Goal: Task Accomplishment & Management: Use online tool/utility

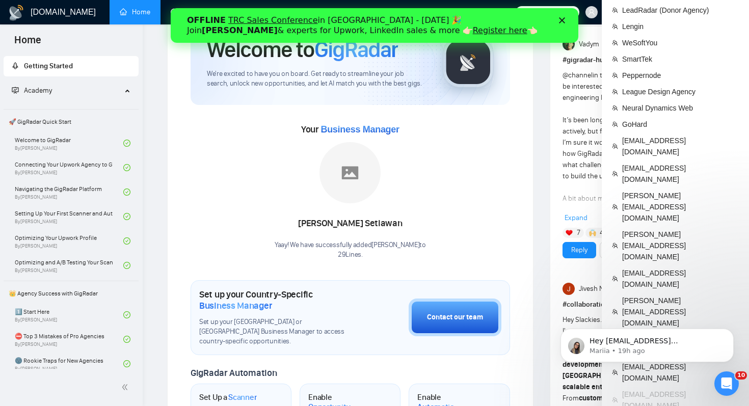
scroll to position [47, 0]
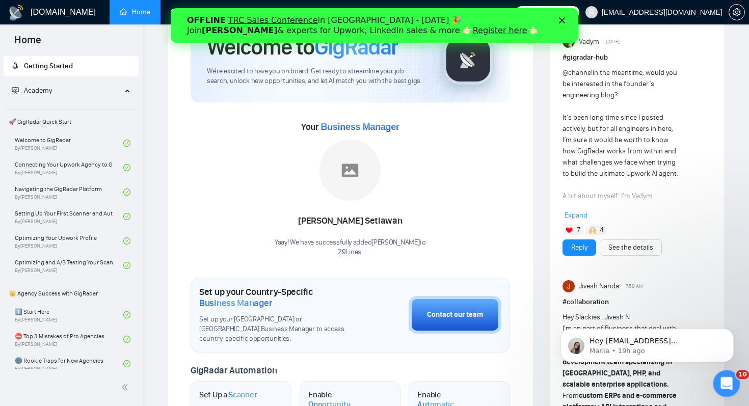
click at [725, 383] on icon "Open Intercom Messenger" at bounding box center [725, 382] width 17 height 17
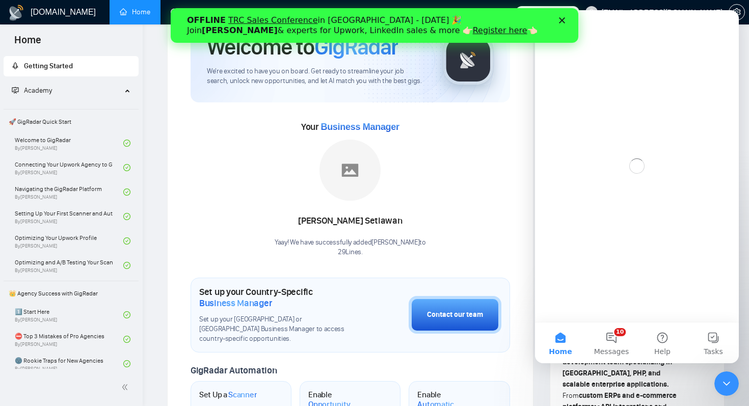
scroll to position [0, 0]
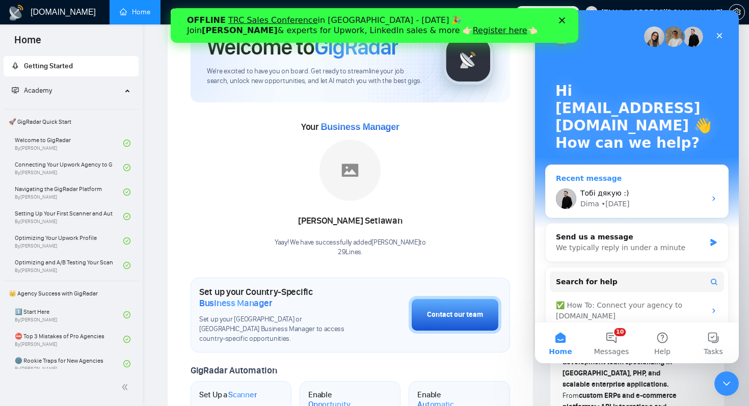
click at [643, 183] on div "Тобі дякую :) Dima • 3d ago" at bounding box center [637, 199] width 182 height 38
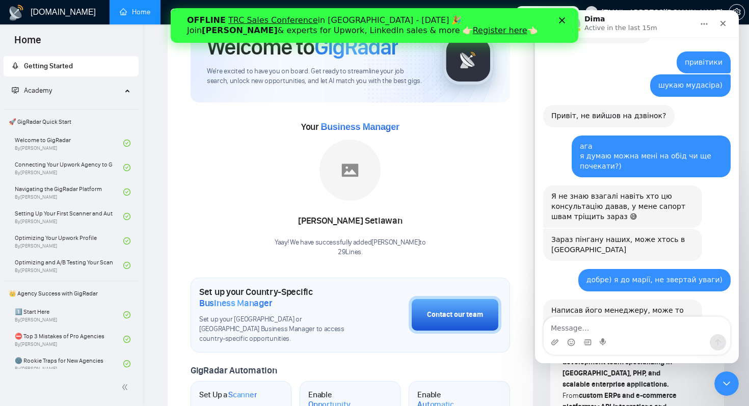
click at [561, 21] on polygon "Close" at bounding box center [562, 20] width 6 height 6
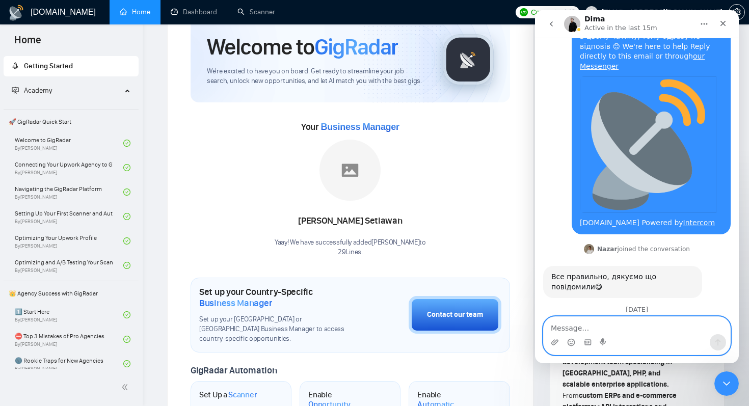
click at [600, 319] on textarea "Message…" at bounding box center [637, 325] width 186 height 17
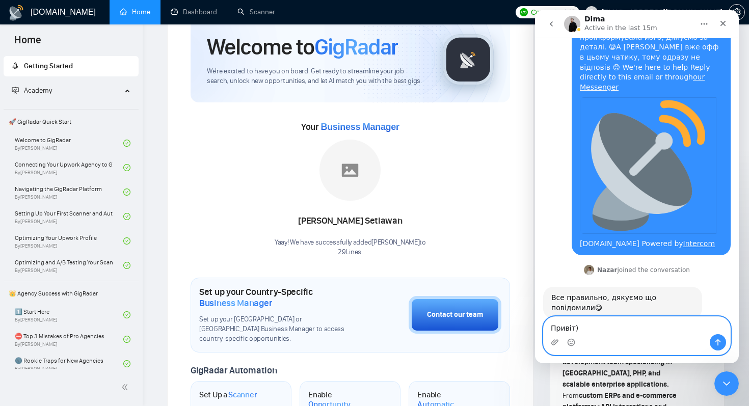
scroll to position [10738, 0]
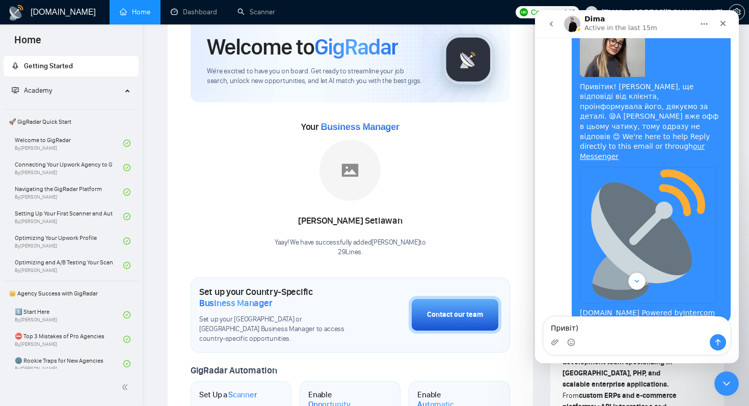
drag, startPoint x: 651, startPoint y: 187, endPoint x: 685, endPoint y: 197, distance: 35.0
drag, startPoint x: 682, startPoint y: 209, endPoint x: 656, endPoint y: 193, distance: 30.9
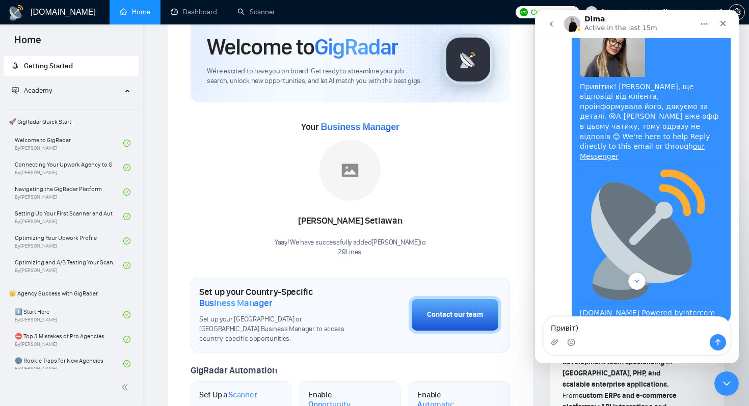
copy div "wesoftyou arounda halolab"
click at [558, 317] on textarea "Привіт)" at bounding box center [637, 325] width 186 height 17
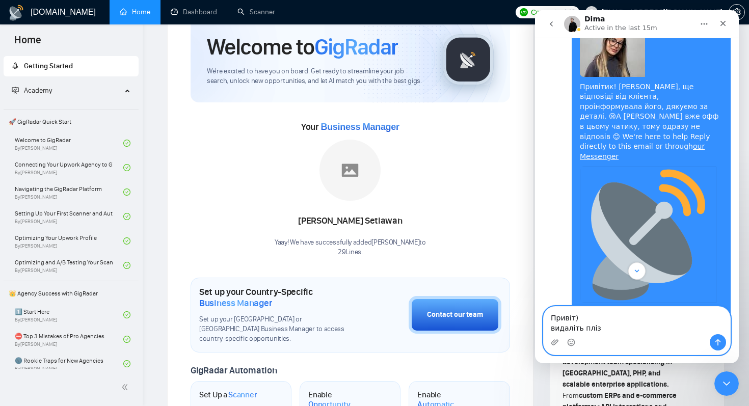
paste textarea "wesoftyou arounda halolab"
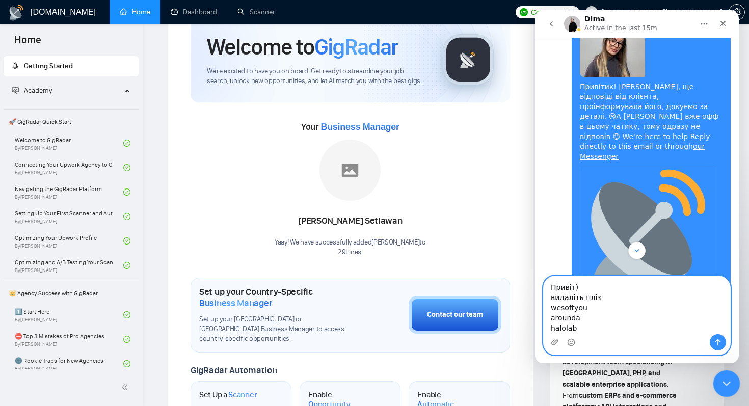
type textarea "Привіт) видаліть пліз wesoftyou arounda halolab"
click at [716, 375] on div "Close Intercom Messenger" at bounding box center [725, 382] width 24 height 24
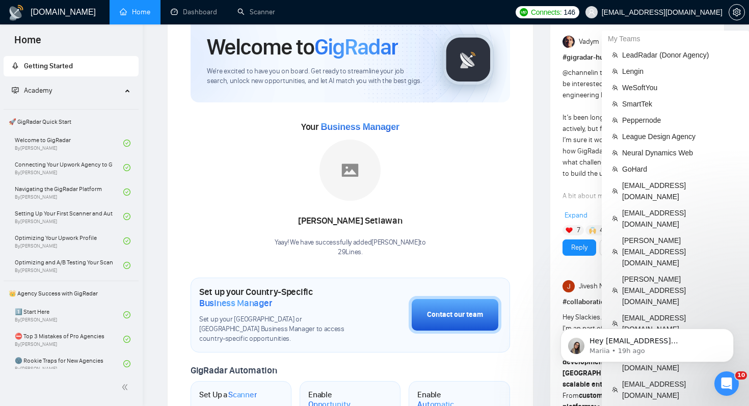
scroll to position [10961, 0]
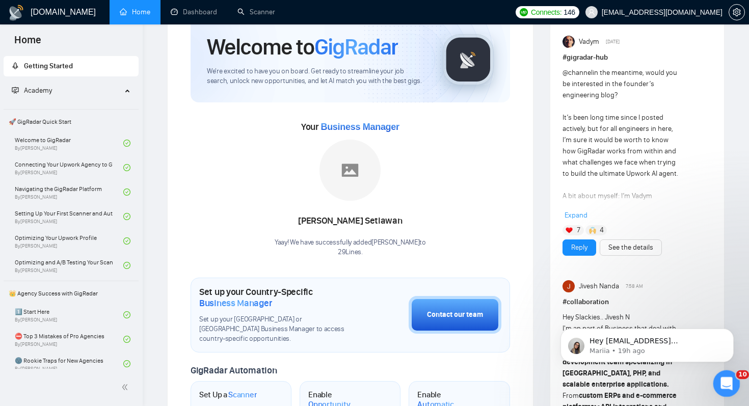
click at [726, 383] on icon "Open Intercom Messenger" at bounding box center [724, 382] width 7 height 8
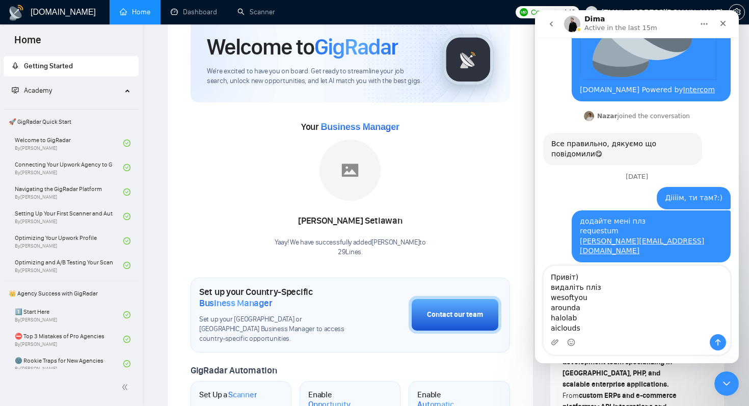
scroll to position [10971, 0]
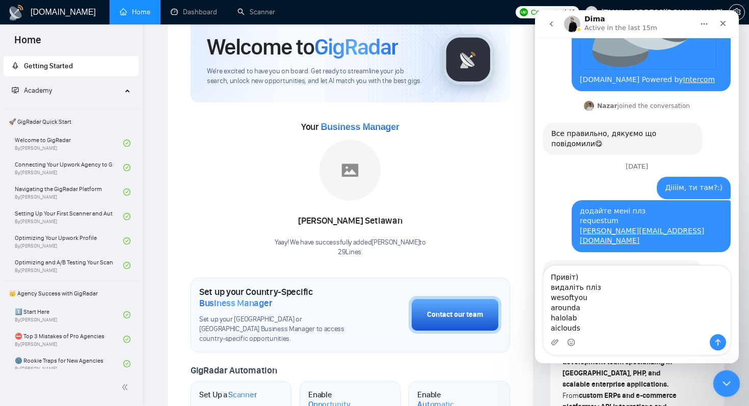
type textarea "Привіт) видаліть пліз wesoftyou arounda halolab aiclouds"
click at [732, 385] on div "Close Intercom Messenger" at bounding box center [725, 382] width 24 height 24
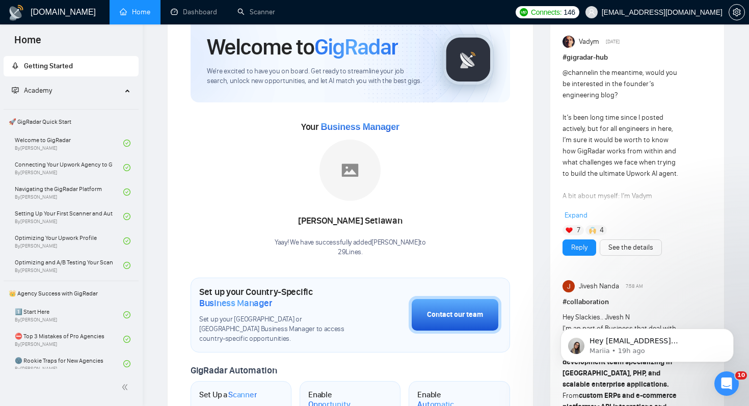
scroll to position [0, 0]
click at [715, 377] on div "Open Intercom Messenger" at bounding box center [725, 382] width 34 height 34
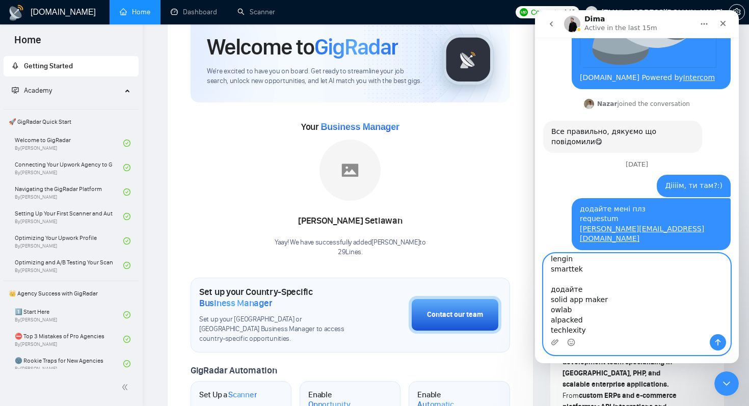
scroll to position [77, 0]
type textarea "Привіт) видаліть пліз wesoftyou arounda halolab aiclouds lengin smarttek додайт…"
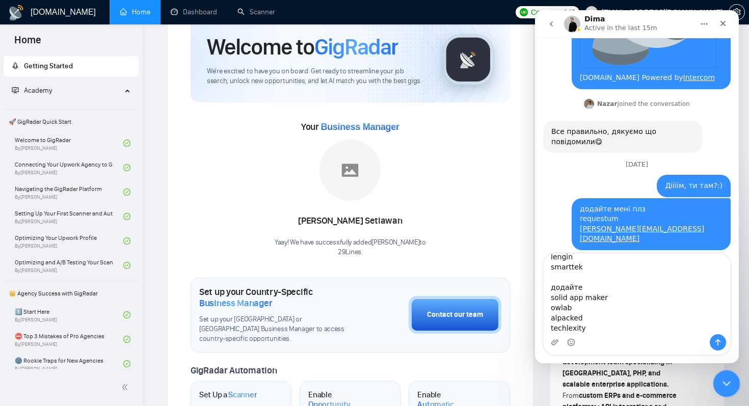
click at [720, 385] on icon "Close Intercom Messenger" at bounding box center [725, 382] width 12 height 12
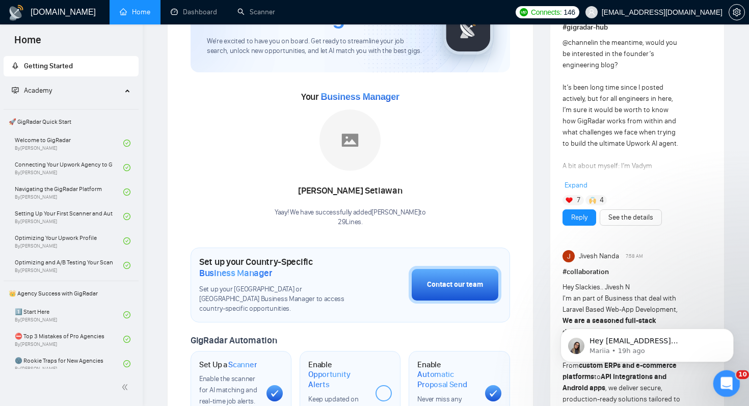
click at [730, 379] on icon "Open Intercom Messenger" at bounding box center [725, 382] width 17 height 17
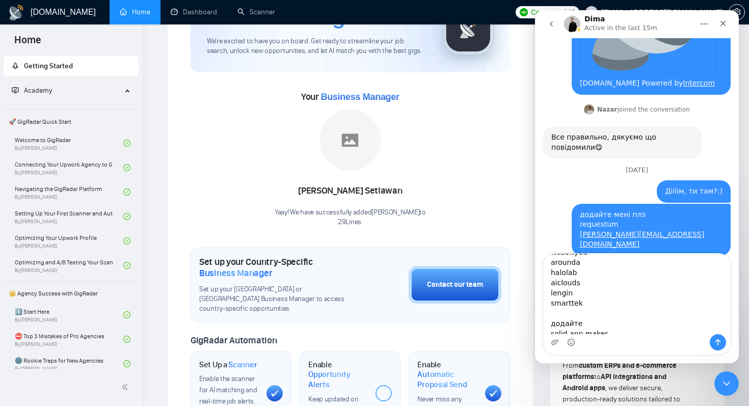
scroll to position [10973, 0]
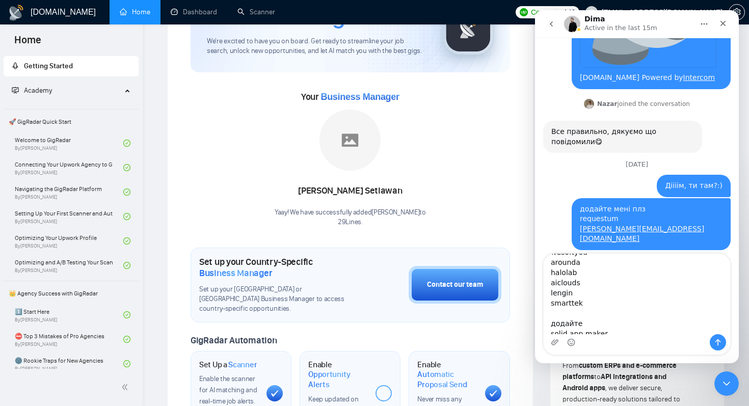
click at [618, 300] on textarea "Привіт) видаліть пліз wesoftyou arounda halolab aiclouds lengin smarttek додайт…" at bounding box center [637, 294] width 186 height 80
type textarea "Привіт) видаліть пліз wesoftyou arounda halolab aiclouds lengin smarttek feelit…"
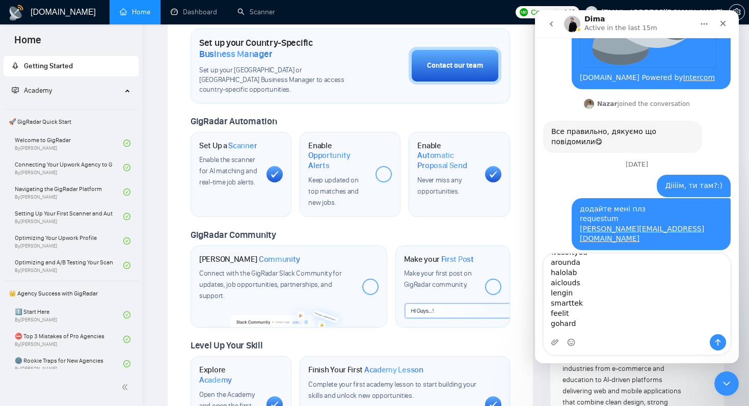
scroll to position [296, 0]
drag, startPoint x: 581, startPoint y: 323, endPoint x: 547, endPoint y: 315, distance: 35.1
click at [547, 315] on textarea "Привіт) видаліть пліз wesoftyou arounda halolab aiclouds lengin smarttek feelit…" at bounding box center [637, 294] width 186 height 80
click at [678, 313] on textarea "Привіт) видаліть пліз wesoftyou arounda halolab aiclouds lengin smarttek feelit…" at bounding box center [637, 294] width 186 height 80
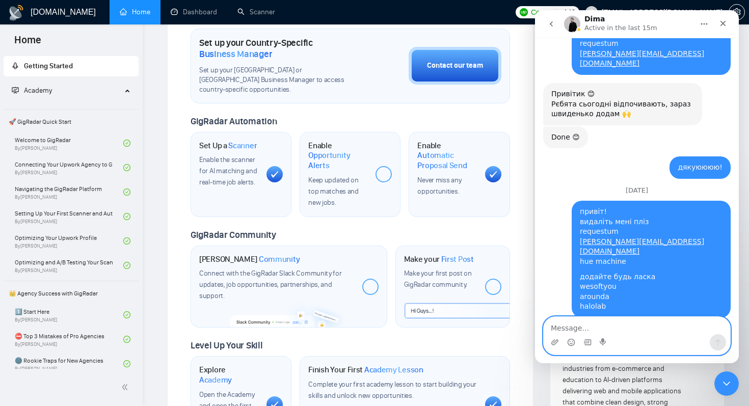
scroll to position [11172, 0]
type textarea "дякую!"
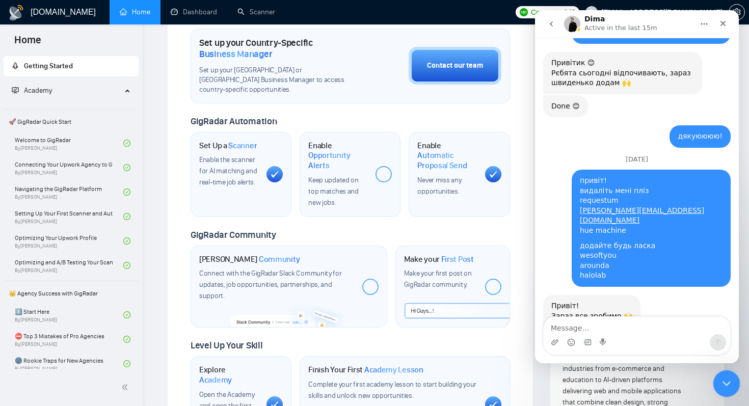
click at [727, 383] on icon "Close Intercom Messenger" at bounding box center [725, 382] width 12 height 12
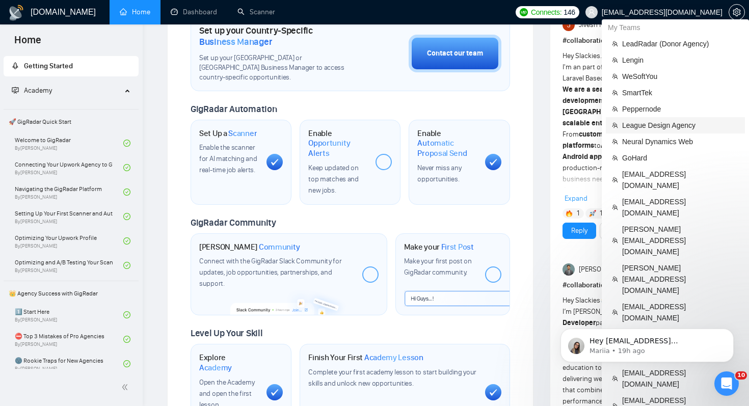
scroll to position [312, 0]
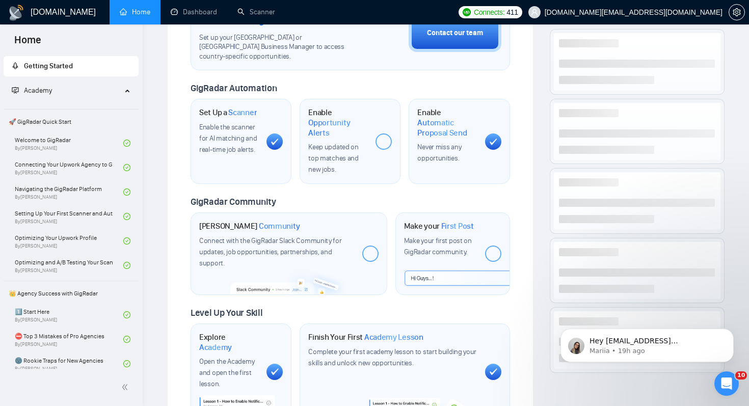
scroll to position [307, 0]
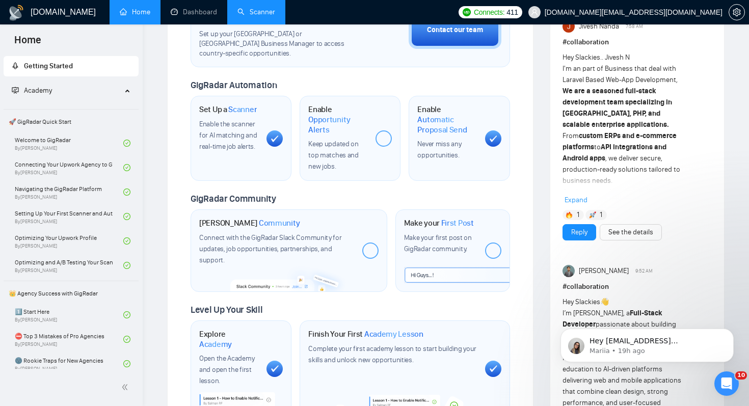
click at [265, 16] on link "Scanner" at bounding box center [256, 12] width 38 height 9
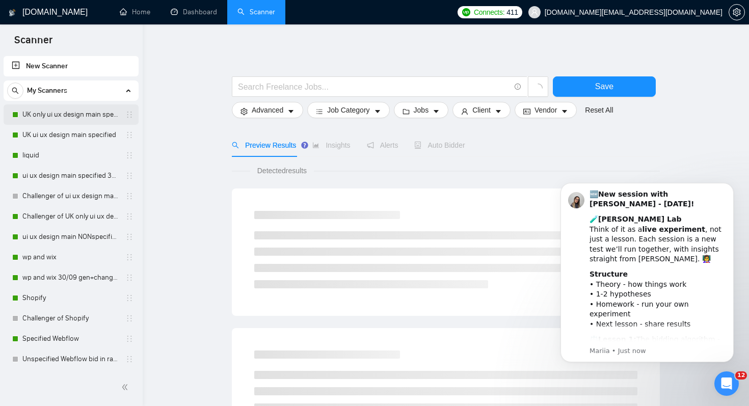
click at [99, 109] on link "UK only ui ux design main specified" at bounding box center [70, 114] width 97 height 20
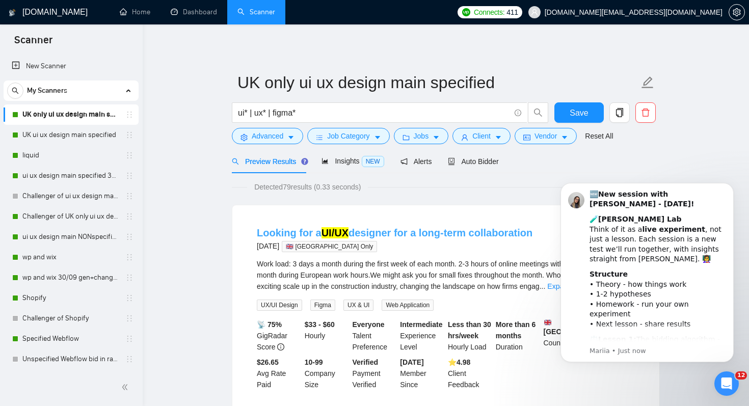
click at [367, 235] on link "Looking for a UI/UX designer for a long-term collaboration" at bounding box center [395, 232] width 276 height 11
click at [465, 166] on div "Auto Bidder" at bounding box center [473, 161] width 50 height 11
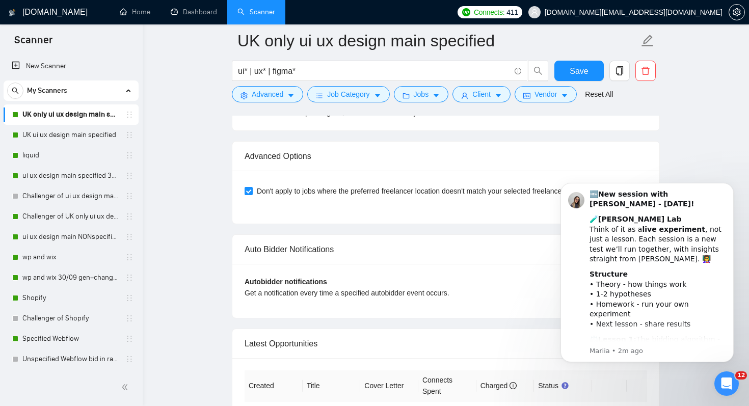
scroll to position [2540, 0]
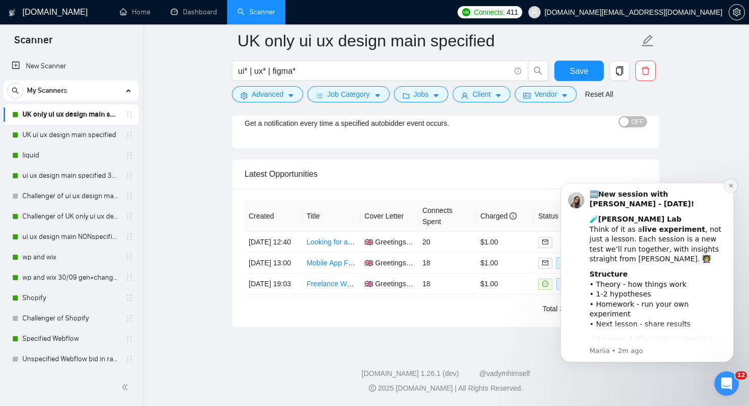
click at [728, 187] on icon "Dismiss notification" at bounding box center [730, 186] width 4 height 4
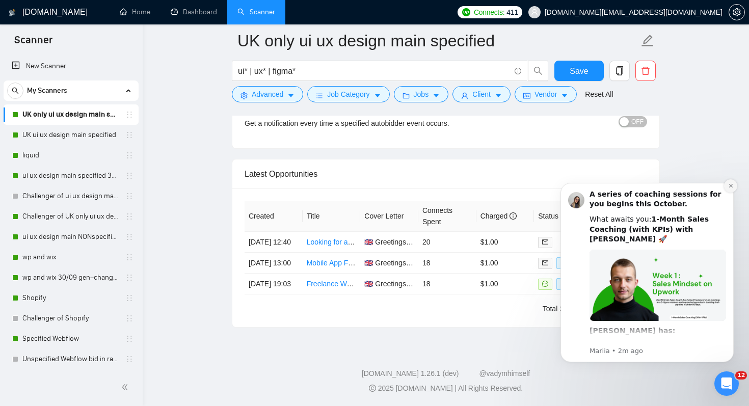
click at [732, 185] on icon "Dismiss notification" at bounding box center [731, 186] width 6 height 6
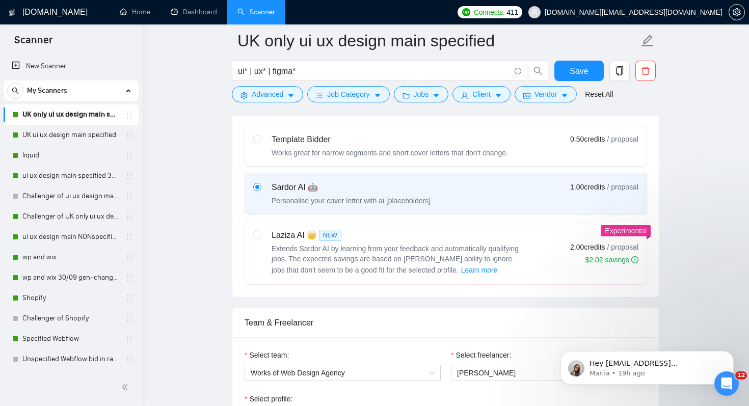
scroll to position [0, 0]
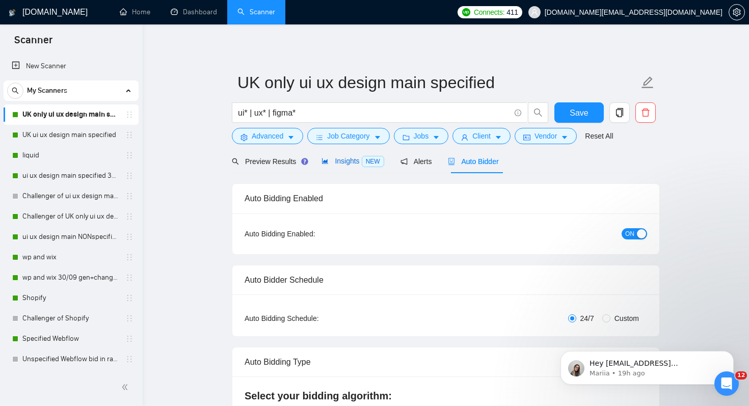
click at [348, 165] on span "Insights NEW" at bounding box center [352, 161] width 62 height 8
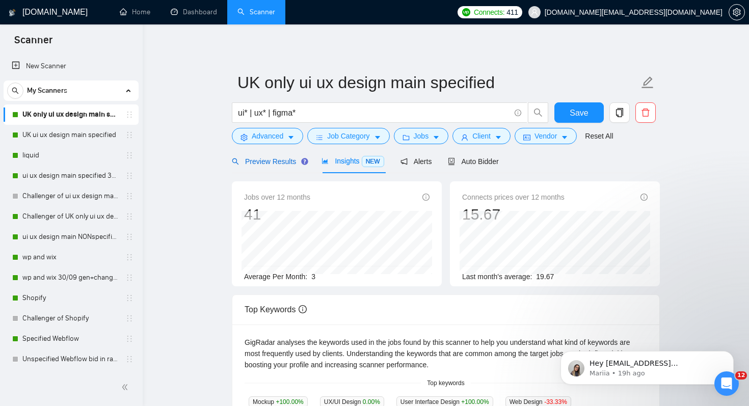
click at [272, 165] on span "Preview Results" at bounding box center [268, 161] width 73 height 8
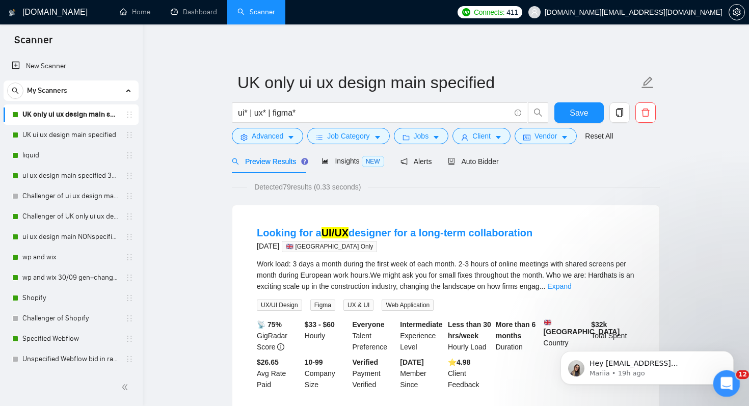
click at [722, 377] on icon "Open Intercom Messenger" at bounding box center [725, 382] width 17 height 17
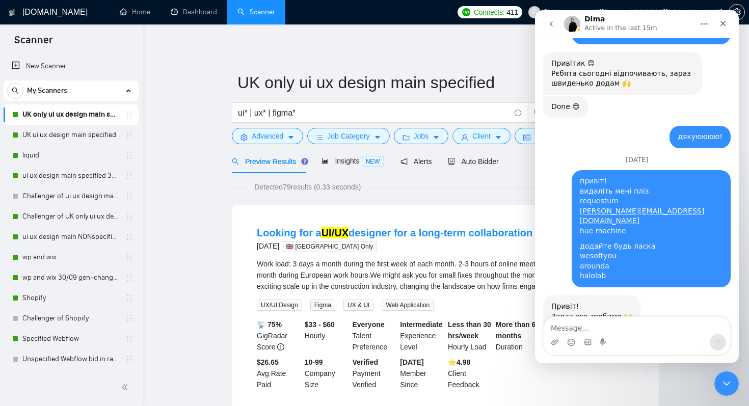
scroll to position [11203, 0]
click at [725, 378] on icon "Close Intercom Messenger" at bounding box center [725, 382] width 12 height 12
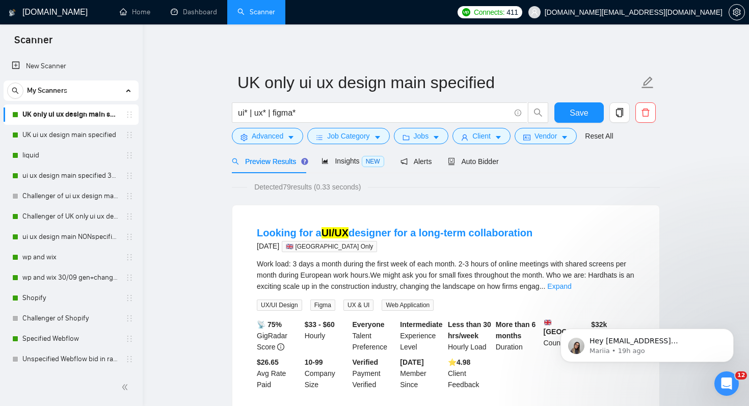
scroll to position [0, 0]
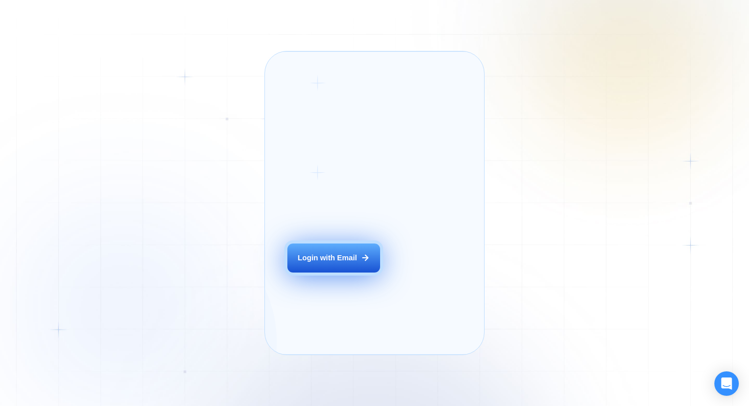
click at [347, 263] on div "Login with Email" at bounding box center [327, 258] width 59 height 10
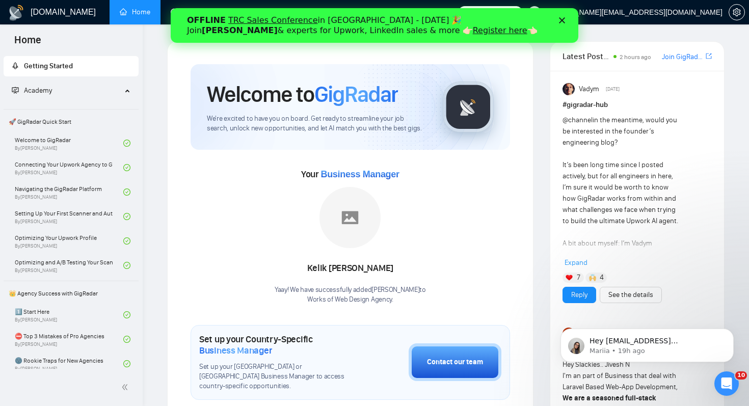
click at [562, 21] on polygon "Close" at bounding box center [562, 20] width 6 height 6
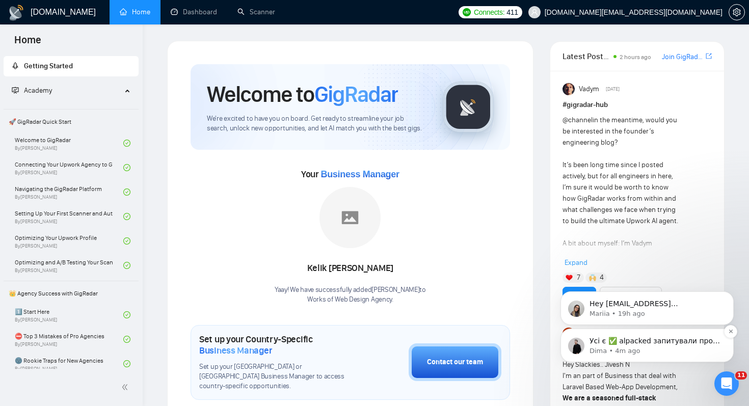
click at [658, 351] on p "Dima • 4m ago" at bounding box center [654, 350] width 131 height 9
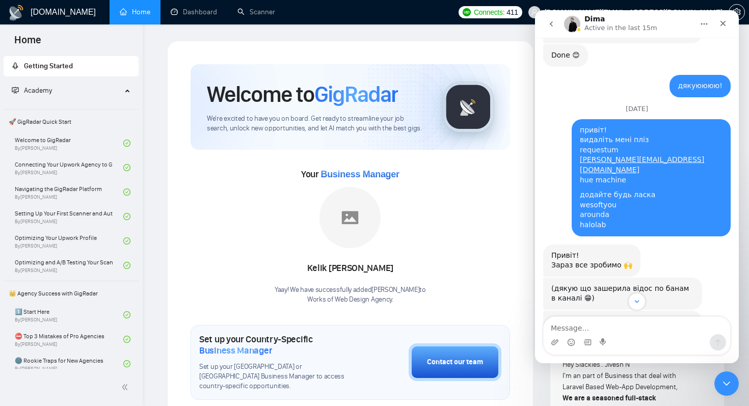
scroll to position [11122, 0]
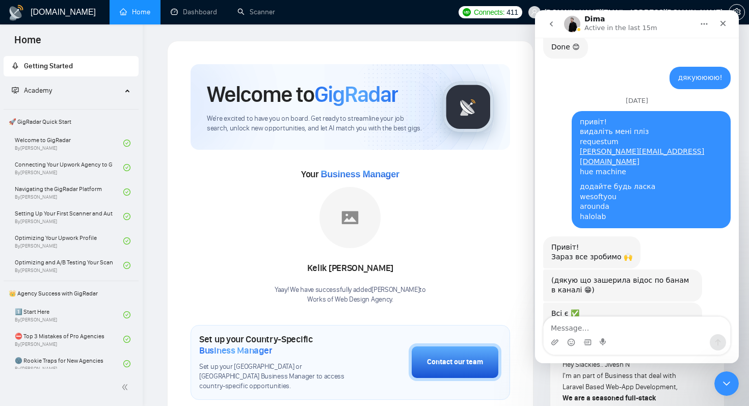
click at [658, 327] on textarea "Message…" at bounding box center [637, 325] width 186 height 17
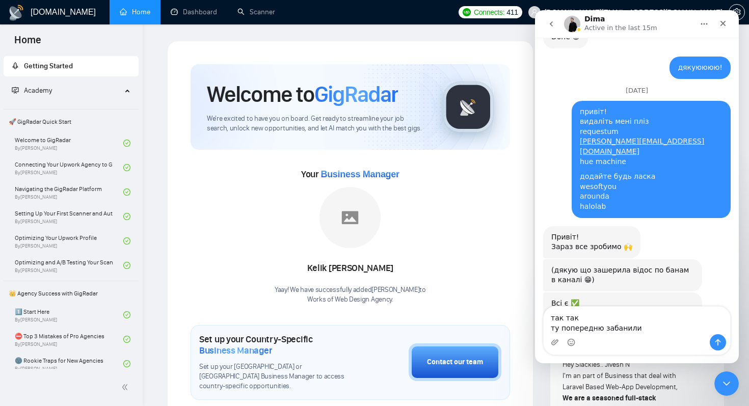
scroll to position [11142, 0]
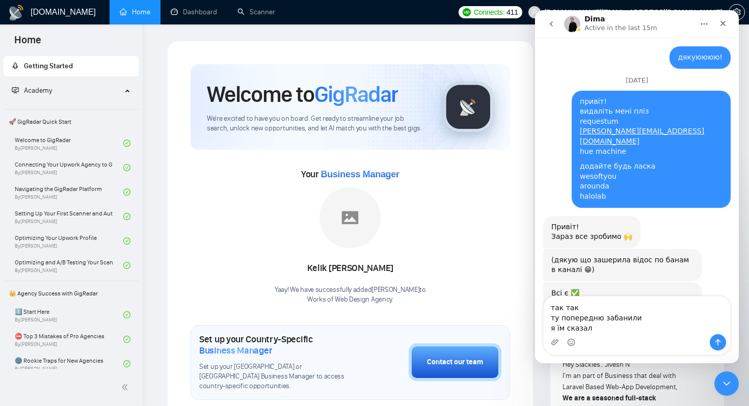
type textarea "так так ту попередню забанили я їм сказала"
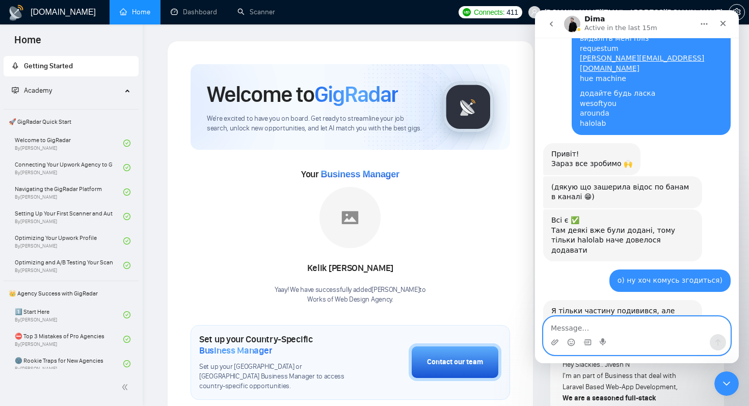
scroll to position [11239, 0]
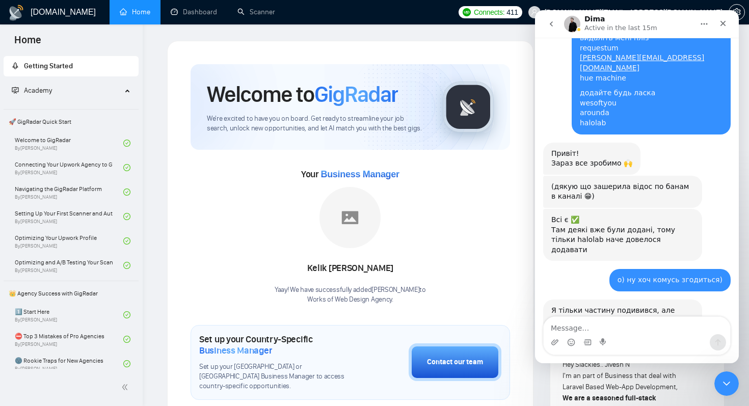
click at [622, 340] on div "Intercom messenger" at bounding box center [637, 342] width 186 height 16
click at [618, 330] on textarea "Message…" at bounding box center [637, 325] width 186 height 17
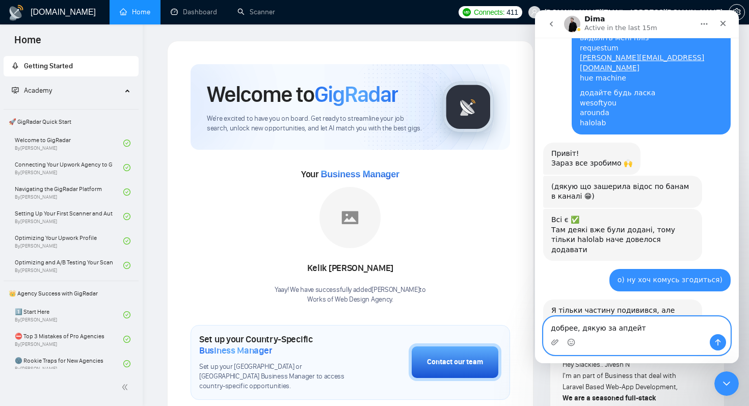
type textarea "добрее, дякую за апдейт)"
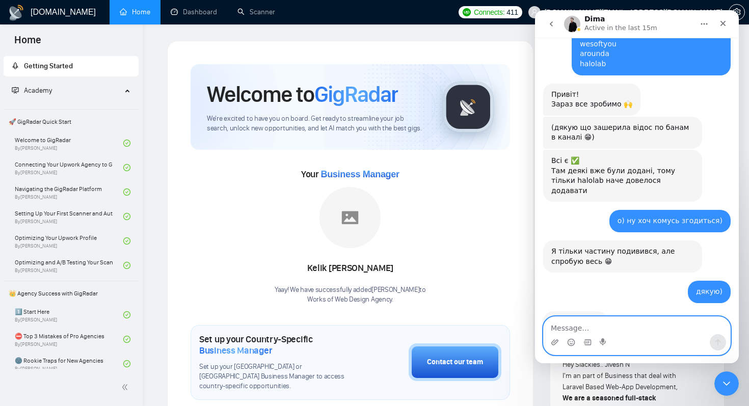
scroll to position [11323, 0]
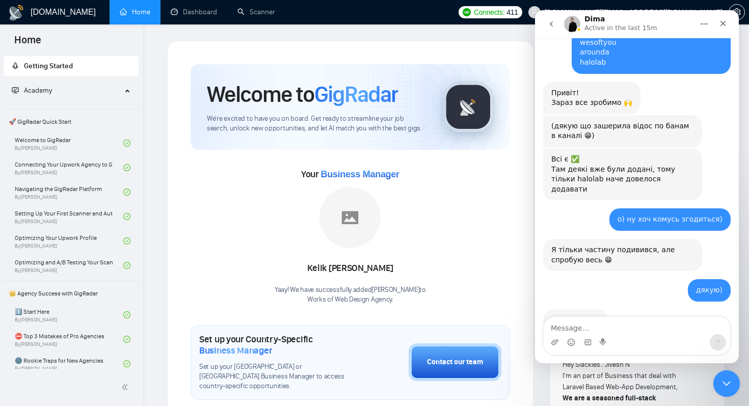
click at [722, 382] on icon "Close Intercom Messenger" at bounding box center [724, 382] width 7 height 4
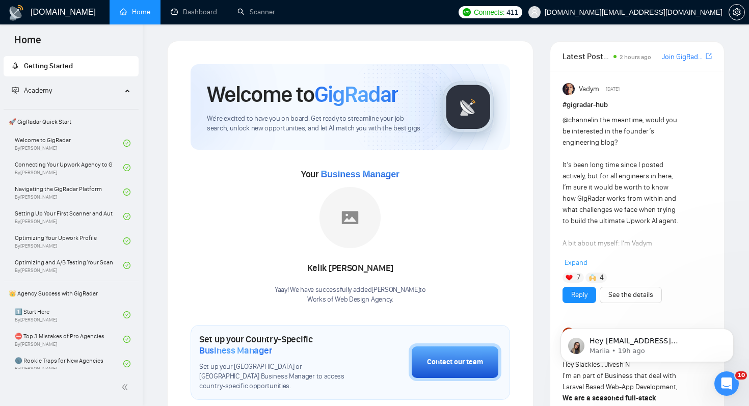
scroll to position [572, 0]
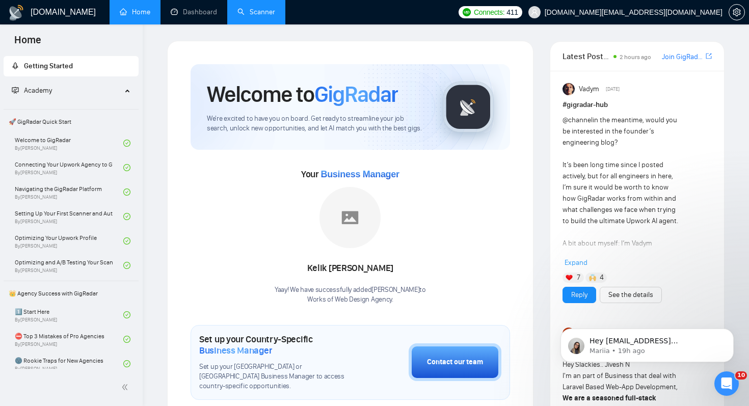
click at [237, 16] on link "Scanner" at bounding box center [256, 12] width 38 height 9
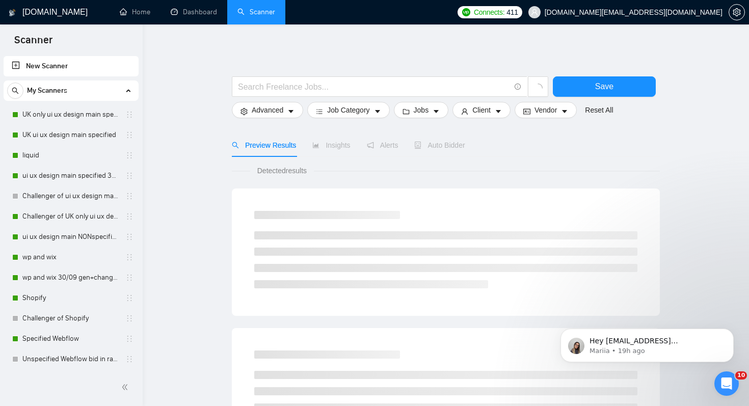
scroll to position [11340, 0]
click at [76, 120] on link "UK only ui ux design main specified" at bounding box center [70, 114] width 97 height 20
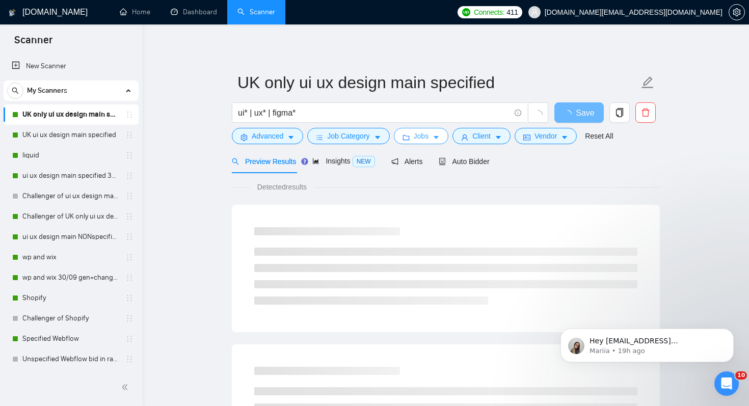
click at [437, 142] on button "Jobs" at bounding box center [421, 136] width 55 height 16
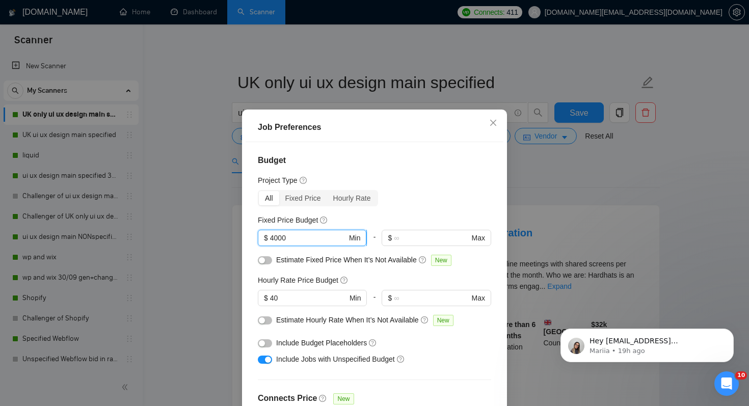
click at [274, 237] on input "4000" at bounding box center [308, 237] width 77 height 11
type input "500"
click at [289, 299] on input "40" at bounding box center [308, 297] width 77 height 11
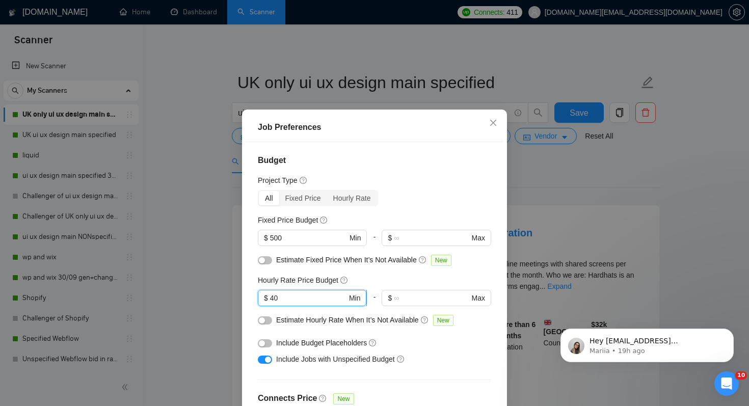
click at [289, 299] on input "40" at bounding box center [308, 297] width 77 height 11
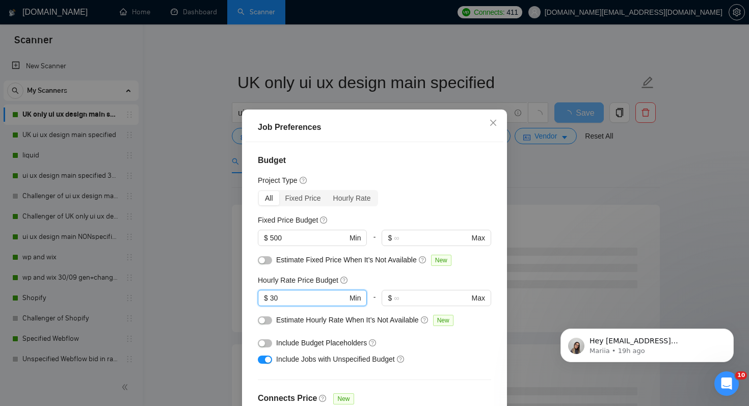
type input "30"
click at [465, 345] on div "Include Budget Placeholders" at bounding box center [378, 342] width 204 height 11
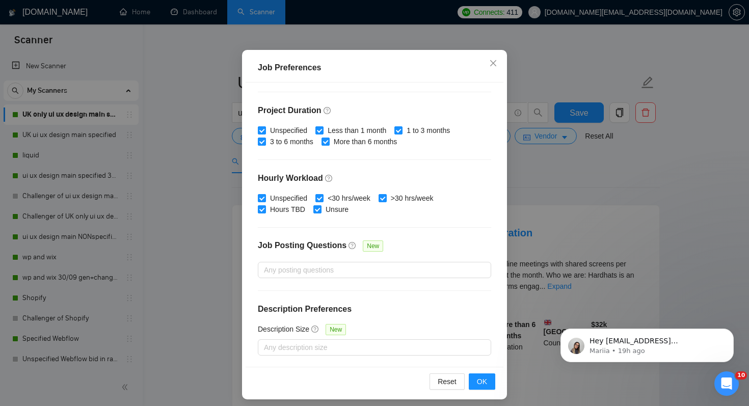
scroll to position [65, 0]
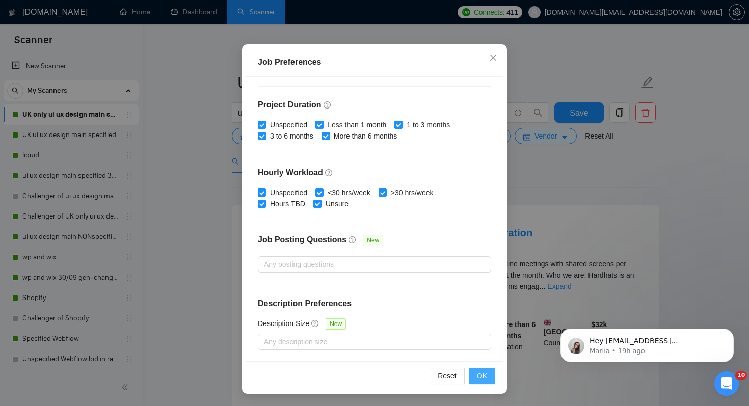
click at [487, 377] on span "OK" at bounding box center [482, 375] width 10 height 11
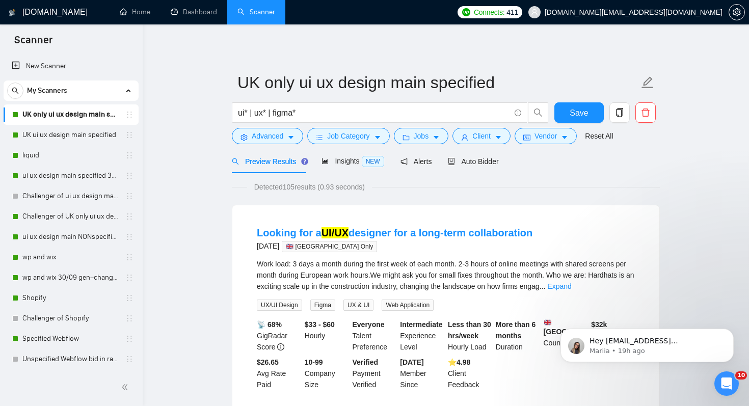
scroll to position [17, 0]
click at [340, 160] on span "Insights NEW" at bounding box center [352, 161] width 62 height 8
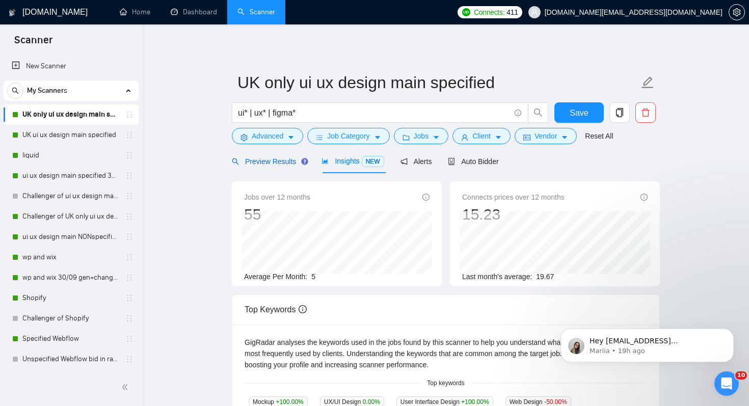
click at [268, 164] on span "Preview Results" at bounding box center [268, 161] width 73 height 8
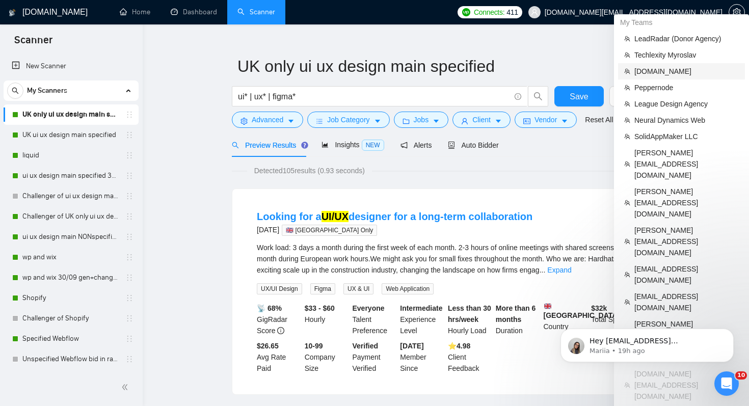
scroll to position [19, 0]
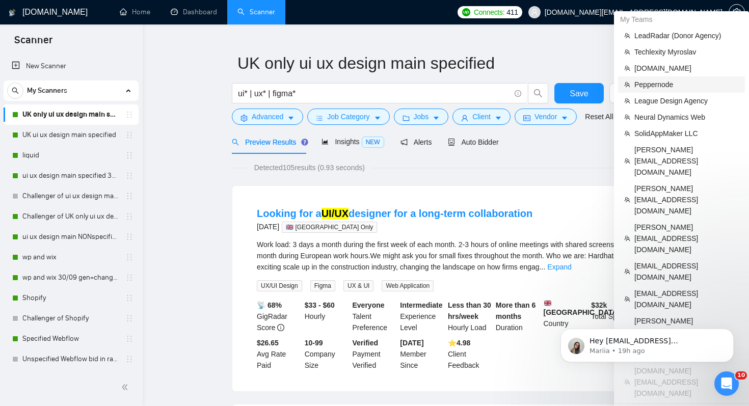
click at [674, 85] on span "Peppernode" at bounding box center [686, 84] width 104 height 11
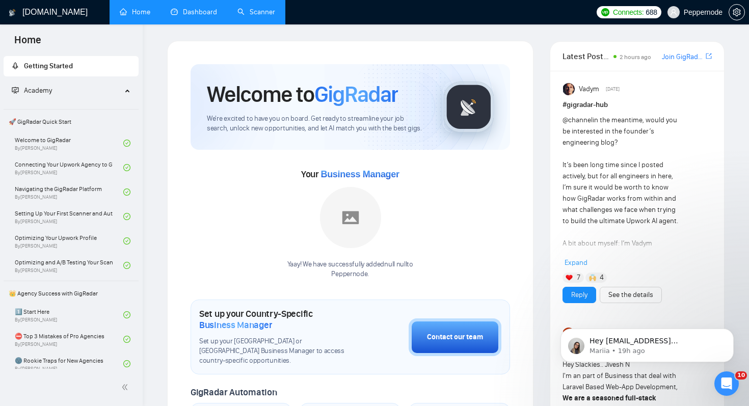
click at [197, 15] on link "Dashboard" at bounding box center [194, 12] width 46 height 9
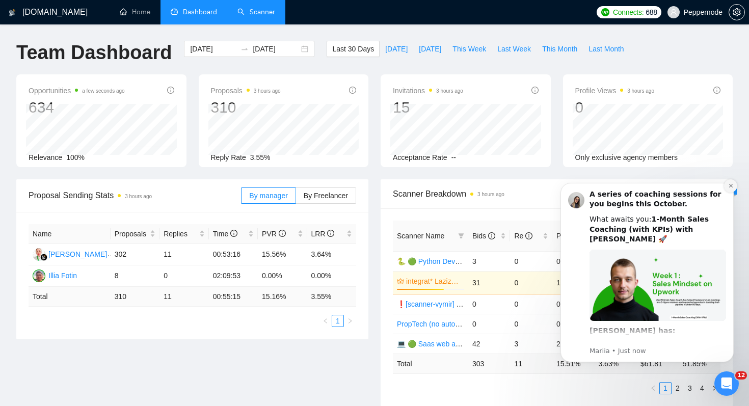
click at [726, 189] on button "Dismiss notification" at bounding box center [730, 185] width 13 height 13
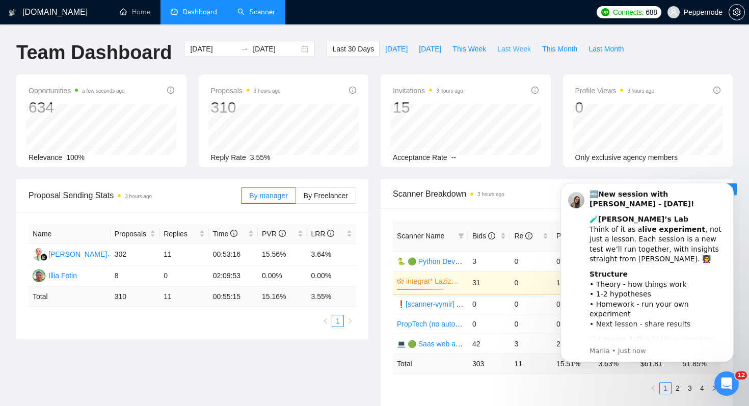
click at [512, 54] on span "Last Week" at bounding box center [514, 48] width 34 height 11
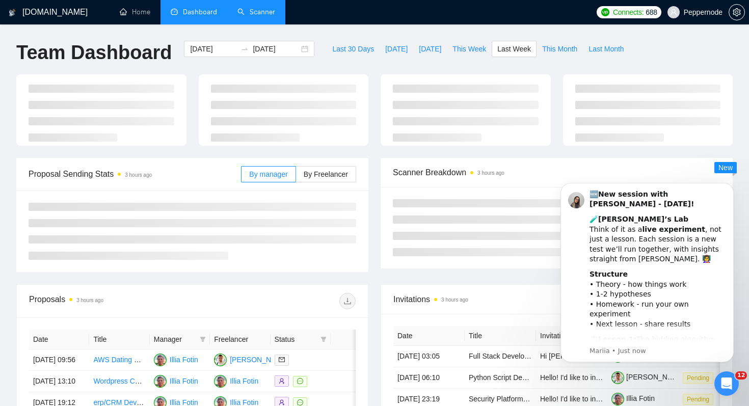
type input "[DATE]"
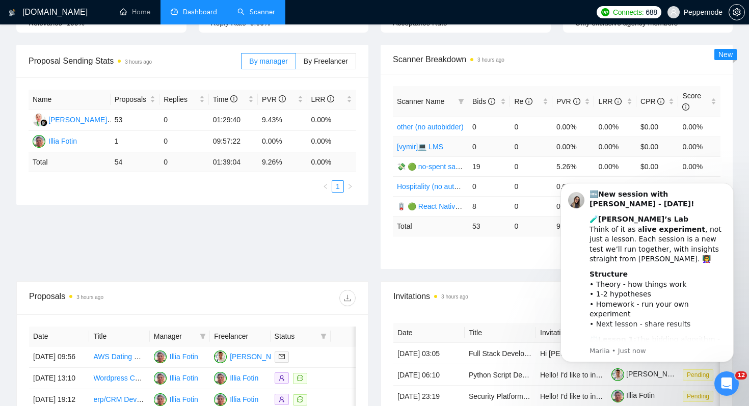
scroll to position [160, 0]
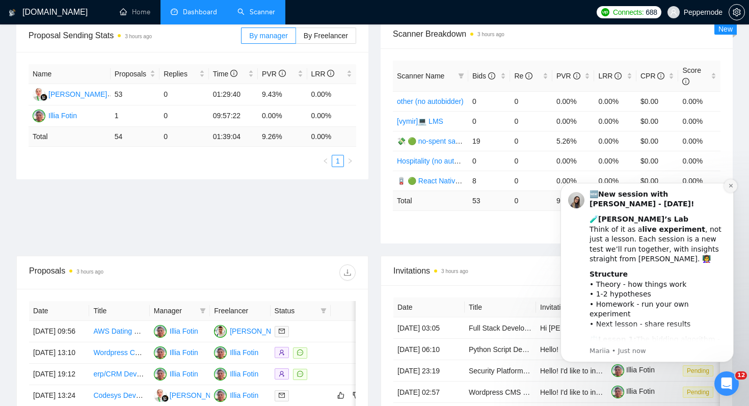
click at [728, 184] on icon "Dismiss notification" at bounding box center [731, 186] width 6 height 6
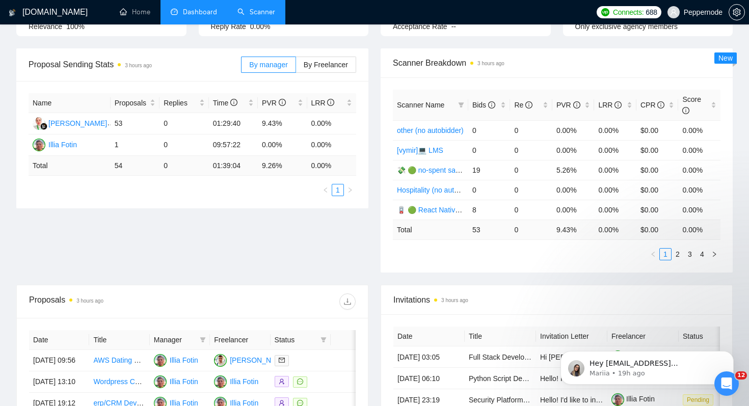
scroll to position [90, 0]
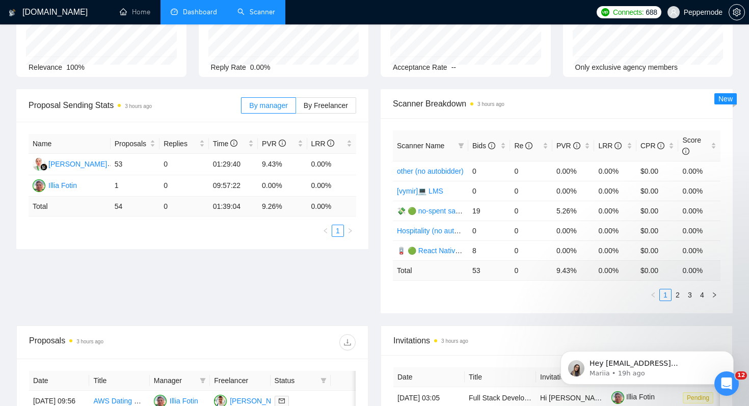
click at [698, 12] on span "Peppernode" at bounding box center [703, 12] width 39 height 0
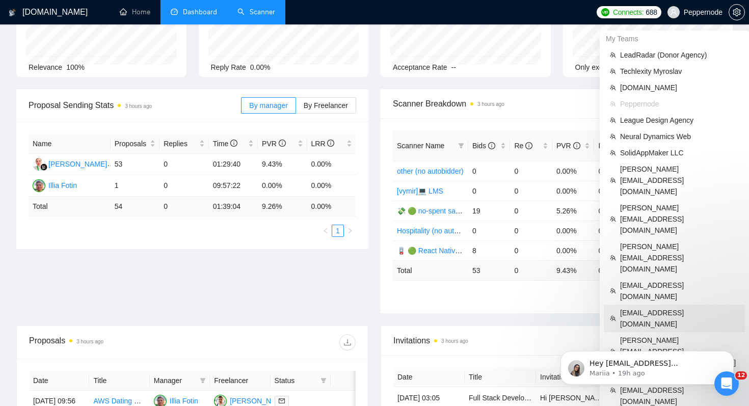
click at [657, 307] on span "[EMAIL_ADDRESS][DOMAIN_NAME]" at bounding box center [679, 318] width 119 height 22
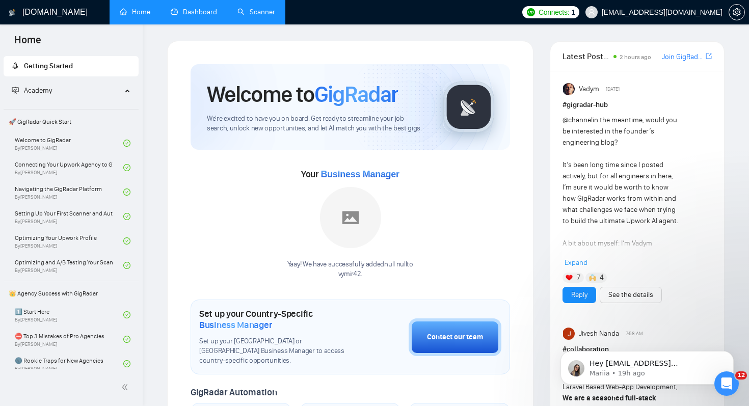
click at [199, 16] on link "Dashboard" at bounding box center [194, 12] width 46 height 9
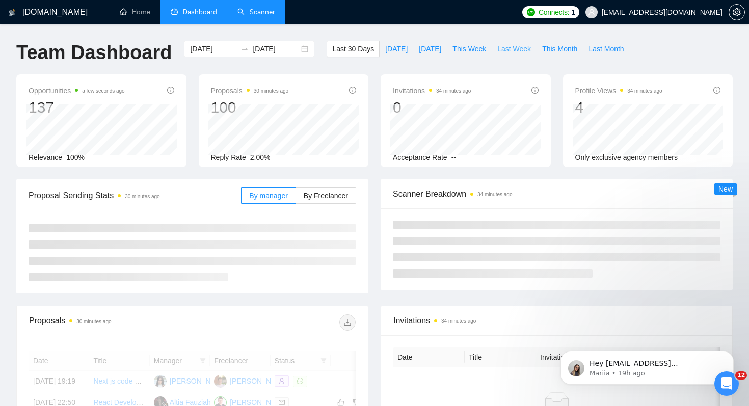
click at [521, 47] on span "Last Week" at bounding box center [514, 48] width 34 height 11
type input "[DATE]"
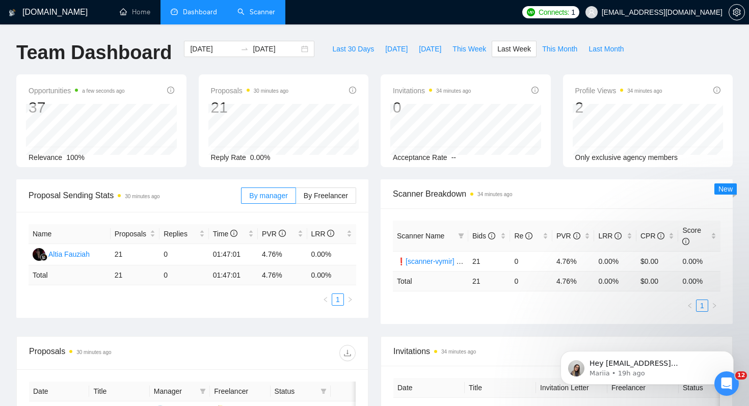
click at [362, 66] on div "Last 30 Days Today Yesterday This Week Last Week This Month Last Month" at bounding box center [477, 58] width 315 height 34
click at [341, 192] on span "By Freelancer" at bounding box center [326, 196] width 44 height 8
click at [296, 198] on input "By Freelancer" at bounding box center [296, 198] width 0 height 0
click at [85, 254] on div "Serhii Podoliuk" at bounding box center [77, 254] width 59 height 11
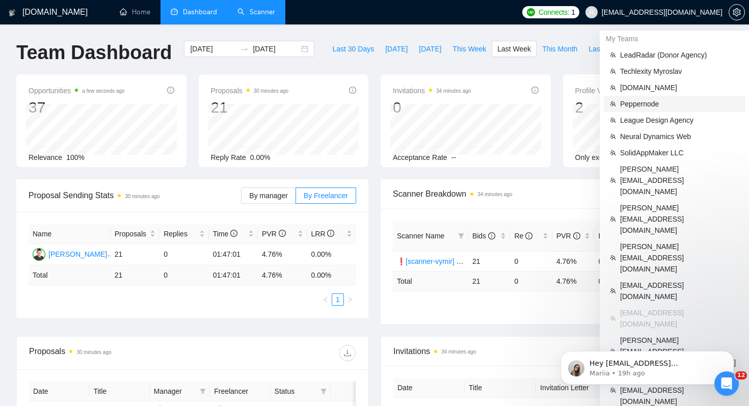
click at [668, 102] on span "Peppernode" at bounding box center [679, 103] width 119 height 11
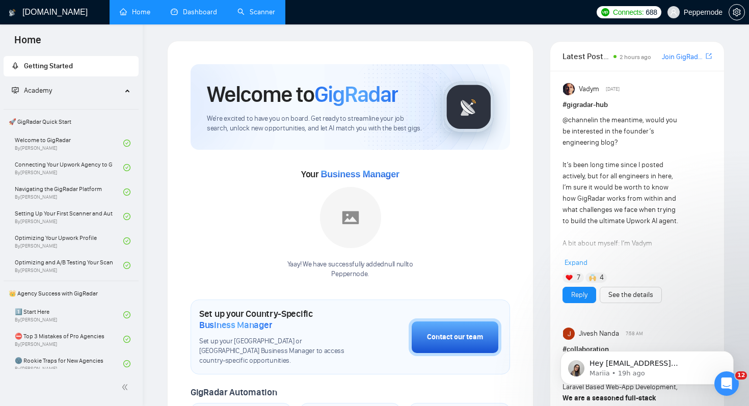
click at [198, 16] on link "Dashboard" at bounding box center [194, 12] width 46 height 9
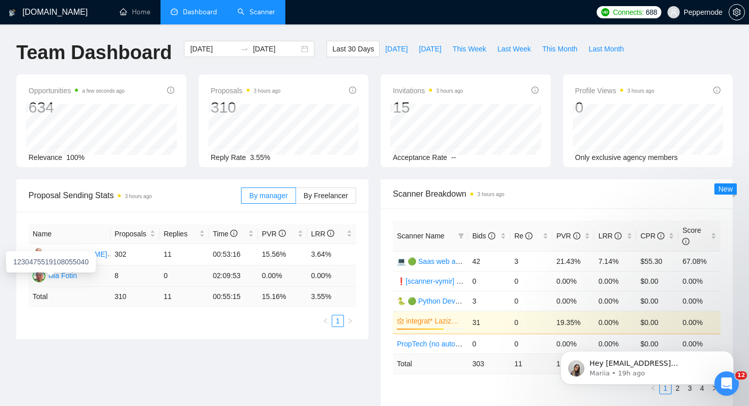
click at [71, 274] on div "Illia Fotin" at bounding box center [62, 275] width 29 height 11
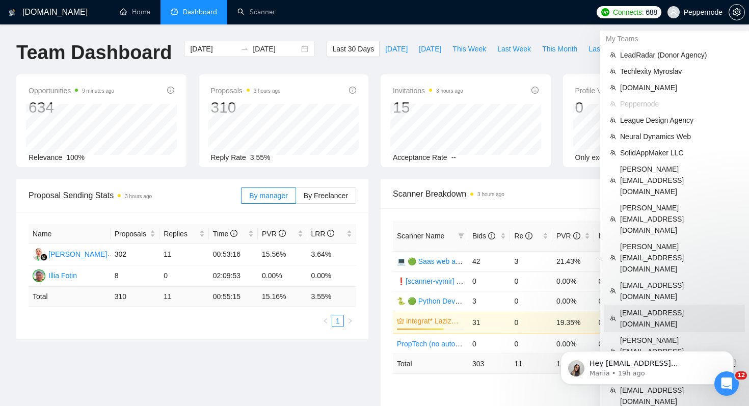
click at [665, 307] on span "[EMAIL_ADDRESS][DOMAIN_NAME]" at bounding box center [679, 318] width 119 height 22
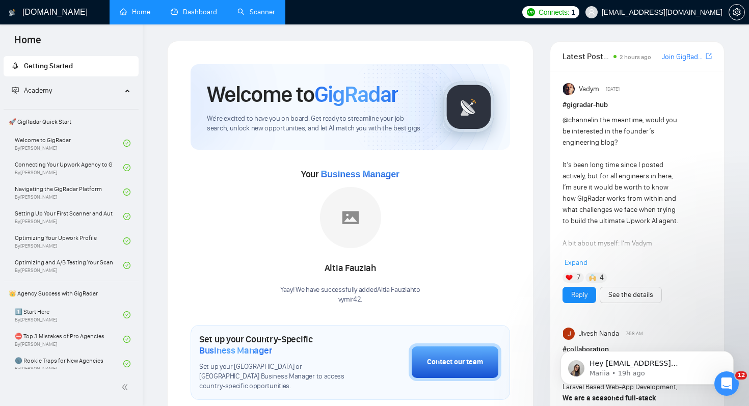
click at [261, 16] on link "Scanner" at bounding box center [256, 12] width 38 height 9
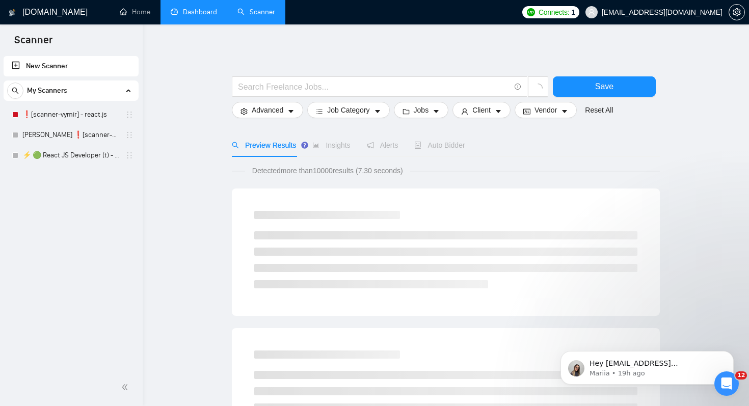
click at [188, 8] on link "Dashboard" at bounding box center [194, 12] width 46 height 9
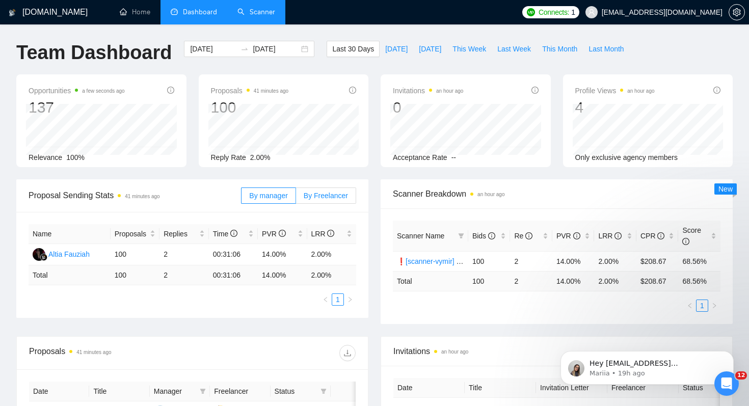
click at [321, 199] on span "By Freelancer" at bounding box center [326, 196] width 44 height 8
click at [296, 198] on input "By Freelancer" at bounding box center [296, 198] width 0 height 0
click at [87, 254] on div "Serhii Podoliuk" at bounding box center [77, 254] width 59 height 11
click at [514, 47] on span "Last Week" at bounding box center [514, 48] width 34 height 11
type input "[DATE]"
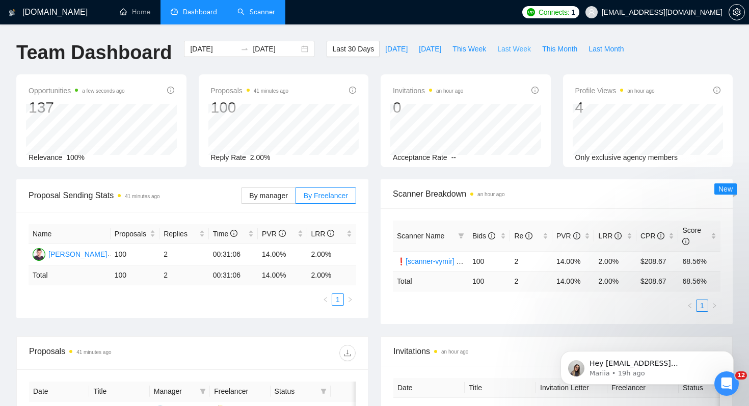
type input "[DATE]"
click at [262, 15] on link "Scanner" at bounding box center [256, 12] width 38 height 9
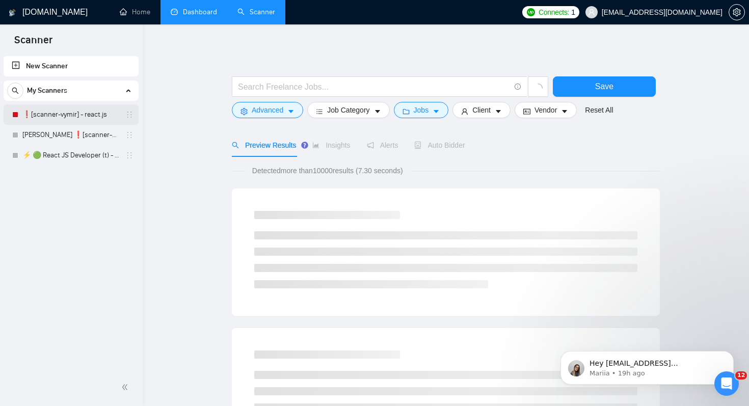
click at [73, 119] on link "❗[scanner-vymir] - react.js" at bounding box center [70, 114] width 97 height 20
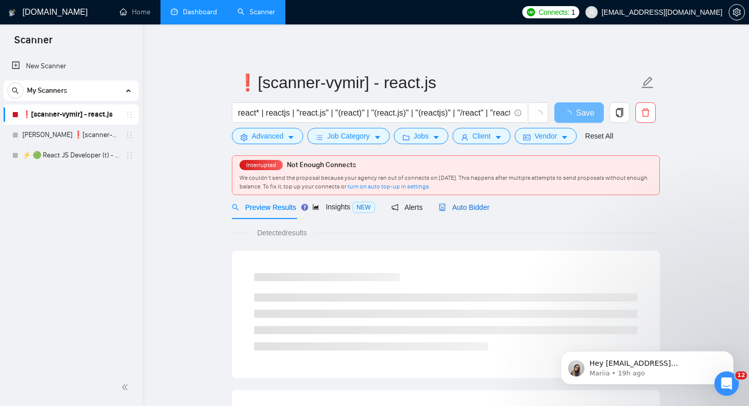
click at [467, 206] on span "Auto Bidder" at bounding box center [464, 207] width 50 height 8
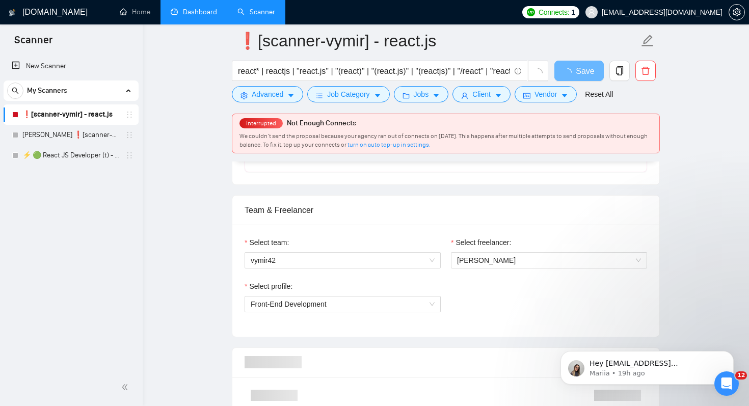
scroll to position [458, 0]
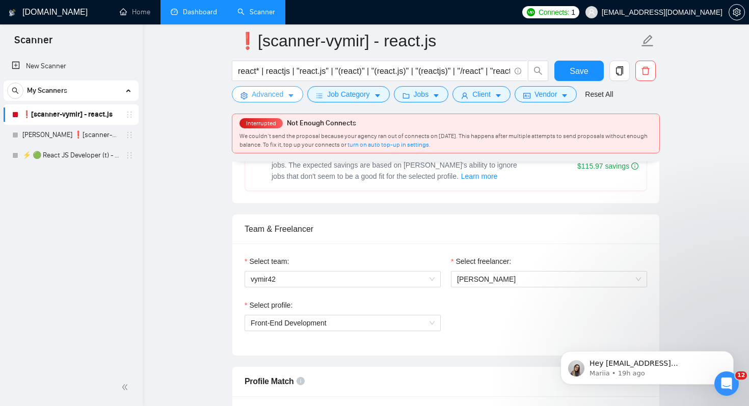
click at [266, 97] on span "Advanced" at bounding box center [268, 94] width 32 height 11
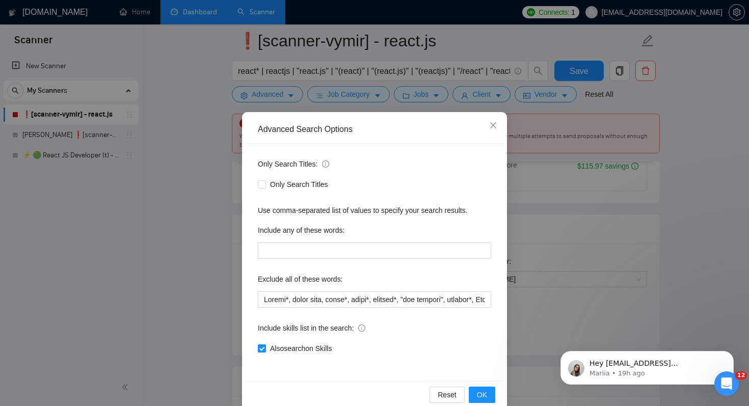
click at [199, 145] on div "Advanced Search Options Only Search Titles: Only Search Titles Use comma-separa…" at bounding box center [374, 203] width 749 height 406
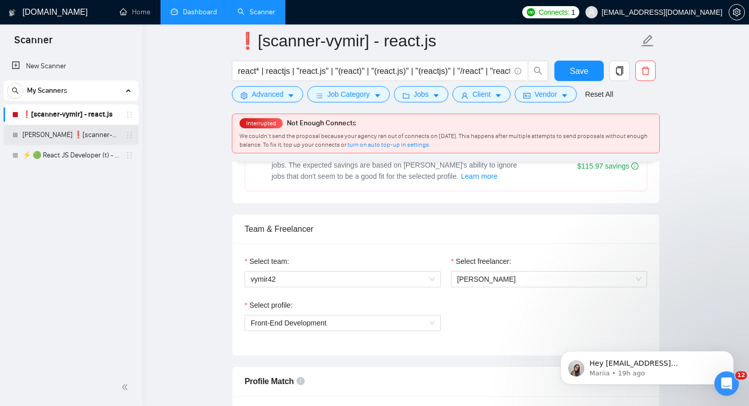
click at [108, 135] on link "Ihor ❗[scanner-vymir] - react.js" at bounding box center [70, 135] width 97 height 20
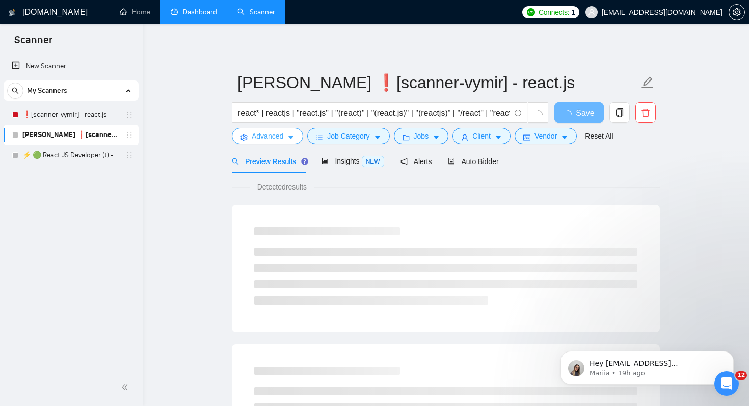
click at [268, 136] on span "Advanced" at bounding box center [268, 135] width 32 height 11
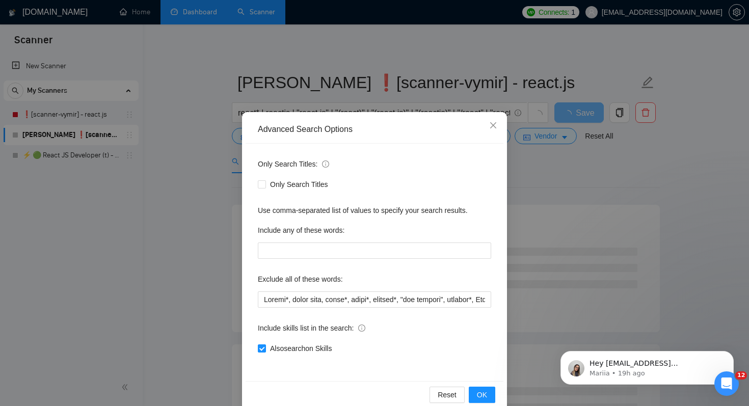
click at [199, 158] on div "Advanced Search Options Only Search Titles: Only Search Titles Use comma-separa…" at bounding box center [374, 203] width 749 height 406
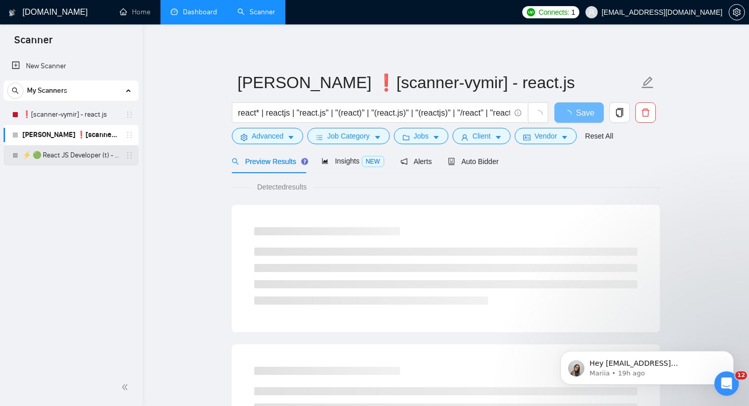
click at [89, 153] on link "⚡ 🟢 React JS Developer (t) - short 24/03" at bounding box center [70, 155] width 97 height 20
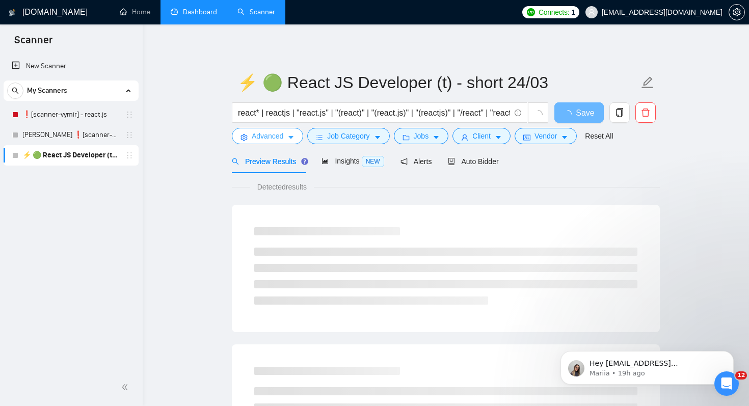
click at [258, 139] on span "Advanced" at bounding box center [268, 135] width 32 height 11
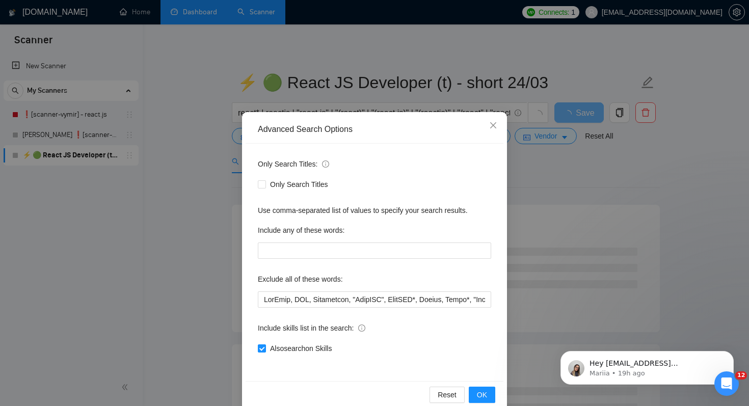
click at [194, 187] on div "Advanced Search Options Only Search Titles: Only Search Titles Use comma-separa…" at bounding box center [374, 203] width 749 height 406
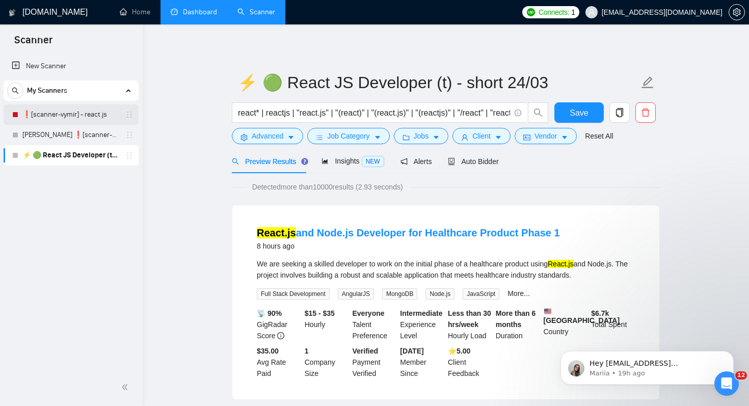
click at [96, 123] on link "❗[scanner-vymir] - react.js" at bounding box center [70, 114] width 97 height 20
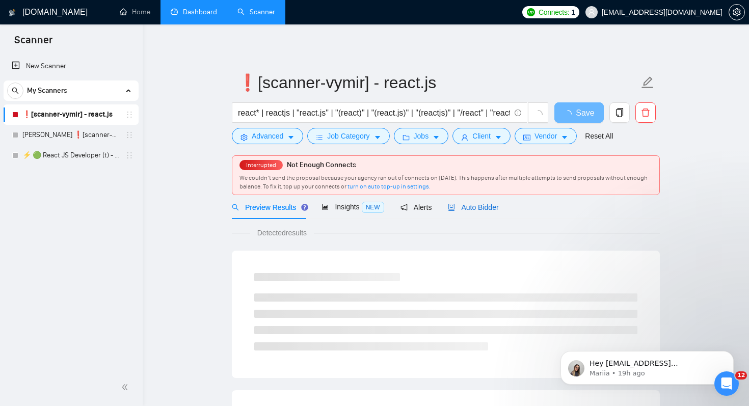
click at [484, 205] on span "Auto Bidder" at bounding box center [473, 207] width 50 height 8
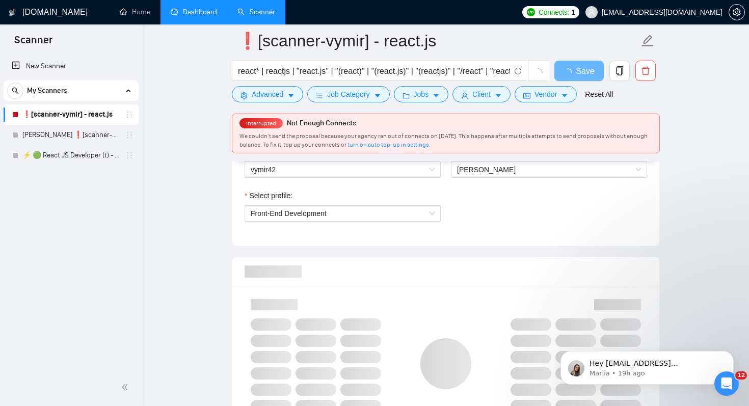
scroll to position [571, 0]
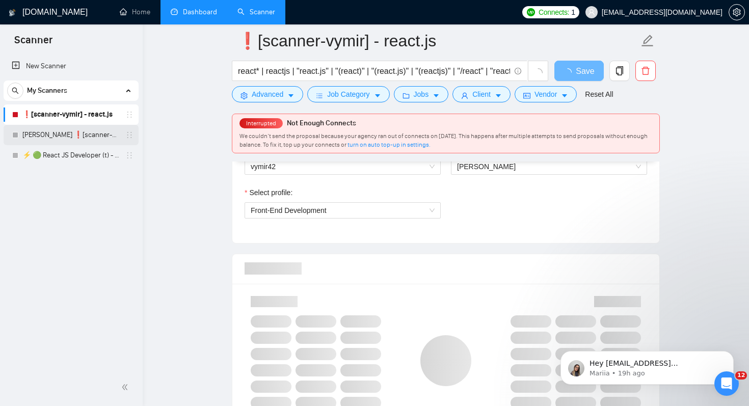
click at [106, 132] on link "Ihor ❗[scanner-vymir] - react.js" at bounding box center [70, 135] width 97 height 20
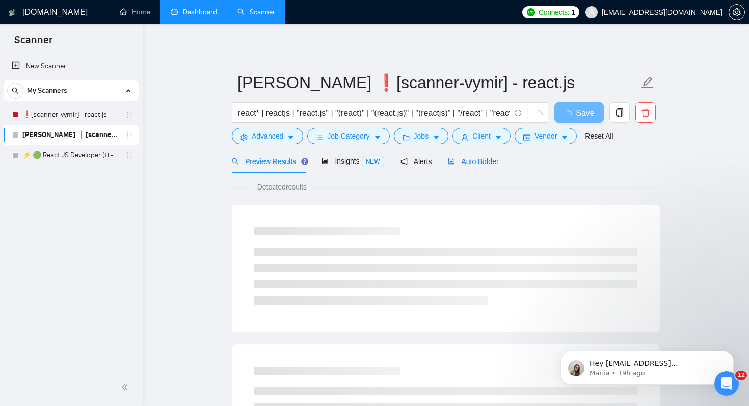
click at [472, 163] on span "Auto Bidder" at bounding box center [473, 161] width 50 height 8
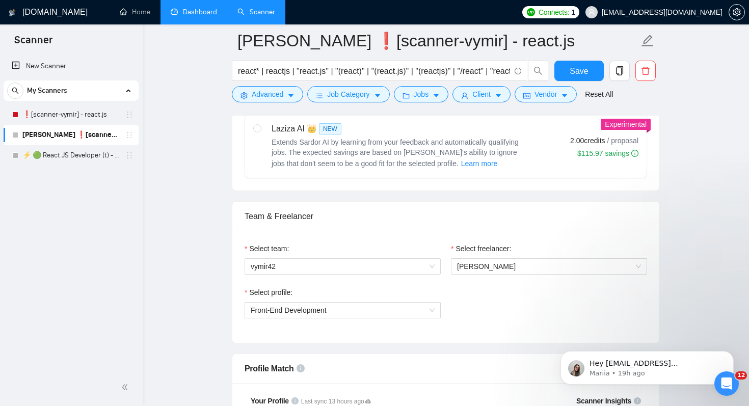
scroll to position [469, 0]
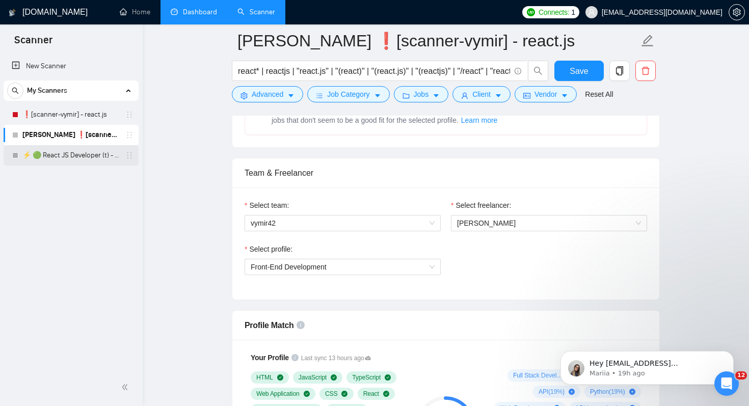
click at [97, 158] on link "⚡ 🟢 React JS Developer (t) - short 24/03" at bounding box center [70, 155] width 97 height 20
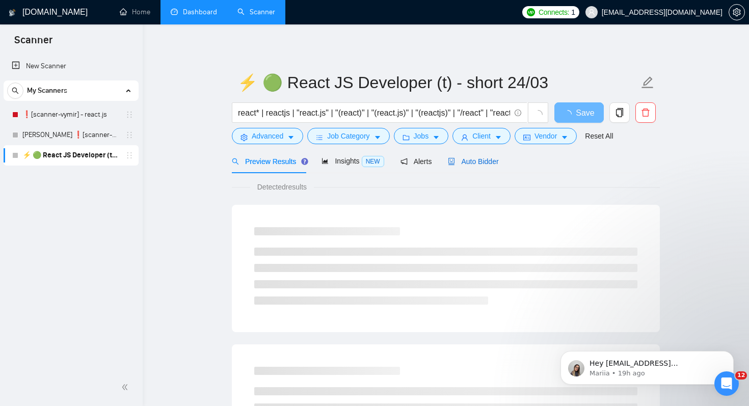
click at [475, 163] on span "Auto Bidder" at bounding box center [473, 161] width 50 height 8
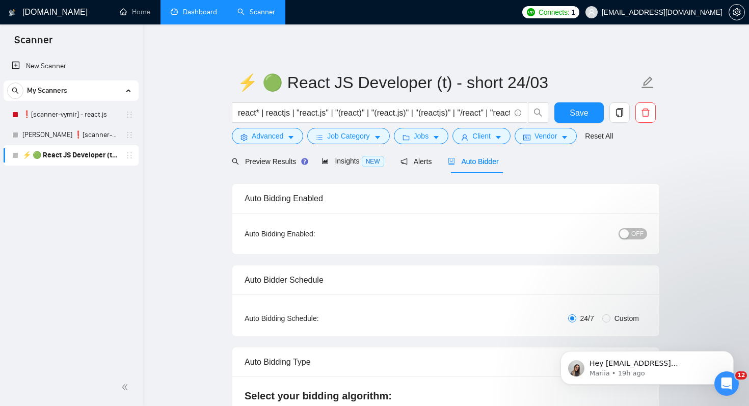
click at [268, 169] on div "Preview Results" at bounding box center [268, 161] width 73 height 24
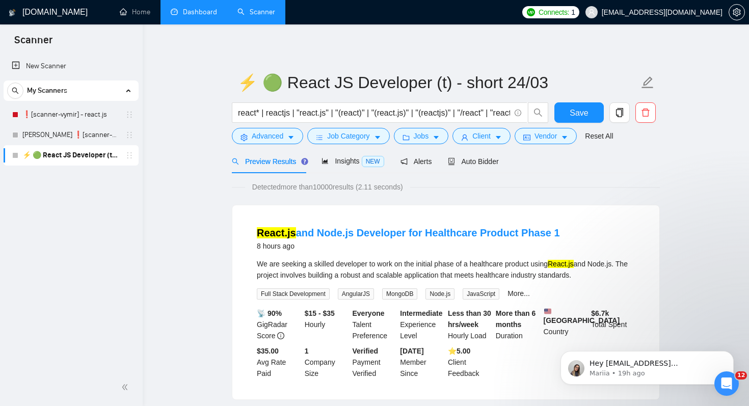
click at [546, 182] on div "Detected more than 10000 results (2.11 seconds)" at bounding box center [446, 186] width 428 height 11
click at [481, 165] on span "Auto Bidder" at bounding box center [473, 161] width 50 height 8
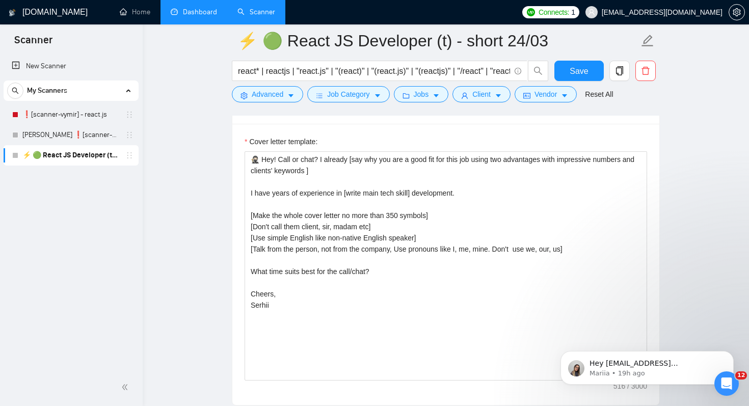
scroll to position [1142, 0]
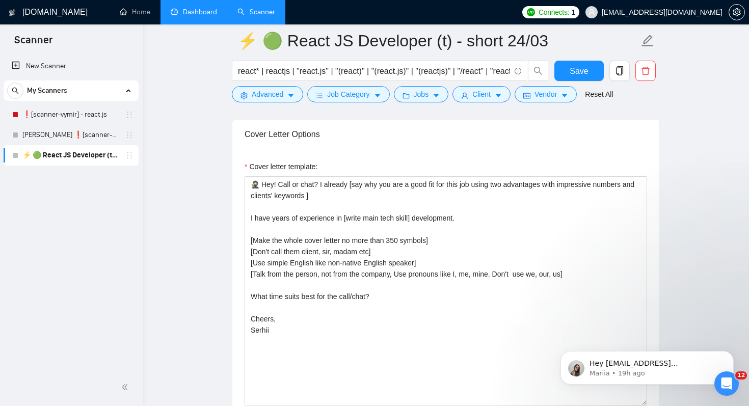
click at [185, 11] on link "Dashboard" at bounding box center [194, 12] width 46 height 9
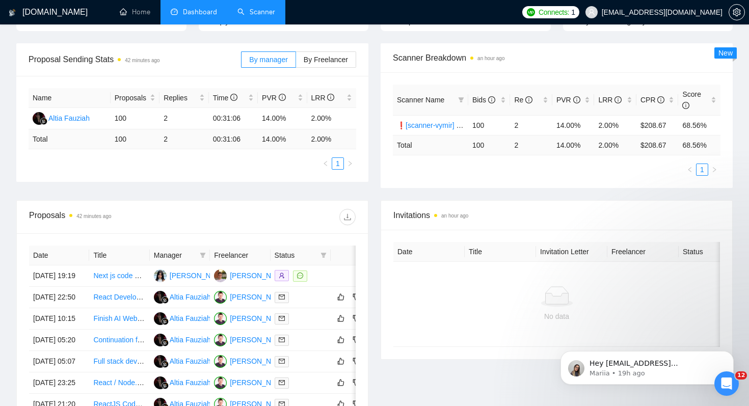
click at [260, 16] on link "Scanner" at bounding box center [256, 12] width 38 height 9
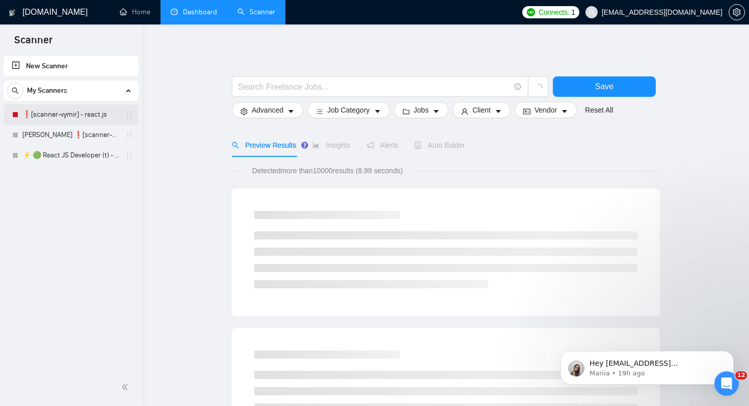
click at [85, 115] on link "❗[scanner-vymir] - react.js" at bounding box center [70, 114] width 97 height 20
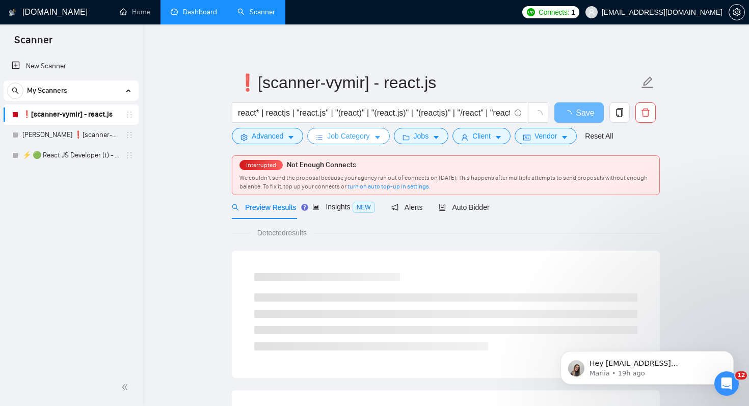
click at [354, 139] on span "Job Category" at bounding box center [348, 135] width 42 height 11
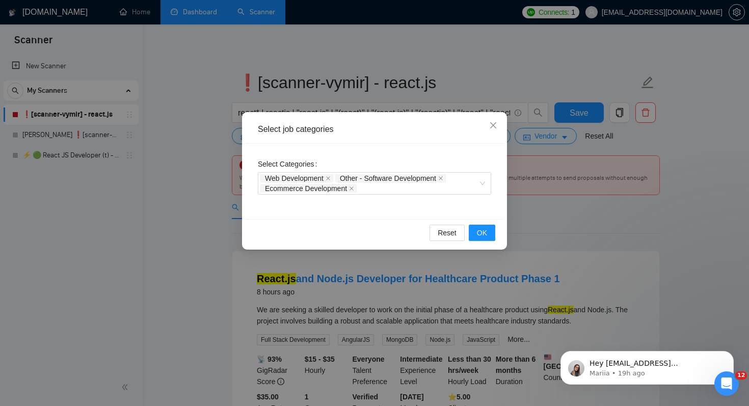
click at [196, 200] on div "Select job categories Select Categories Web Development Other - Software Develo…" at bounding box center [374, 203] width 749 height 406
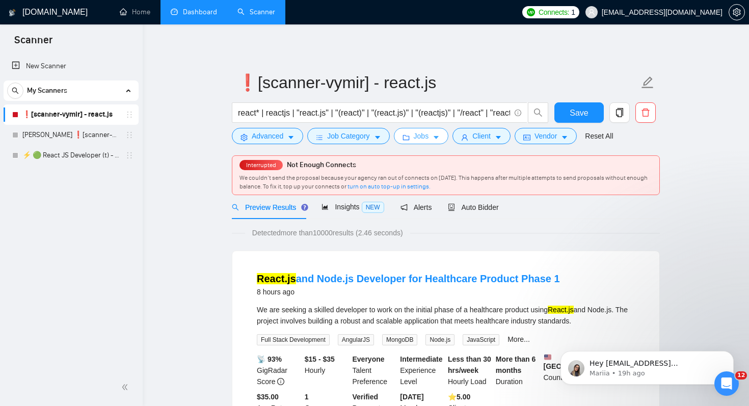
click at [414, 142] on button "Jobs" at bounding box center [421, 136] width 55 height 16
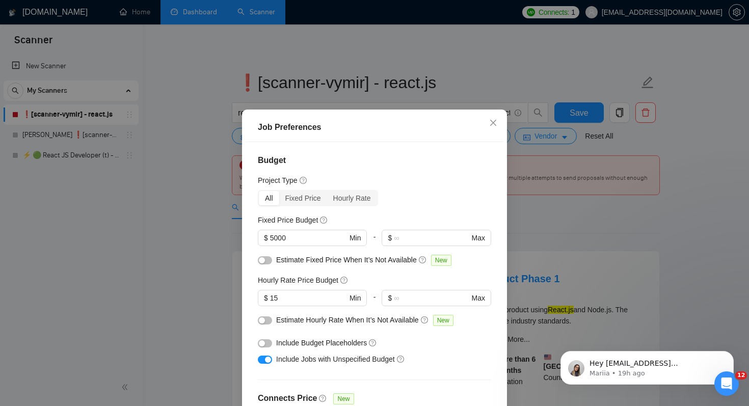
scroll to position [65, 0]
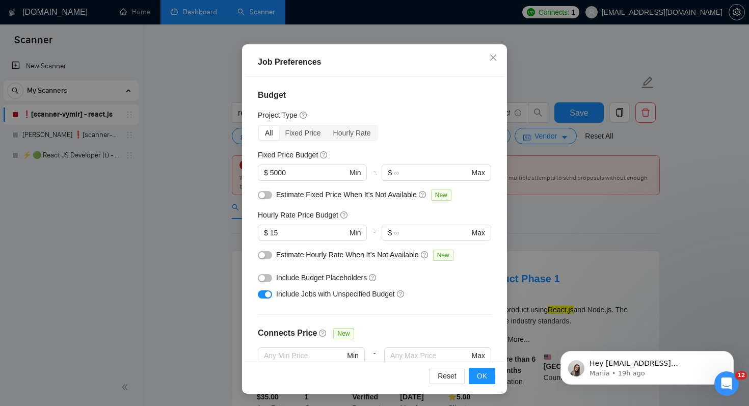
click at [630, 245] on div "Job Preferences Budget Project Type All Fixed Price Hourly Rate Fixed Price Bud…" at bounding box center [374, 203] width 749 height 406
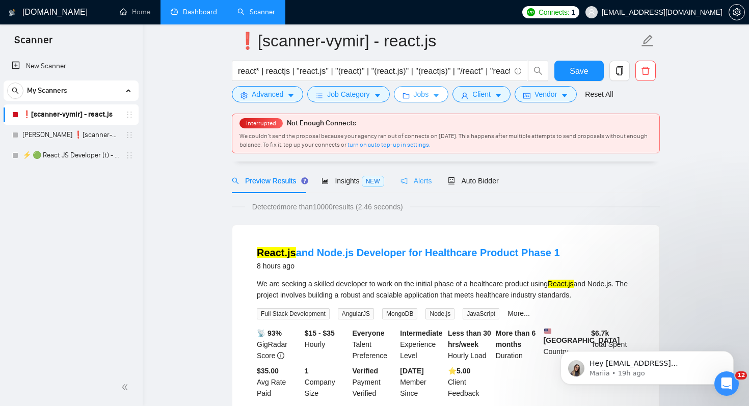
scroll to position [50, 0]
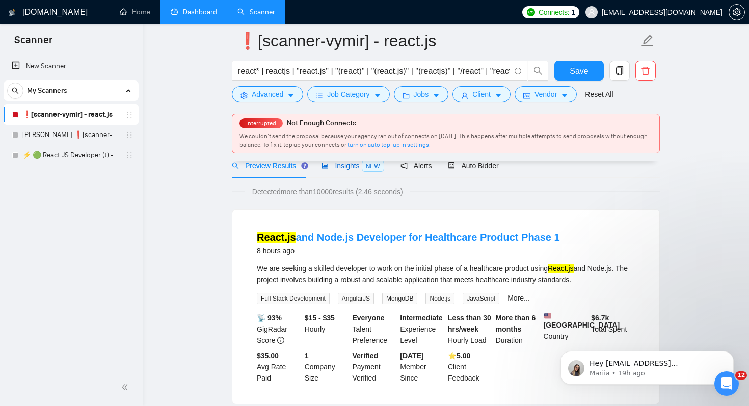
click at [350, 168] on span "Insights NEW" at bounding box center [352, 165] width 62 height 8
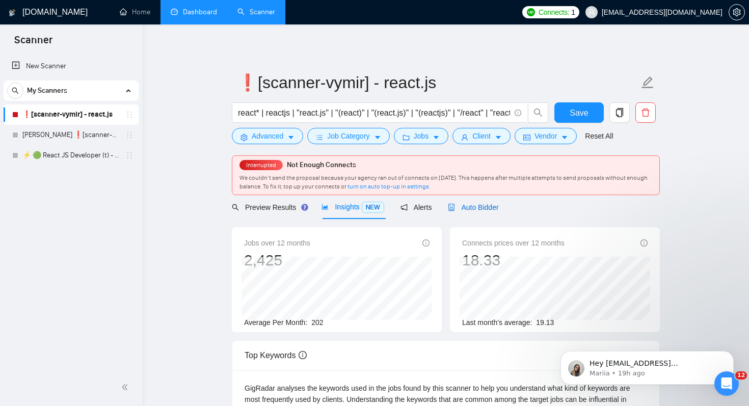
click at [481, 209] on span "Auto Bidder" at bounding box center [473, 207] width 50 height 8
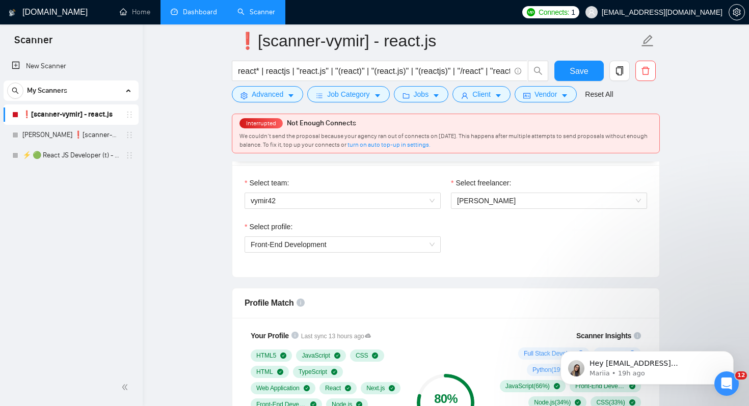
scroll to position [542, 0]
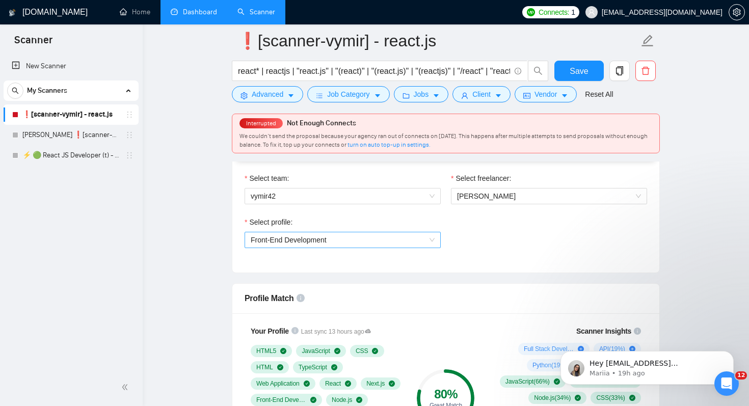
click at [399, 246] on span "Front-End Development" at bounding box center [343, 239] width 184 height 15
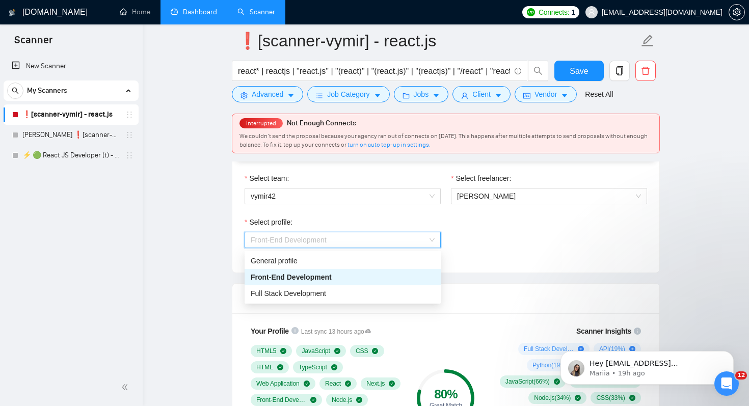
click at [544, 236] on div "Select profile: Front-End Development" at bounding box center [445, 239] width 413 height 44
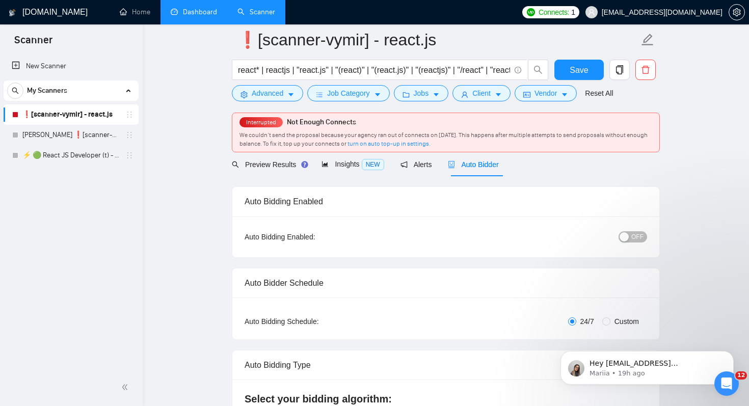
scroll to position [0, 0]
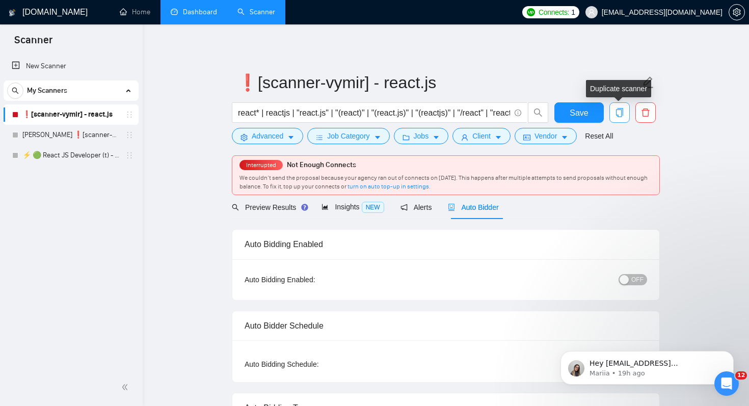
click at [623, 116] on icon "copy" at bounding box center [619, 112] width 7 height 9
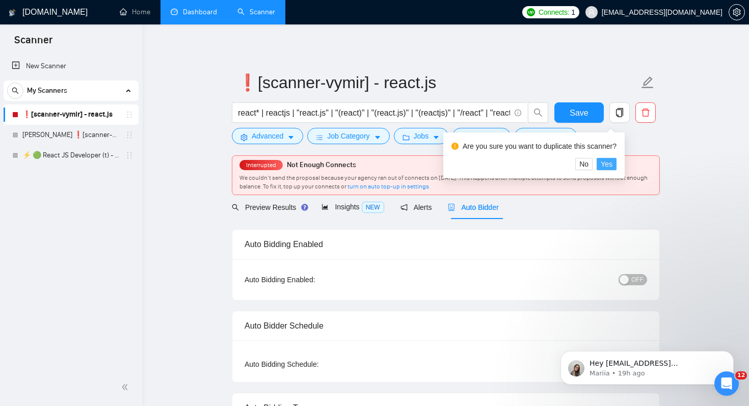
click at [612, 164] on span "Yes" at bounding box center [607, 163] width 12 height 11
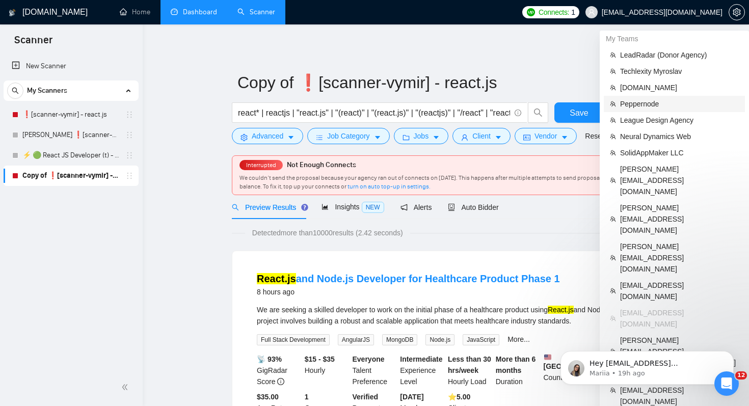
click at [661, 105] on span "Peppernode" at bounding box center [679, 103] width 119 height 11
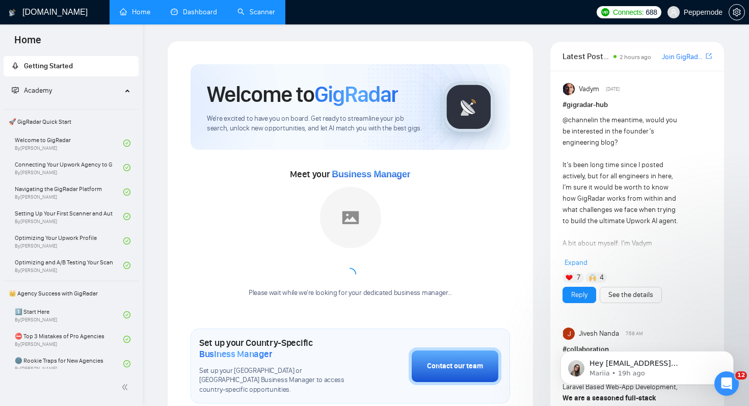
click at [202, 16] on link "Dashboard" at bounding box center [194, 12] width 46 height 9
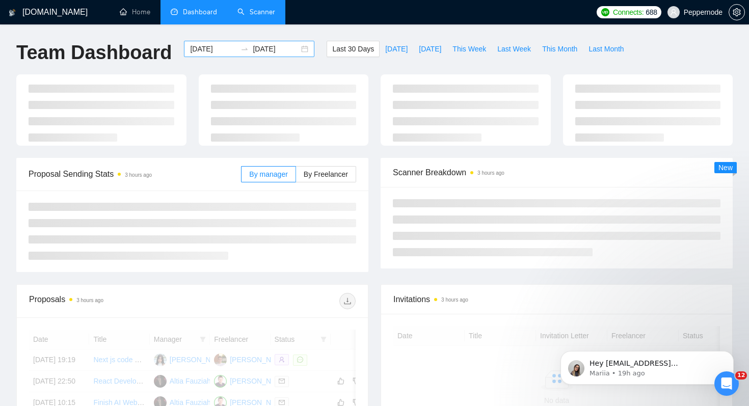
click at [213, 50] on input "[DATE]" at bounding box center [213, 48] width 46 height 11
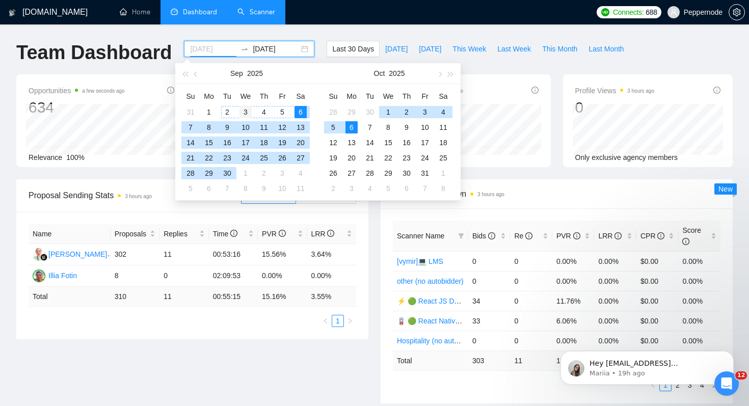
type input "2025-09-03"
click at [247, 111] on div "3" at bounding box center [245, 112] width 12 height 12
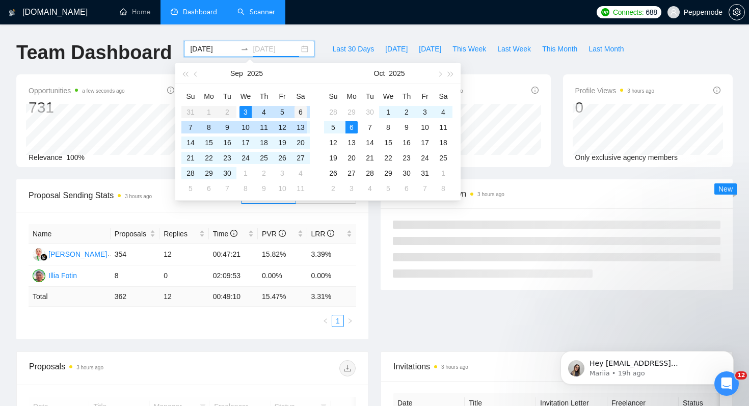
type input "2025-09-06"
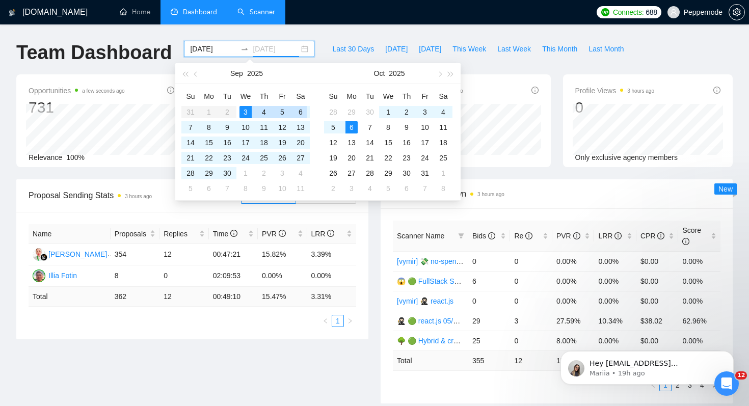
click at [298, 111] on div "6" at bounding box center [300, 112] width 12 height 12
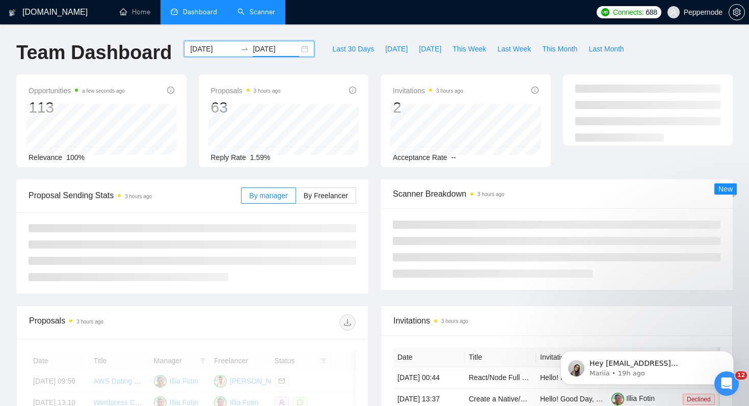
click at [209, 51] on input "2025-09-03" at bounding box center [213, 48] width 46 height 11
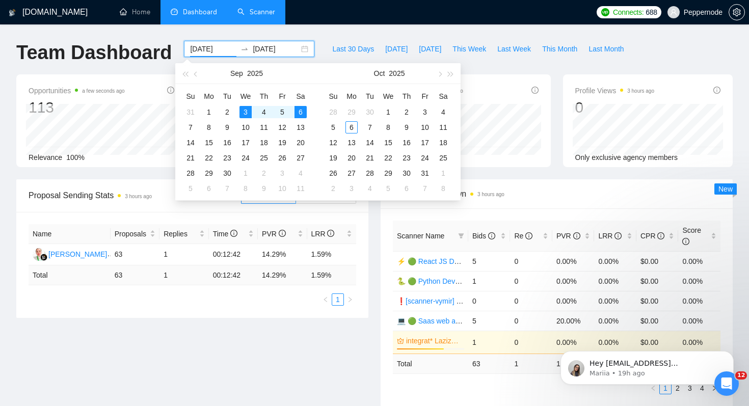
type input "2025-09-03"
click at [244, 110] on div "3" at bounding box center [245, 112] width 12 height 12
type input "2025-09-13"
click at [300, 124] on div "13" at bounding box center [300, 127] width 12 height 12
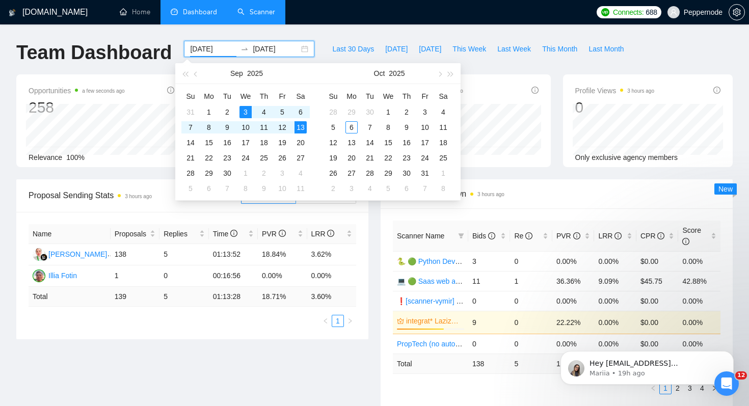
click at [221, 48] on input "2025-09-03" at bounding box center [213, 48] width 46 height 11
type input "2025-09-03"
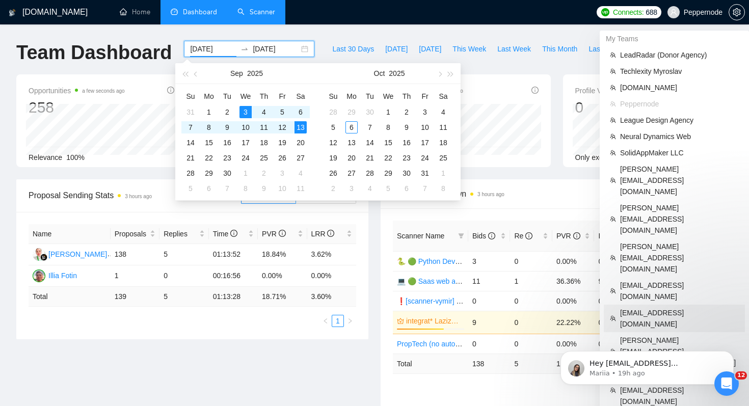
click at [666, 307] on span "[EMAIL_ADDRESS][DOMAIN_NAME]" at bounding box center [679, 318] width 119 height 22
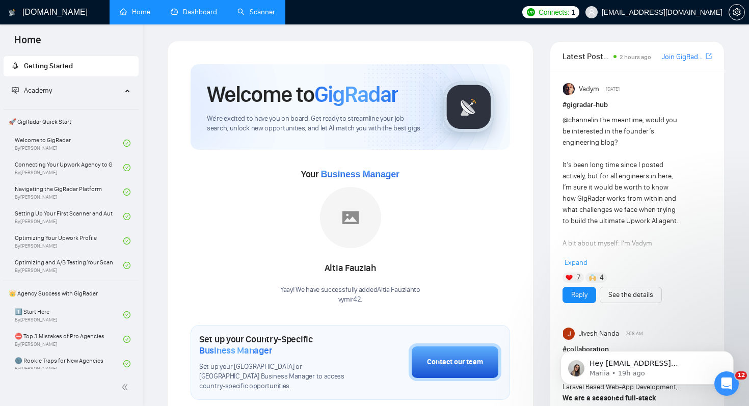
click at [263, 15] on link "Scanner" at bounding box center [256, 12] width 38 height 9
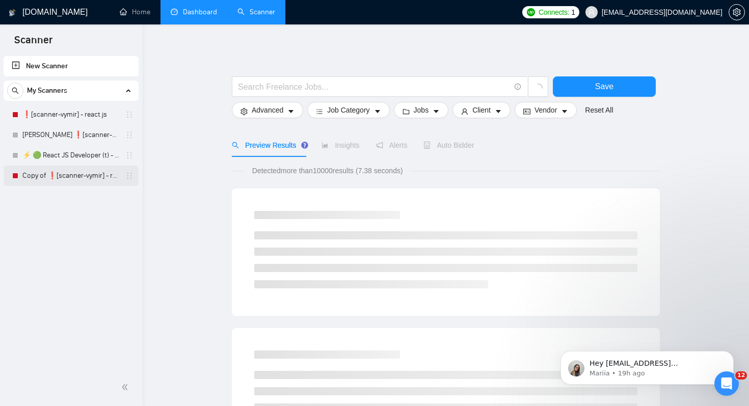
click at [95, 178] on link "Copy of ❗[scanner-vymir] - react.js" at bounding box center [70, 176] width 97 height 20
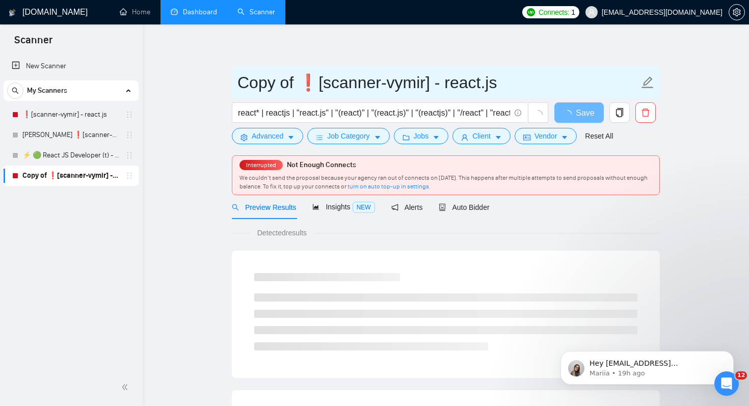
click at [356, 86] on input "Copy of ❗[scanner-vymir] - react.js" at bounding box center [437, 82] width 401 height 25
click at [304, 80] on input "Copy of ❗[scanner-vymir] - react.js" at bounding box center [437, 82] width 401 height 25
click at [303, 80] on input "Copy of ❗[scanner-vymir] - react.js" at bounding box center [437, 82] width 401 height 25
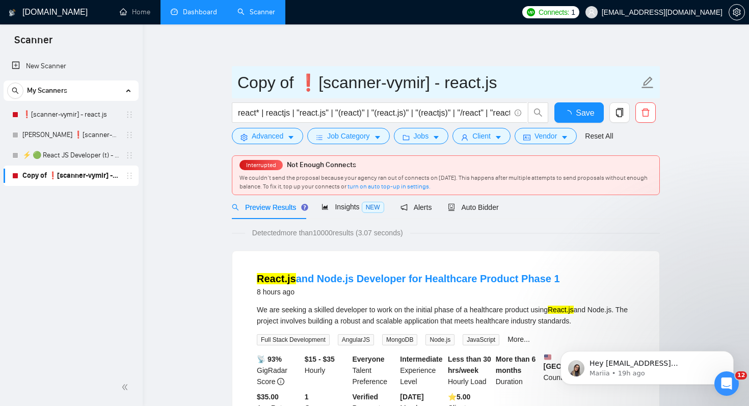
click at [309, 80] on input "Copy of ❗[scanner-vymir] - react.js" at bounding box center [437, 82] width 401 height 25
drag, startPoint x: 305, startPoint y: 83, endPoint x: 234, endPoint y: 83, distance: 71.3
click at [234, 83] on span "Copy of ❗[scanner-vymir] - react.js" at bounding box center [446, 82] width 428 height 32
paste input "🏆"
type input "🏆a[scanner-vymir] - react.js"
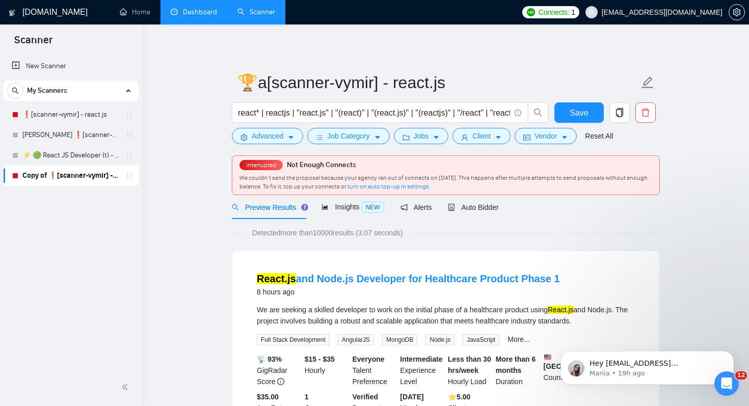
click at [490, 207] on span "Auto Bidder" at bounding box center [473, 207] width 50 height 8
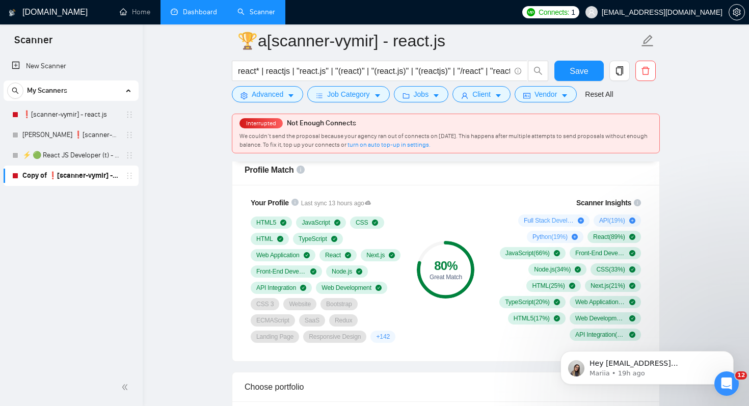
scroll to position [542, 0]
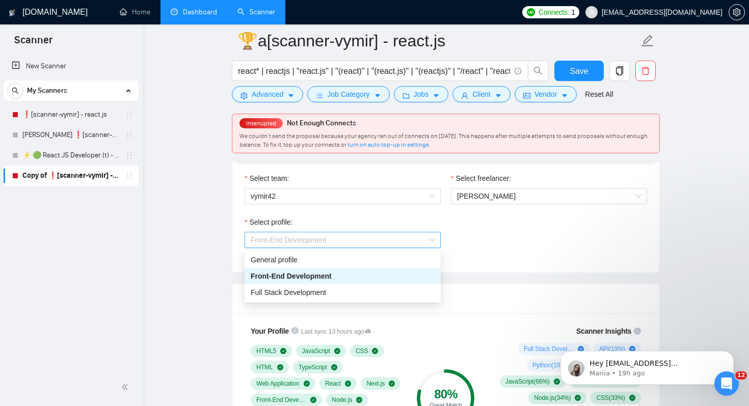
click at [370, 243] on span "Front-End Development" at bounding box center [343, 239] width 184 height 15
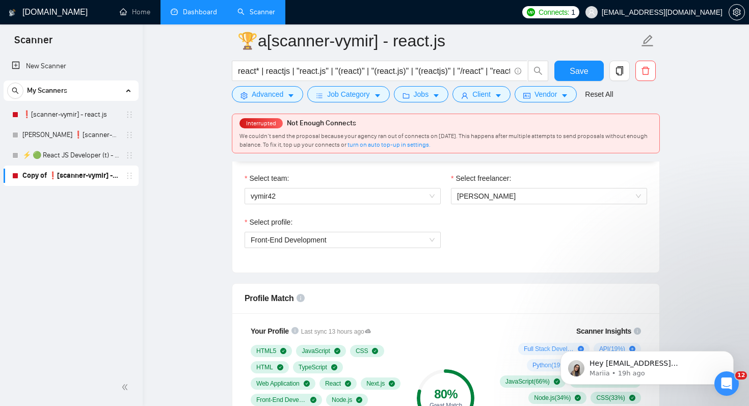
click at [485, 240] on div "Select profile: Front-End Development" at bounding box center [445, 239] width 413 height 44
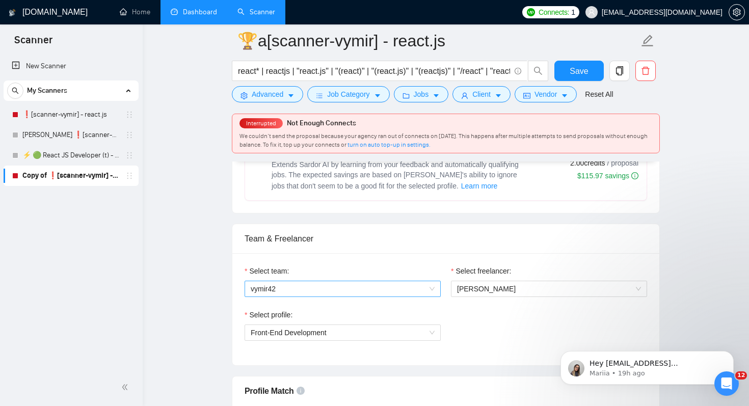
scroll to position [492, 0]
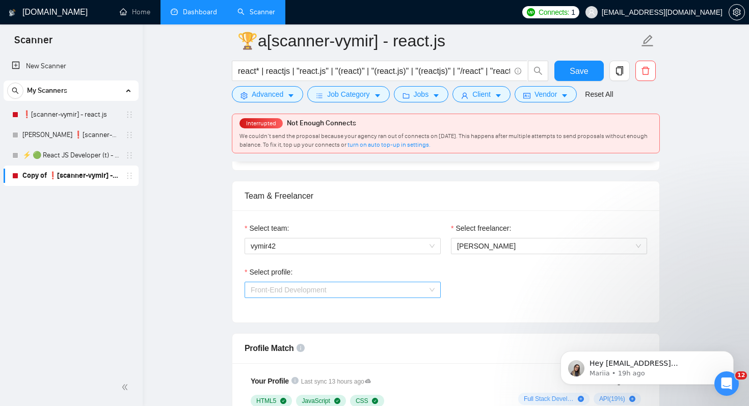
click at [325, 290] on span "Front-End Development" at bounding box center [289, 290] width 76 height 8
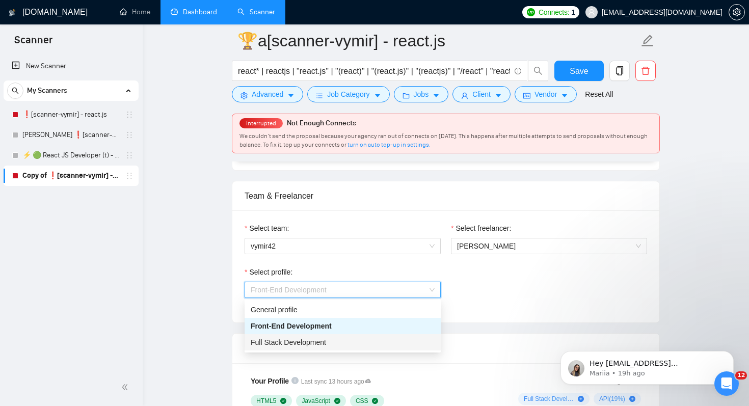
click at [412, 340] on div "Full Stack Development" at bounding box center [343, 342] width 184 height 11
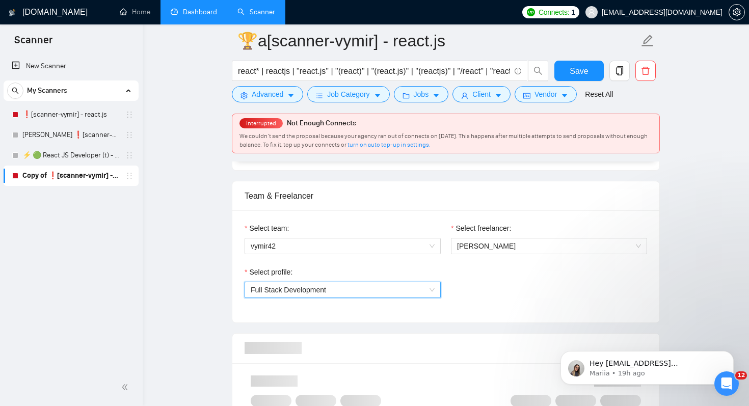
click at [530, 290] on div "Select profile: 1110580755107926016 Full Stack Development" at bounding box center [445, 288] width 413 height 44
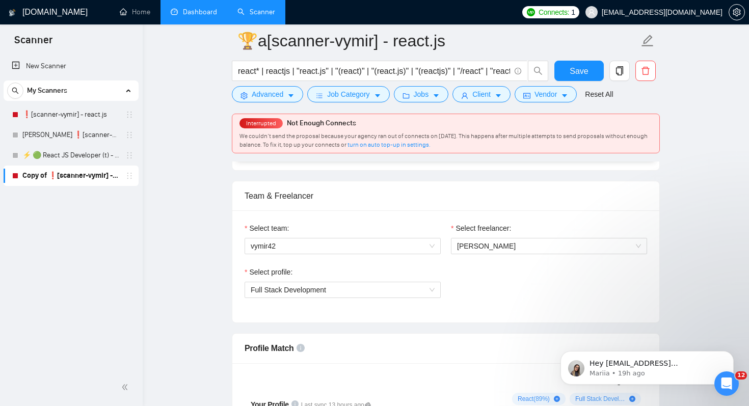
click at [276, 91] on span "Advanced" at bounding box center [268, 94] width 32 height 11
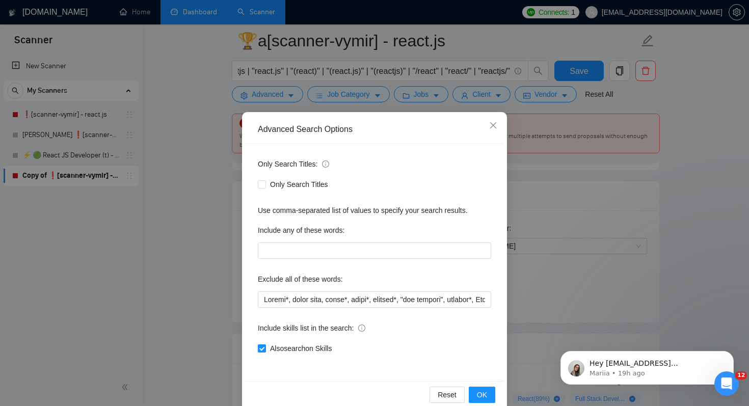
click at [191, 304] on div "Advanced Search Options Only Search Titles: Only Search Titles Use comma-separa…" at bounding box center [374, 203] width 749 height 406
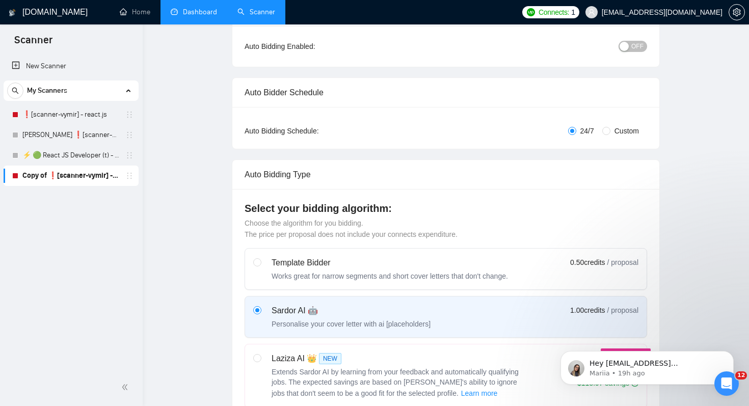
scroll to position [0, 0]
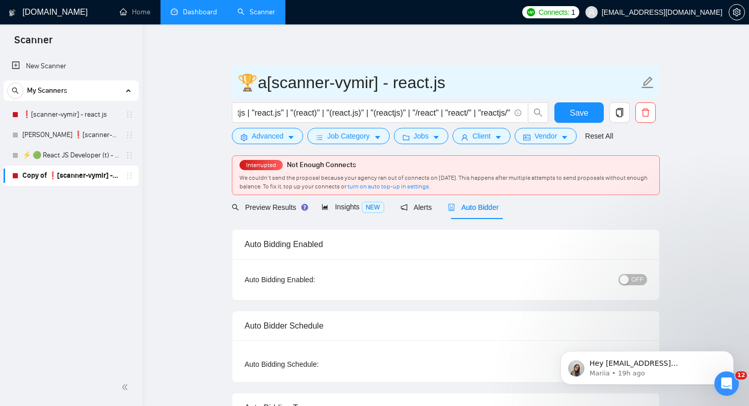
click at [261, 80] on input "🏆a[scanner-vymir] - react.js" at bounding box center [437, 82] width 401 height 25
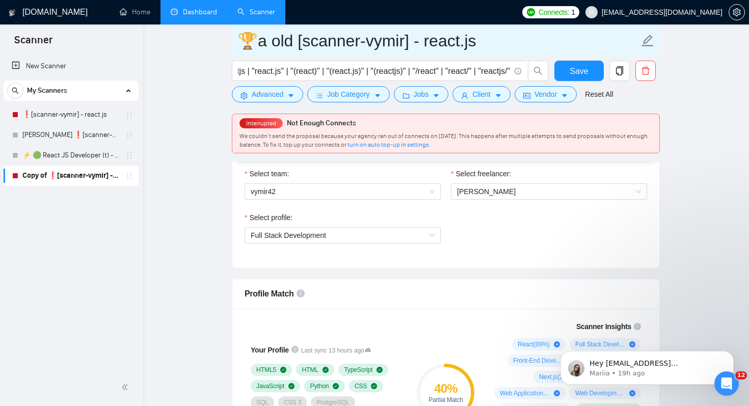
scroll to position [539, 0]
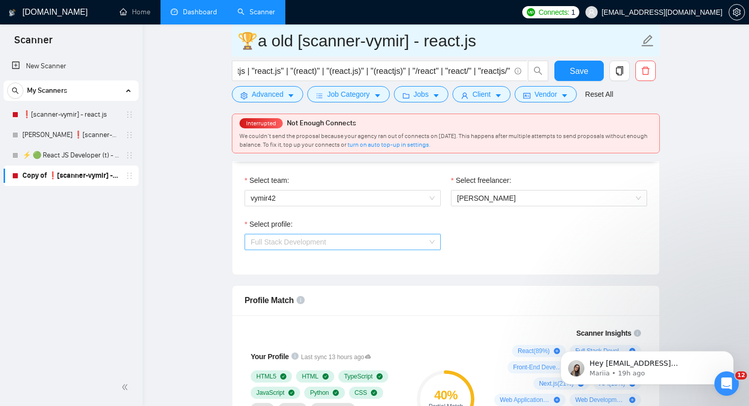
click at [377, 241] on span "Full Stack Development" at bounding box center [343, 241] width 184 height 15
type input "🏆a old [scanner-vymir] - react.js"
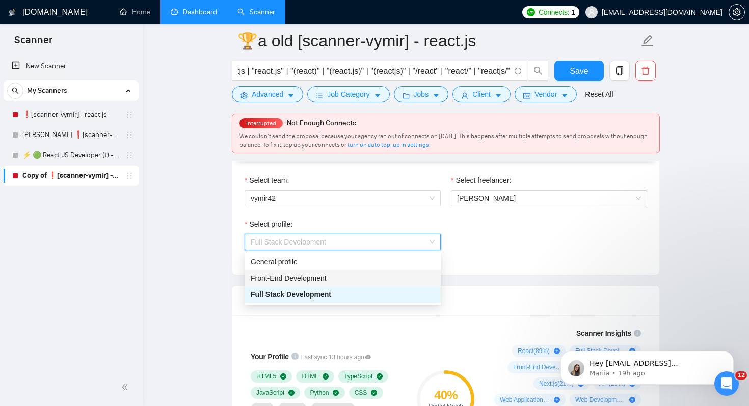
click at [381, 276] on div "Front-End Development" at bounding box center [343, 278] width 184 height 11
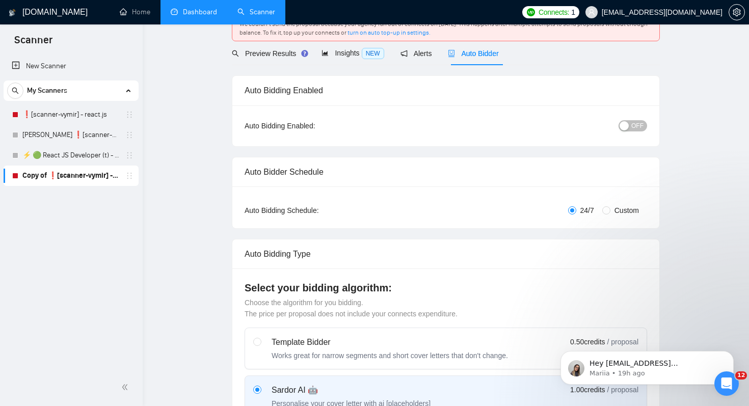
scroll to position [35, 0]
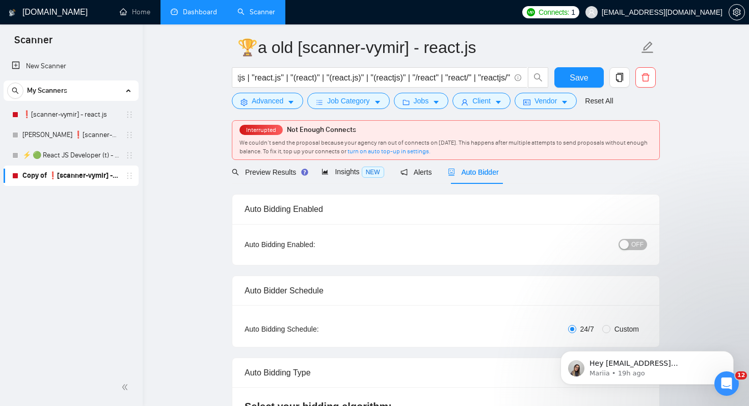
click at [605, 330] on iframe "To enrich screen reader interactions, please activate Accessibility in Grammarl…" at bounding box center [647, 365] width 204 height 71
click at [606, 326] on input "Custom" at bounding box center [606, 329] width 8 height 8
radio input "true"
radio input "false"
checkbox input "true"
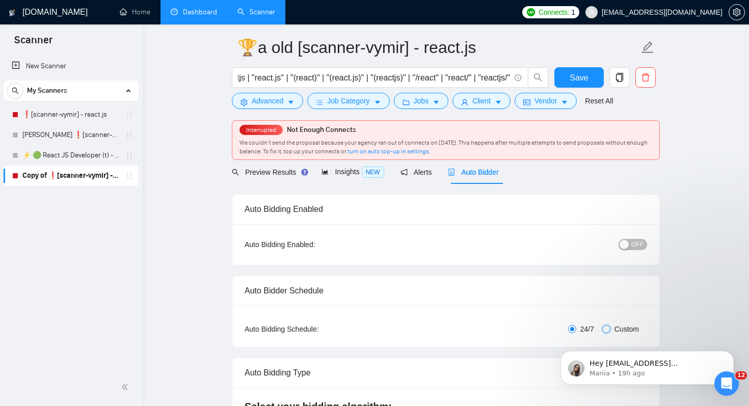
checkbox input "true"
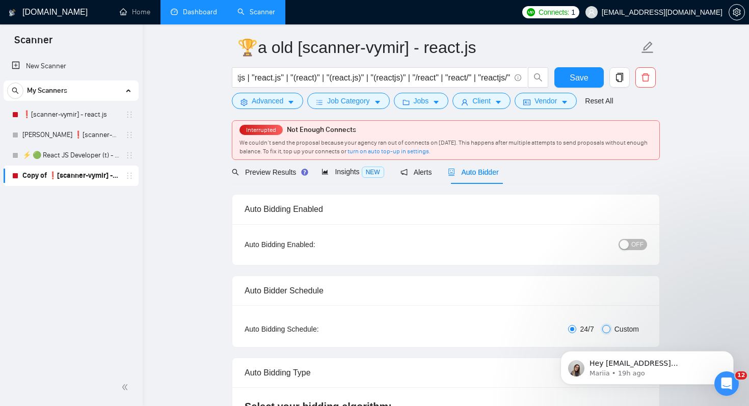
checkbox input "true"
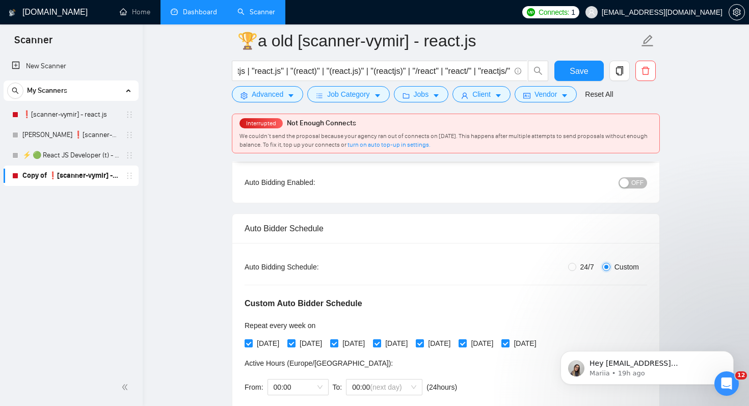
scroll to position [165, 0]
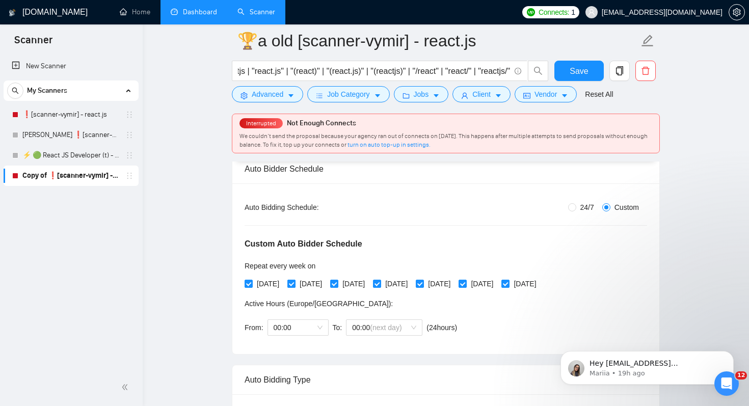
click at [319, 281] on span "Tuesday" at bounding box center [310, 283] width 31 height 11
click at [294, 281] on input "Tuesday" at bounding box center [290, 283] width 7 height 7
checkbox input "false"
click at [412, 288] on span "Thursday" at bounding box center [396, 283] width 31 height 11
click at [380, 287] on input "Thursday" at bounding box center [376, 283] width 7 height 7
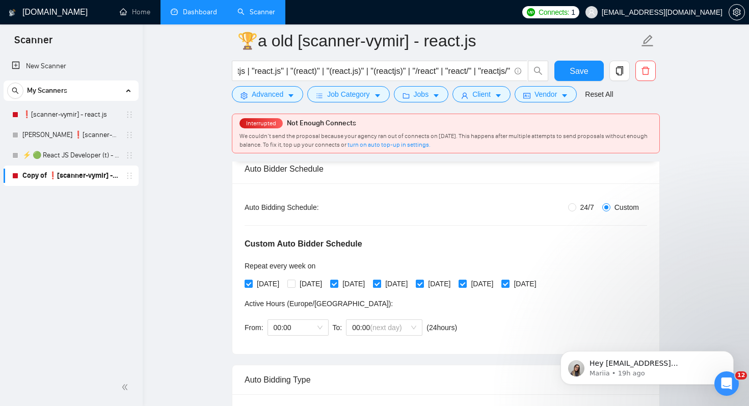
checkbox input "false"
click at [454, 286] on span "Friday" at bounding box center [439, 283] width 31 height 11
click at [423, 286] on input "Friday" at bounding box center [419, 283] width 7 height 7
checkbox input "false"
click at [497, 282] on span "Saturday" at bounding box center [482, 283] width 31 height 11
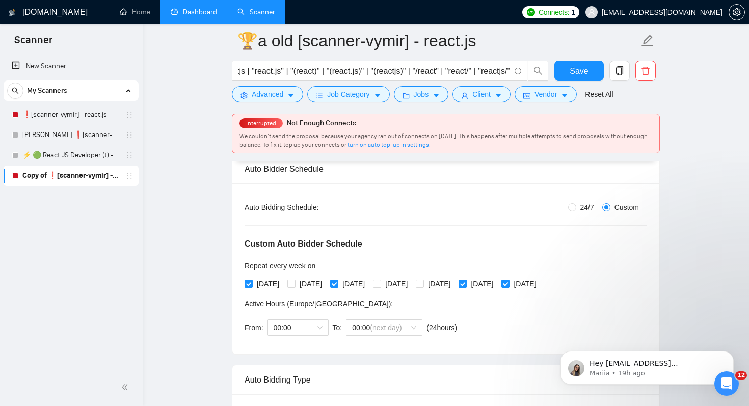
click at [466, 282] on input "Saturday" at bounding box center [461, 283] width 7 height 7
checkbox input "false"
click at [540, 284] on span "Sunday" at bounding box center [524, 283] width 31 height 11
click at [508, 284] on input "Sunday" at bounding box center [504, 283] width 7 height 7
checkbox input "false"
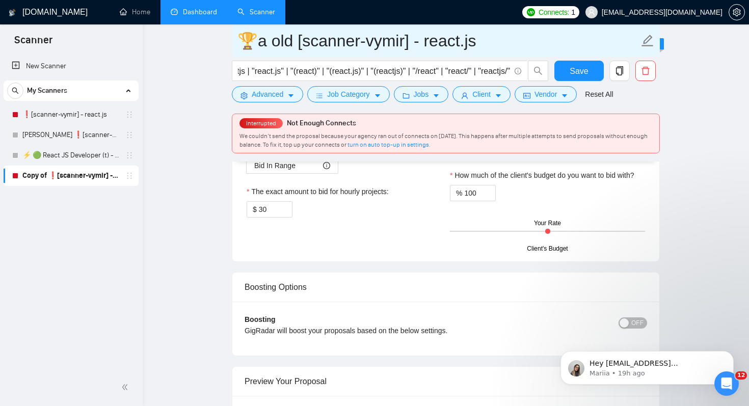
scroll to position [1850, 0]
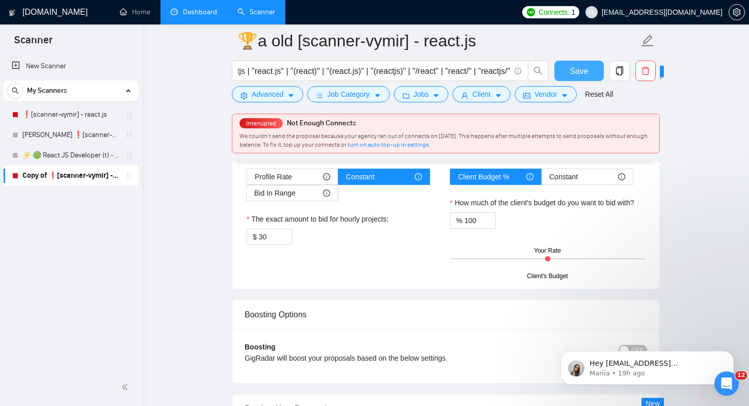
click at [588, 67] on button "Save" at bounding box center [578, 71] width 49 height 20
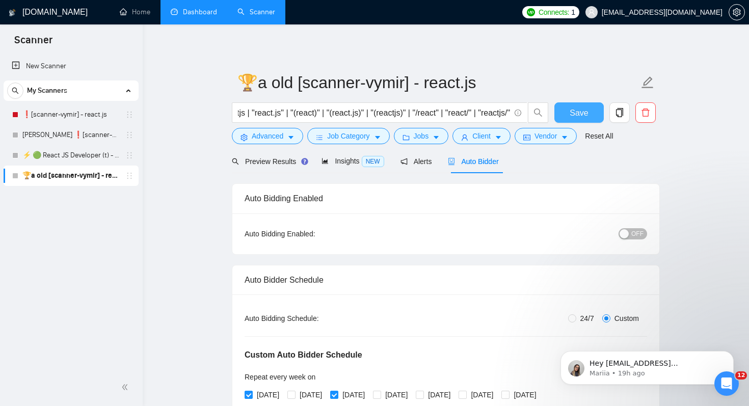
scroll to position [31, 0]
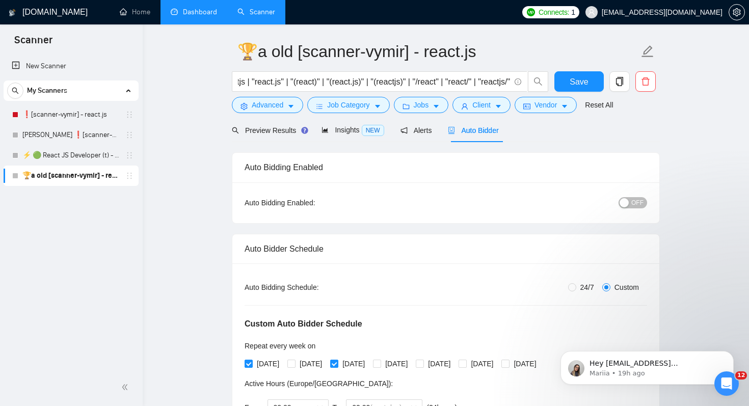
click at [641, 203] on span "OFF" at bounding box center [637, 202] width 12 height 11
click at [583, 76] on span "Save" at bounding box center [579, 81] width 18 height 13
click at [622, 82] on icon "copy" at bounding box center [619, 81] width 9 height 9
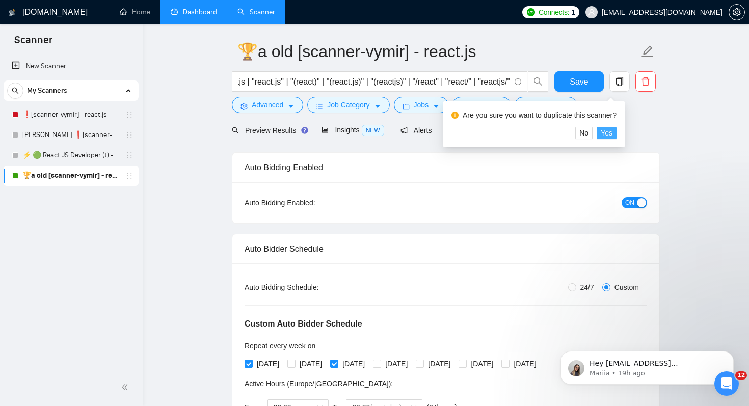
click at [610, 131] on span "Yes" at bounding box center [607, 132] width 12 height 11
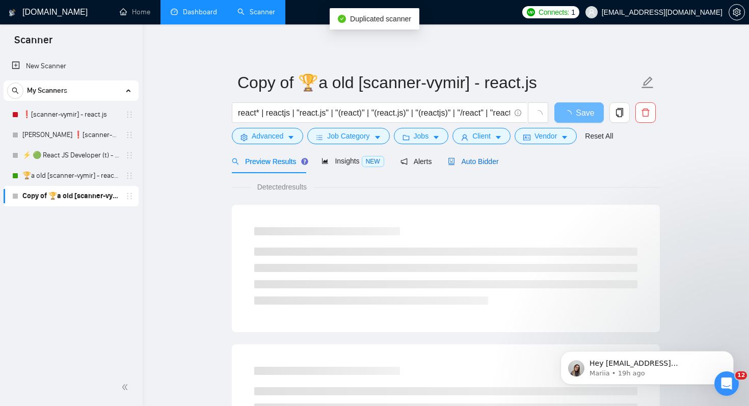
click at [495, 161] on span "Auto Bidder" at bounding box center [473, 161] width 50 height 8
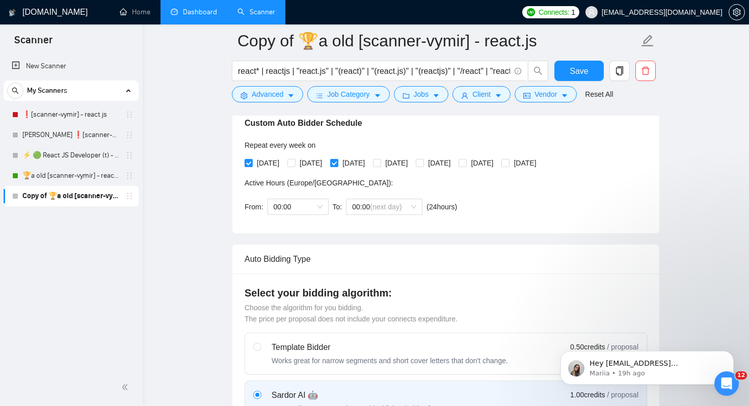
scroll to position [258, 0]
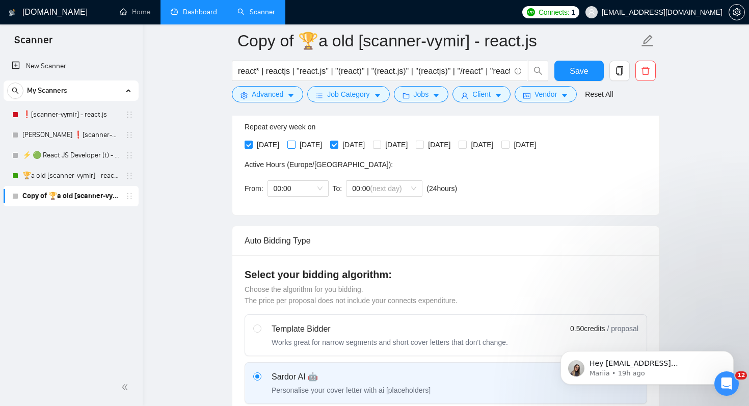
click at [311, 140] on span "Tuesday" at bounding box center [310, 144] width 31 height 11
click at [294, 141] on input "Tuesday" at bounding box center [290, 144] width 7 height 7
checkbox input "true"
click at [259, 146] on span "Monday" at bounding box center [268, 144] width 31 height 11
click at [252, 146] on input "Monday" at bounding box center [248, 144] width 7 height 7
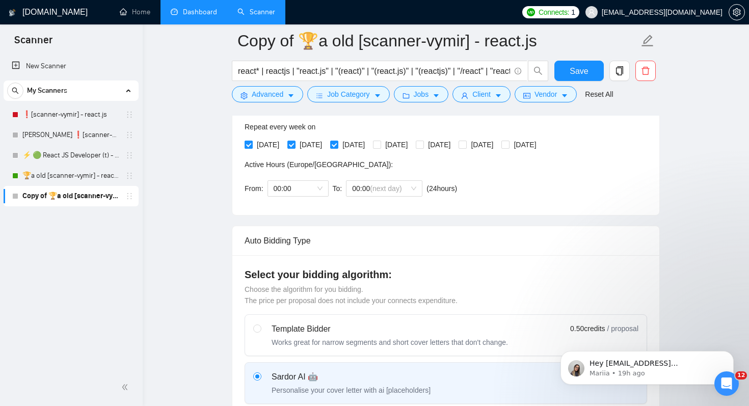
checkbox input "false"
click at [369, 146] on span "Wednesday" at bounding box center [353, 144] width 31 height 11
click at [337, 146] on input "Wednesday" at bounding box center [333, 144] width 7 height 7
checkbox input "false"
click at [412, 146] on span "Thursday" at bounding box center [396, 144] width 31 height 11
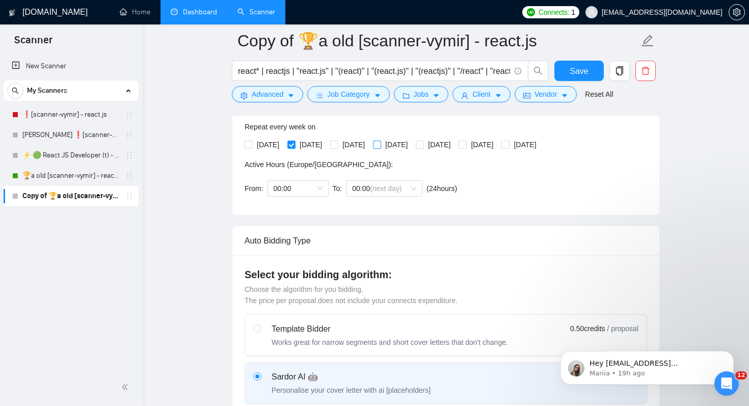
click at [380, 146] on input "Thursday" at bounding box center [376, 144] width 7 height 7
checkbox input "true"
click at [454, 147] on span "Friday" at bounding box center [439, 144] width 31 height 11
click at [423, 147] on input "Friday" at bounding box center [419, 144] width 7 height 7
click at [454, 144] on span "Friday" at bounding box center [439, 144] width 31 height 11
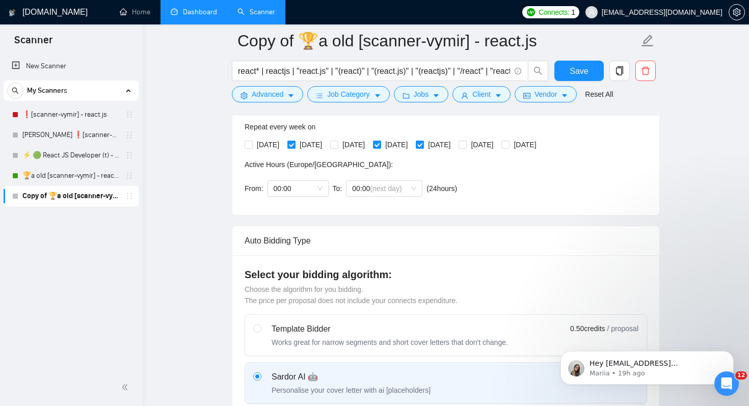
click at [423, 144] on input "Friday" at bounding box center [419, 144] width 7 height 7
checkbox input "false"
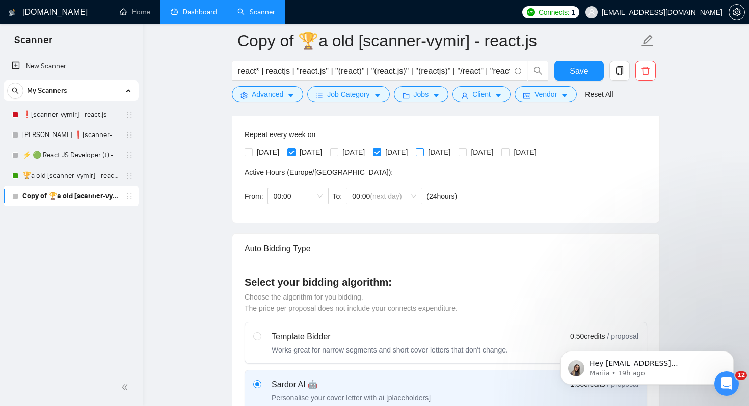
scroll to position [250, 0]
click at [411, 152] on span "Thursday" at bounding box center [396, 153] width 31 height 11
click at [380, 152] on input "Thursday" at bounding box center [376, 152] width 7 height 7
checkbox input "false"
click at [497, 153] on span "Saturday" at bounding box center [482, 153] width 31 height 11
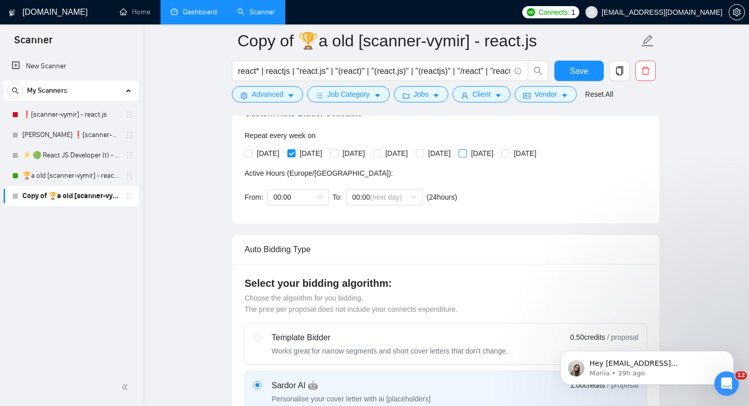
click at [466, 153] on input "Saturday" at bounding box center [461, 152] width 7 height 7
checkbox input "true"
click at [537, 206] on div "Custom Auto Bidder Schedule Repeat every week on Monday Tuesday Wednesday Thurs…" at bounding box center [446, 147] width 402 height 129
click at [471, 177] on div "Custom Auto Bidder Schedule Repeat every week on Monday Tuesday Wednesday Thurs…" at bounding box center [446, 147] width 402 height 129
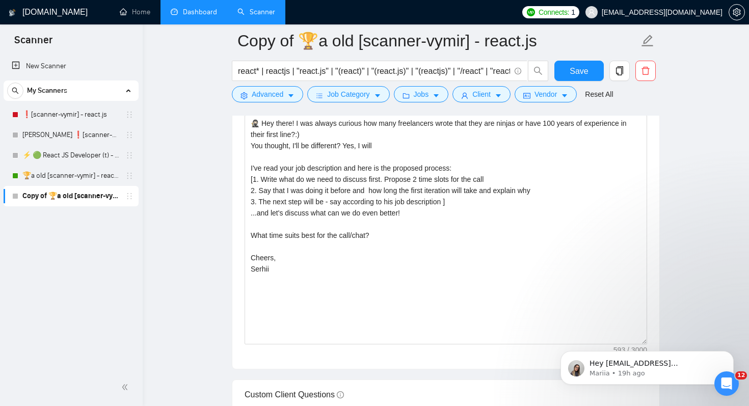
scroll to position [1298, 0]
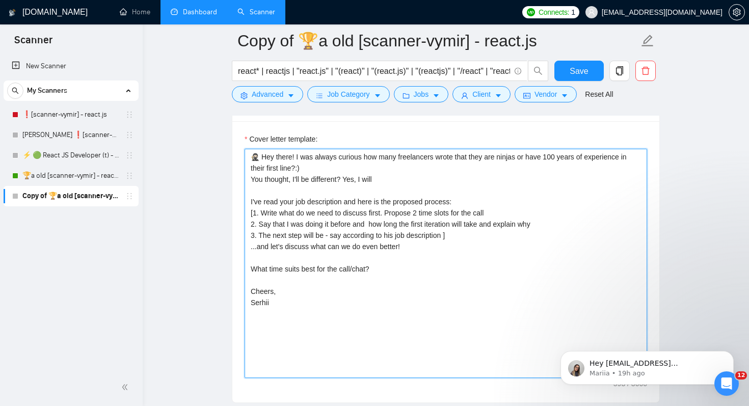
click at [302, 225] on textarea "🥷🏻 Hey there! I was always curious how many freelancers wrote that they are nin…" at bounding box center [446, 263] width 402 height 229
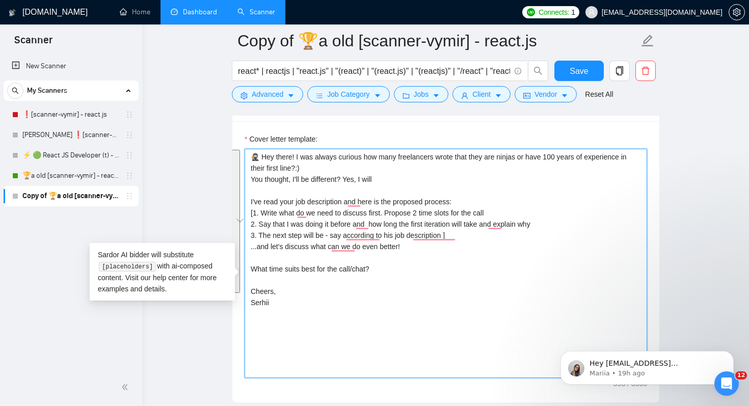
drag, startPoint x: 335, startPoint y: 309, endPoint x: 220, endPoint y: 156, distance: 191.3
click at [220, 156] on main "Copy of 🏆a old [scanner-vymir] - react.js react* | reactjs | "react.js" | "(rea…" at bounding box center [446, 198] width 574 height 2911
click at [306, 287] on textarea "🥷🏻 Hey there! I was always curious how many freelancers wrote that they are nin…" at bounding box center [446, 263] width 402 height 229
drag, startPoint x: 297, startPoint y: 310, endPoint x: 249, endPoint y: 169, distance: 149.0
click at [249, 169] on textarea "🥷🏻 Hey there! I was always curious how many freelancers wrote that they are nin…" at bounding box center [446, 263] width 402 height 229
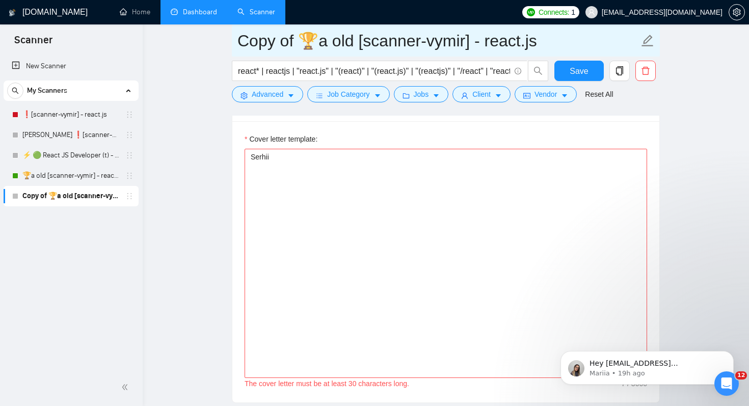
drag, startPoint x: 311, startPoint y: 38, endPoint x: 303, endPoint y: 38, distance: 8.2
click at [303, 38] on input "Copy of 🏆a old [scanner-vymir] - react.js" at bounding box center [437, 40] width 401 height 25
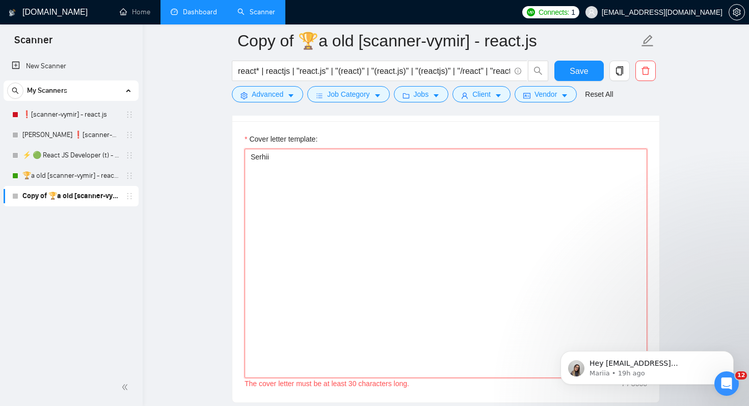
click at [295, 172] on textarea "Serhii" at bounding box center [446, 263] width 402 height 229
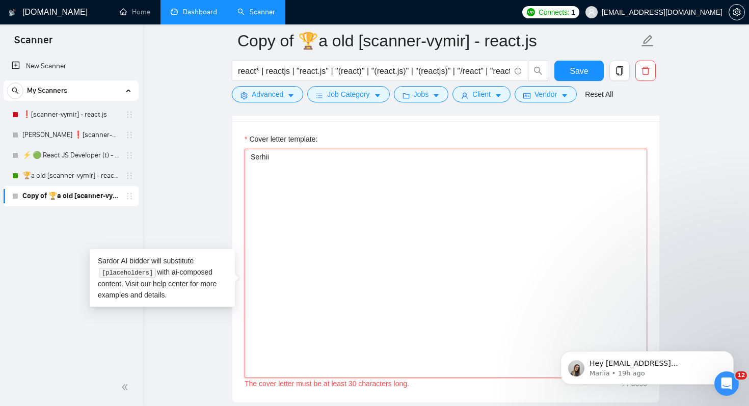
paste textarea "🏆"
click at [318, 207] on textarea "🏆 Serhii" at bounding box center [446, 263] width 402 height 229
click at [322, 172] on textarea "🏆 Serhii" at bounding box center [446, 263] width 402 height 229
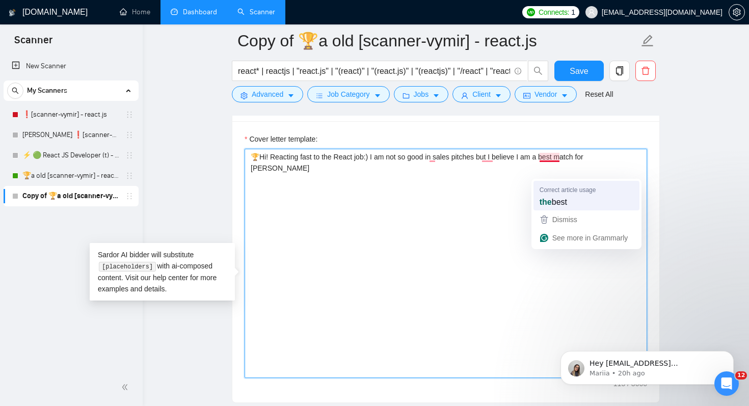
type textarea "🏆Hi! Reacting fast to the React job:) I am not so good in sales pitches but I b…"
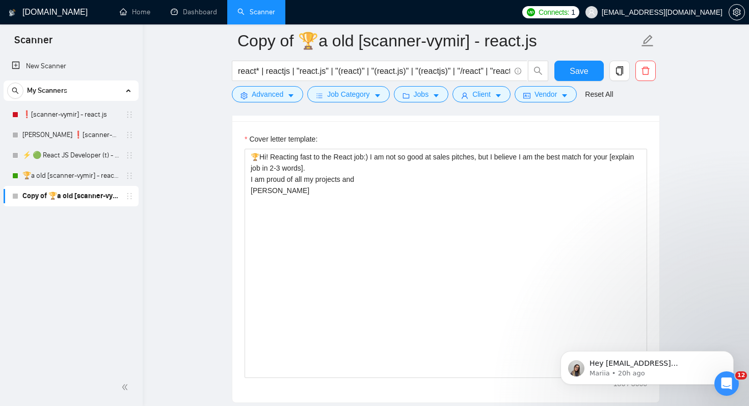
scroll to position [2, 0]
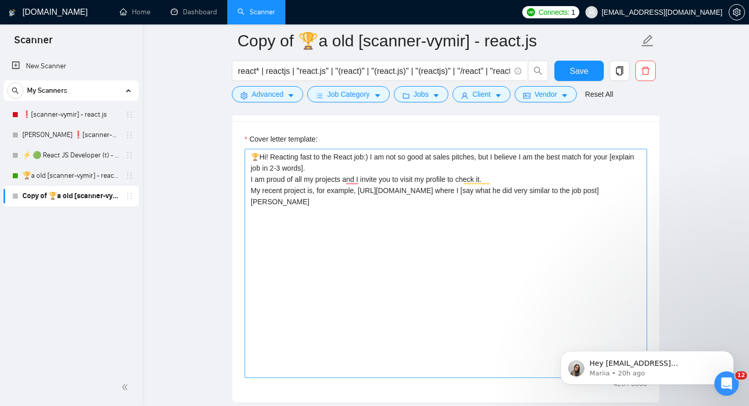
click at [624, 218] on textarea "🏆Hi! Reacting fast to the React job:) I am not so good at sales pitches, but I …" at bounding box center [446, 263] width 402 height 229
drag, startPoint x: 291, startPoint y: 240, endPoint x: 376, endPoint y: 246, distance: 85.2
click at [376, 246] on textarea "🏆Hi! Reacting fast to the React job:) I am not so good at sales pitches, but I …" at bounding box center [446, 263] width 402 height 229
click at [398, 261] on textarea "🏆Hi! Reacting fast to the React job:) I am not so good at sales pitches, but I …" at bounding box center [446, 263] width 402 height 229
click at [366, 263] on textarea "🏆Hi! Reacting fast to the React job:) I am not so good at sales pitches, but I …" at bounding box center [446, 263] width 402 height 229
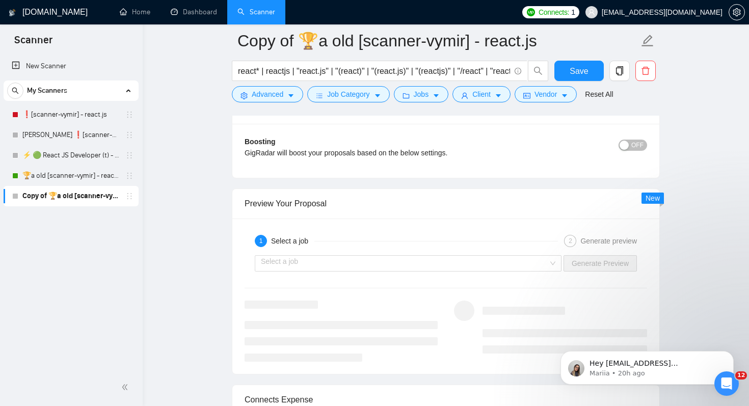
scroll to position [2058, 0]
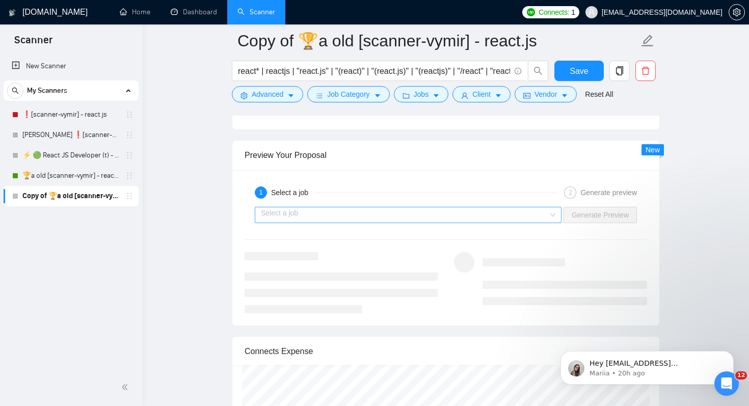
click at [439, 223] on input "search" at bounding box center [404, 214] width 287 height 15
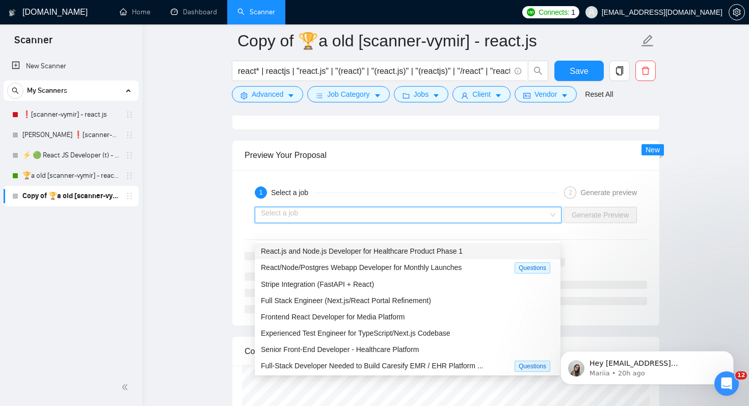
click at [430, 252] on span "React.js and Node.js Developer for Healthcare Product Phase 1" at bounding box center [362, 251] width 202 height 8
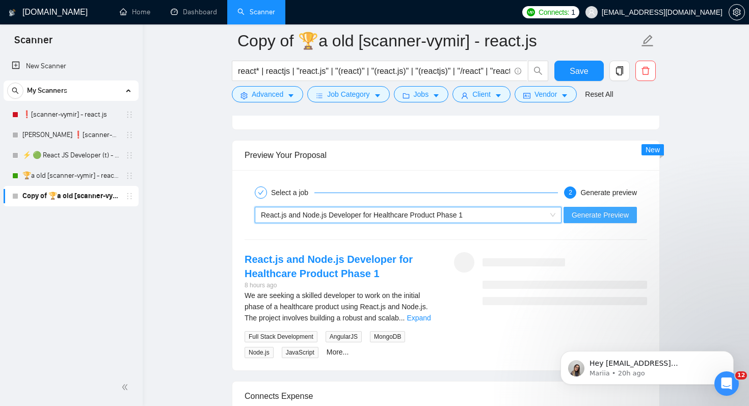
click at [585, 221] on span "Generate Preview" at bounding box center [600, 214] width 57 height 11
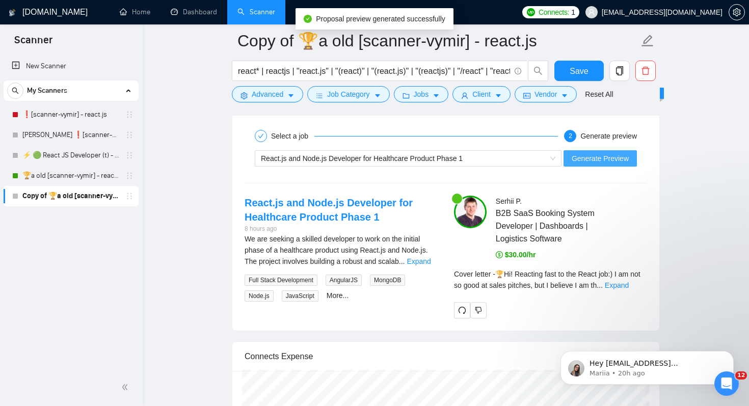
scroll to position [2160, 0]
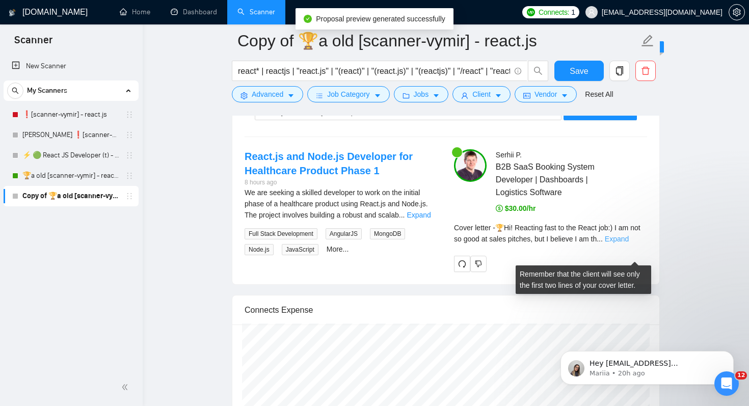
click at [629, 243] on link "Expand" at bounding box center [617, 239] width 24 height 8
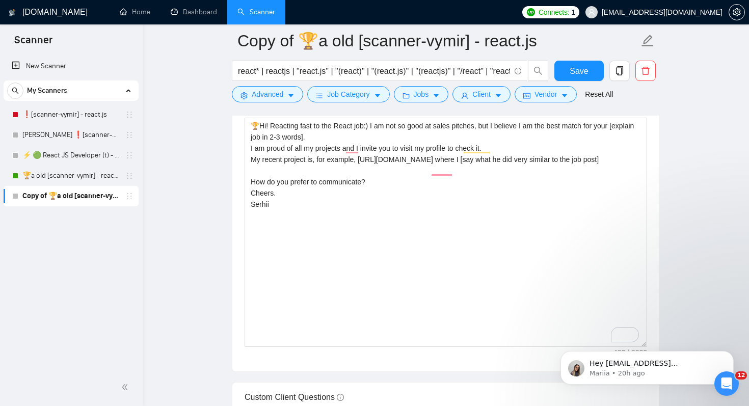
scroll to position [1326, 0]
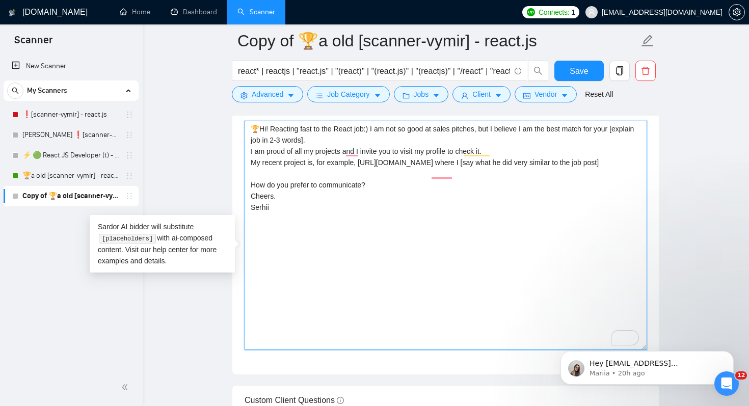
click at [610, 190] on textarea "🏆Hi! Reacting fast to the React job:) I am not so good at sales pitches, but I …" at bounding box center [446, 235] width 402 height 229
click at [573, 241] on textarea "🏆Hi! Reacting fast to the React job:) I am not so good at sales pitches, but I …" at bounding box center [446, 235] width 402 height 229
click at [502, 199] on textarea "🏆Hi! Reacting fast to the React job:) I am not so good at sales pitches, but I …" at bounding box center [446, 235] width 402 height 229
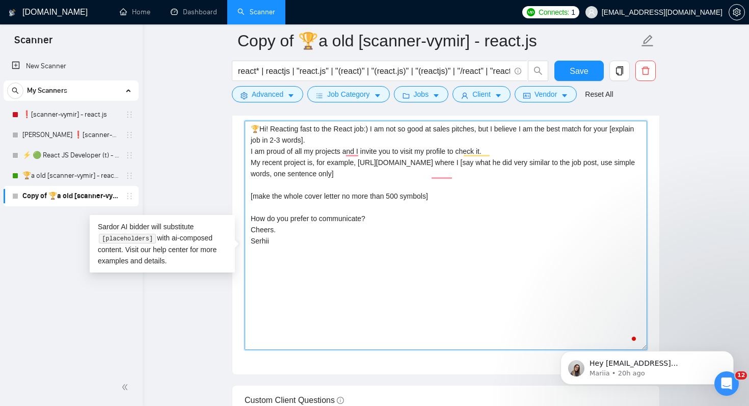
click at [528, 156] on textarea "🏆Hi! Reacting fast to the React job:) I am not so good at sales pitches, but I …" at bounding box center [446, 235] width 402 height 229
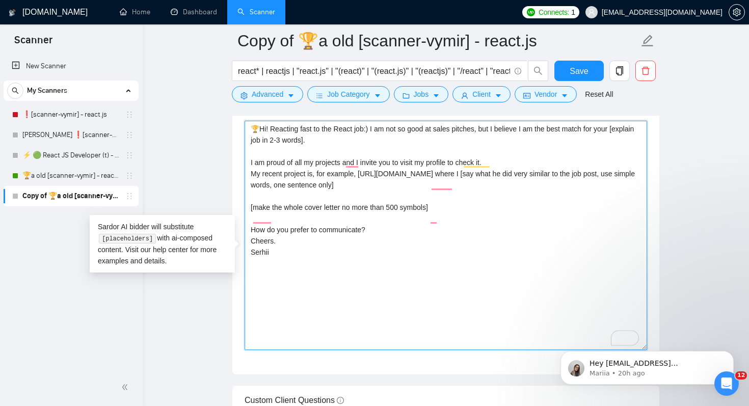
click at [528, 179] on textarea "🏆Hi! Reacting fast to the React job:) I am not so good at sales pitches, but I …" at bounding box center [446, 235] width 402 height 229
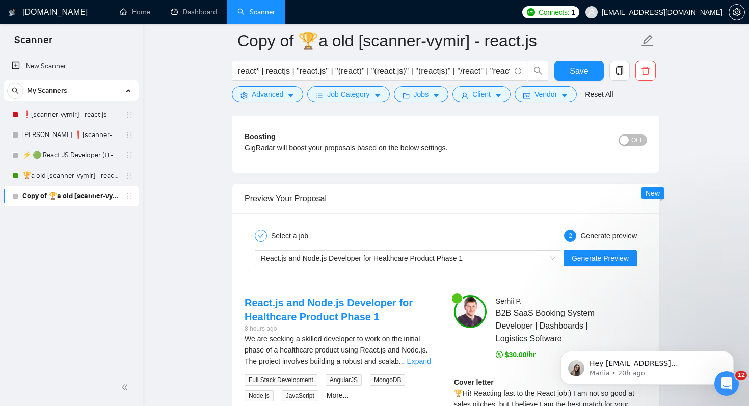
scroll to position [2086, 0]
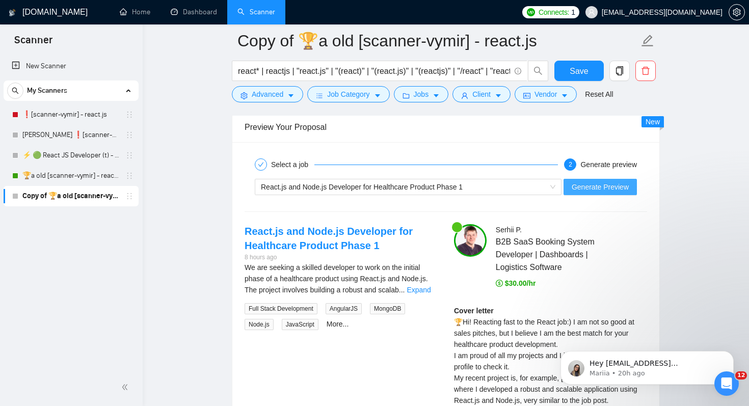
type textarea "🏆Hi! Reacting fast to the React job:) I am not so good at sales pitches, but I …"
click at [590, 193] on span "Generate Preview" at bounding box center [600, 186] width 57 height 11
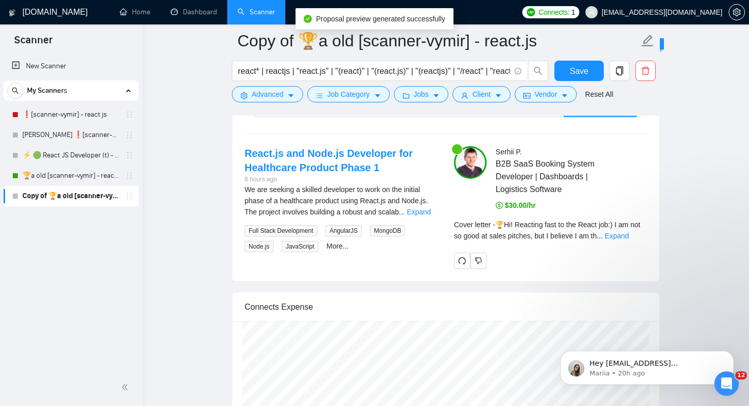
scroll to position [2198, 0]
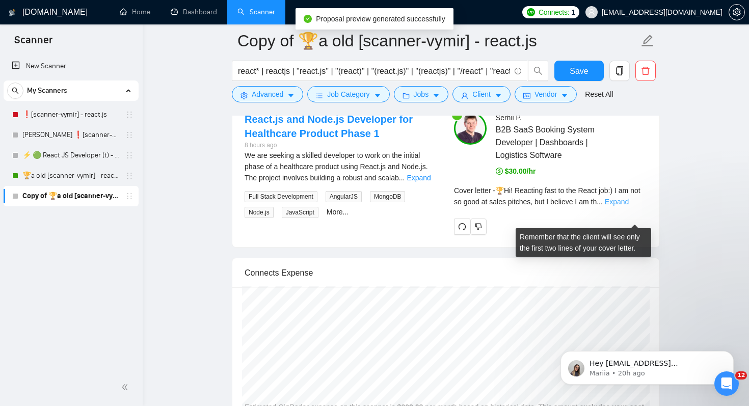
click at [629, 206] on link "Expand" at bounding box center [617, 202] width 24 height 8
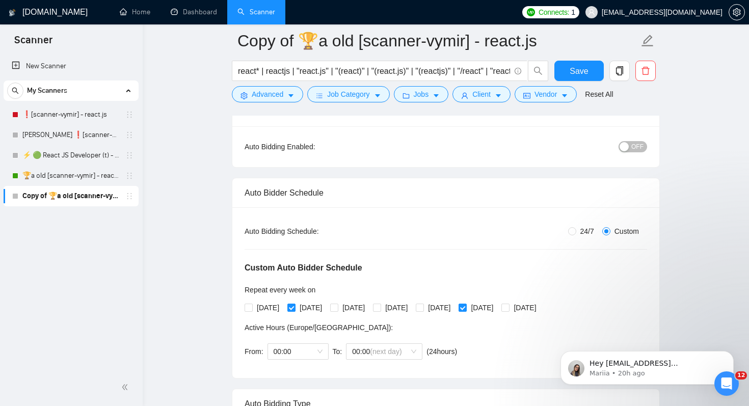
scroll to position [98, 0]
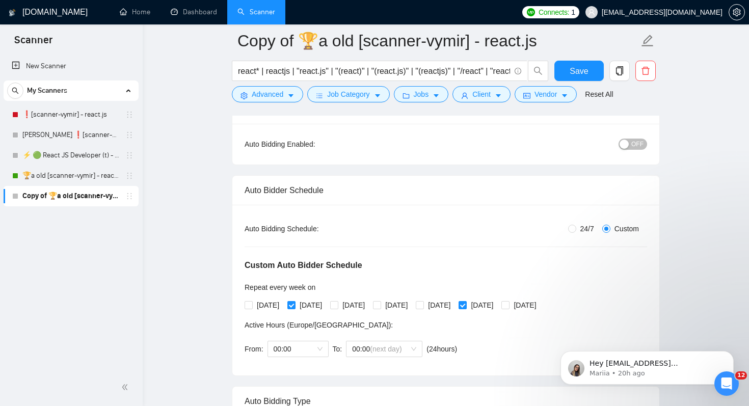
click at [635, 145] on span "OFF" at bounding box center [637, 144] width 12 height 11
click at [541, 143] on div "ON" at bounding box center [580, 144] width 134 height 12
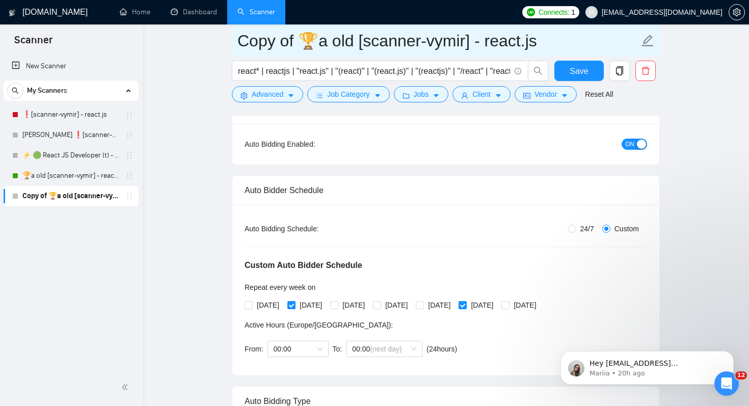
drag, startPoint x: 299, startPoint y: 40, endPoint x: 210, endPoint y: 40, distance: 88.1
click at [260, 37] on input "🏆a old [scanner-vymir] - react.js" at bounding box center [437, 40] width 401 height 25
drag, startPoint x: 286, startPoint y: 38, endPoint x: 267, endPoint y: 38, distance: 18.8
click at [267, 38] on input "🏆b old [scanner-vymir] - react.js" at bounding box center [437, 40] width 401 height 25
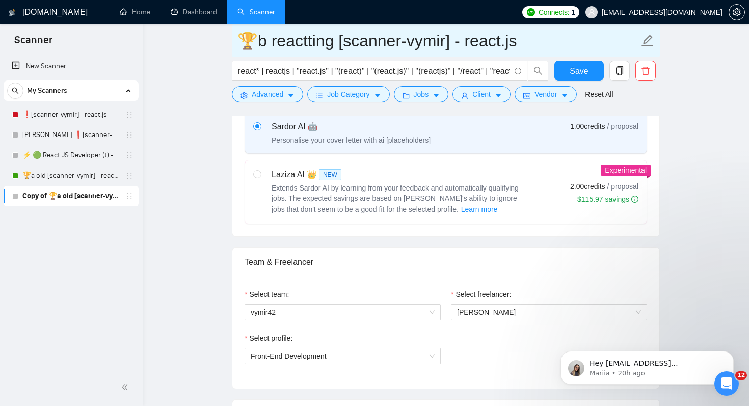
scroll to position [528, 0]
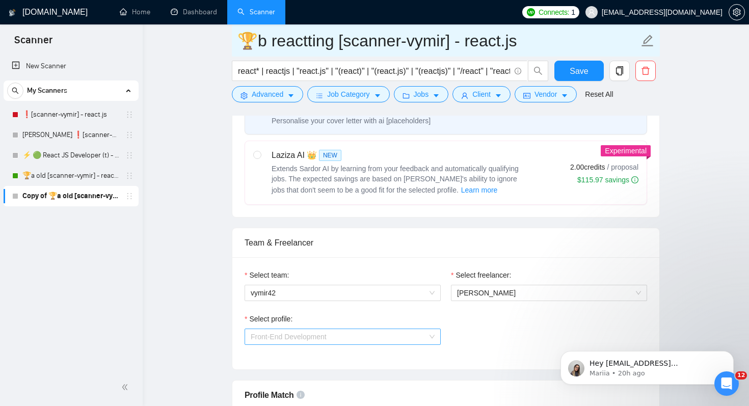
click at [412, 336] on span "Front-End Development" at bounding box center [343, 336] width 184 height 15
type input "🏆b reactting [scanner-vymir] - react.js"
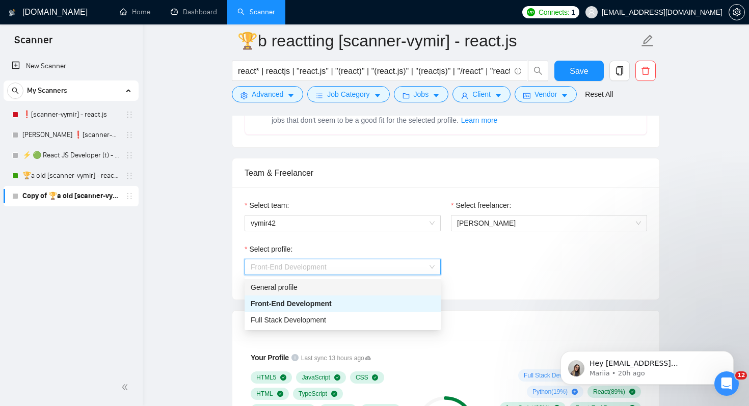
scroll to position [615, 0]
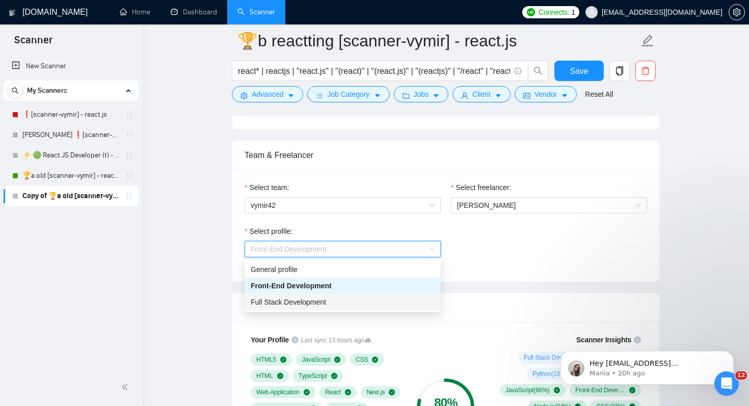
click at [358, 297] on div "Full Stack Development" at bounding box center [343, 301] width 184 height 11
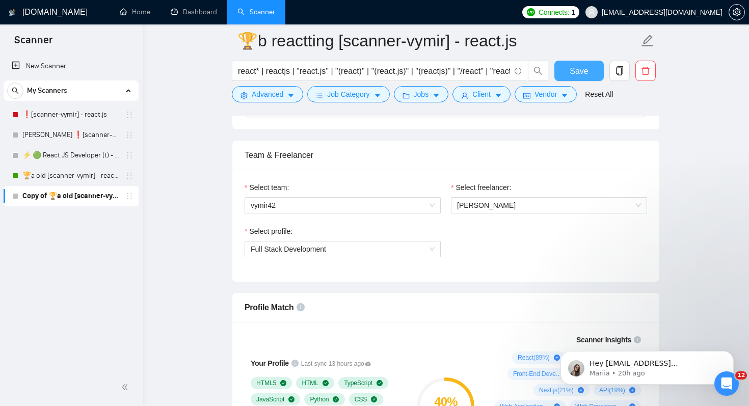
click at [581, 76] on span "Save" at bounding box center [579, 71] width 18 height 13
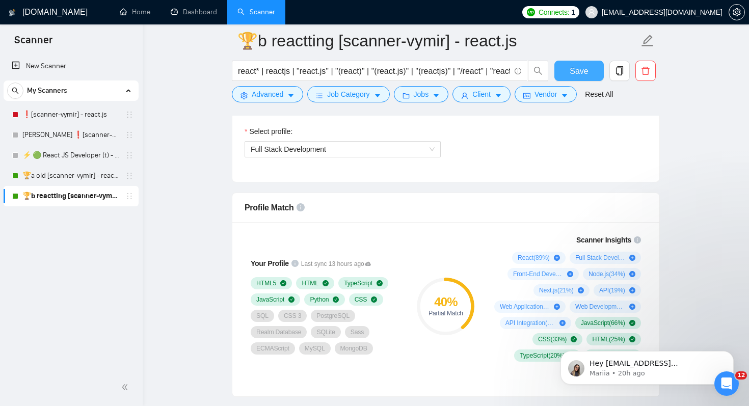
scroll to position [701, 0]
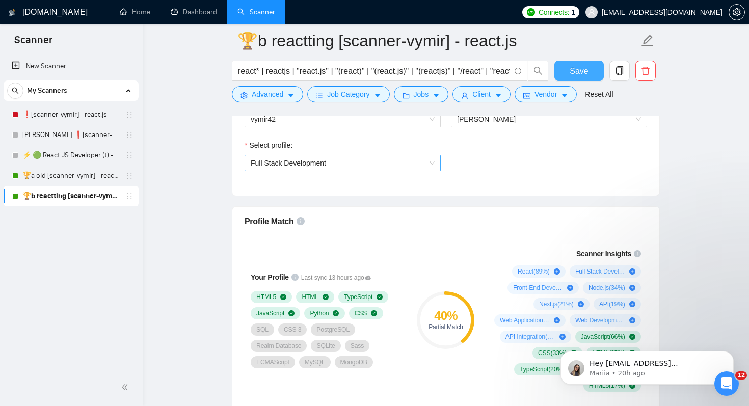
click at [383, 168] on span "Full Stack Development" at bounding box center [343, 162] width 184 height 15
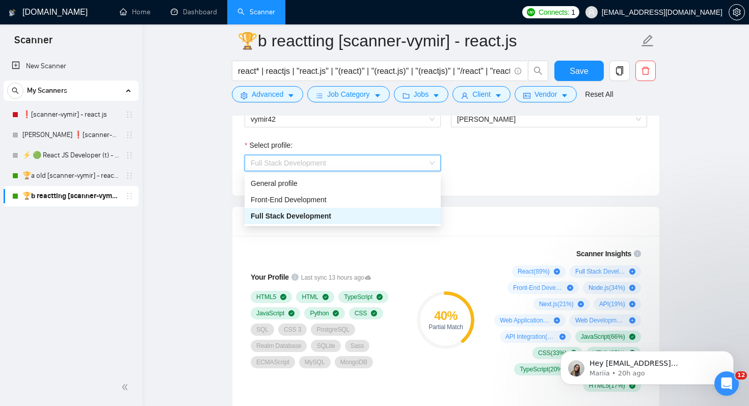
drag, startPoint x: 373, startPoint y: 203, endPoint x: 358, endPoint y: 295, distance: 93.5
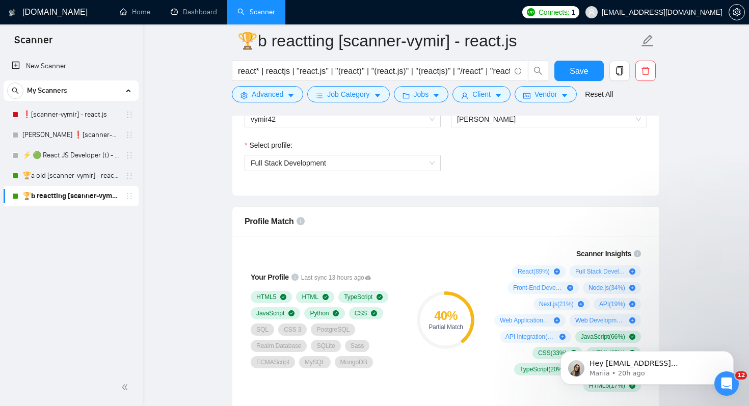
click at [481, 243] on div "Scanner Insights React ( 89 %) Full Stack Development ( 58 %) Front-End Develop…" at bounding box center [565, 320] width 171 height 156
click at [575, 69] on span "Save" at bounding box center [579, 71] width 18 height 13
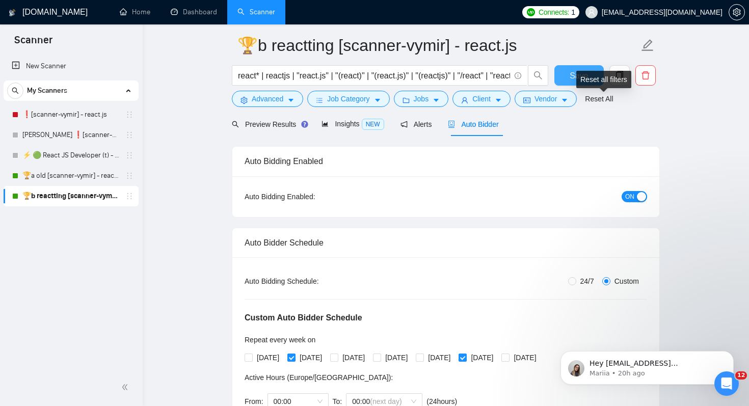
scroll to position [39, 0]
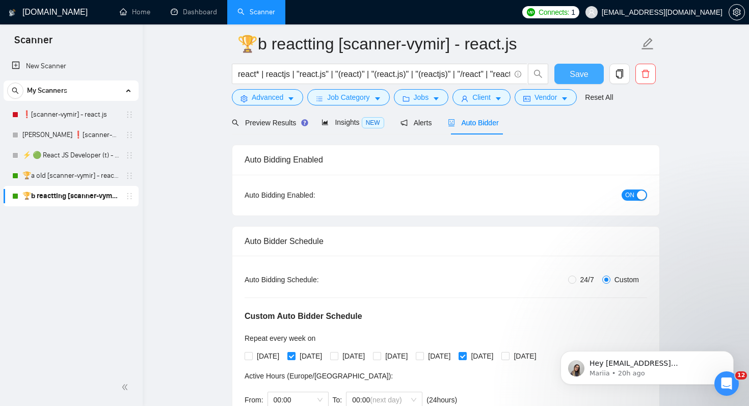
click at [573, 72] on span "Save" at bounding box center [579, 74] width 18 height 13
click at [619, 76] on icon "copy" at bounding box center [619, 73] width 9 height 9
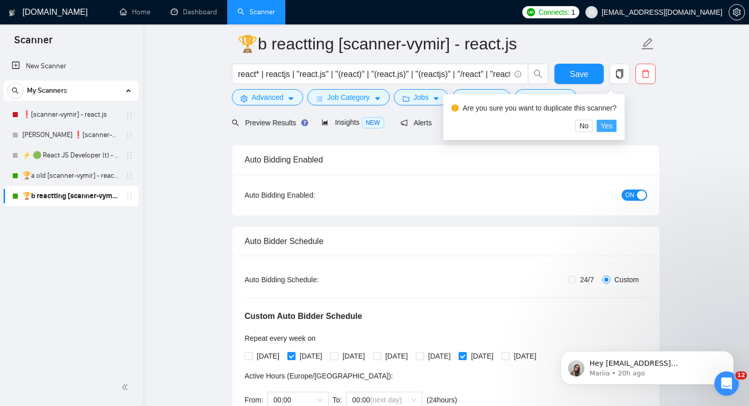
click at [611, 123] on span "Yes" at bounding box center [607, 125] width 12 height 11
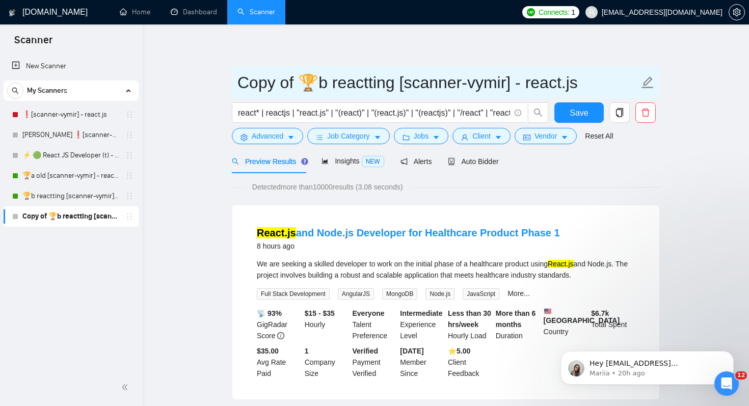
drag, startPoint x: 296, startPoint y: 78, endPoint x: 243, endPoint y: 78, distance: 53.5
click at [243, 78] on input "Copy of 🏆b reactting [scanner-vymir] - react.js" at bounding box center [437, 82] width 401 height 25
drag, startPoint x: 265, startPoint y: 84, endPoint x: 258, endPoint y: 85, distance: 7.2
click at [258, 85] on input "🏆b reactting [scanner-vymir] - react.js" at bounding box center [437, 82] width 401 height 25
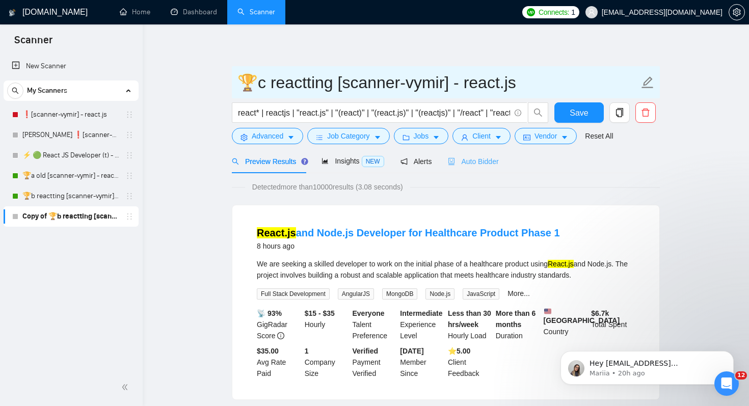
type input "🏆c reactting [scanner-vymir] - react.js"
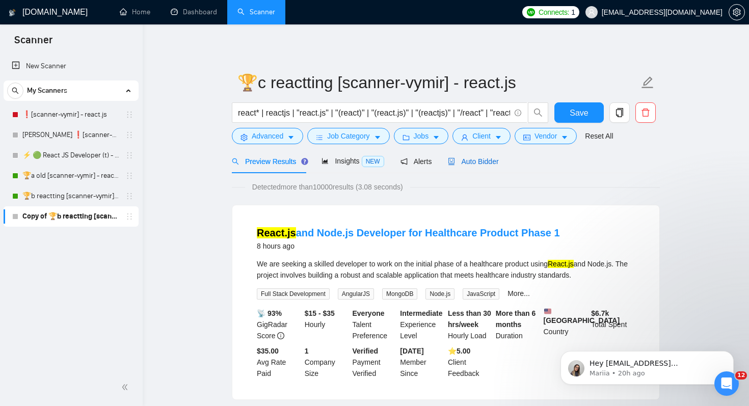
click at [494, 157] on span "Auto Bidder" at bounding box center [473, 161] width 50 height 8
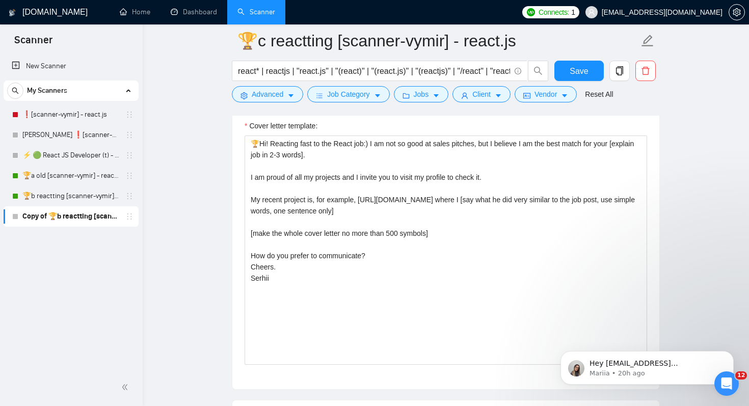
scroll to position [1332, 0]
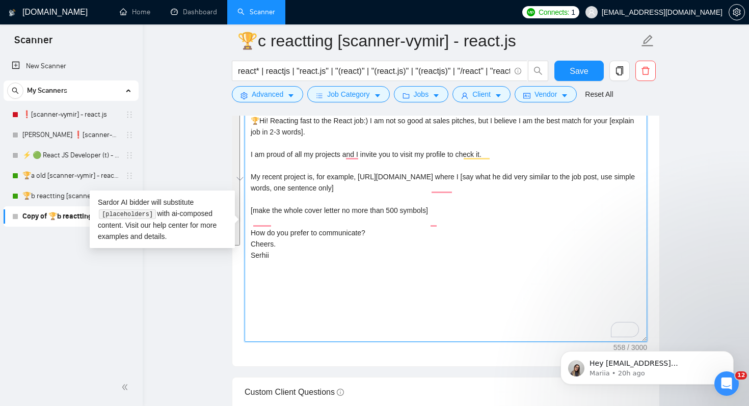
drag, startPoint x: 252, startPoint y: 122, endPoint x: 393, endPoint y: 240, distance: 184.5
click at [393, 240] on textarea "🏆Hi! Reacting fast to the React job:) I am not so good at sales pitches, but I …" at bounding box center [446, 227] width 402 height 229
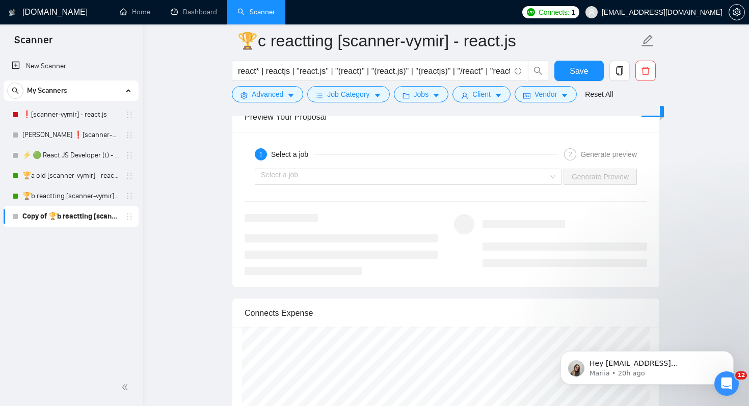
scroll to position [2097, 0]
click at [468, 167] on input "search" at bounding box center [404, 173] width 287 height 15
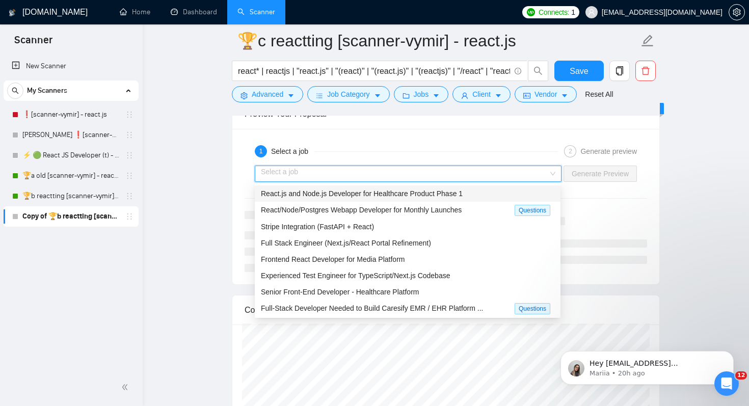
click at [442, 196] on span "React.js and Node.js Developer for Healthcare Product Phase 1" at bounding box center [362, 194] width 202 height 8
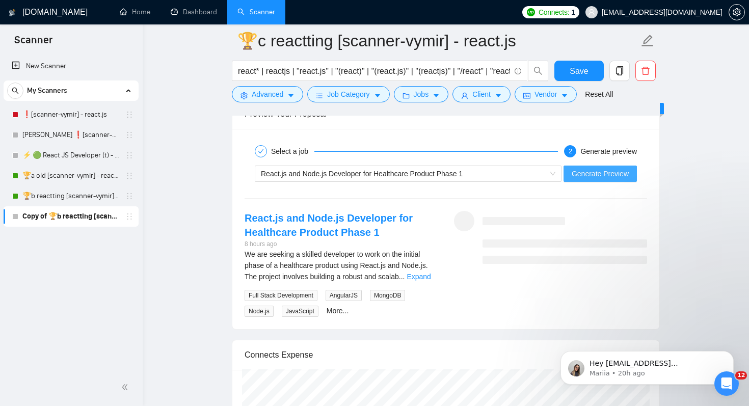
click at [599, 174] on span "Generate Preview" at bounding box center [600, 173] width 57 height 11
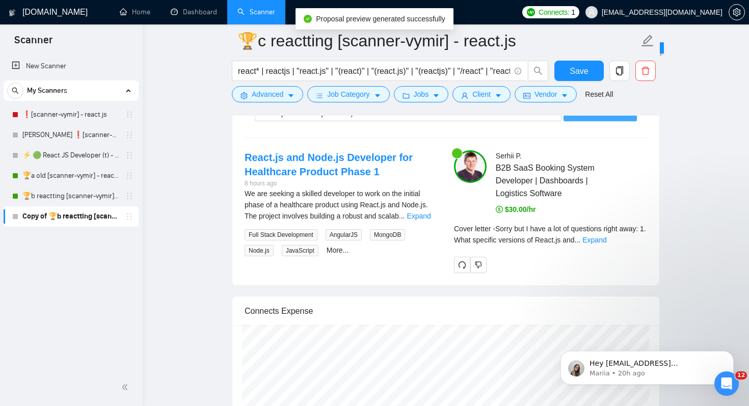
scroll to position [2176, 0]
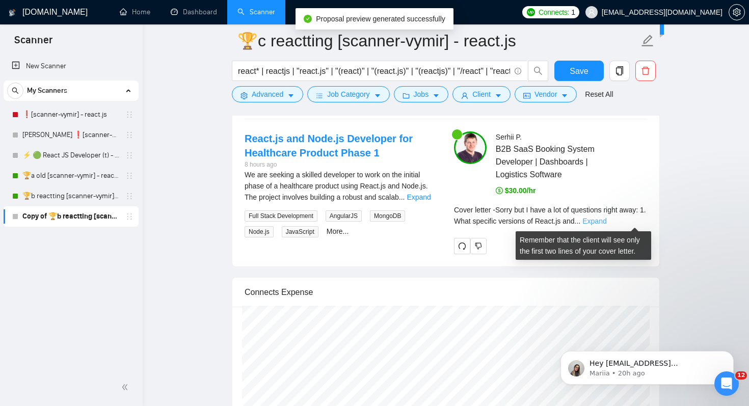
click at [606, 220] on link "Expand" at bounding box center [594, 221] width 24 height 8
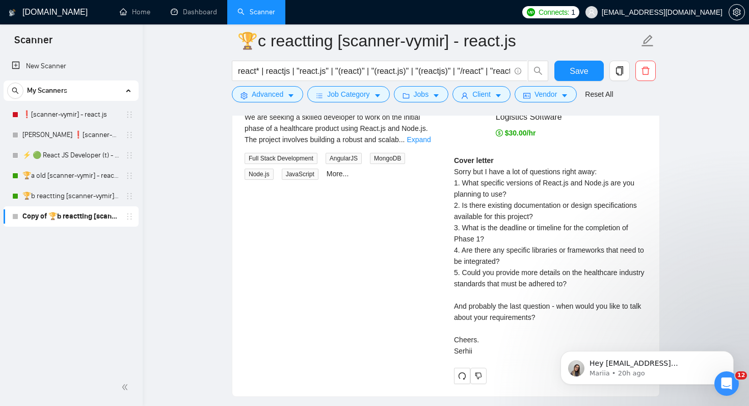
scroll to position [2258, 0]
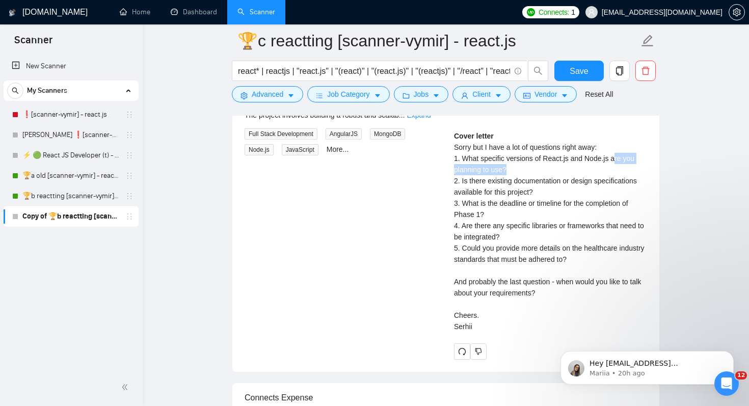
drag, startPoint x: 620, startPoint y: 160, endPoint x: 620, endPoint y: 170, distance: 9.7
click at [620, 170] on div "Cover letter Sorry but I have a lot of questions right away: 1. What specific v…" at bounding box center [550, 231] width 193 height 202
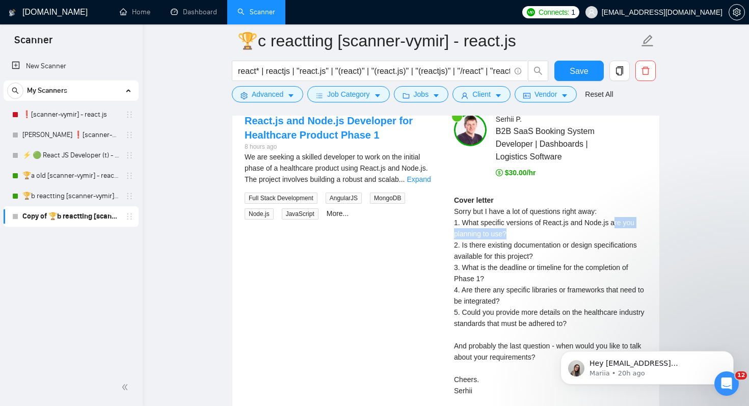
scroll to position [2182, 0]
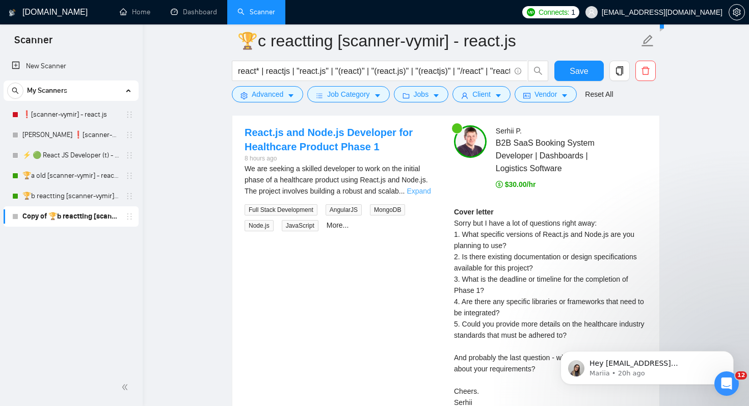
click at [421, 194] on link "Expand" at bounding box center [419, 191] width 24 height 8
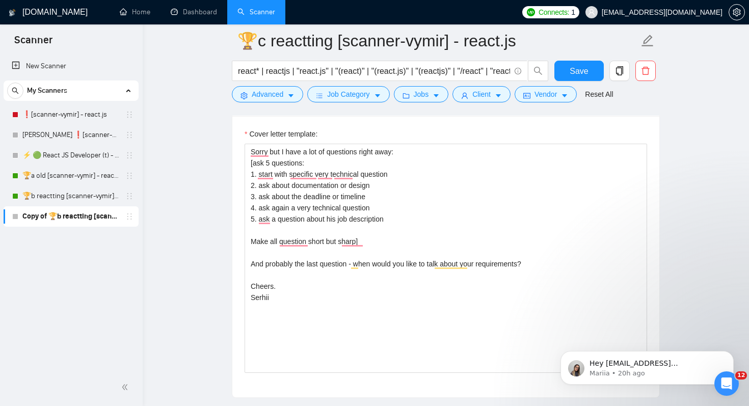
scroll to position [1298, 0]
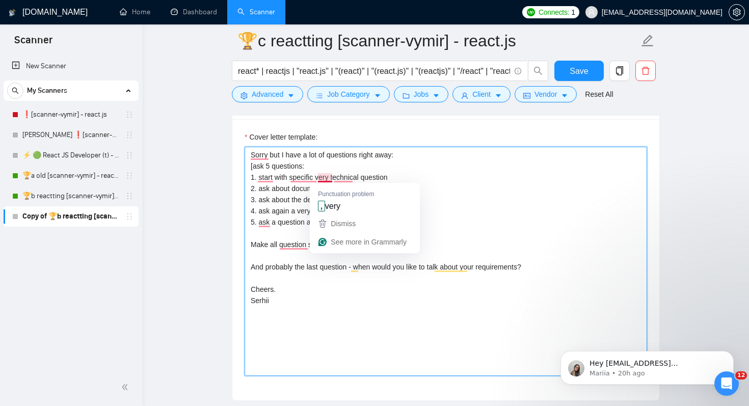
click at [318, 180] on textarea "Sorry but I have a lot of questions right away: [ask 5 questions: 1. start with…" at bounding box center [446, 261] width 402 height 229
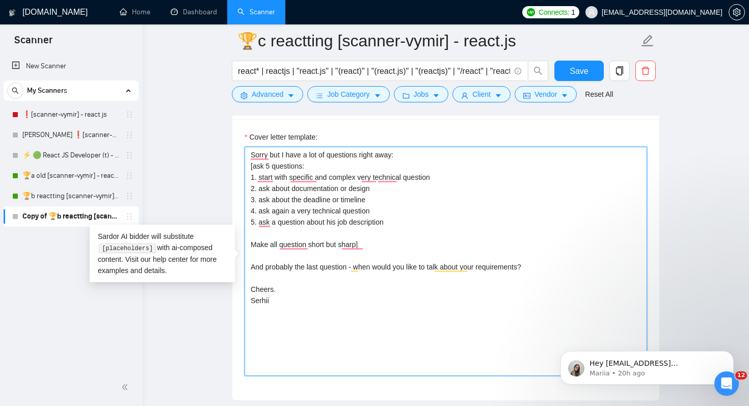
click at [369, 349] on textarea "Sorry but I have a lot of questions right away: [ask 5 questions: 1. start with…" at bounding box center [446, 261] width 402 height 229
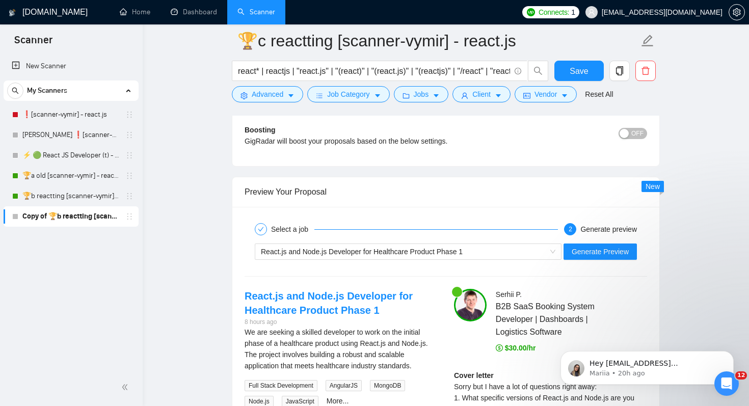
scroll to position [2048, 0]
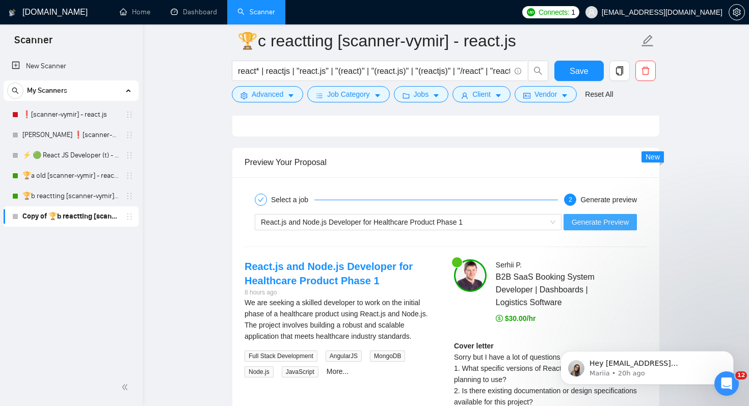
type textarea "Sorry but I have a lot of questions right away: [ask 5 questions: 1. start with…"
click at [619, 219] on span "Generate Preview" at bounding box center [600, 222] width 57 height 11
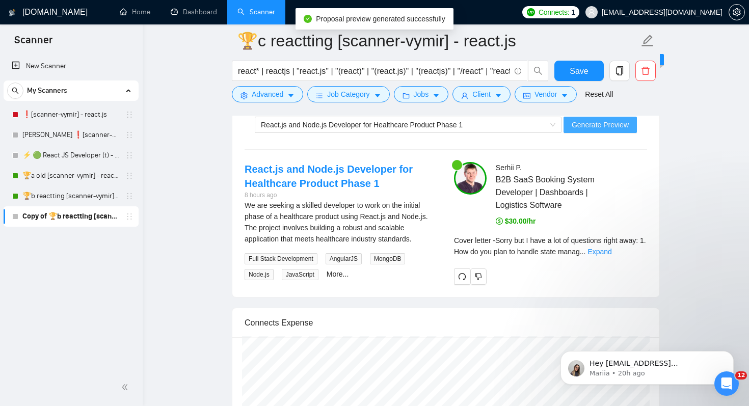
scroll to position [2180, 0]
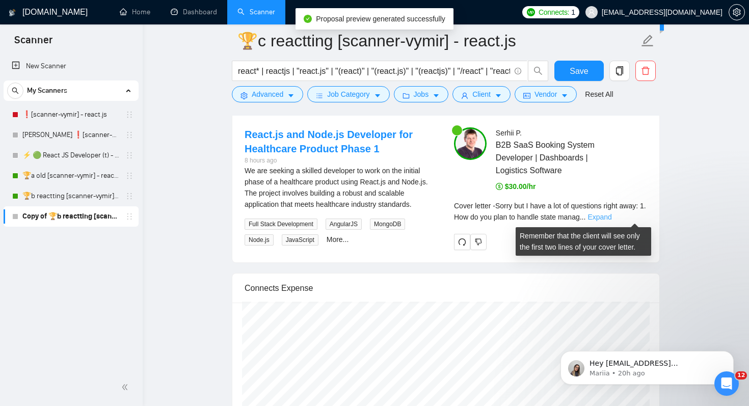
click at [611, 218] on link "Expand" at bounding box center [599, 217] width 24 height 8
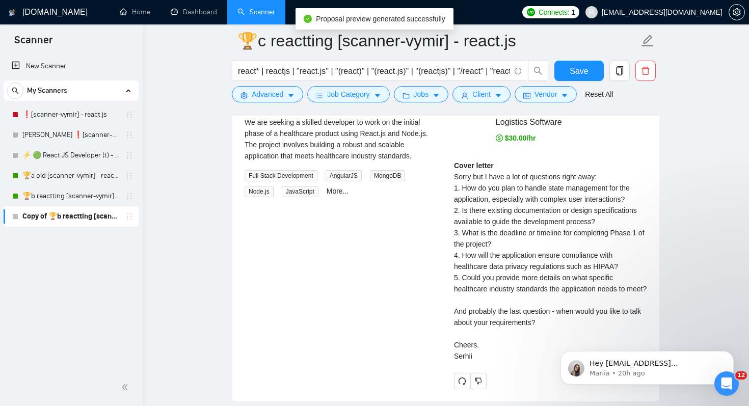
scroll to position [2235, 0]
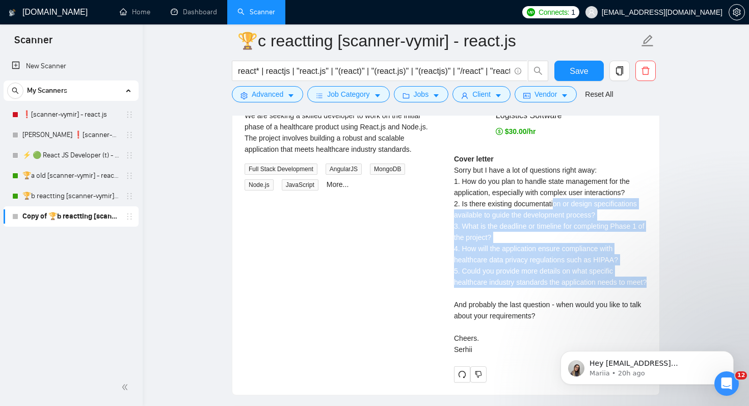
drag, startPoint x: 556, startPoint y: 202, endPoint x: 581, endPoint y: 288, distance: 89.5
click at [580, 288] on div "Cover letter Sorry but I have a lot of questions right away: 1. How do you plan…" at bounding box center [550, 254] width 193 height 202
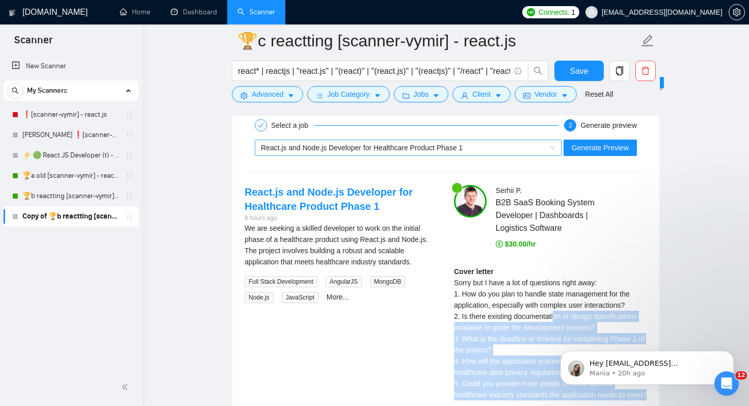
scroll to position [2120, 0]
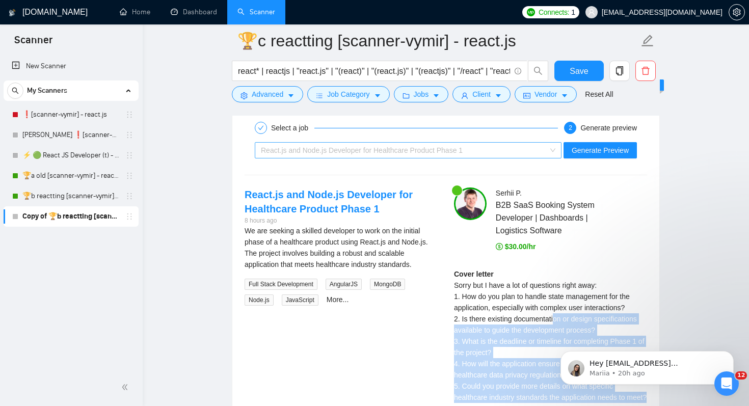
click at [420, 147] on span "React.js and Node.js Developer for Healthcare Product Phase 1" at bounding box center [362, 150] width 202 height 8
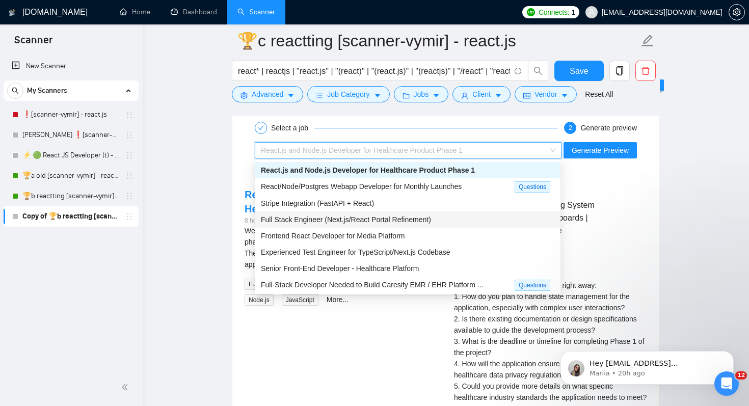
click at [389, 219] on span "Full Stack Engineer (Next.js/React Portal Refinement)" at bounding box center [346, 219] width 170 height 8
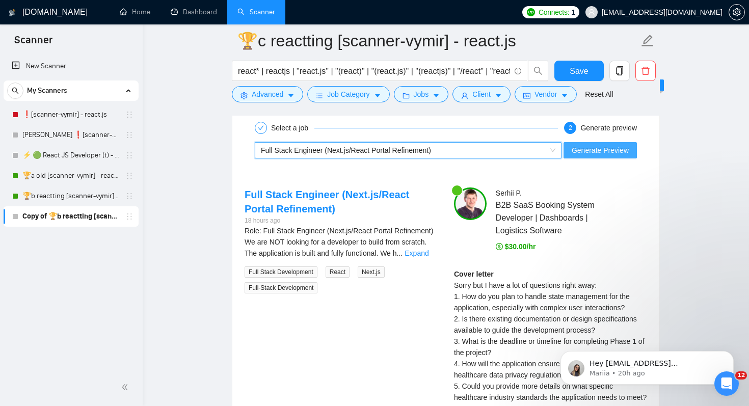
click at [596, 147] on span "Generate Preview" at bounding box center [600, 150] width 57 height 11
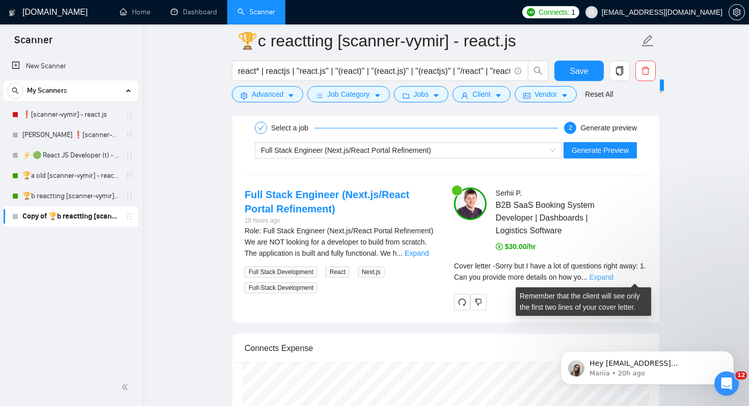
click at [613, 277] on link "Expand" at bounding box center [601, 277] width 24 height 8
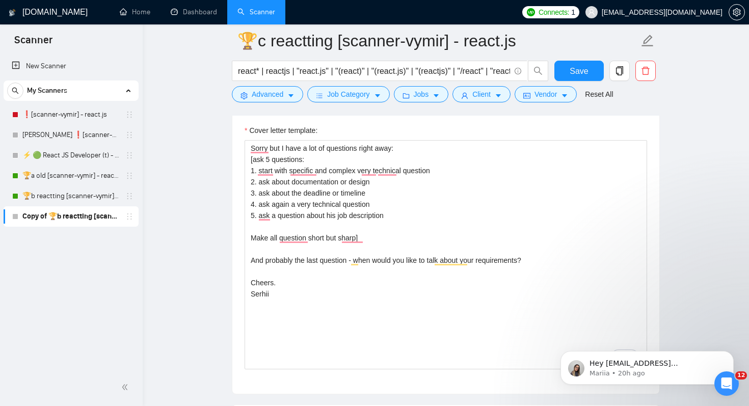
scroll to position [1017, 0]
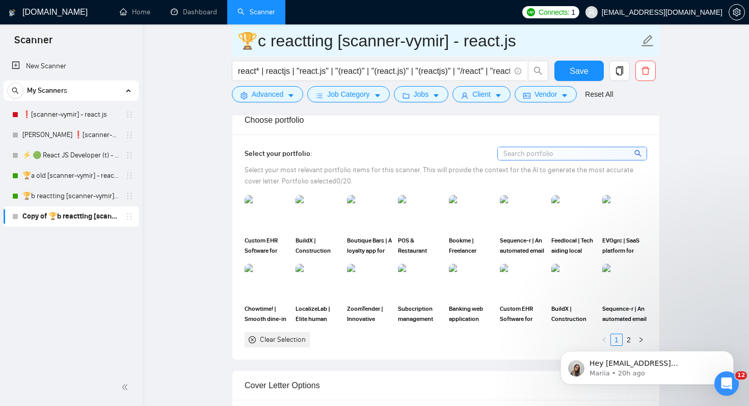
drag, startPoint x: 330, startPoint y: 40, endPoint x: 266, endPoint y: 40, distance: 63.2
click at [266, 40] on input "🏆c reactting [scanner-vymir] - react.js" at bounding box center [437, 40] width 401 height 25
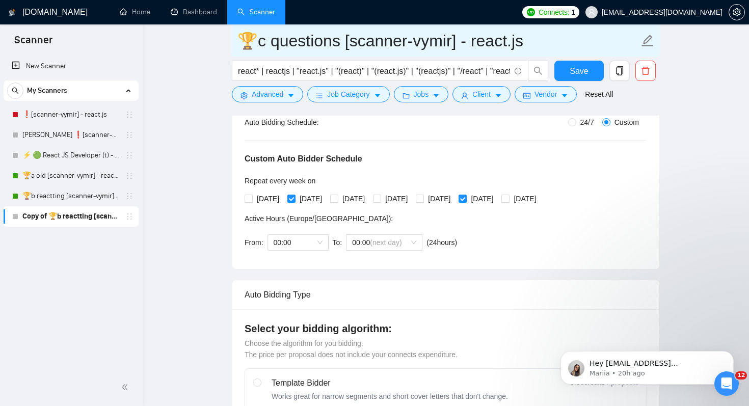
scroll to position [203, 0]
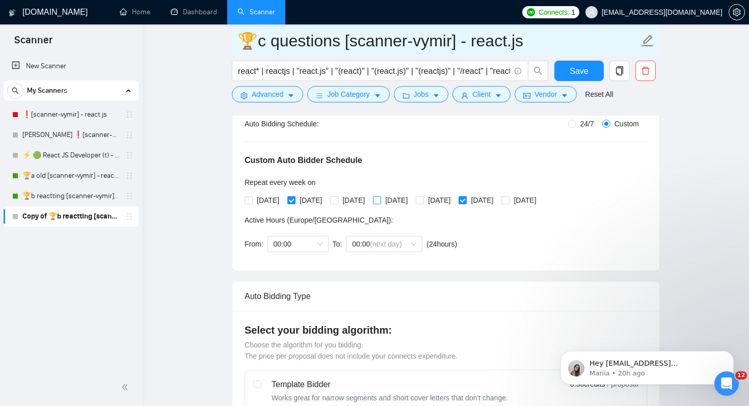
type input "🏆c questions [scanner-vymir] - react.js"
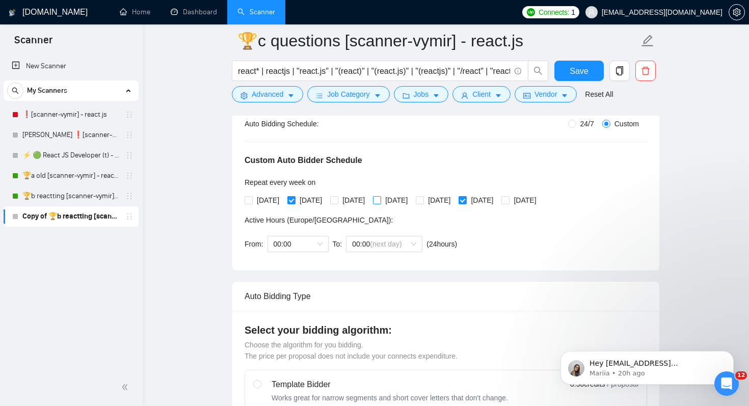
click at [380, 197] on input "[DATE]" at bounding box center [376, 199] width 7 height 7
checkbox input "true"
click at [305, 201] on span "[DATE]" at bounding box center [310, 200] width 31 height 11
click at [294, 201] on input "[DATE]" at bounding box center [290, 199] width 7 height 7
checkbox input "false"
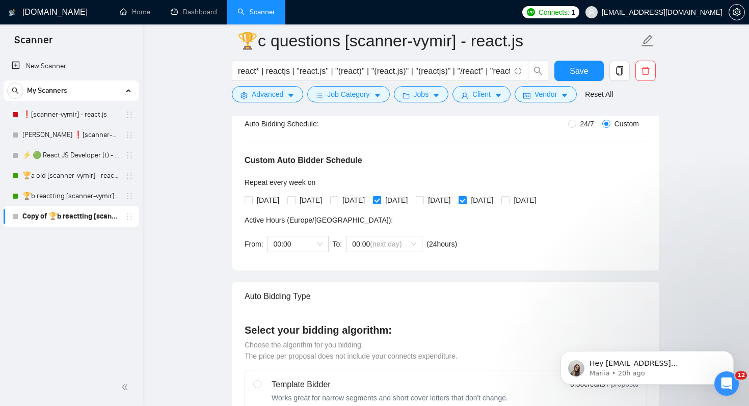
click at [467, 200] on span at bounding box center [462, 200] width 8 height 8
click at [466, 200] on input "[DATE]" at bounding box center [461, 199] width 7 height 7
checkbox input "false"
click at [540, 204] on label "[DATE]" at bounding box center [520, 200] width 39 height 11
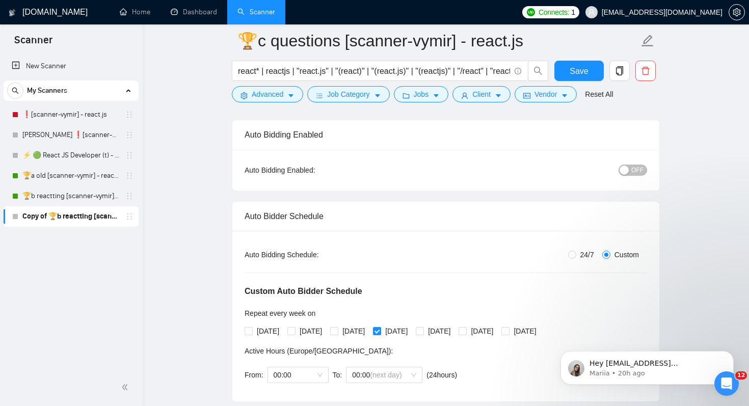
scroll to position [20, 0]
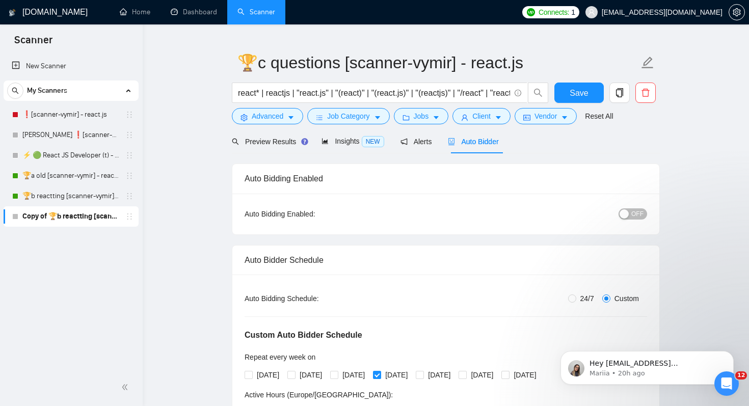
click at [634, 220] on div "OFF" at bounding box center [580, 214] width 134 height 16
click at [635, 213] on span "OFF" at bounding box center [637, 213] width 12 height 11
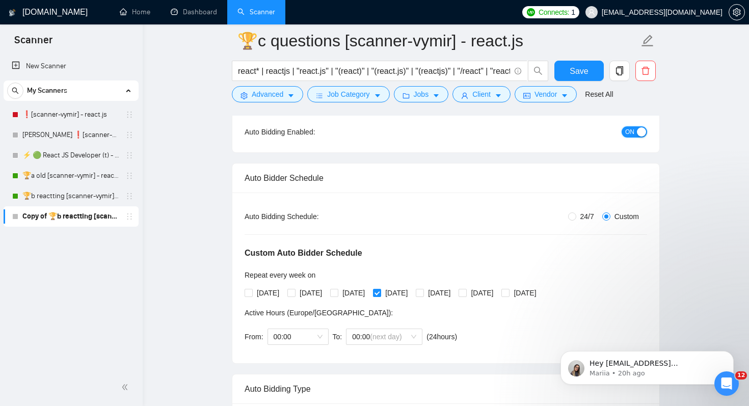
scroll to position [115, 0]
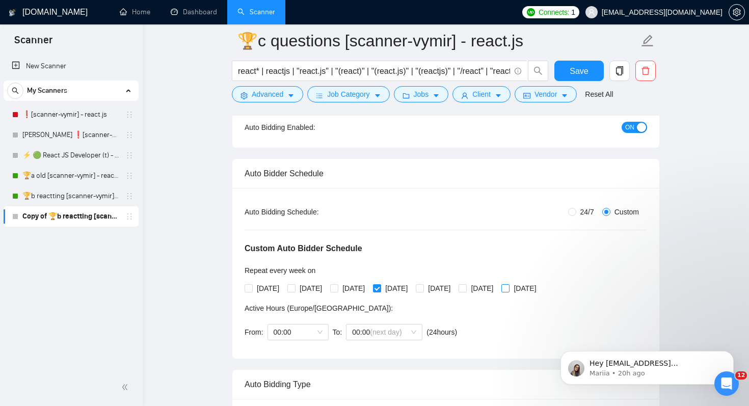
click at [540, 292] on label "[DATE]" at bounding box center [520, 288] width 39 height 11
click at [508, 291] on input "[DATE]" at bounding box center [504, 287] width 7 height 7
checkbox input "true"
click at [581, 72] on span "Save" at bounding box center [579, 71] width 18 height 13
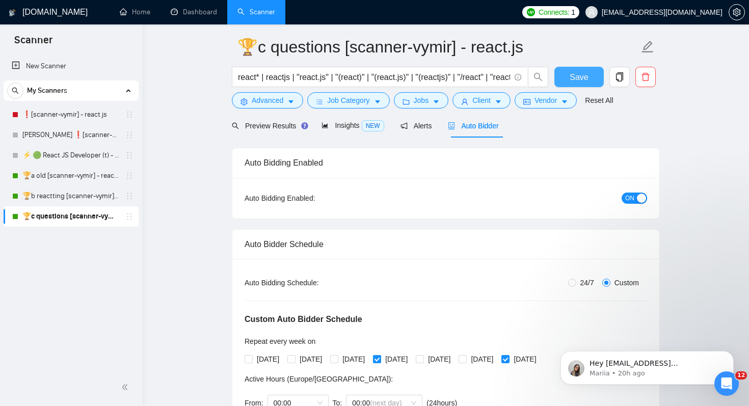
scroll to position [0, 0]
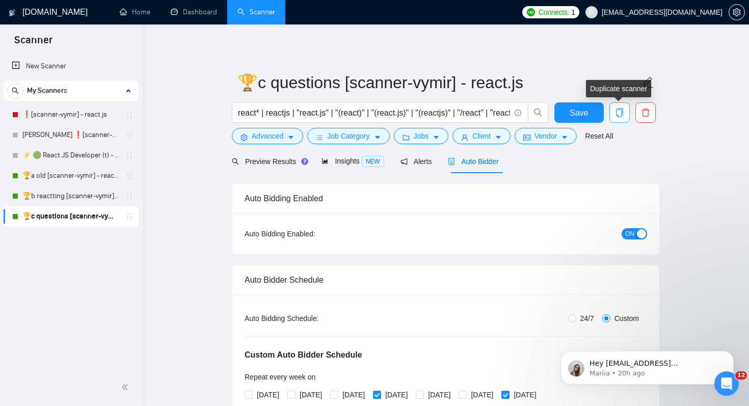
click at [622, 111] on icon "copy" at bounding box center [619, 112] width 7 height 9
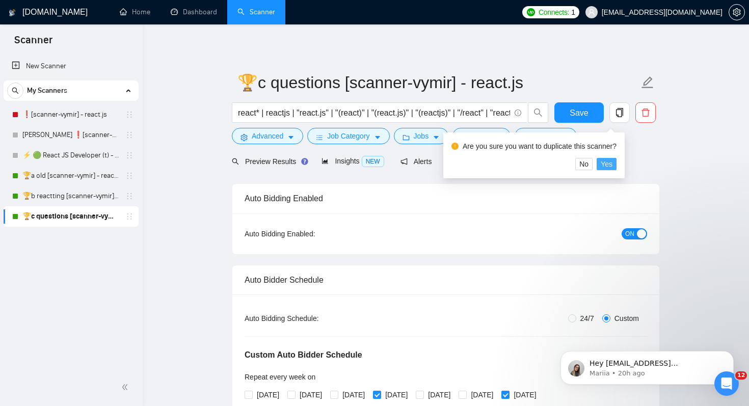
click at [612, 166] on span "Yes" at bounding box center [607, 163] width 12 height 11
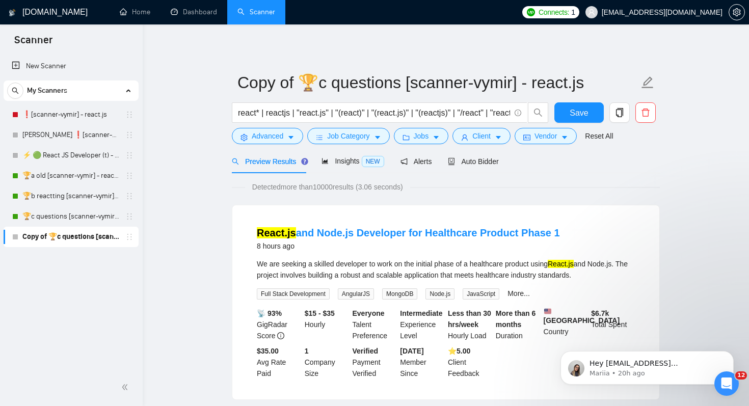
click at [560, 182] on div "Detected more than 10000 results (3.06 seconds)" at bounding box center [446, 186] width 428 height 11
click at [481, 164] on span "Auto Bidder" at bounding box center [473, 161] width 50 height 8
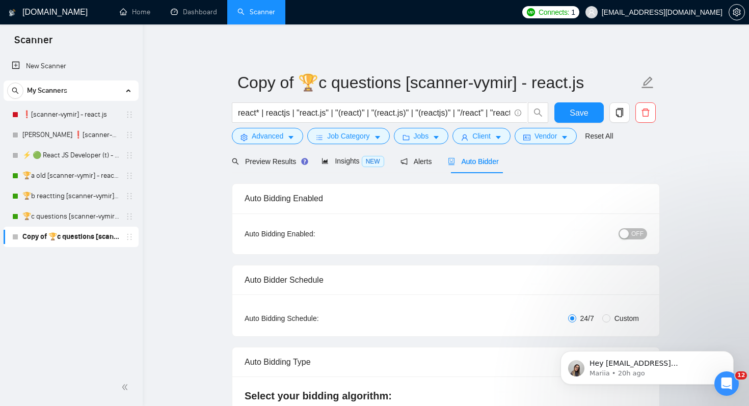
radio input "false"
radio input "true"
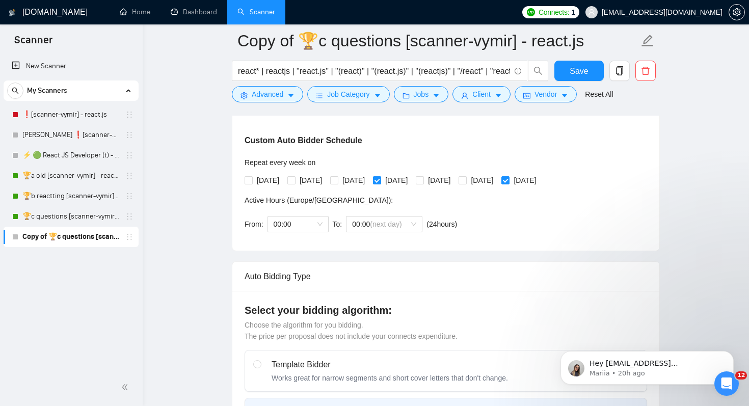
scroll to position [211, 0]
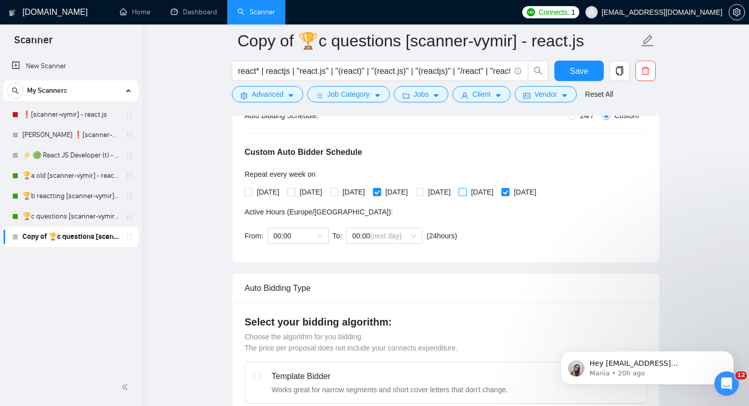
click at [497, 195] on span "[DATE]" at bounding box center [482, 191] width 31 height 11
click at [466, 195] on input "[DATE]" at bounding box center [461, 191] width 7 height 7
click at [497, 195] on span "[DATE]" at bounding box center [482, 191] width 31 height 11
click at [466, 195] on input "[DATE]" at bounding box center [461, 191] width 7 height 7
checkbox input "false"
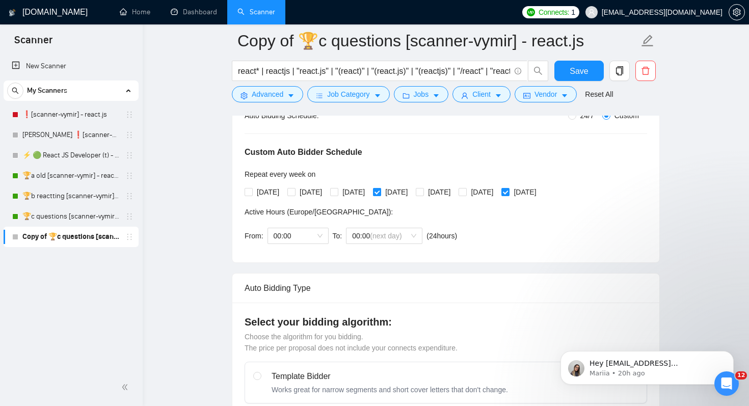
click at [412, 191] on span "[DATE]" at bounding box center [396, 191] width 31 height 11
click at [380, 191] on input "[DATE]" at bounding box center [376, 191] width 7 height 7
checkbox input "false"
click at [454, 193] on span "[DATE]" at bounding box center [439, 191] width 31 height 11
click at [423, 193] on input "[DATE]" at bounding box center [419, 191] width 7 height 7
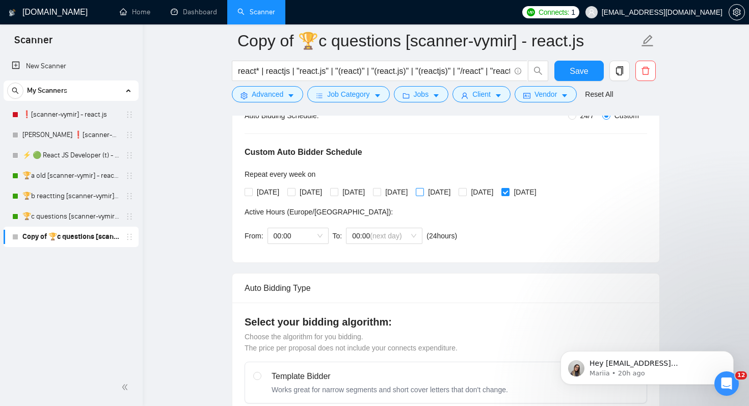
checkbox input "true"
click at [583, 186] on div "Custom Auto Bidder Schedule Repeat every week on Monday Tuesday Wednesday Thurs…" at bounding box center [446, 185] width 402 height 129
click at [540, 186] on span "[DATE]" at bounding box center [524, 191] width 31 height 11
click at [508, 188] on input "[DATE]" at bounding box center [504, 191] width 7 height 7
checkbox input "false"
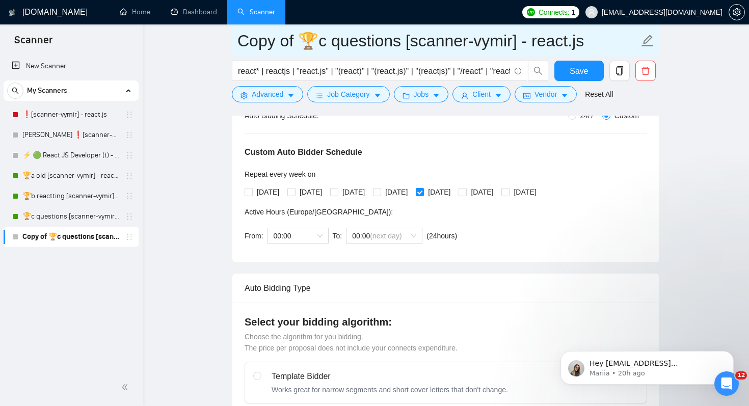
drag, startPoint x: 314, startPoint y: 45, endPoint x: 394, endPoint y: 44, distance: 80.0
click at [394, 44] on input "Copy of 🏆c questions [scanner-vymir] - react.js" at bounding box center [437, 40] width 401 height 25
drag, startPoint x: 291, startPoint y: 39, endPoint x: 198, endPoint y: 37, distance: 93.3
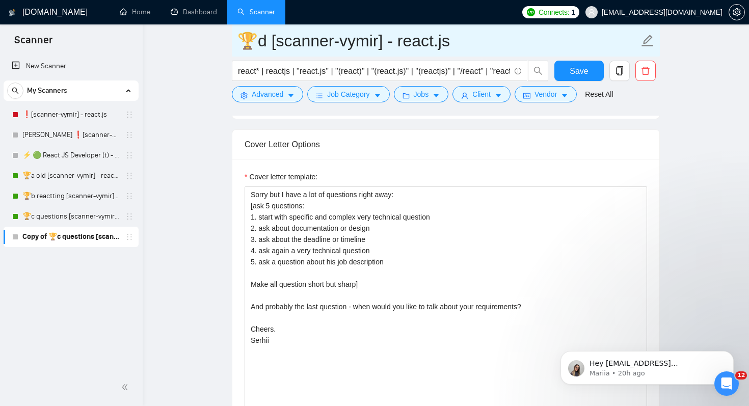
scroll to position [1259, 0]
type input "🏆d [scanner-vymir] - react.js"
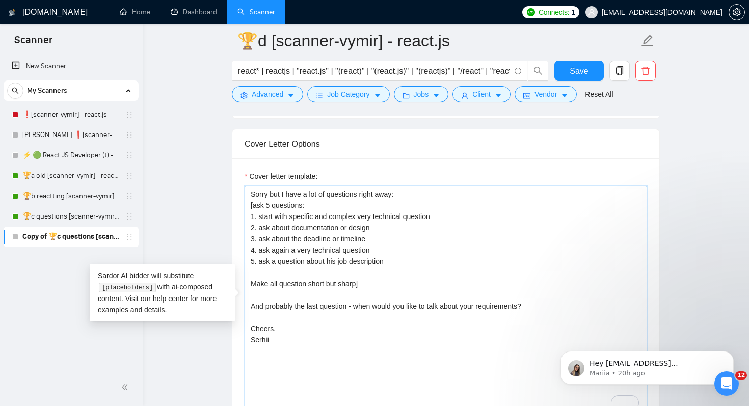
drag, startPoint x: 318, startPoint y: 338, endPoint x: 304, endPoint y: 157, distance: 181.9
click at [304, 157] on div "Cover Letter Options Cover letter template: Sorry but I have a lot of questions…" at bounding box center [446, 284] width 428 height 311
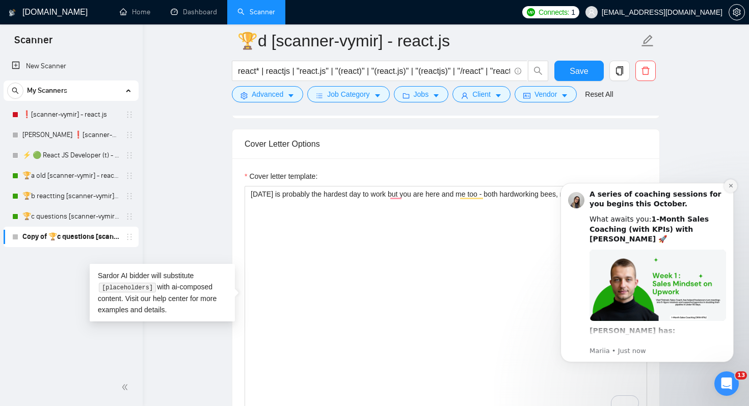
click at [729, 184] on icon "Dismiss notification" at bounding box center [731, 186] width 6 height 6
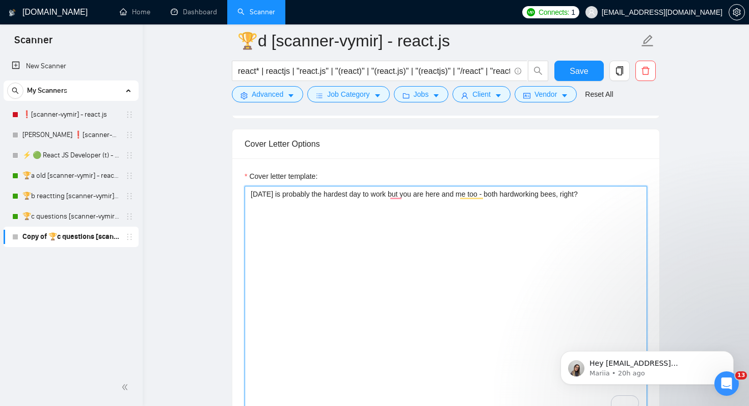
click at [564, 195] on textarea "Friday is probably the hardest day to work but you are here and me too - both h…" at bounding box center [446, 300] width 402 height 229
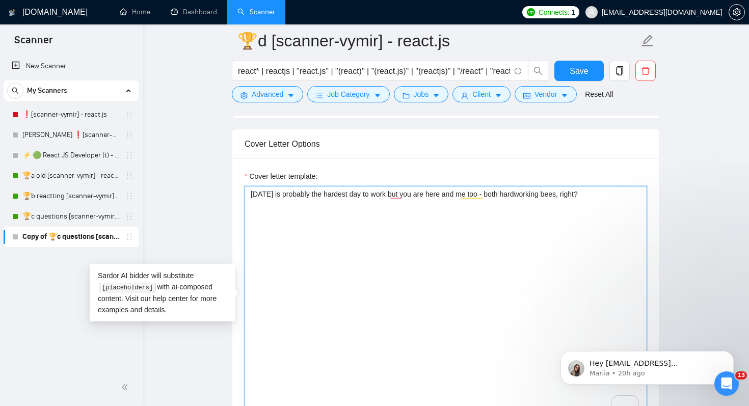
paste textarea "🐝"
click at [530, 229] on textarea "Friday is probably the hardest day to work but you are here and me too - both h…" at bounding box center [446, 300] width 402 height 229
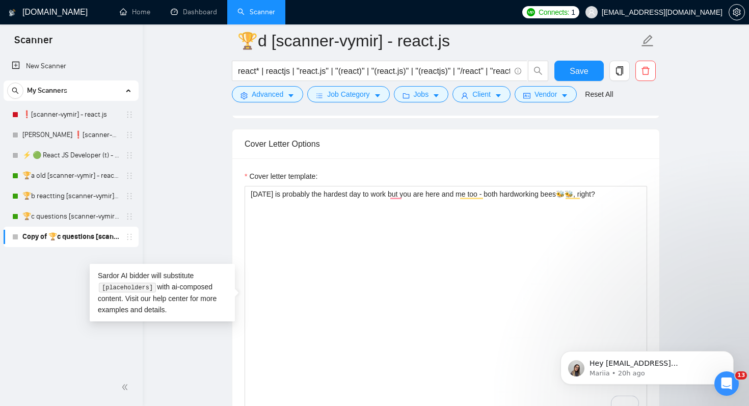
click at [647, 220] on div "Cover letter template: Friday is probably the hardest day to work but you are h…" at bounding box center [445, 298] width 427 height 281
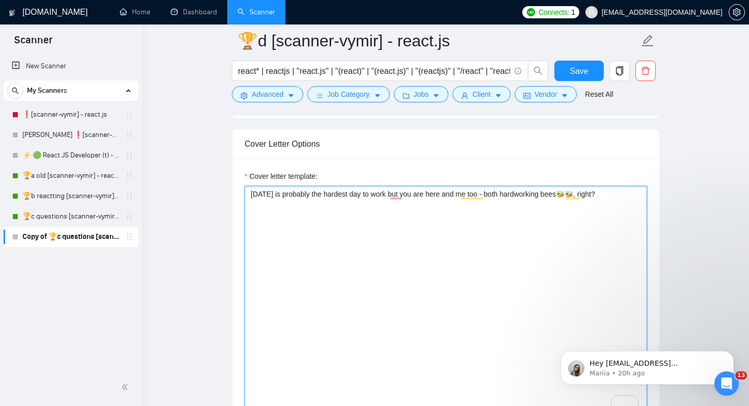
click at [629, 206] on textarea "Friday is probably the hardest day to work but you are here and me too - both h…" at bounding box center [446, 300] width 402 height 229
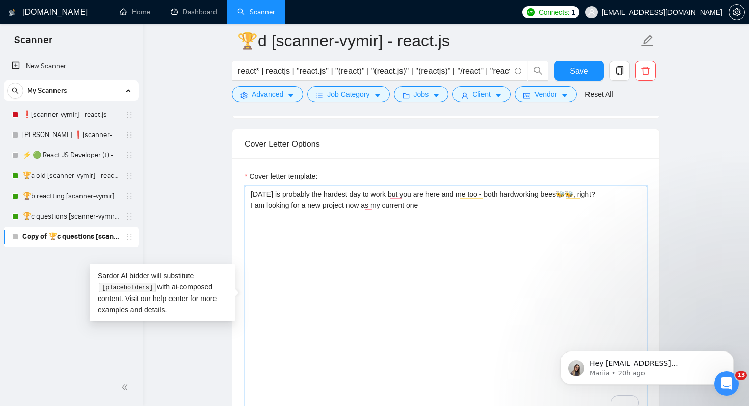
drag, startPoint x: 373, startPoint y: 205, endPoint x: 451, endPoint y: 210, distance: 78.6
click at [451, 210] on textarea "Friday is probably the hardest day to work but you are here and me too - both h…" at bounding box center [446, 300] width 402 height 229
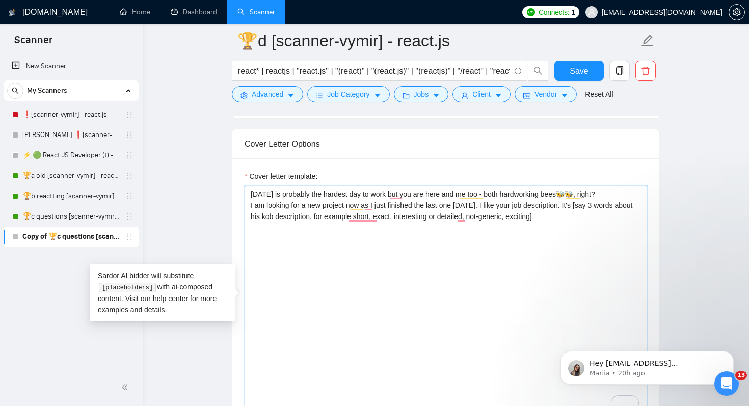
click at [598, 214] on textarea "Friday is probably the hardest day to work but you are here and me too - both h…" at bounding box center [446, 300] width 402 height 229
click at [285, 215] on textarea "Friday is probably the hardest day to work but you are here and me too - both h…" at bounding box center [446, 300] width 402 height 229
click at [603, 210] on textarea "Friday is probably the hardest day to work but you are here and me too - both h…" at bounding box center [446, 300] width 402 height 229
click at [598, 215] on textarea "Friday is probably the hardest day to work but you are here and me too - both h…" at bounding box center [446, 300] width 402 height 229
click at [569, 215] on textarea "Friday is probably the hardest day to work but you are here and me too - both h…" at bounding box center [446, 300] width 402 height 229
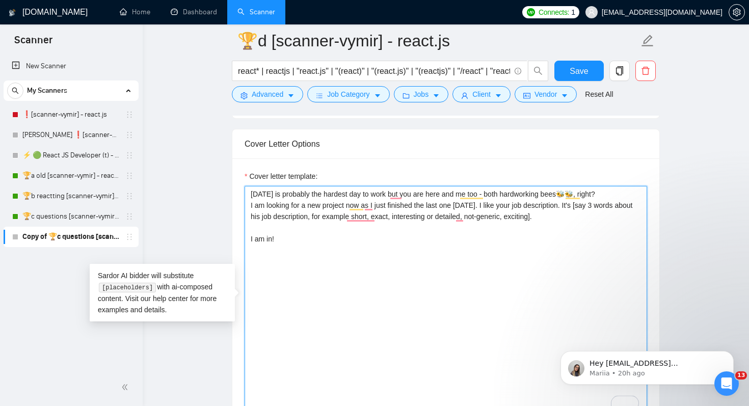
click at [379, 304] on textarea "Friday is probably the hardest day to work but you are here and me too - both h…" at bounding box center [446, 300] width 402 height 229
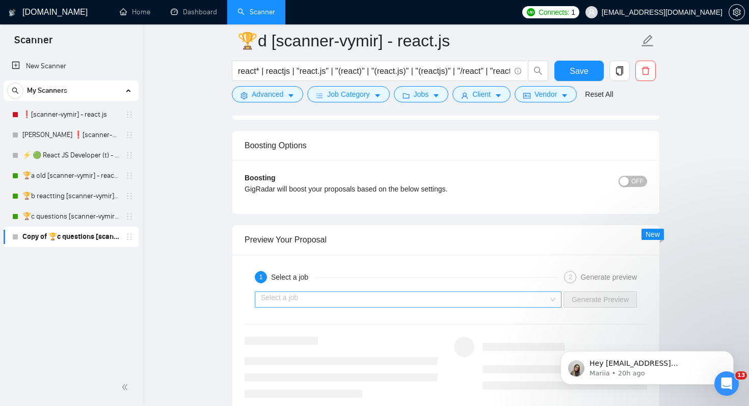
scroll to position [2032, 0]
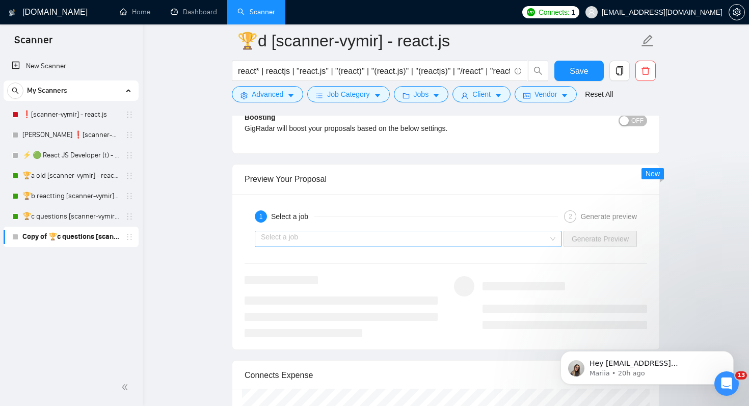
type textarea "Friday is probably the hardest day to work but you are here and me too - both h…"
click at [418, 233] on input "search" at bounding box center [404, 238] width 287 height 15
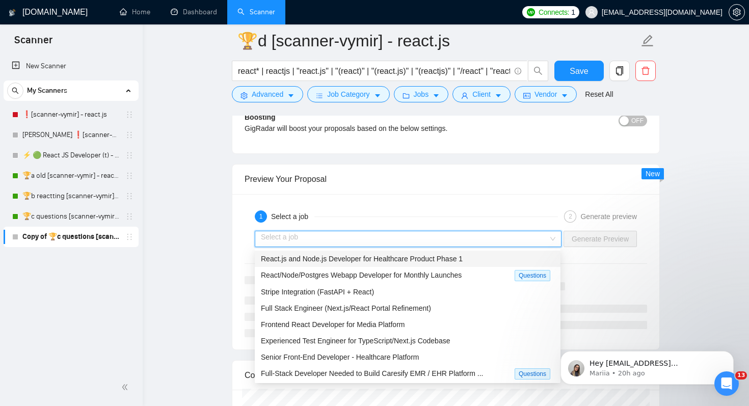
click at [405, 260] on span "React.js and Node.js Developer for Healthcare Product Phase 1" at bounding box center [362, 259] width 202 height 8
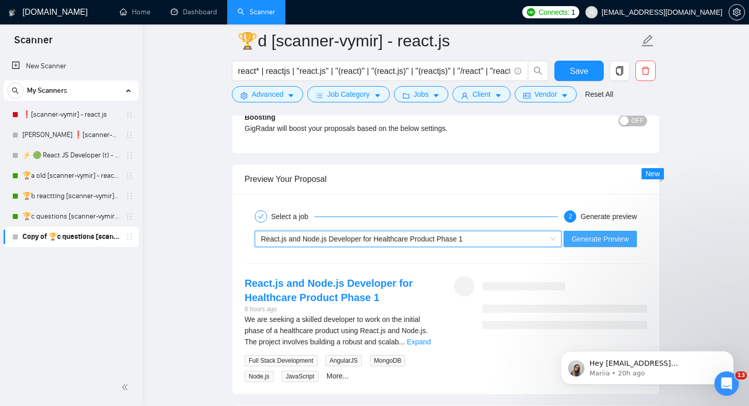
click at [608, 243] on span "Generate Preview" at bounding box center [600, 238] width 57 height 11
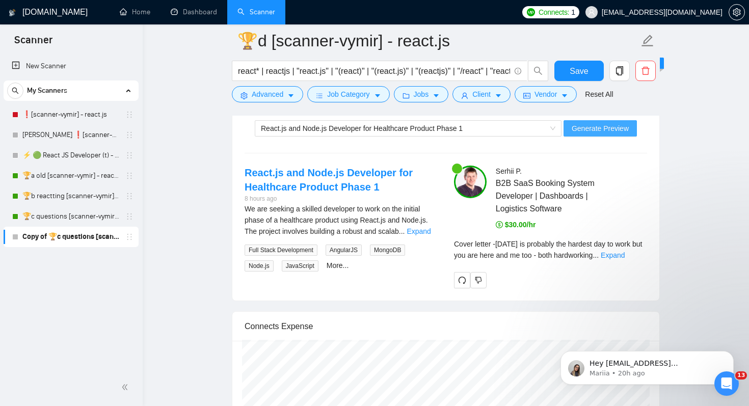
scroll to position [2185, 0]
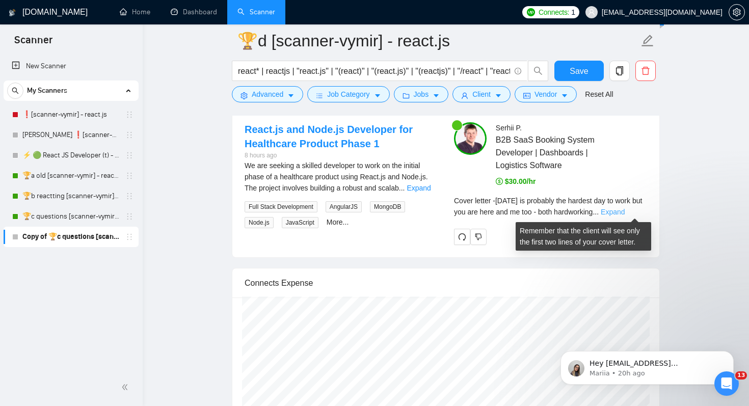
click at [625, 213] on link "Expand" at bounding box center [613, 212] width 24 height 8
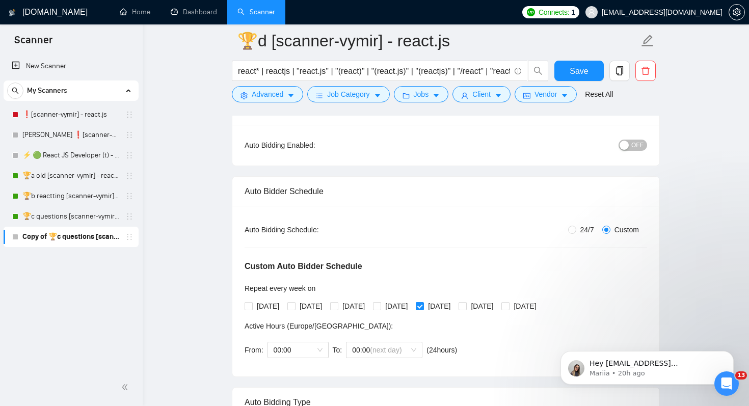
scroll to position [0, 0]
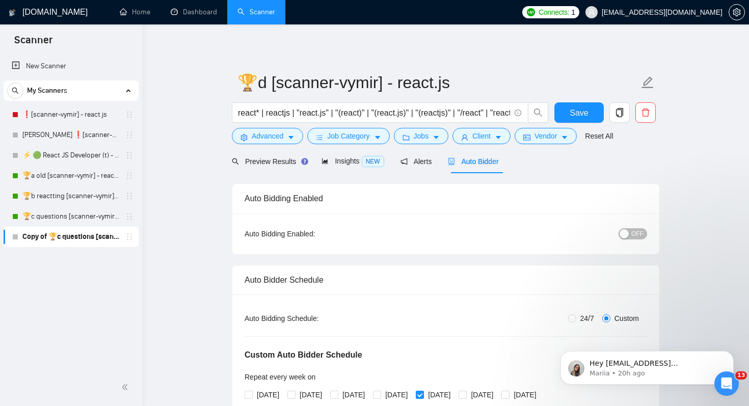
click at [628, 235] on div "button" at bounding box center [623, 233] width 9 height 9
click at [582, 107] on span "Save" at bounding box center [579, 112] width 18 height 13
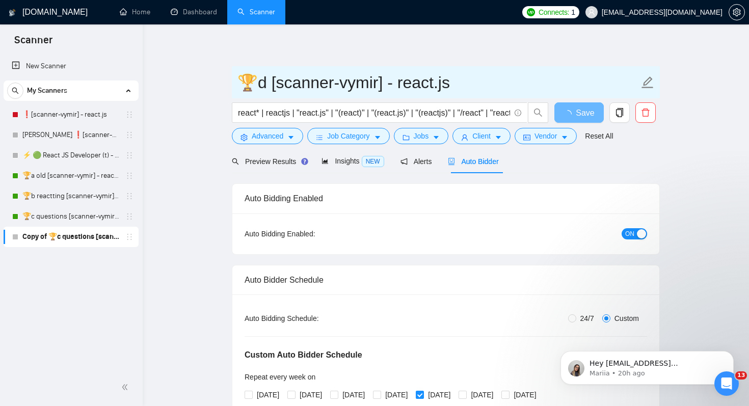
click at [269, 82] on input "🏆d [scanner-vymir] - react.js" at bounding box center [437, 82] width 401 height 25
paste input "🐝"
type input "🏆d 🐝[scanner-vymir] - react.js"
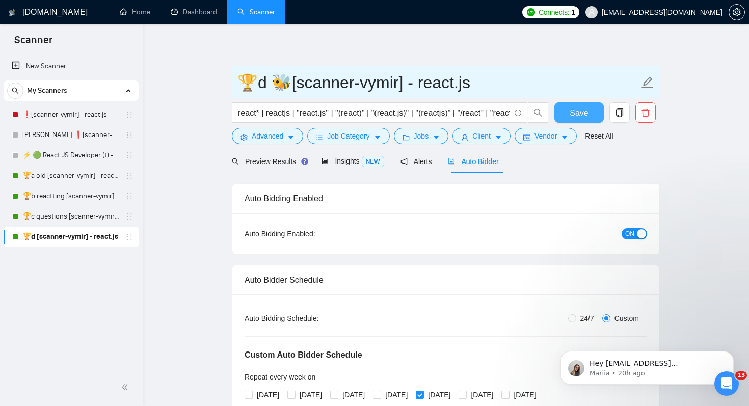
type input "🏆d 🐝[scanner-vymir] - react.js"
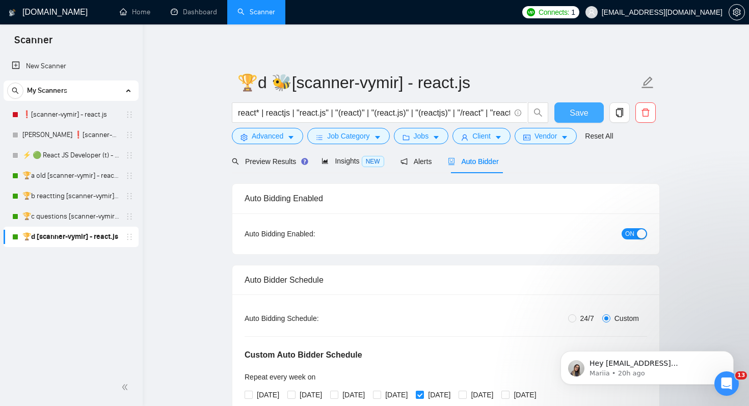
click at [582, 111] on span "Save" at bounding box center [579, 112] width 18 height 13
click at [95, 118] on link "❗[scanner-vymir] - react.js" at bounding box center [70, 114] width 97 height 20
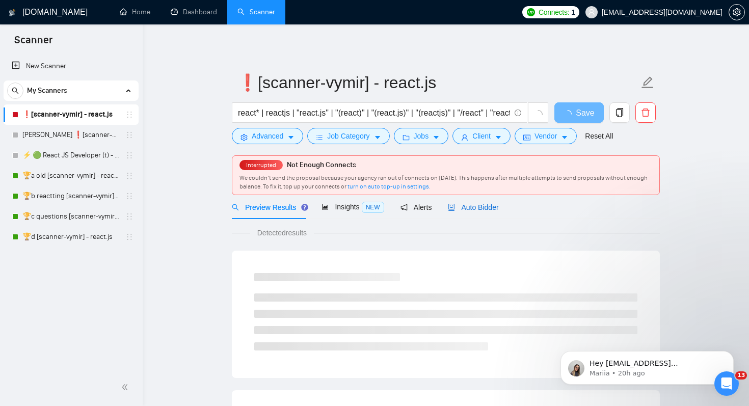
click at [494, 207] on span "Auto Bidder" at bounding box center [473, 207] width 50 height 8
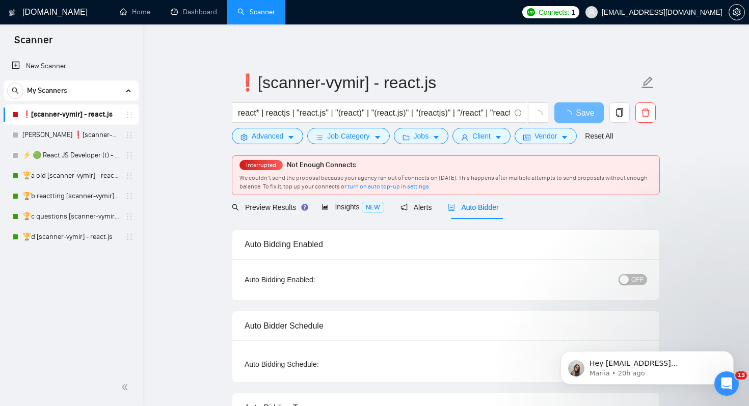
click at [635, 278] on span "OFF" at bounding box center [637, 279] width 12 height 11
click at [635, 278] on button "ON" at bounding box center [634, 279] width 25 height 11
click at [578, 115] on span "Save" at bounding box center [579, 112] width 18 height 13
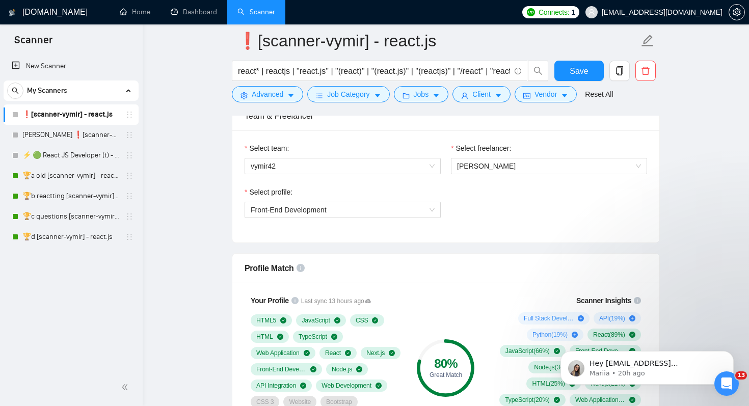
scroll to position [527, 0]
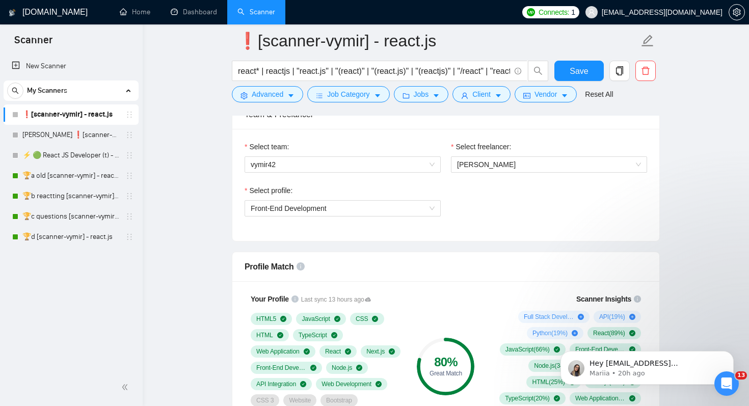
drag, startPoint x: 85, startPoint y: 179, endPoint x: 172, endPoint y: 204, distance: 90.6
click at [85, 179] on link "🏆a old [scanner-vymir] - react.js" at bounding box center [70, 176] width 97 height 20
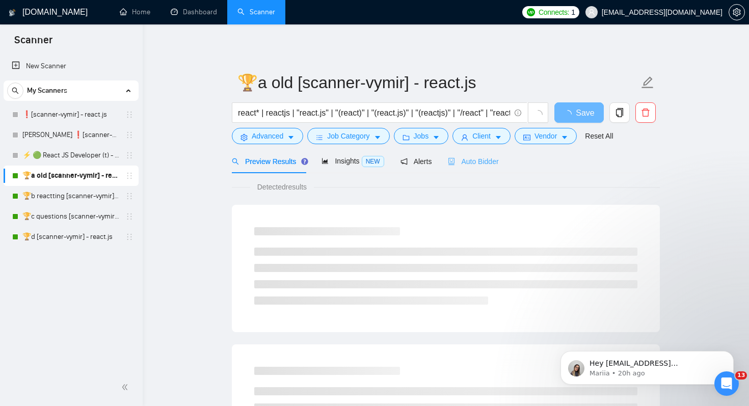
click at [478, 169] on div "Auto Bidder" at bounding box center [473, 161] width 50 height 24
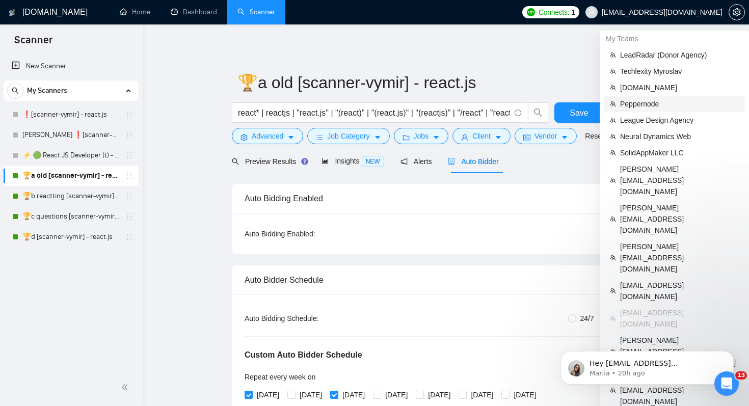
click at [667, 99] on span "Peppernode" at bounding box center [679, 103] width 119 height 11
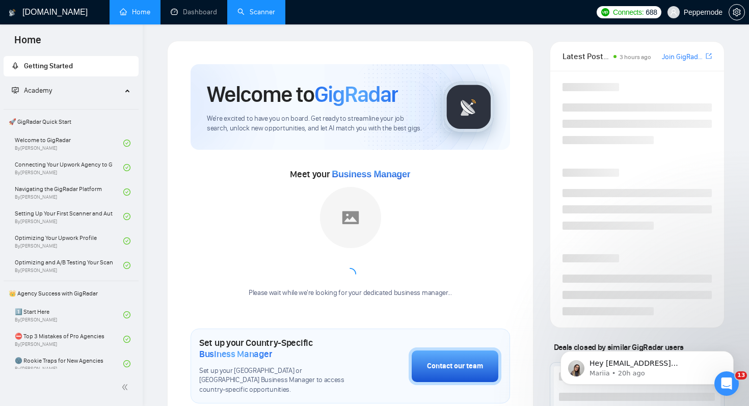
click at [254, 16] on link "Scanner" at bounding box center [256, 12] width 38 height 9
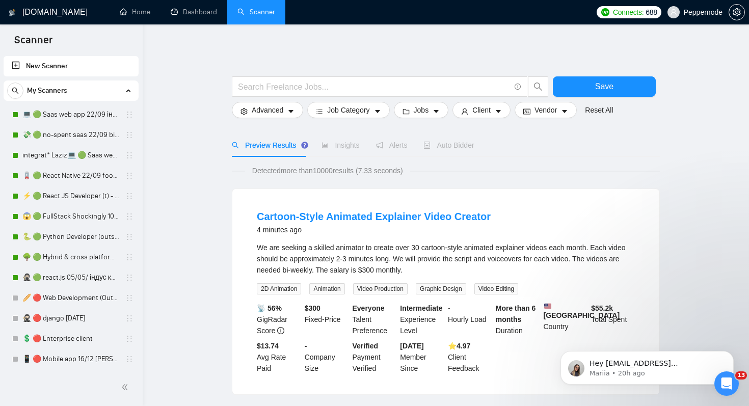
click at [99, 176] on link "🪫 🟢 React Native 22/09 food by taste, flowers by smell" at bounding box center [70, 176] width 97 height 20
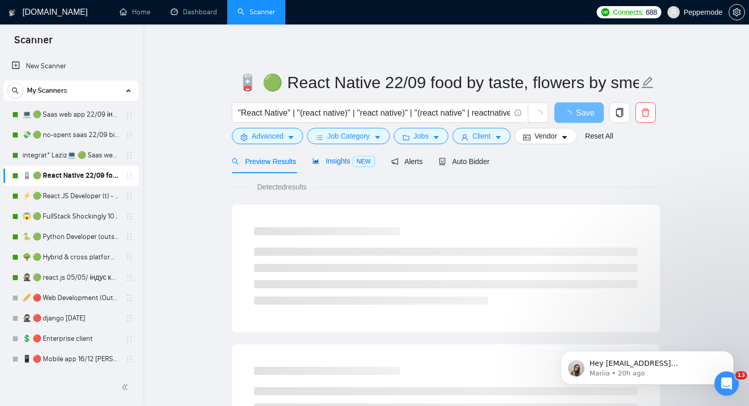
click at [333, 163] on span "Insights NEW" at bounding box center [343, 161] width 62 height 8
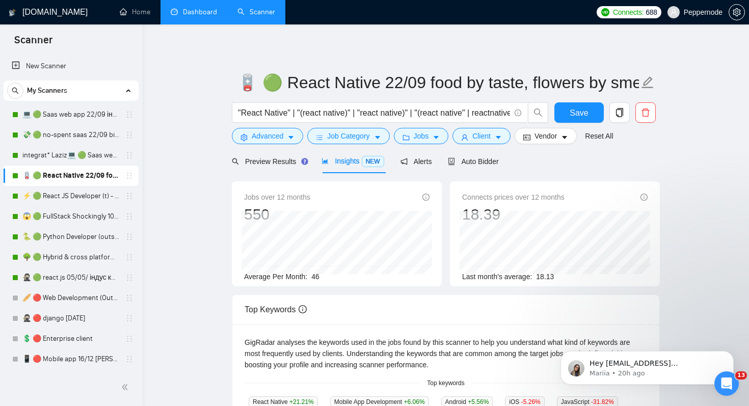
click at [192, 10] on link "Dashboard" at bounding box center [194, 12] width 46 height 9
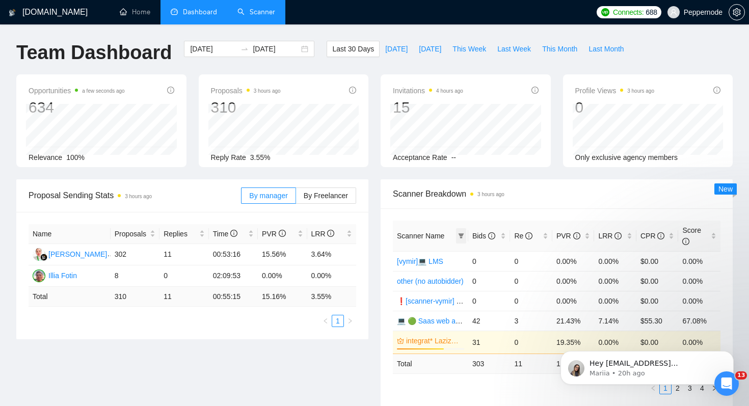
click at [457, 239] on span at bounding box center [461, 235] width 10 height 15
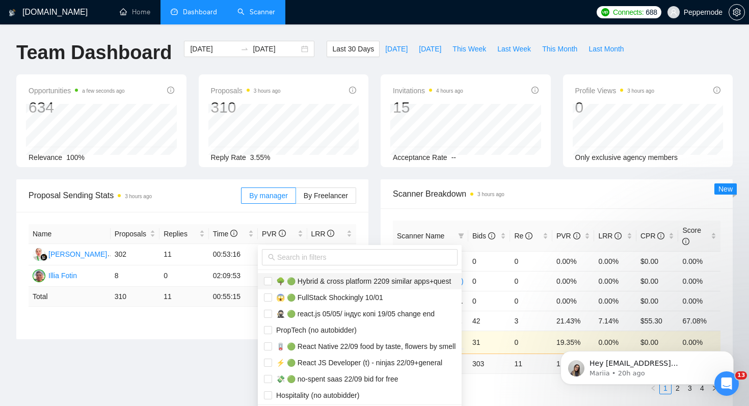
scroll to position [130, 0]
click at [396, 344] on span "🪫 🟢 React Native 22/09 food by taste, flowers by smell" at bounding box center [363, 345] width 183 height 8
checkbox input "true"
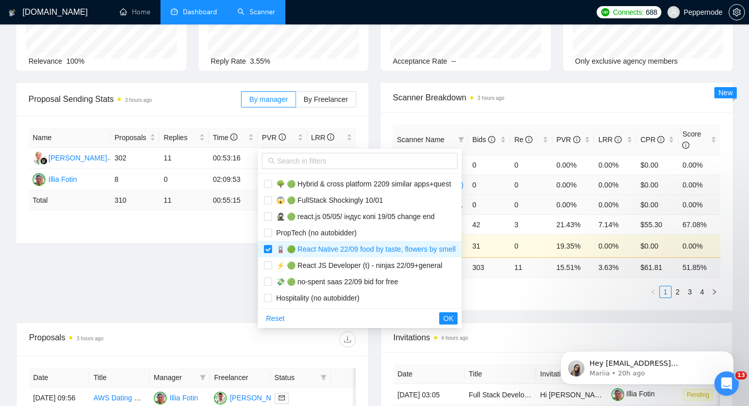
scroll to position [105, 0]
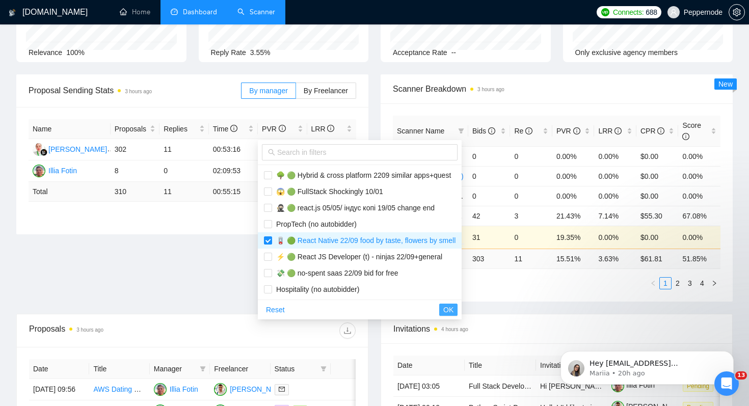
click at [453, 311] on span "OK" at bounding box center [448, 309] width 10 height 11
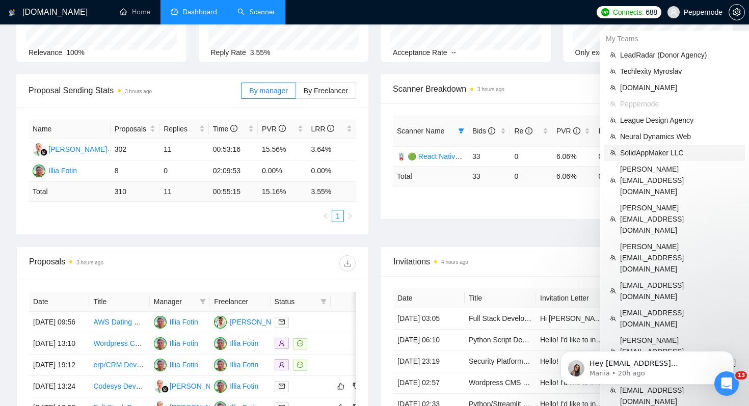
click at [664, 158] on span "SolidAppMaker LLC" at bounding box center [679, 152] width 119 height 11
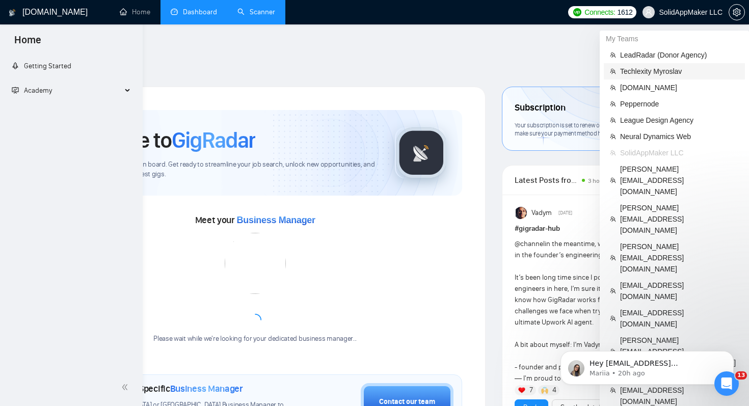
scroll to position [248, 0]
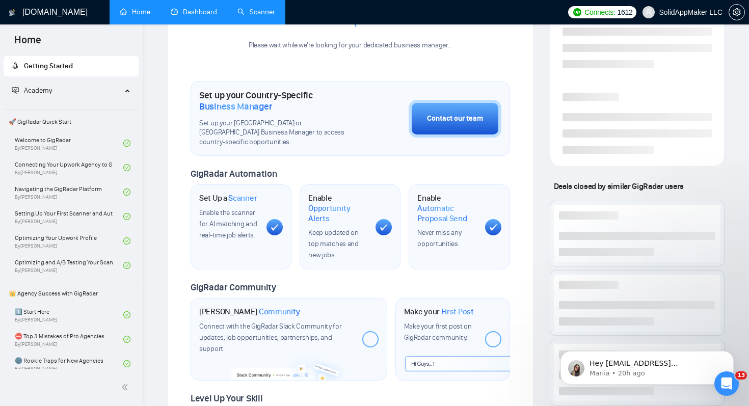
click at [260, 9] on link "Scanner" at bounding box center [256, 12] width 38 height 9
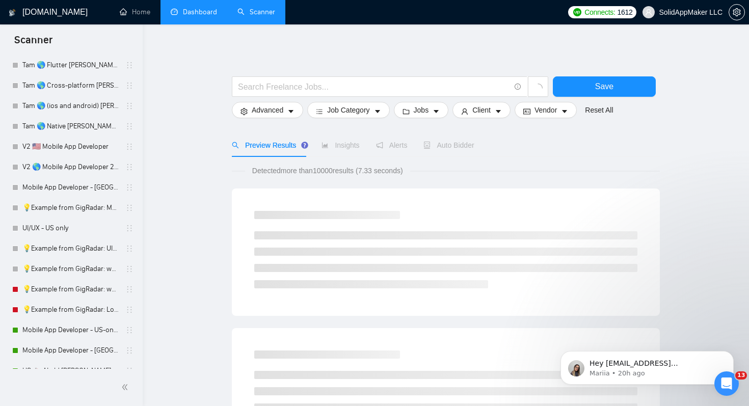
scroll to position [958, 0]
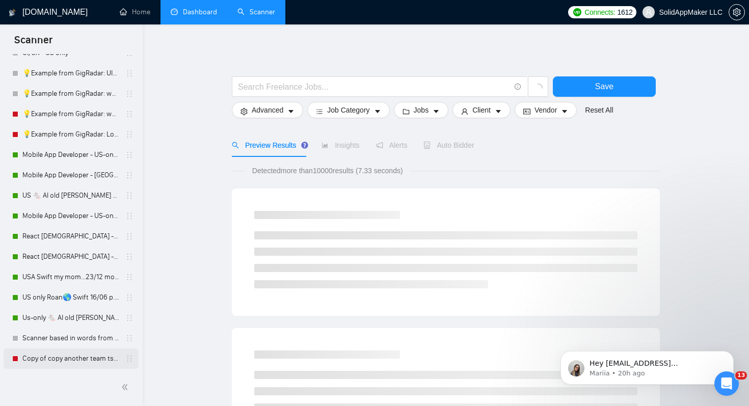
click at [110, 356] on link "Copy of copy another team tssss - [PERSON_NAME]" at bounding box center [70, 358] width 97 height 20
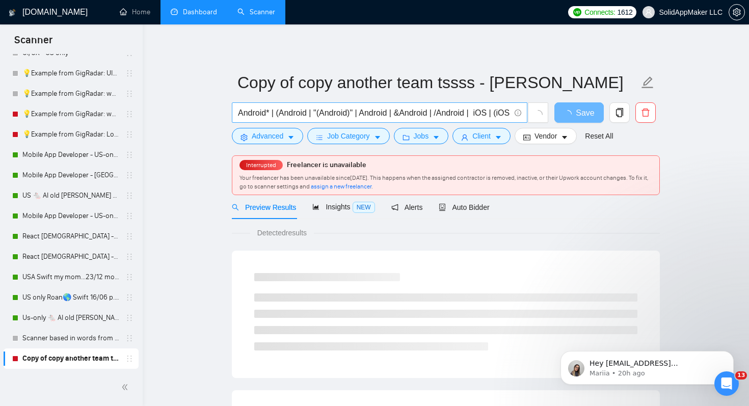
click at [288, 115] on input "Android* | (Android | "(Android)" | Android | &Android | /Android | iOS | (iOS …" at bounding box center [374, 112] width 272 height 13
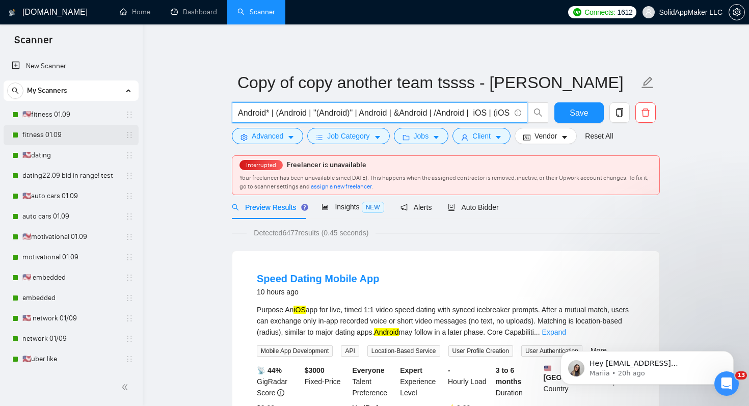
scroll to position [2, 0]
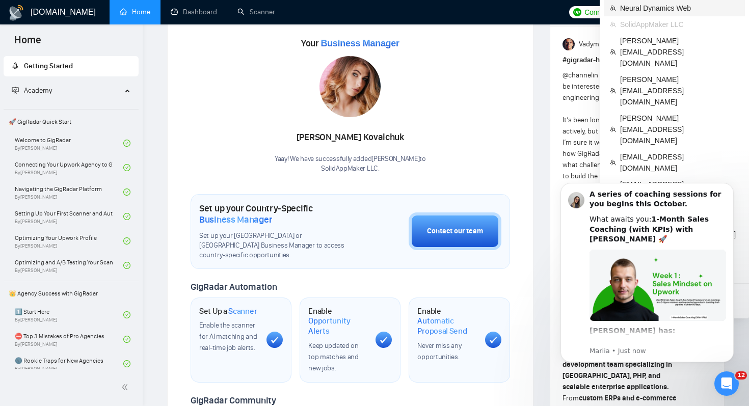
scroll to position [137, 0]
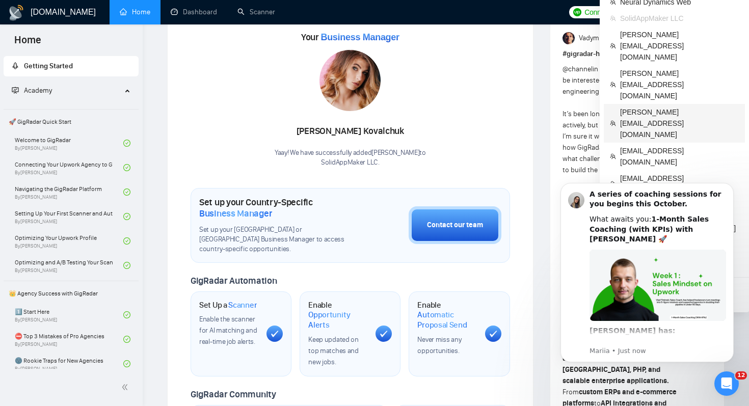
click at [668, 106] on span "[PERSON_NAME][EMAIL_ADDRESS][DOMAIN_NAME]" at bounding box center [679, 123] width 119 height 34
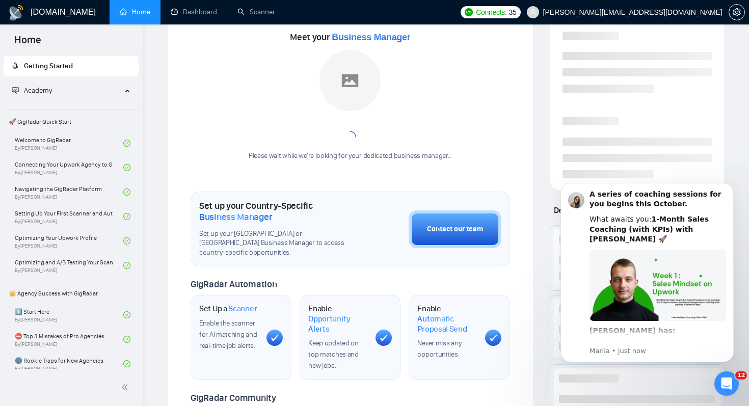
scroll to position [45, 0]
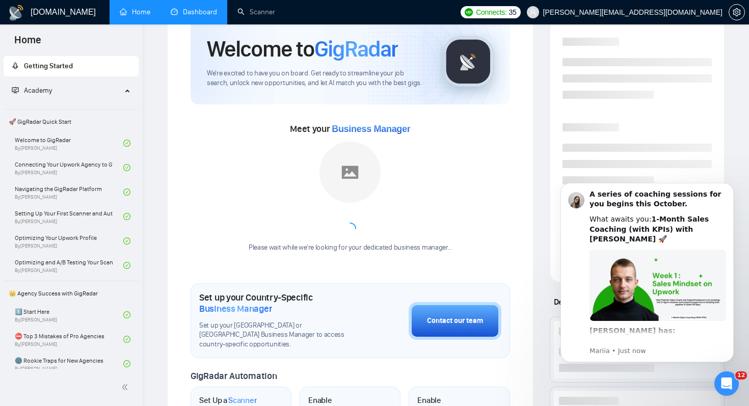
click at [186, 12] on link "Dashboard" at bounding box center [194, 12] width 46 height 9
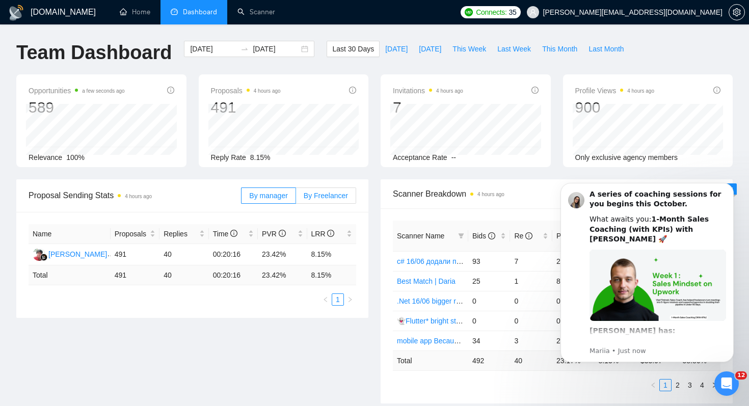
click at [332, 195] on span "By Freelancer" at bounding box center [326, 196] width 44 height 8
click at [296, 198] on input "By Freelancer" at bounding box center [296, 198] width 0 height 0
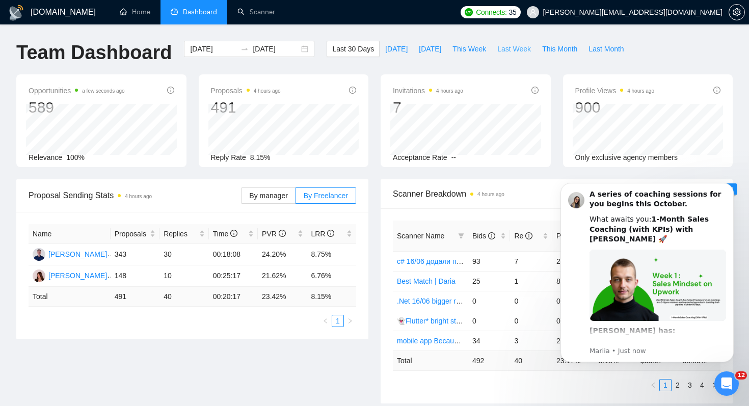
click at [522, 46] on span "Last Week" at bounding box center [514, 48] width 34 height 11
type input "[DATE]"
click at [95, 254] on div "[PERSON_NAME]" at bounding box center [77, 254] width 59 height 11
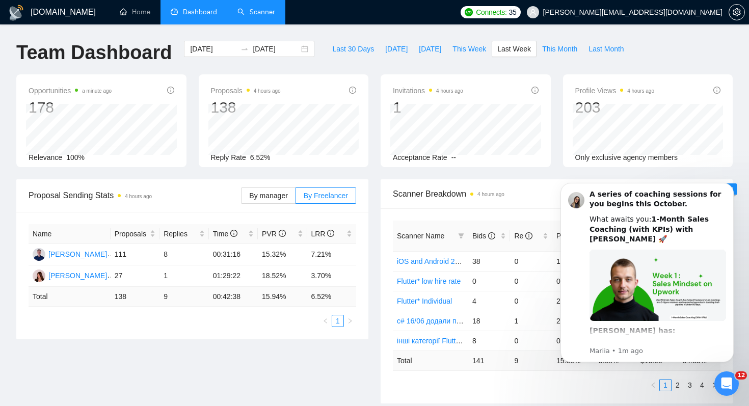
click at [264, 15] on link "Scanner" at bounding box center [256, 12] width 38 height 9
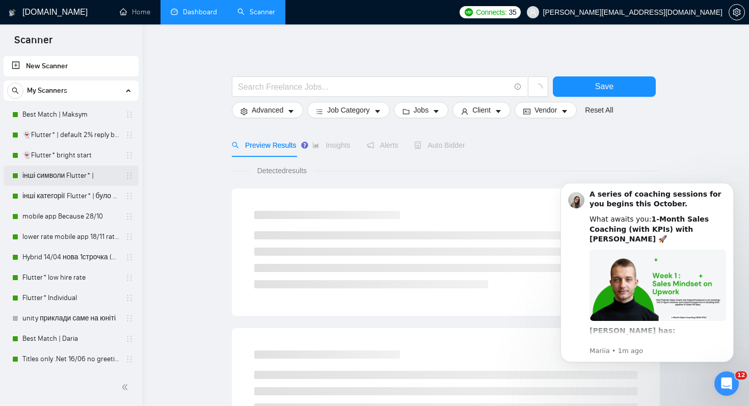
scroll to position [204, 0]
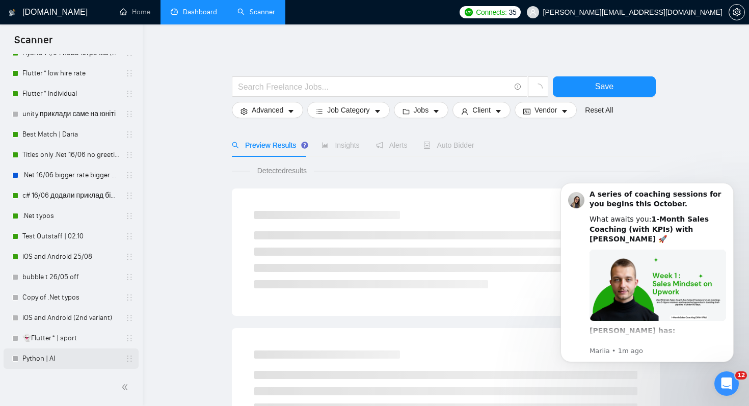
click at [90, 354] on link "Python | AI" at bounding box center [70, 358] width 97 height 20
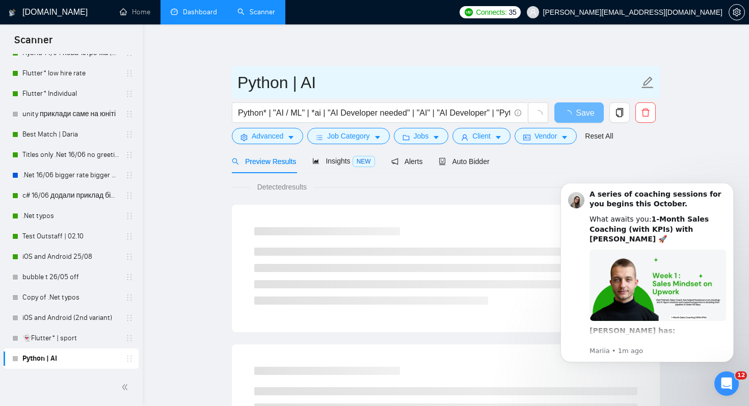
click at [449, 70] on input "Python | AI" at bounding box center [437, 82] width 401 height 25
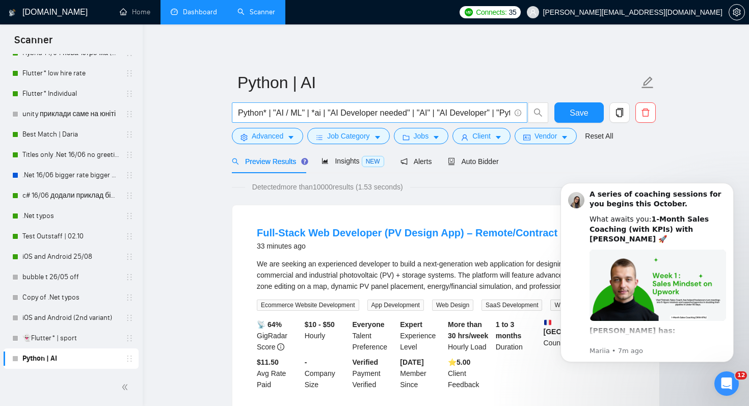
click at [364, 113] on input "Python* | "AI / ML" | *ai | "AI Developer needed" | "AI" | "AI Developer" | "Py…" at bounding box center [374, 112] width 272 height 13
click at [315, 111] on input "Python* | "AI / ML" | *ai | "AI Developer needed" | "AI" | "AI Developer" | "Py…" at bounding box center [374, 112] width 272 height 13
click at [355, 144] on form "Python | AI Python* | "AI / ML" | *ai | "AI Developer needed" | "AI" | "AI Deve…" at bounding box center [446, 107] width 428 height 83
click at [355, 137] on span "Job Category" at bounding box center [348, 135] width 42 height 11
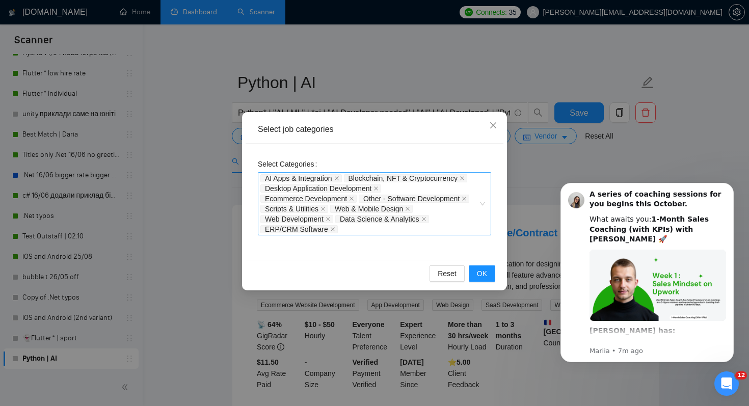
click at [375, 235] on div "AI Apps & Integration Blockchain, NFT & Cryptocurrency Desktop Application Deve…" at bounding box center [374, 203] width 233 height 63
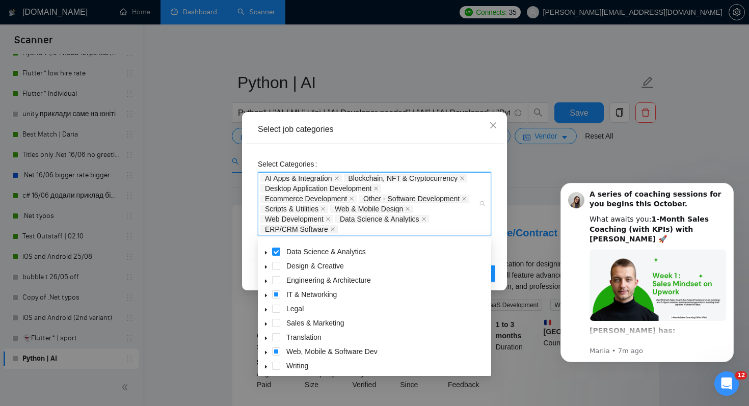
scroll to position [41, 0]
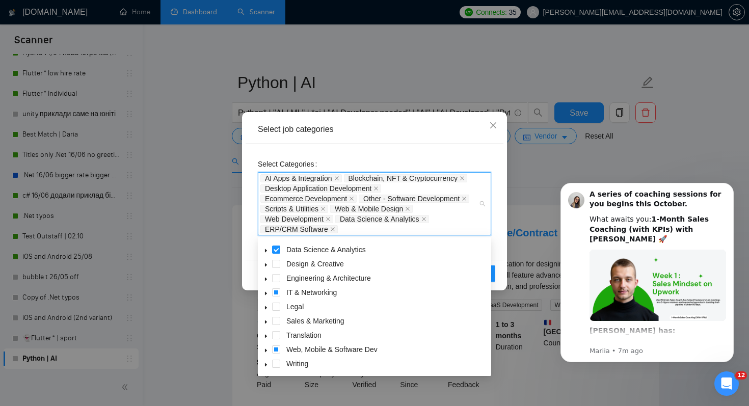
click at [265, 350] on icon "caret-down" at bounding box center [266, 351] width 2 height 4
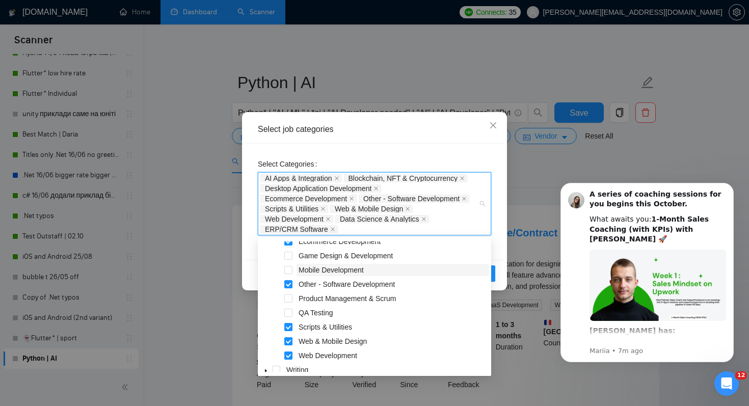
scroll to position [212, 0]
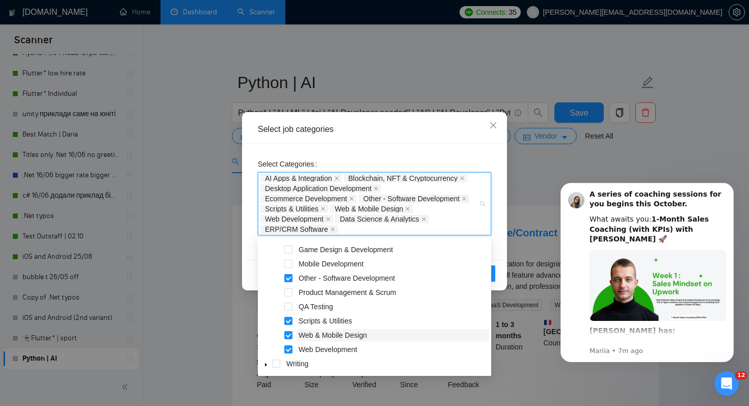
click at [330, 334] on span "Web & Mobile Design" at bounding box center [333, 335] width 68 height 8
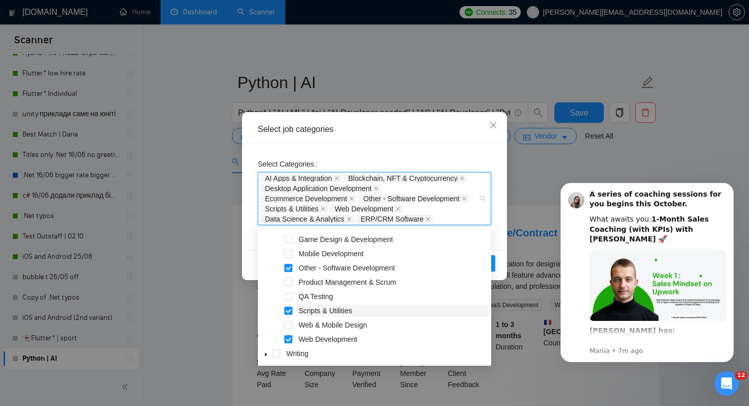
click at [332, 311] on span "Scripts & Utilities" at bounding box center [325, 311] width 53 height 8
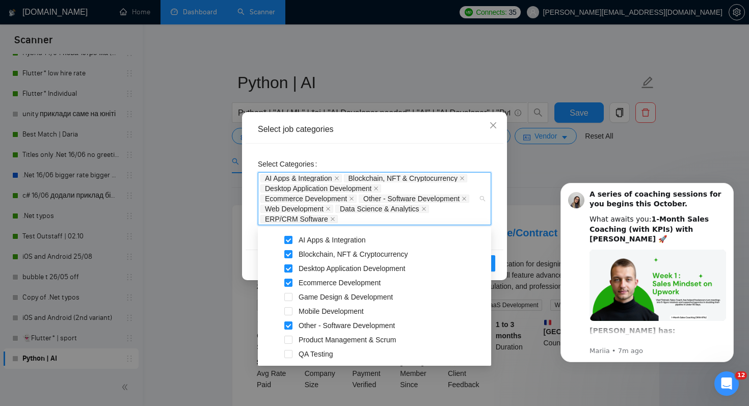
scroll to position [130, 0]
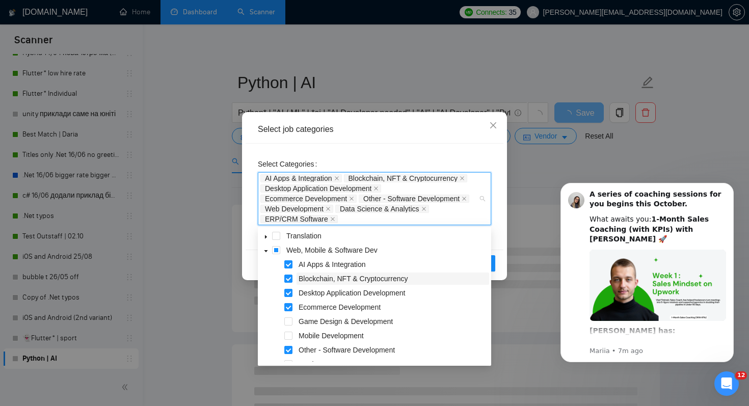
click at [336, 280] on span "Blockchain, NFT & Cryptocurrency" at bounding box center [353, 279] width 109 height 8
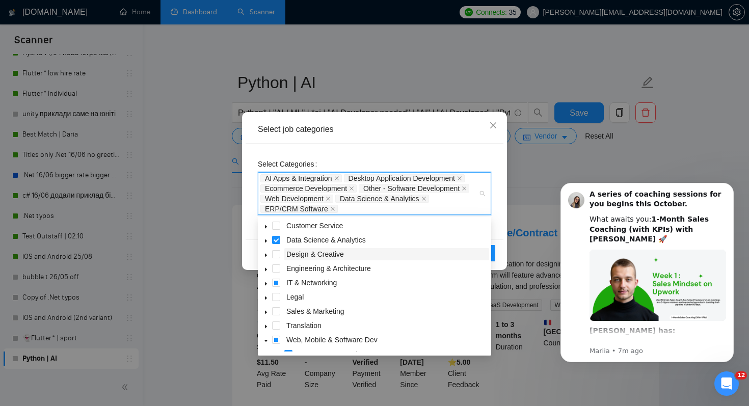
scroll to position [29, 0]
click at [265, 243] on icon "caret-down" at bounding box center [265, 241] width 5 height 5
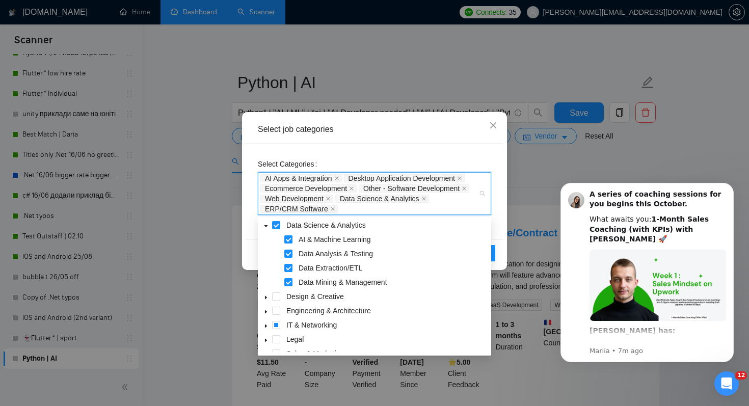
scroll to position [45, 0]
click at [287, 256] on span at bounding box center [288, 253] width 8 height 8
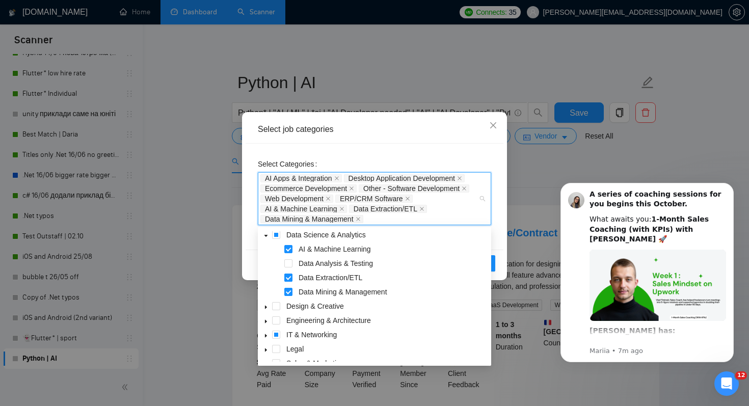
click at [289, 281] on span at bounding box center [288, 278] width 8 height 8
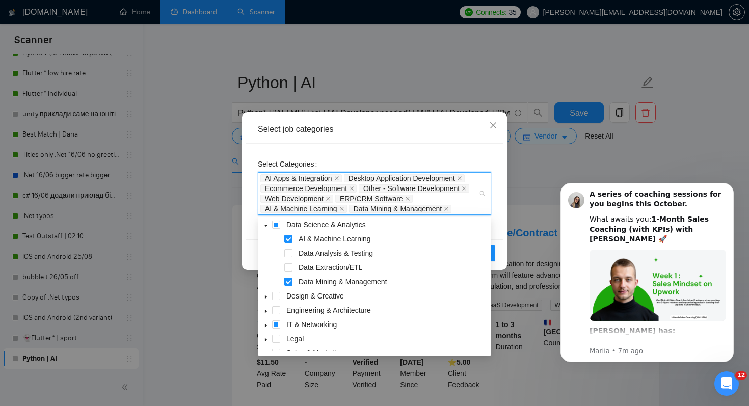
click at [288, 280] on span at bounding box center [288, 282] width 8 height 8
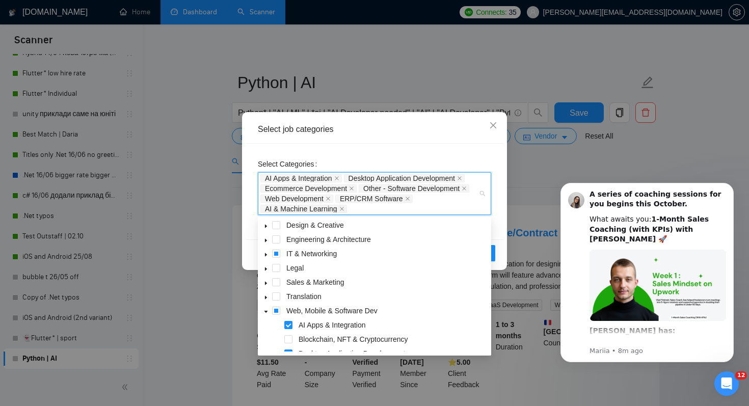
scroll to position [144, 0]
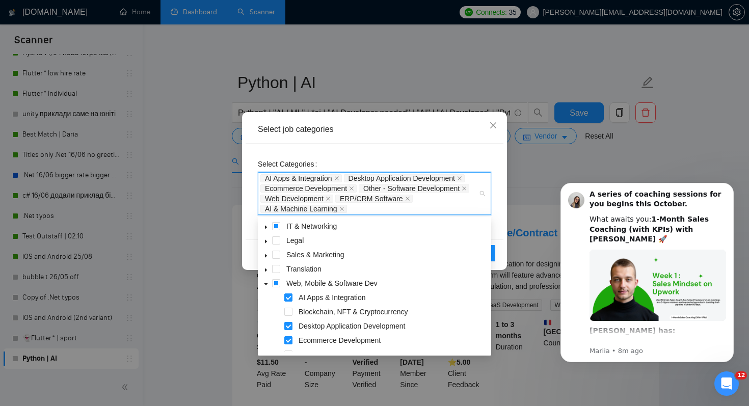
click at [264, 228] on icon "caret-down" at bounding box center [265, 227] width 5 height 5
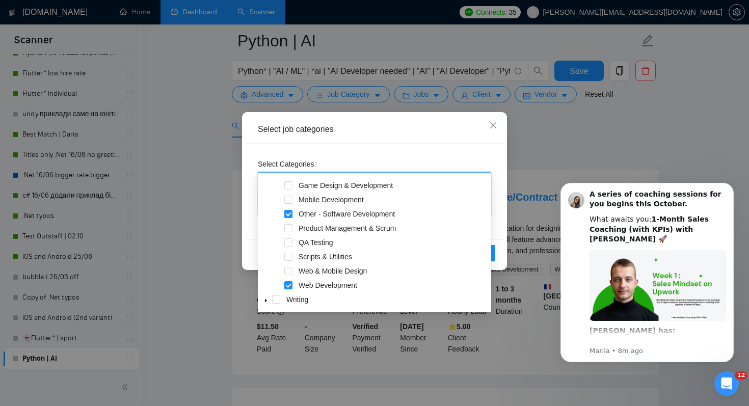
scroll to position [56, 0]
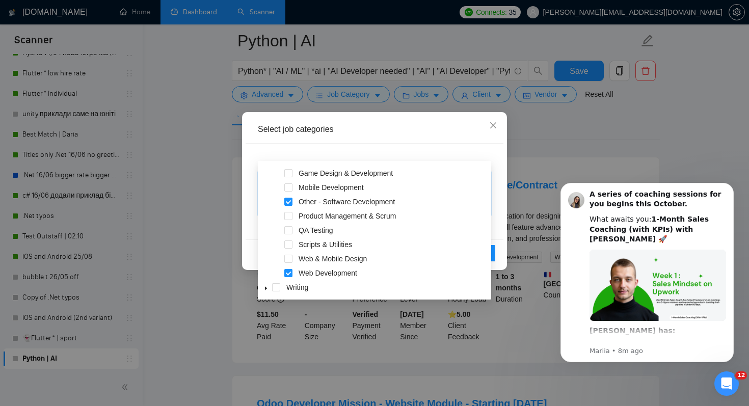
click at [502, 205] on div "Select Categories AI Apps & Integration Desktop Application Development Ecommer…" at bounding box center [375, 192] width 258 height 96
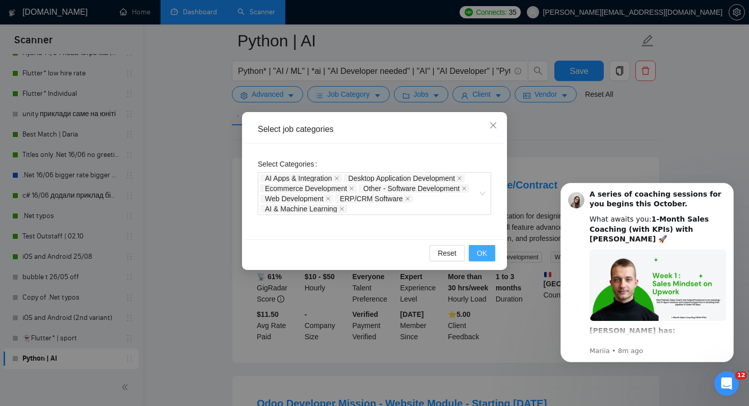
click at [491, 254] on button "OK" at bounding box center [482, 253] width 26 height 16
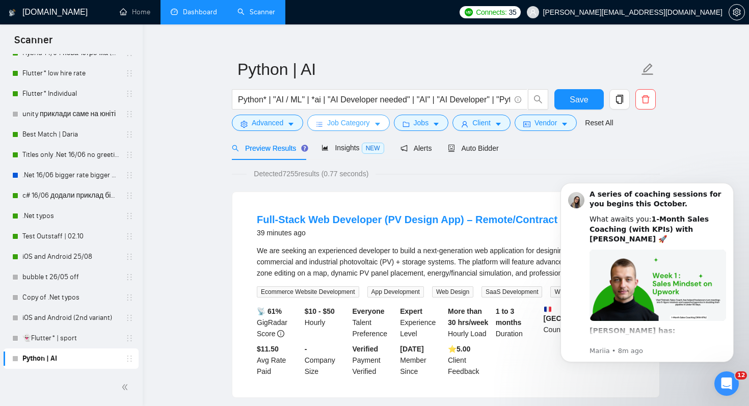
scroll to position [18, 0]
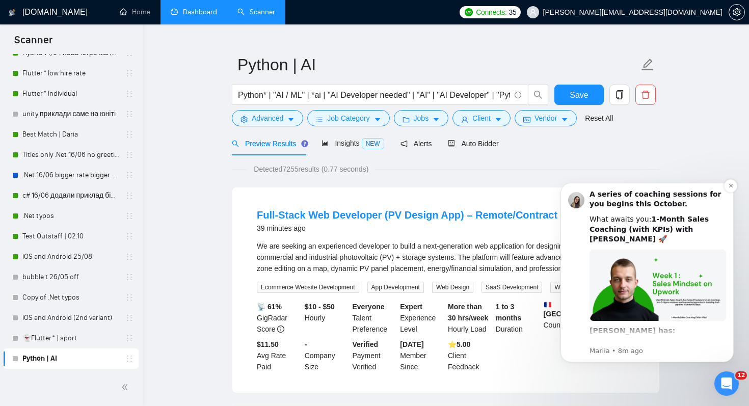
click at [716, 194] on div "A series of coaching sessions for you begins this October." at bounding box center [657, 200] width 137 height 20
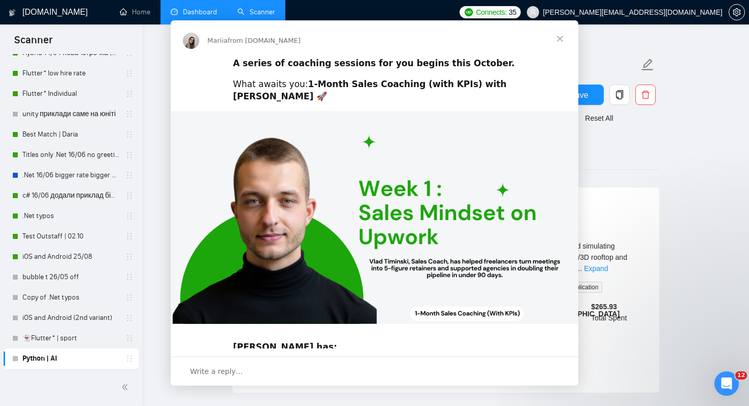
scroll to position [0, 0]
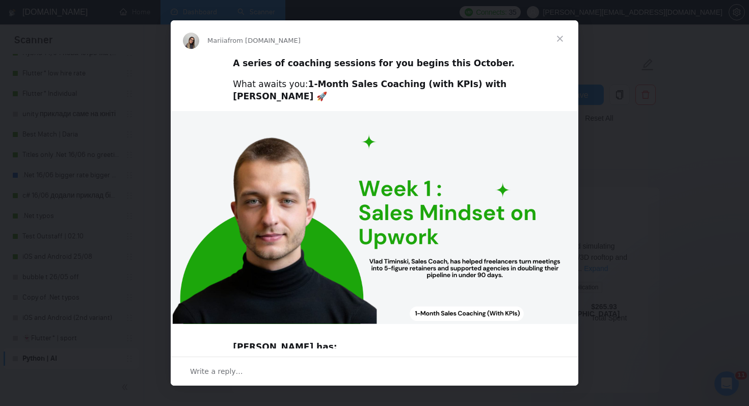
click at [558, 42] on span "Close" at bounding box center [560, 38] width 37 height 37
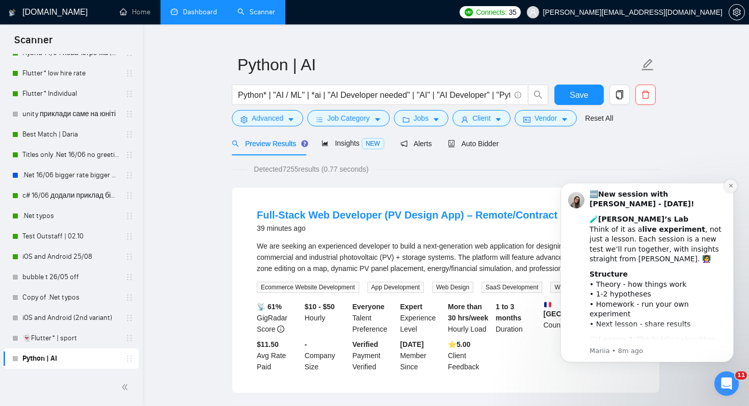
click at [728, 186] on icon "Dismiss notification" at bounding box center [731, 186] width 6 height 6
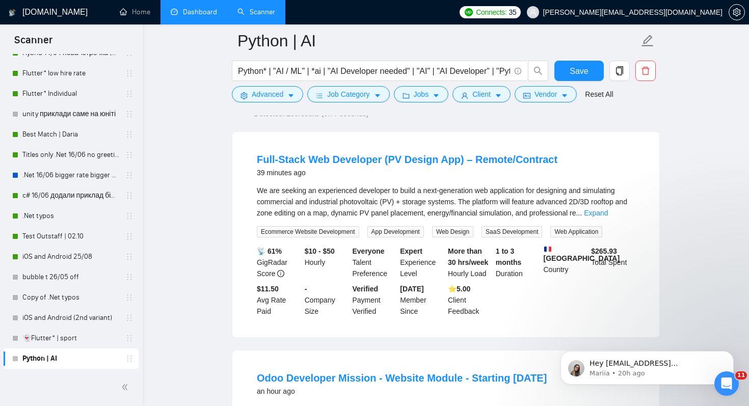
scroll to position [88, 0]
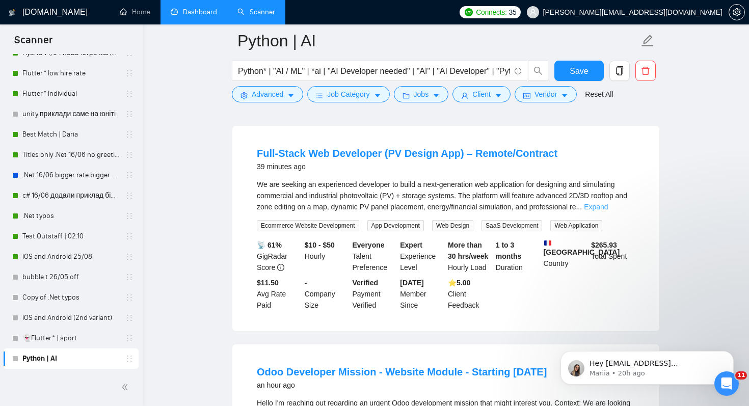
click at [608, 203] on link "Expand" at bounding box center [596, 207] width 24 height 8
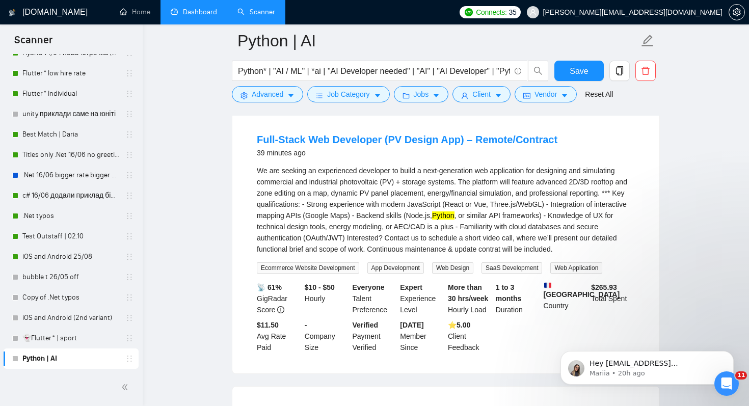
scroll to position [0, 0]
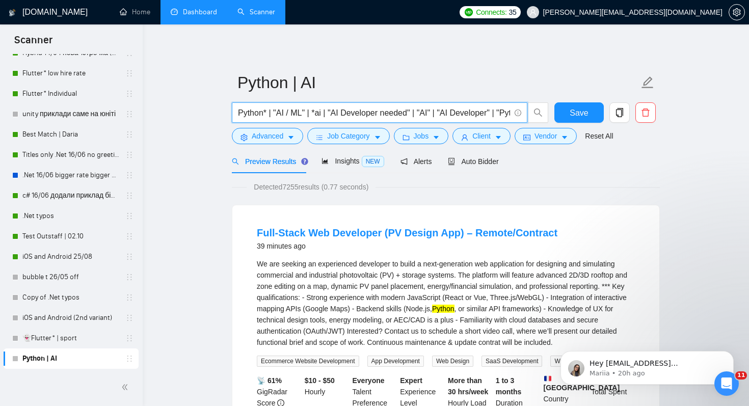
click at [429, 111] on input "Python* | "AI / ML" | *ai | "AI Developer needed" | "AI" | "AI Developer" | "Py…" at bounding box center [374, 112] width 272 height 13
drag, startPoint x: 439, startPoint y: 114, endPoint x: 417, endPoint y: 116, distance: 21.5
click at [417, 116] on input "Python* | "AI / ML" | *ai | "AI Developer needed" | "AI" | "AI Developer" | "Py…" at bounding box center [374, 112] width 272 height 13
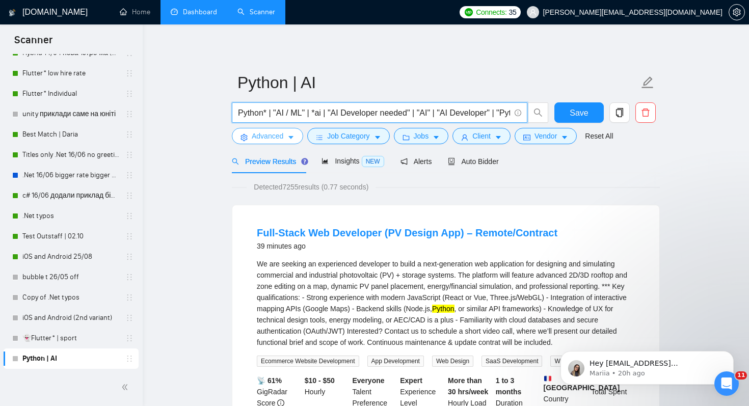
click at [263, 136] on span "Advanced" at bounding box center [268, 135] width 32 height 11
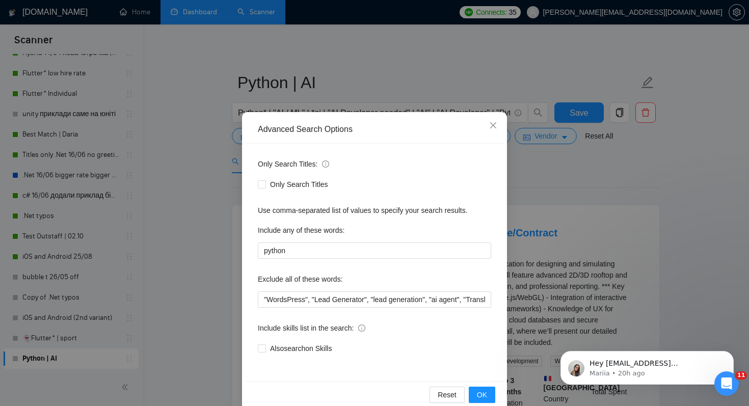
click at [218, 211] on div "Advanced Search Options Only Search Titles: Only Search Titles Use comma-separa…" at bounding box center [374, 203] width 749 height 406
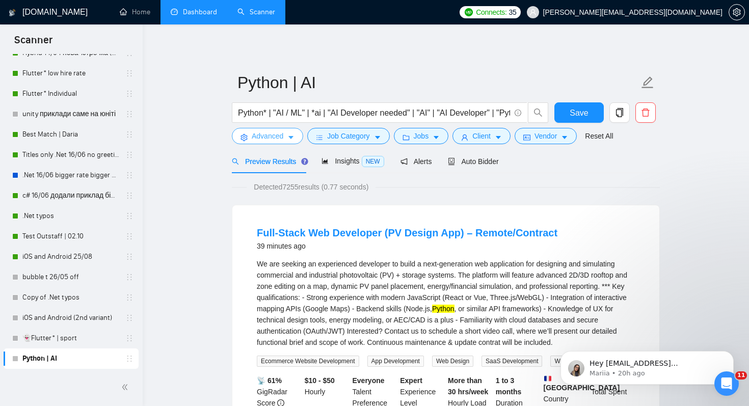
click at [261, 138] on span "Advanced" at bounding box center [268, 135] width 32 height 11
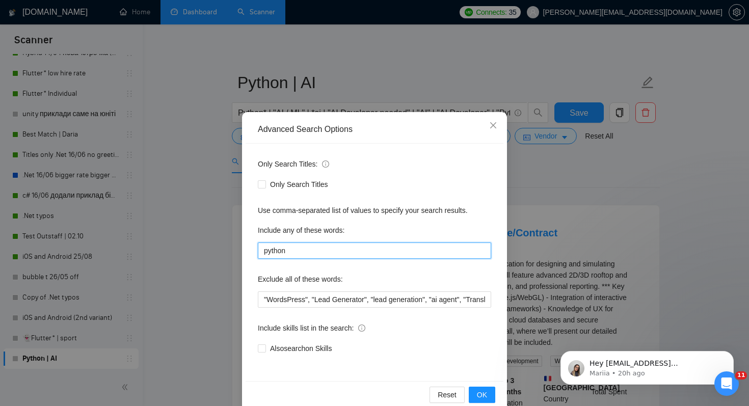
click at [289, 251] on input "python" at bounding box center [374, 250] width 233 height 16
type input "python*, django*, fastapi,"
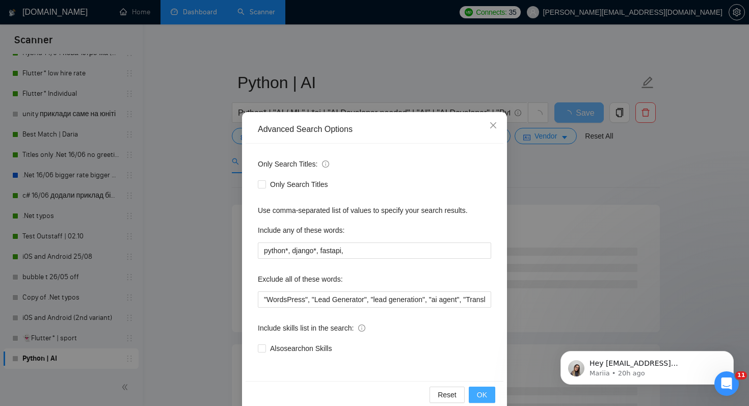
click at [488, 392] on button "OK" at bounding box center [482, 395] width 26 height 16
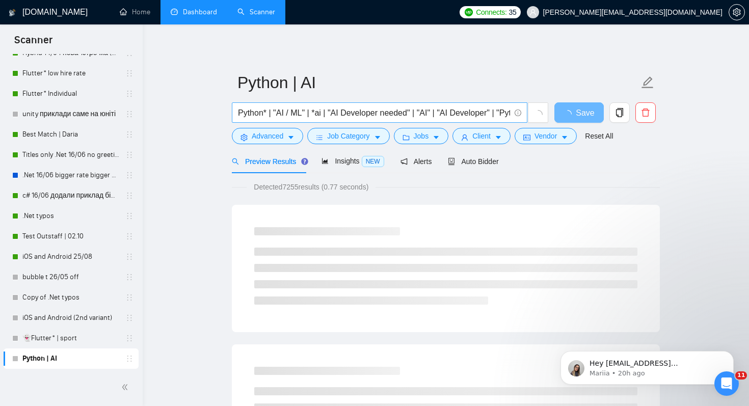
click at [276, 119] on input "Python* | "AI / ML" | *ai | "AI Developer needed" | "AI" | "AI Developer" | "Py…" at bounding box center [374, 112] width 272 height 13
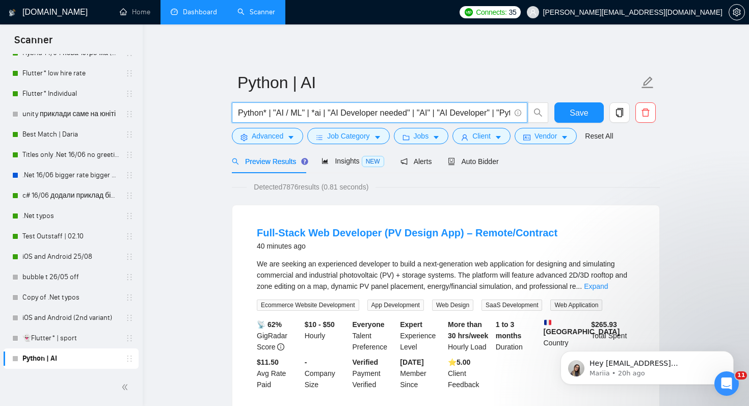
drag, startPoint x: 273, startPoint y: 112, endPoint x: 226, endPoint y: 112, distance: 46.9
click at [332, 114] on input ""AI / ML" | *ai | "AI Developer needed" | "AI" | "AI Developer" | "Python Devel…" at bounding box center [374, 112] width 272 height 13
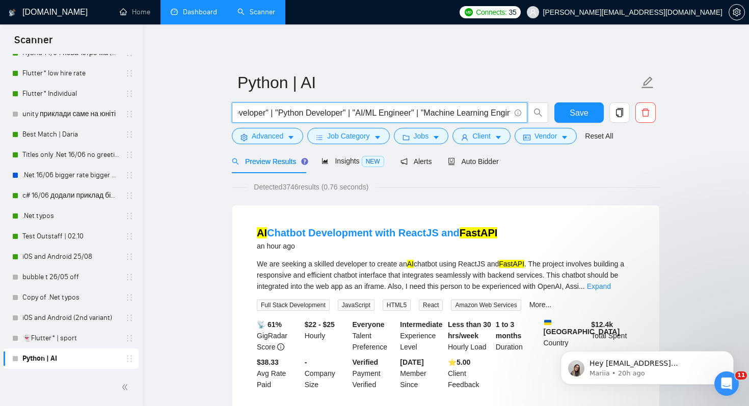
scroll to position [0, 185]
drag, startPoint x: 278, startPoint y: 112, endPoint x: 349, endPoint y: 113, distance: 71.8
click at [349, 113] on input ""AI / ML" | *ai | "AI Developer needed" | "AI" | "AI Developer" | "Python Devel…" at bounding box center [374, 112] width 272 height 13
click at [421, 113] on input ""AI / ML" | *ai | "AI Developer needed" | "AI" | "AI Developer" | "AI/ML Engine…" at bounding box center [374, 112] width 272 height 13
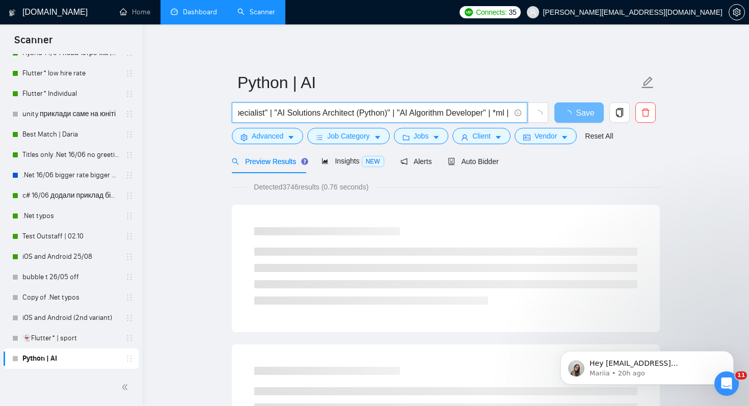
scroll to position [0, 2089]
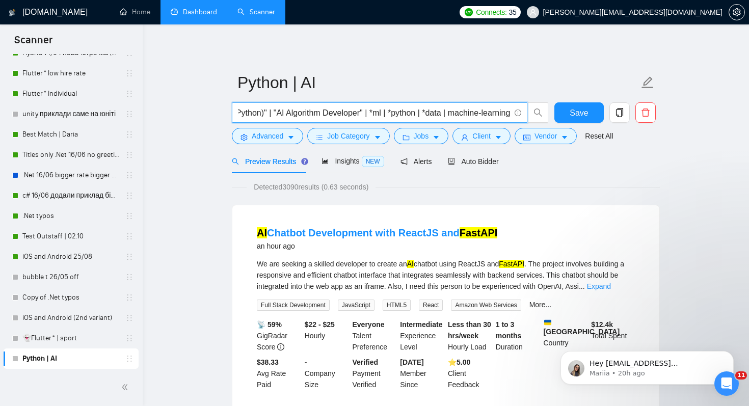
drag, startPoint x: 414, startPoint y: 112, endPoint x: 380, endPoint y: 110, distance: 34.2
click at [380, 110] on input ""AI / ML" | *ai | "AI Developer needed" | "AI" | "AI Developer" | "AI/ML Engine…" at bounding box center [374, 112] width 272 height 13
click at [425, 118] on input ""AI / ML" | *ai | "AI Developer needed" | "AI" | "AI Developer" | "AI/ML Engine…" at bounding box center [374, 112] width 272 height 13
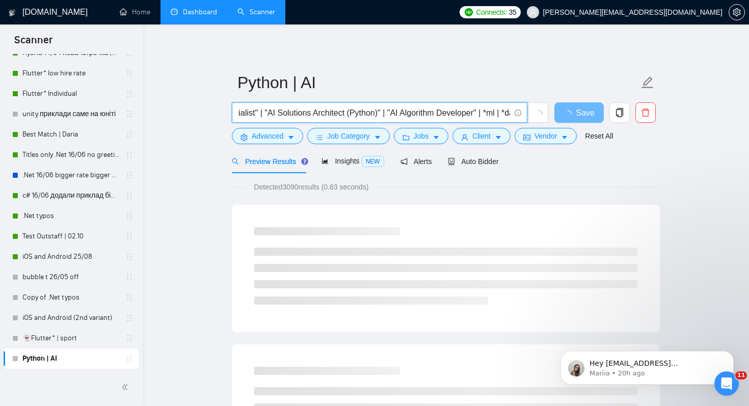
scroll to position [0, 1911]
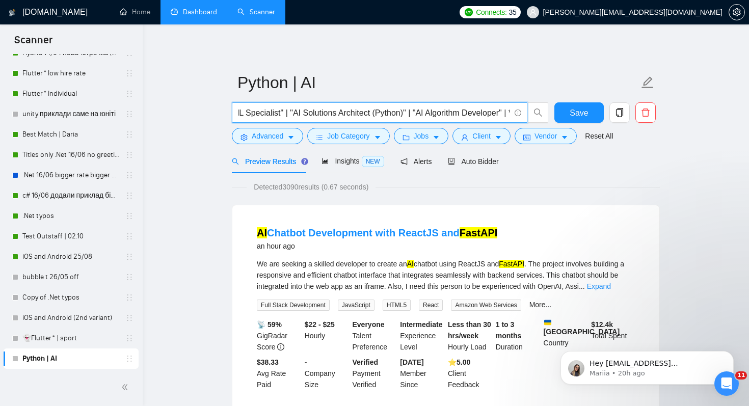
drag, startPoint x: 438, startPoint y: 113, endPoint x: 317, endPoint y: 110, distance: 120.3
click at [317, 110] on input ""AI / ML" | *ai | "AI Developer needed" | "AI" | "AI Developer" | "AI/ML Engine…" at bounding box center [374, 112] width 272 height 13
click at [380, 111] on input ""AI / ML" | *ai | "AI Developer needed" | "AI" | "AI Developer" | "AI/ML Engine…" at bounding box center [374, 112] width 272 height 13
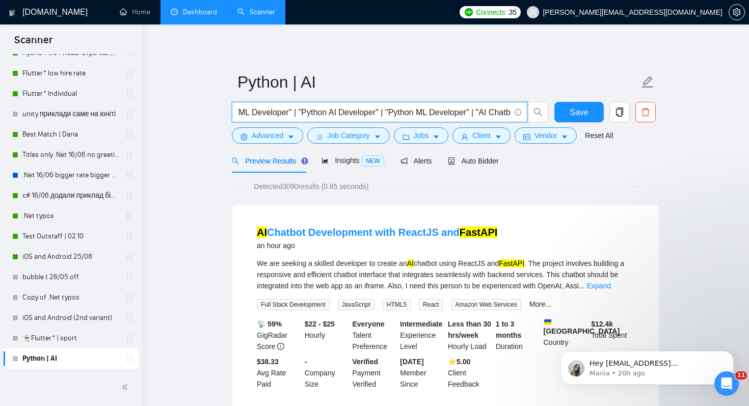
drag, startPoint x: 349, startPoint y: 112, endPoint x: 485, endPoint y: 108, distance: 136.1
click at [485, 108] on input ""AI / ML" | *ai | "AI Developer needed" | "AI" | "AI Developer" | "AI/ML Engine…" at bounding box center [374, 112] width 272 height 13
click at [437, 110] on input ""AI / ML" | *ai | "AI Developer needed" | "AI" | "AI Developer" | "AI/ML Engine…" at bounding box center [374, 112] width 272 height 13
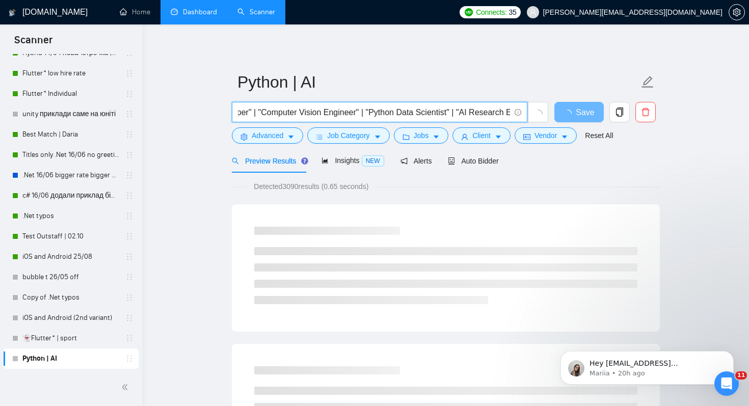
scroll to position [0, 1264]
click at [437, 110] on input ""AI / ML" | *ai | "AI Developer needed" | "AI" | "AI Developer" | "AI/ML Engine…" at bounding box center [374, 112] width 272 height 13
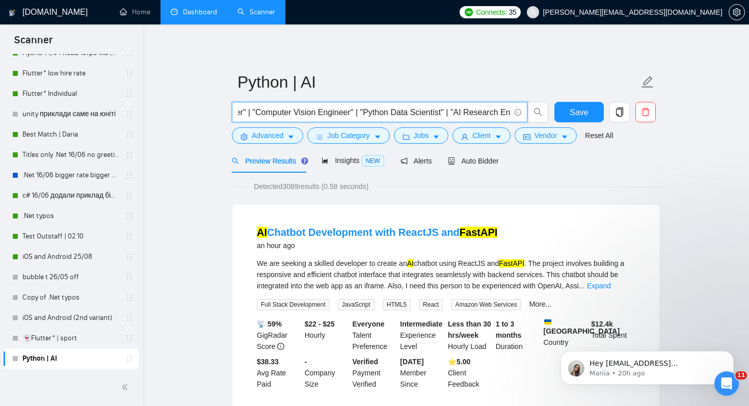
drag, startPoint x: 377, startPoint y: 111, endPoint x: 468, endPoint y: 111, distance: 90.7
click at [468, 111] on input ""AI / ML" | *ai | "AI Developer needed" | "AI" | "AI Developer" | "AI/ML Engine…" at bounding box center [374, 112] width 272 height 13
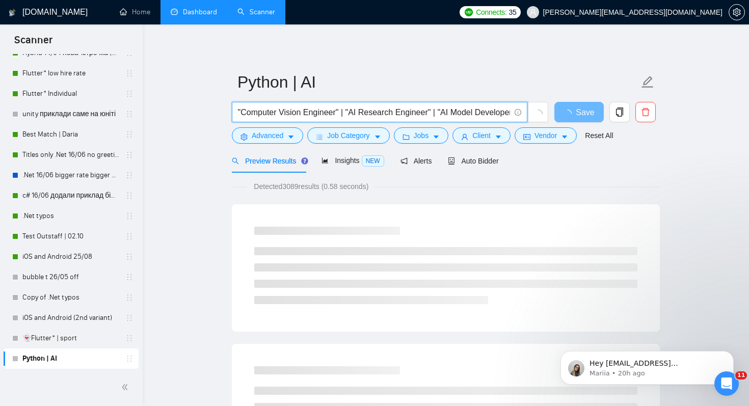
click at [423, 111] on input ""AI / ML" | *ai | "AI Developer needed" | "AI" | "AI Developer" | "AI/ML Engine…" at bounding box center [374, 112] width 272 height 13
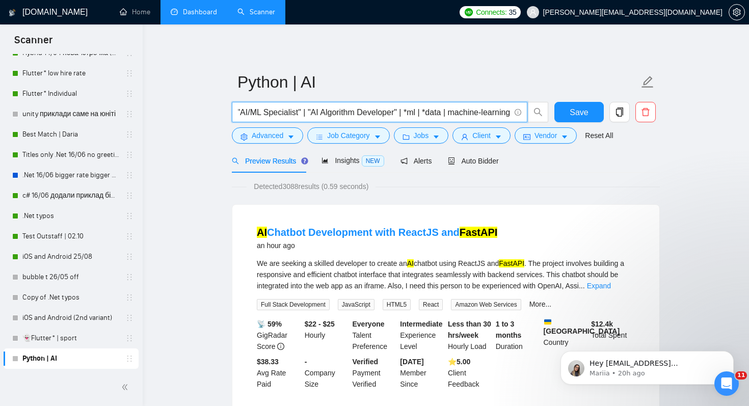
click at [409, 115] on input ""AI / ML" | *ai | "AI Developer needed" | "AI" | "AI Developer" | "AI/ML Engine…" at bounding box center [374, 112] width 272 height 13
click at [396, 114] on input ""AI / ML" | *ai | "AI Developer needed" | "AI" | "AI Developer" | "AI/ML Engine…" at bounding box center [374, 111] width 272 height 13
click at [385, 112] on input ""AI / ML" | *ai | "AI Developer needed" | "AI" | "AI Developer" | "AI/ML Engine…" at bounding box center [374, 111] width 272 height 13
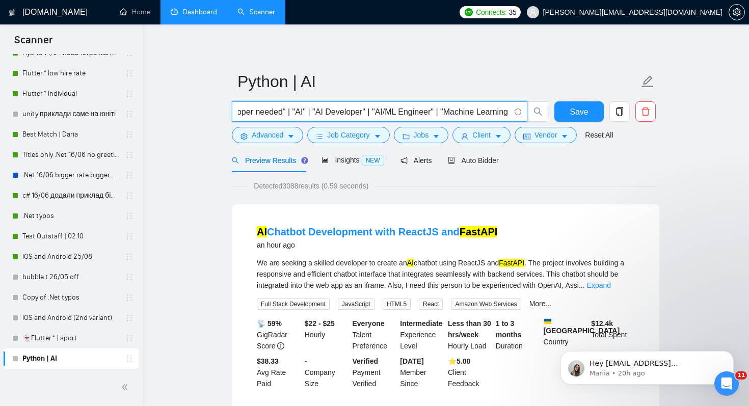
click at [385, 115] on input ""AI / ML" | *ai | "AI Developer needed" | "AI" | "AI Developer" | "AI/ML Engine…" at bounding box center [374, 111] width 272 height 13
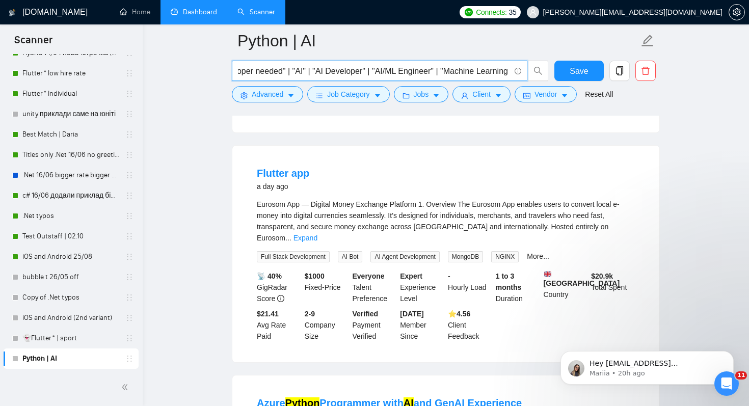
scroll to position [1425, 0]
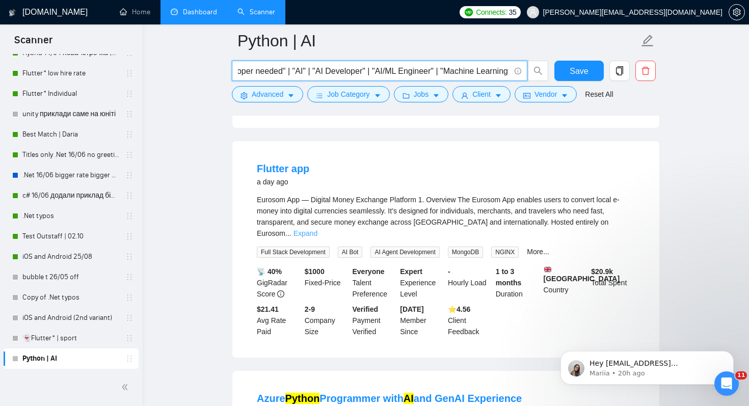
type input ""AI / ML" | *ai | "AI Developer needed" | "AI" | "AI Developer" | "AI/ML Engine…"
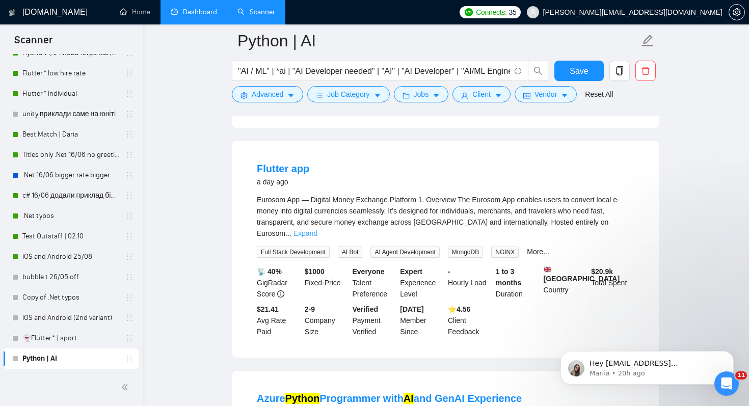
click at [317, 234] on link "Expand" at bounding box center [305, 233] width 24 height 8
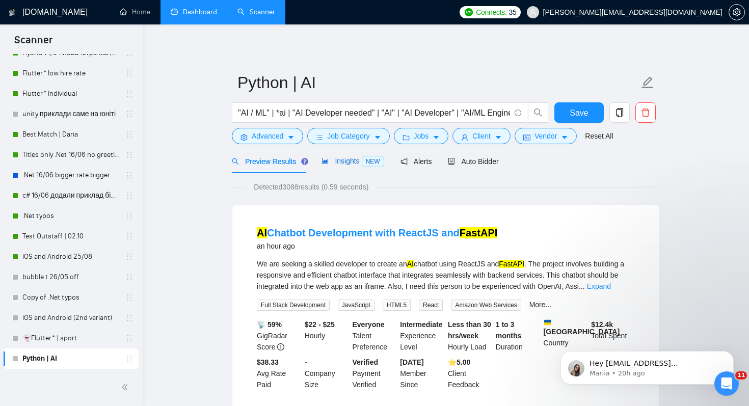
click at [358, 167] on div "Insights NEW" at bounding box center [352, 161] width 62 height 12
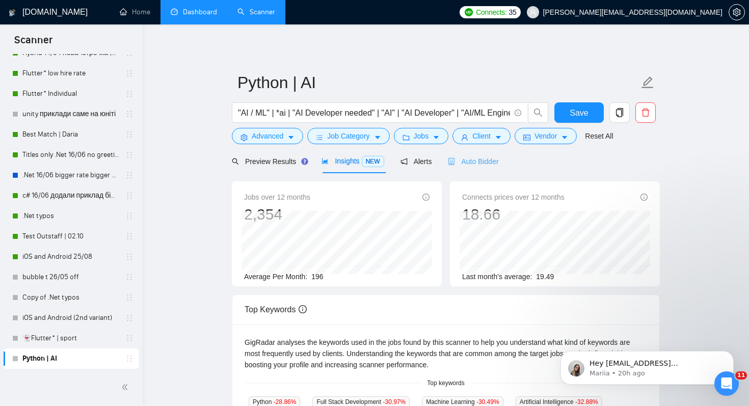
click at [497, 168] on div "Auto Bidder" at bounding box center [473, 161] width 50 height 24
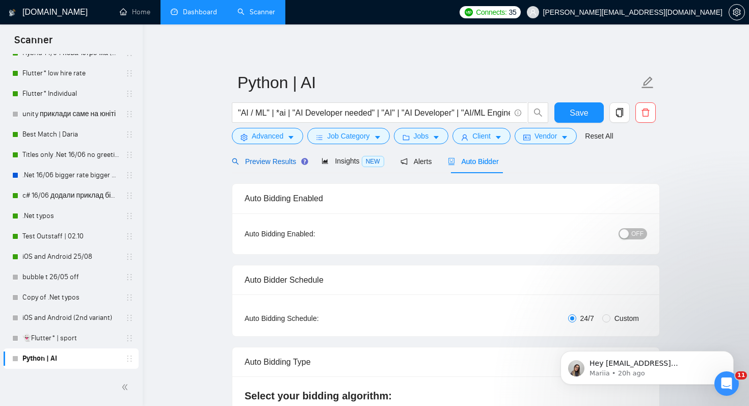
click at [269, 160] on span "Preview Results" at bounding box center [268, 161] width 73 height 8
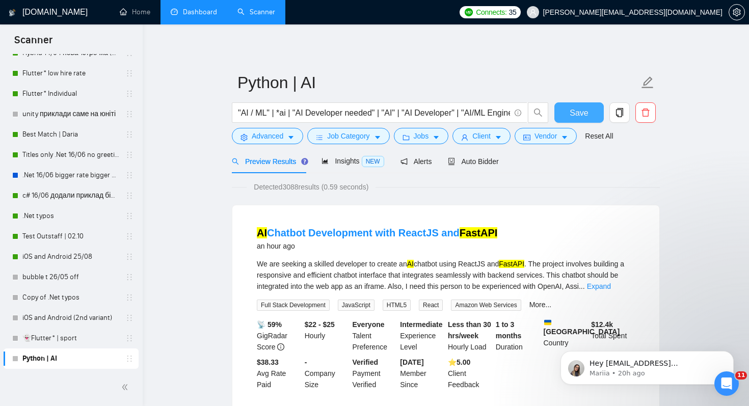
click at [581, 114] on span "Save" at bounding box center [579, 112] width 18 height 13
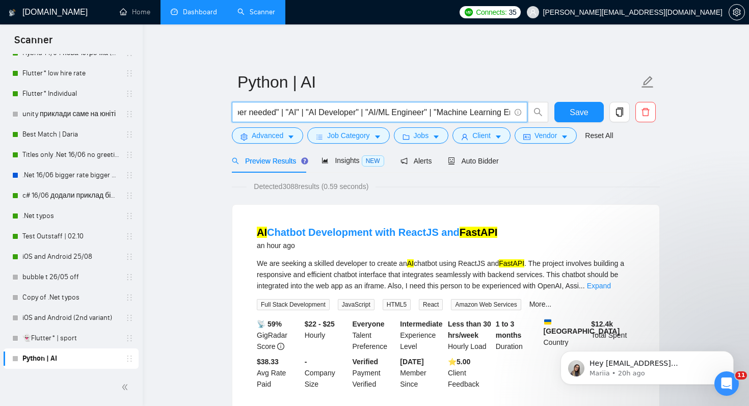
drag, startPoint x: 307, startPoint y: 110, endPoint x: 361, endPoint y: 110, distance: 53.5
click at [361, 110] on input ""AI / ML" | *ai | "AI Developer needed" | "AI" | "AI Developer" | "AI/ML Engine…" at bounding box center [374, 112] width 272 height 13
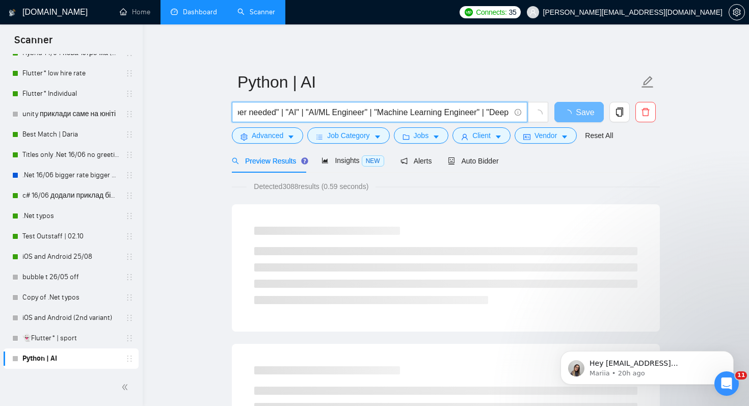
click at [417, 114] on input ""AI / ML" | *ai | "AI Developer needed" | "AI" | "AI/ML Engineer" | "Machine Le…" at bounding box center [374, 112] width 272 height 13
click at [419, 113] on input ""AI / ML" | *ai | "AI Developer needed" | "AI" | "AI/ML Engineer" | "Machine Le…" at bounding box center [374, 111] width 272 height 13
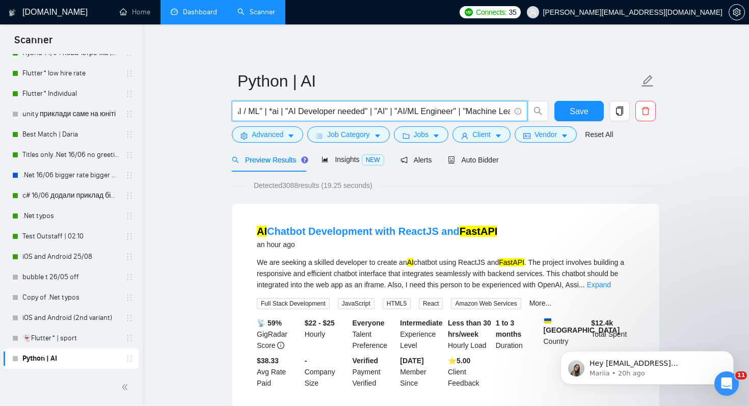
click at [386, 110] on input ""AI / ML" | *ai | "AI Developer needed" | "AI" | "AI/ML Engineer" | "Machine Le…" at bounding box center [374, 111] width 272 height 13
click at [416, 109] on input ""AI / ML" | *ai | "AI Developer needed" | "AI" | "AI/ML Engineer" | "Machine Le…" at bounding box center [374, 111] width 272 height 13
drag, startPoint x: 396, startPoint y: 109, endPoint x: 456, endPoint y: 116, distance: 61.0
click at [456, 116] on input ""AI / ML" | *ai | "AI Developer needed" | "AI" | "AI/ML Engineer" | "Machine Le…" at bounding box center [374, 111] width 272 height 13
click at [426, 113] on input ""AI / ML" | *ai | "AI Developer needed" | "AI" | "AI/ML Engineer" | "Machine Le…" at bounding box center [374, 111] width 272 height 13
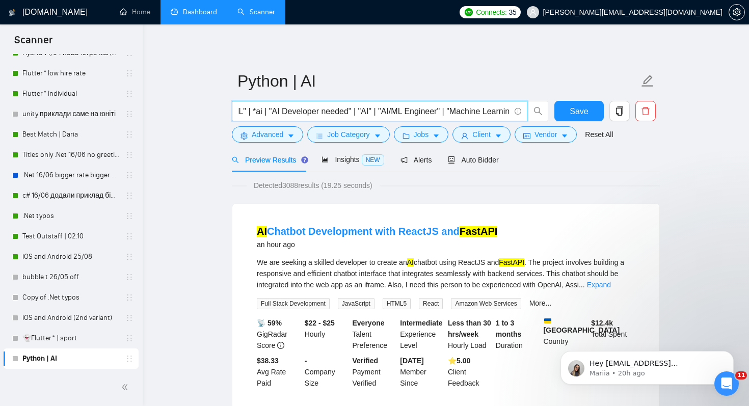
scroll to position [0, 25]
drag, startPoint x: 368, startPoint y: 111, endPoint x: 360, endPoint y: 110, distance: 7.7
click at [360, 110] on input ""AI / ML" | *ai | "AI Developer needed" | "AI" | "AI/ML Engineer" | "Machine Le…" at bounding box center [374, 111] width 272 height 13
click at [417, 106] on input ""AI / ML" | *ai | "AI Developer needed" | "AI" | "AI/ML Engineer" | "Machine Le…" at bounding box center [374, 111] width 272 height 13
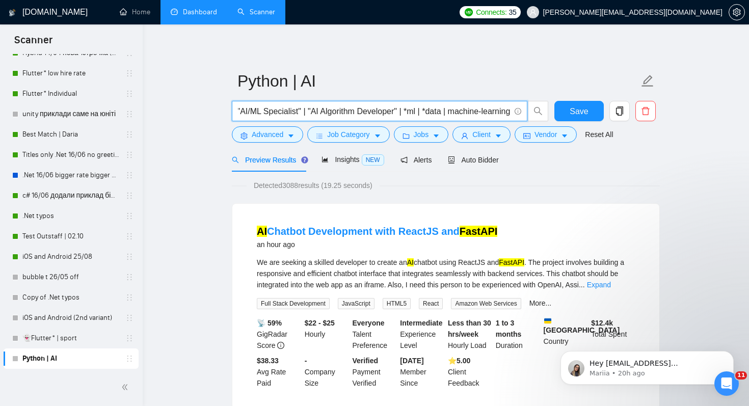
drag, startPoint x: 399, startPoint y: 111, endPoint x: 302, endPoint y: 109, distance: 96.8
click at [302, 109] on input ""AI / ML" | *ai | "AI Developer needed" | "AI" | "AI/ML Engineer" | "Machine Le…" at bounding box center [374, 111] width 272 height 13
click at [325, 113] on input ""AI / ML" | *ai | "AI Developer needed" | "AI" | "AI/ML Engineer" | "Machine Le…" at bounding box center [374, 111] width 272 height 13
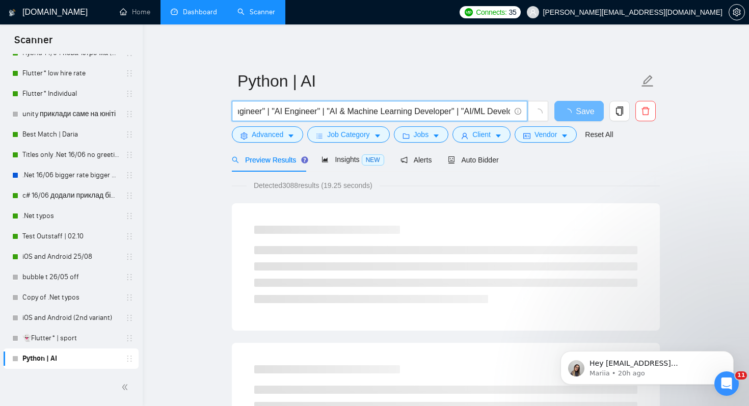
scroll to position [0, 400]
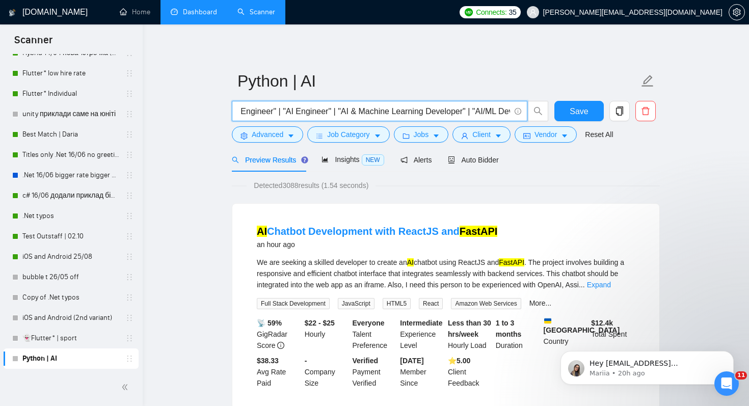
drag, startPoint x: 342, startPoint y: 110, endPoint x: 397, endPoint y: 109, distance: 55.0
click at [397, 109] on input ""AI / ML" | *ai | "AI Developer needed" | "AI" | "AI/ML Engineer" | "Machine Le…" at bounding box center [374, 111] width 272 height 13
drag, startPoint x: 475, startPoint y: 110, endPoint x: 287, endPoint y: 110, distance: 188.0
click at [287, 110] on input ""AI / ML" | *ai | "AI Developer needed" | "AI" | "AI/ML Engineer" | "Machine Le…" at bounding box center [374, 111] width 272 height 13
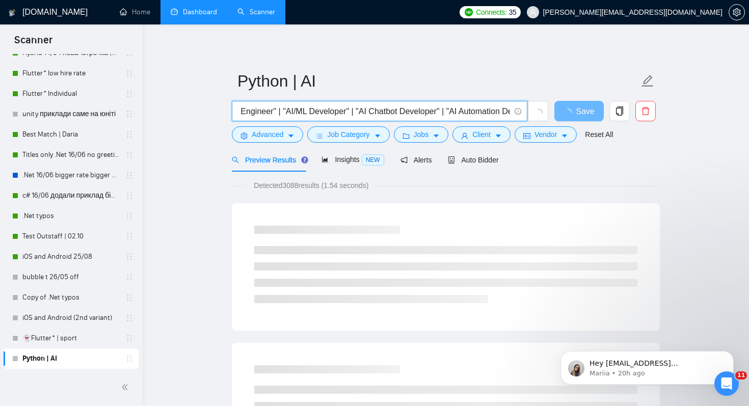
drag, startPoint x: 446, startPoint y: 112, endPoint x: 361, endPoint y: 111, distance: 85.1
click at [361, 111] on input ""AI / ML" | *ai | "AI Developer needed" | "AI" | "AI/ML Engineer" | "Machine Le…" at bounding box center [374, 111] width 272 height 13
drag, startPoint x: 458, startPoint y: 110, endPoint x: 360, endPoint y: 109, distance: 97.8
click at [360, 109] on input ""AI / ML" | *ai | "AI Developer needed" | "AI" | "AI/ML Engineer" | "Machine Le…" at bounding box center [374, 111] width 272 height 13
click at [419, 113] on input ""AI / ML" | *ai | "AI Developer needed" | "AI" | "AI/ML Engineer" | "Machine Le…" at bounding box center [374, 111] width 272 height 13
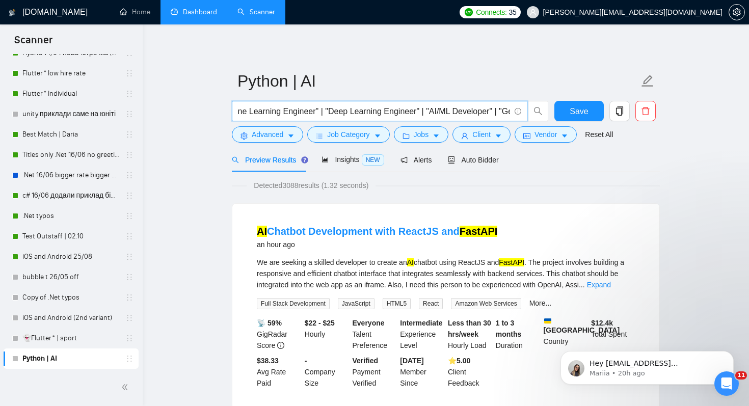
scroll to position [0, 0]
type input ""AI / ML" | *ai | "AI Developer needed" | "AI" | "AI/ML Engineer" | "Machine Le…"
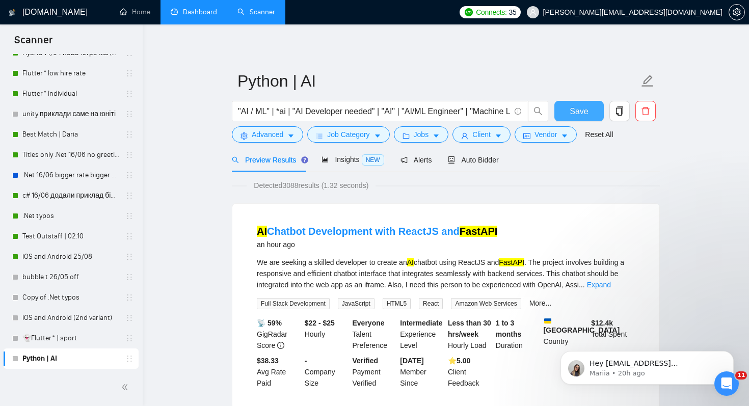
click at [591, 112] on button "Save" at bounding box center [578, 111] width 49 height 20
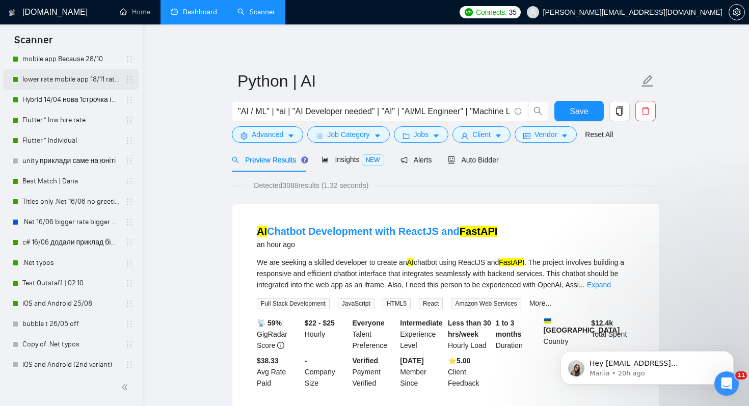
scroll to position [204, 0]
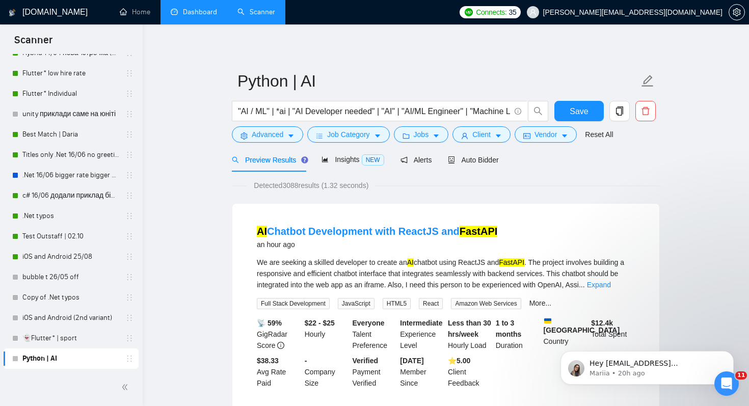
click at [211, 10] on link "Dashboard" at bounding box center [194, 12] width 46 height 9
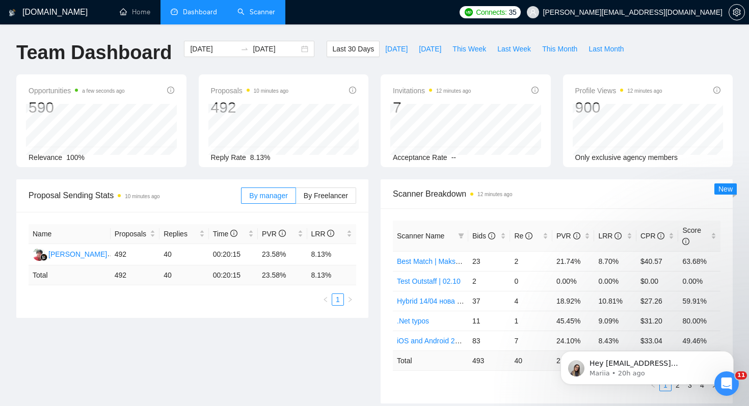
click at [429, 233] on span "Scanner Name" at bounding box center [420, 236] width 47 height 8
click at [268, 15] on link "Scanner" at bounding box center [256, 12] width 38 height 9
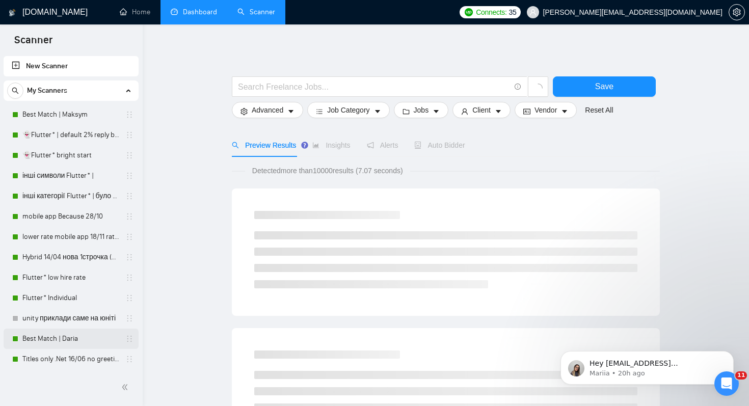
scroll to position [204, 0]
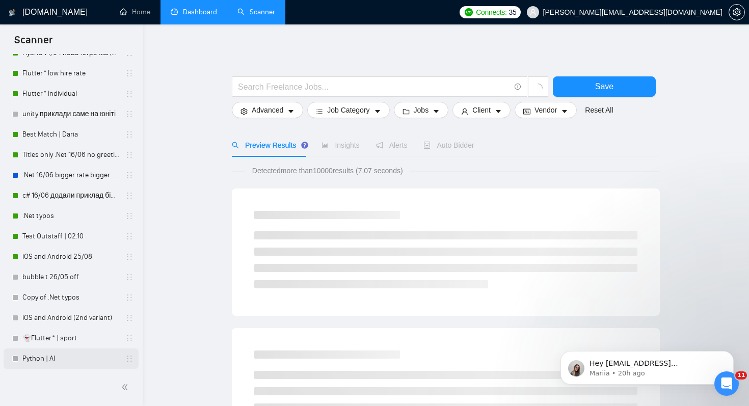
click at [78, 361] on link "Python | AI" at bounding box center [70, 358] width 97 height 20
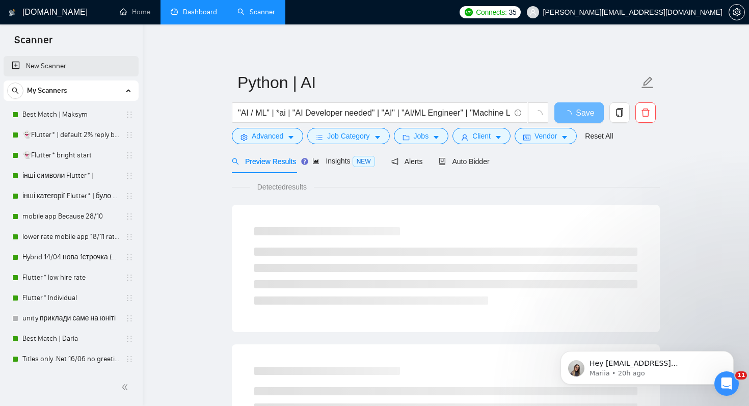
click at [77, 71] on link "New Scanner" at bounding box center [71, 66] width 119 height 20
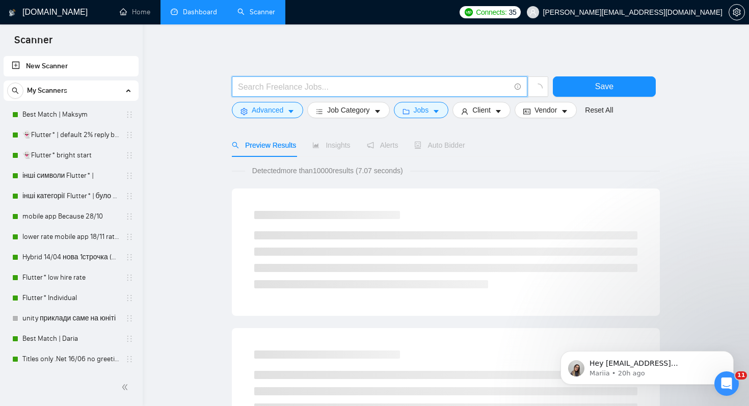
click at [365, 85] on input "text" at bounding box center [374, 86] width 272 height 13
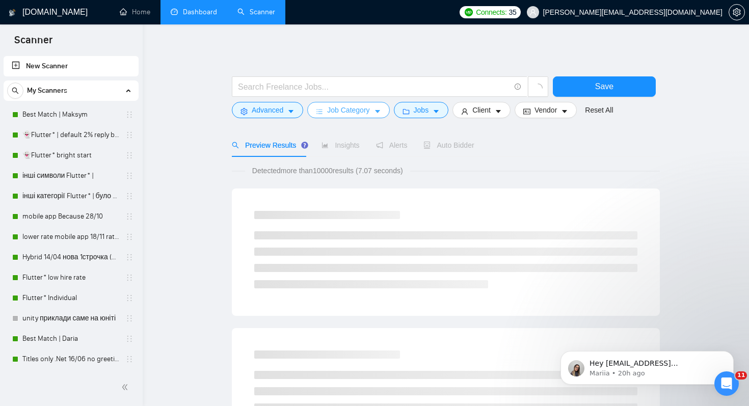
click at [358, 116] on button "Job Category" at bounding box center [348, 110] width 82 height 16
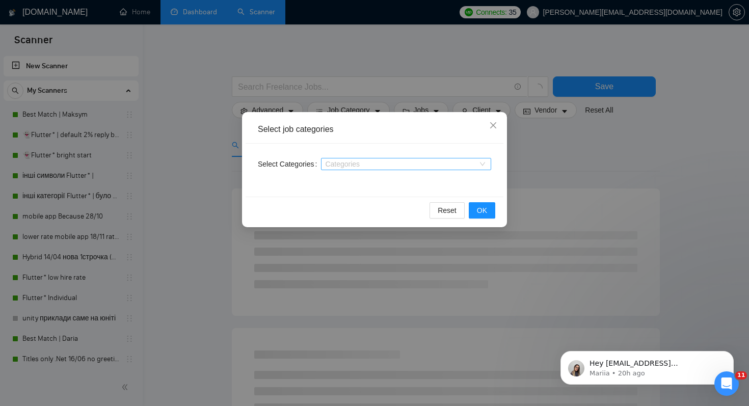
click at [393, 165] on div at bounding box center [400, 164] width 155 height 8
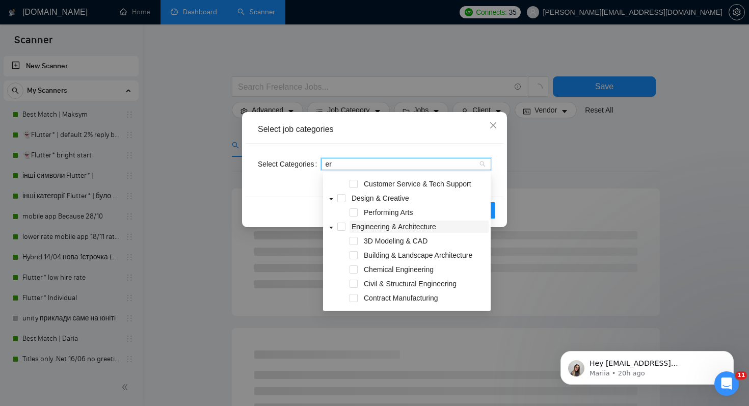
scroll to position [95, 0]
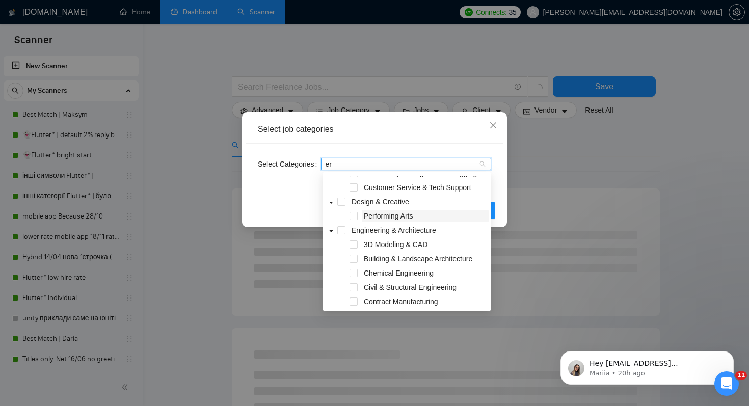
type input "erp"
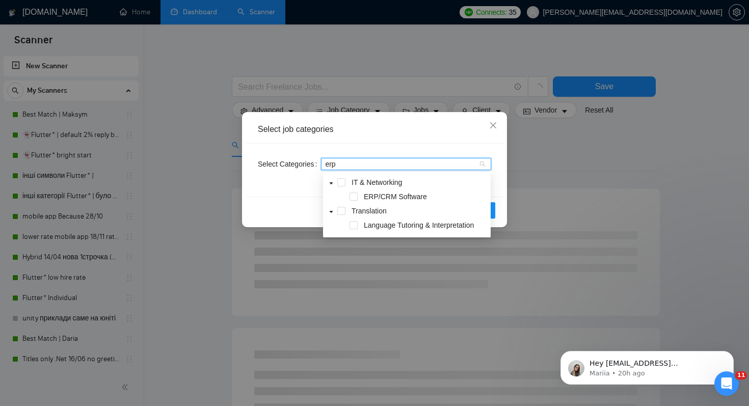
scroll to position [0, 0]
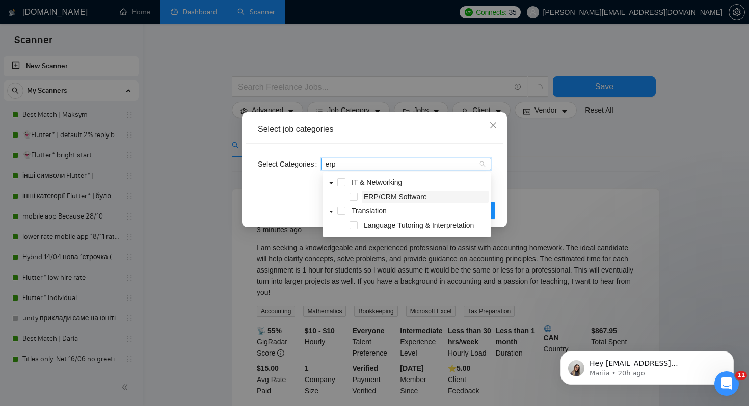
click at [421, 194] on span "ERP/CRM Software" at bounding box center [395, 197] width 63 height 8
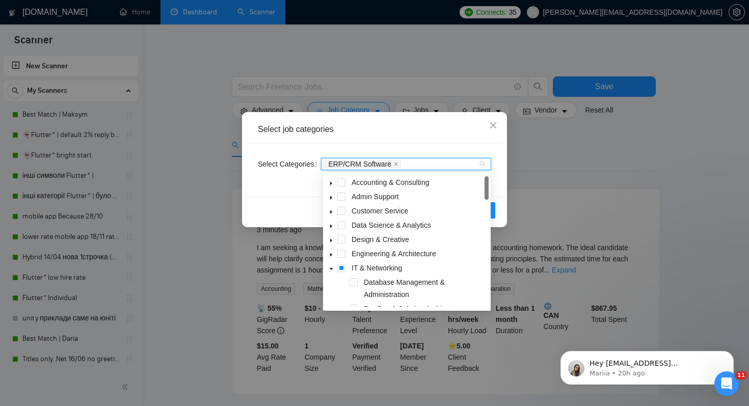
click at [295, 195] on div "Select Categories ERP/CRM Software" at bounding box center [375, 170] width 258 height 53
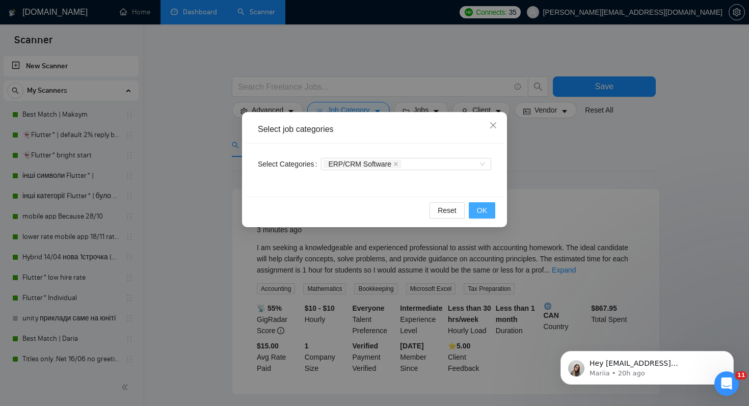
click at [486, 210] on span "OK" at bounding box center [482, 210] width 10 height 11
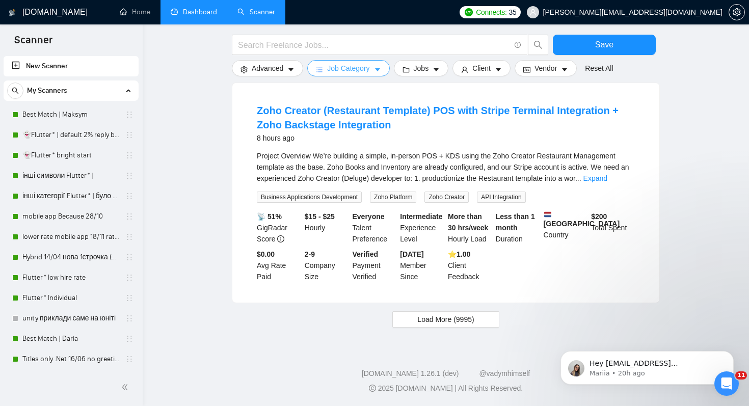
scroll to position [1031, 0]
click at [439, 316] on span "Load More (9995)" at bounding box center [445, 319] width 57 height 11
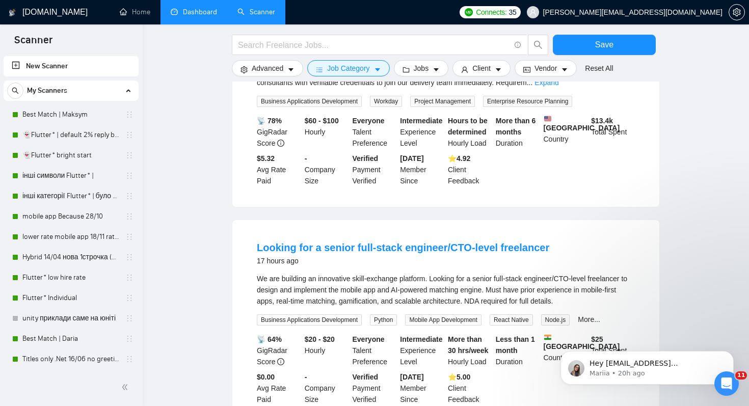
scroll to position [2010, 0]
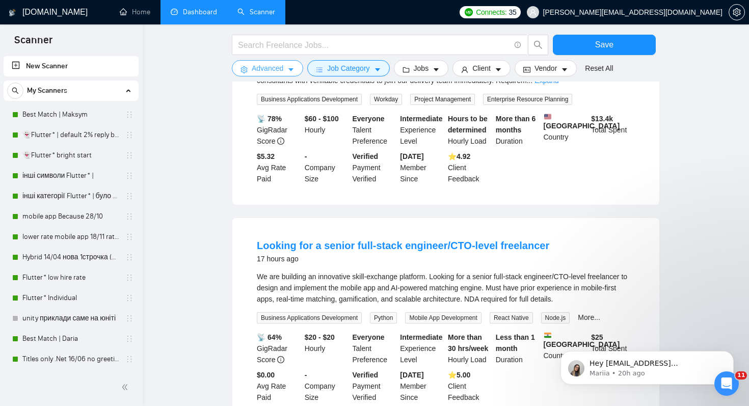
click at [266, 70] on span "Advanced" at bounding box center [268, 68] width 32 height 11
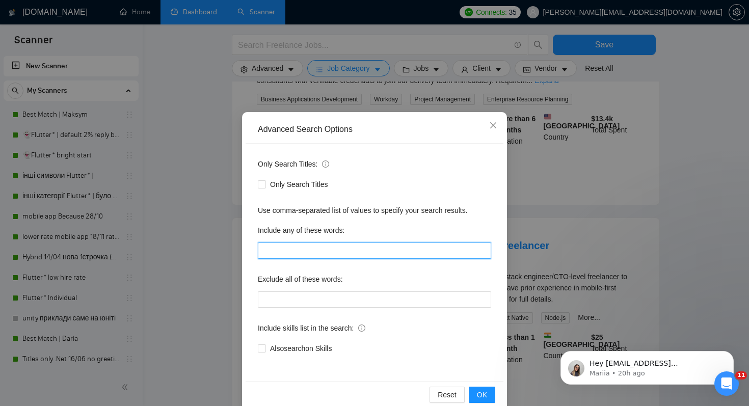
click at [298, 251] on input "text" at bounding box center [374, 250] width 233 height 16
type input "developer*, developers, programmer*, coder*, development, dev*, devs"
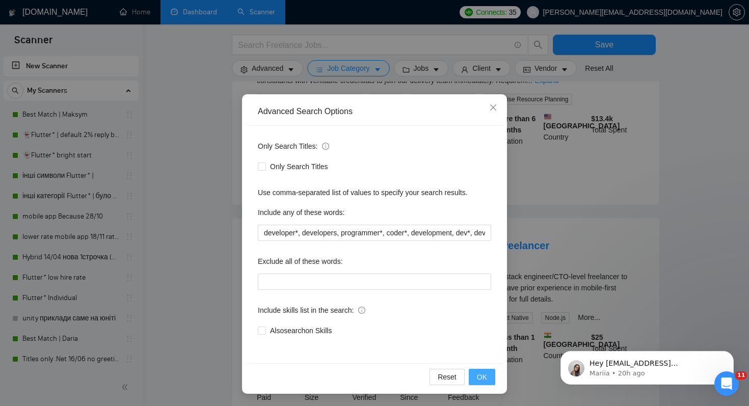
click at [492, 372] on button "OK" at bounding box center [482, 377] width 26 height 16
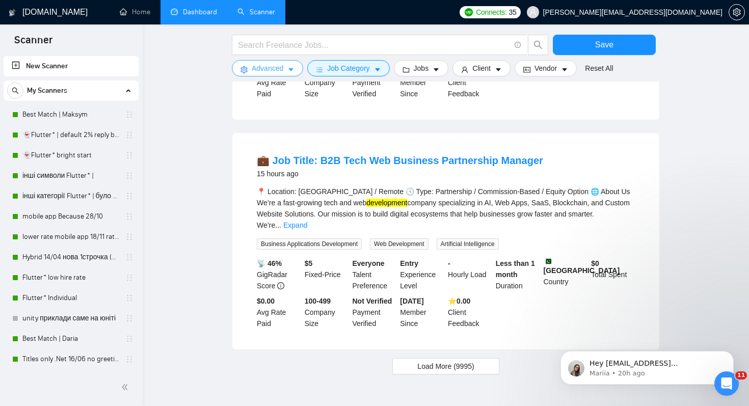
scroll to position [965, 0]
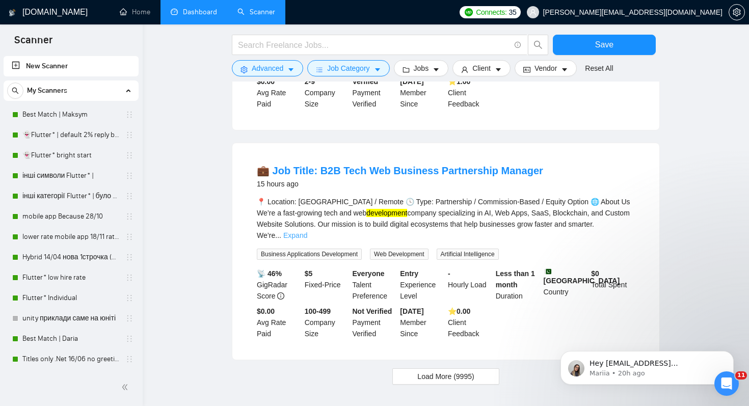
click at [307, 239] on link "Expand" at bounding box center [295, 235] width 24 height 8
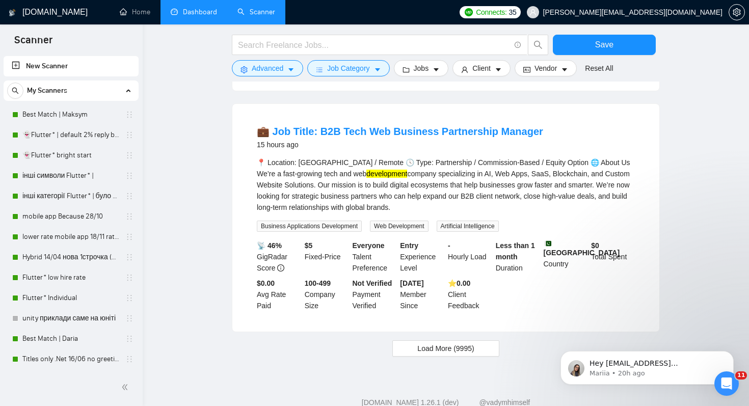
scroll to position [1053, 0]
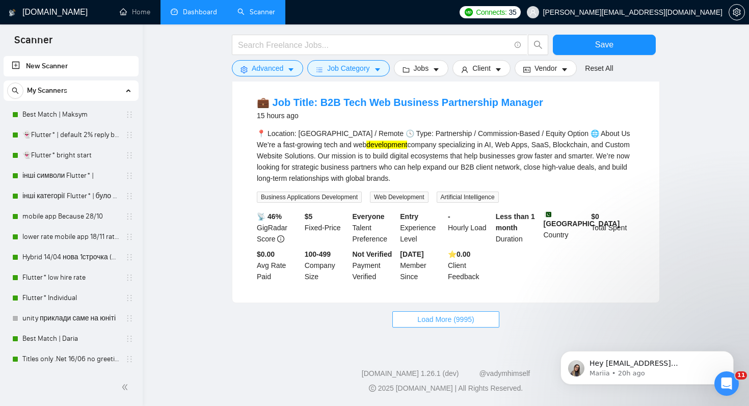
click at [459, 319] on span "Load More (9995)" at bounding box center [445, 319] width 57 height 11
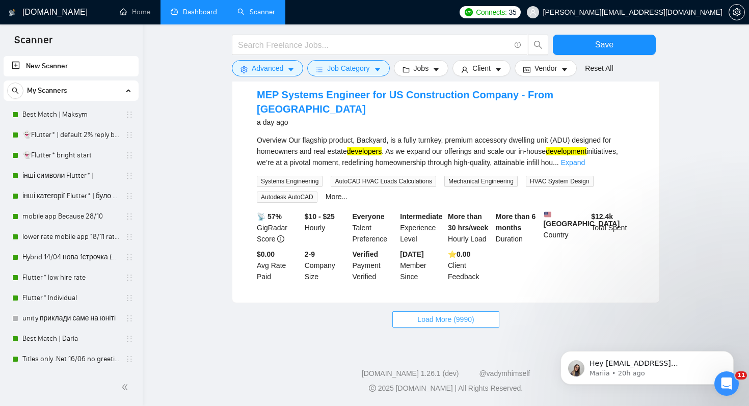
scroll to position [2221, 0]
click at [454, 321] on span "Load More (9990)" at bounding box center [445, 319] width 57 height 11
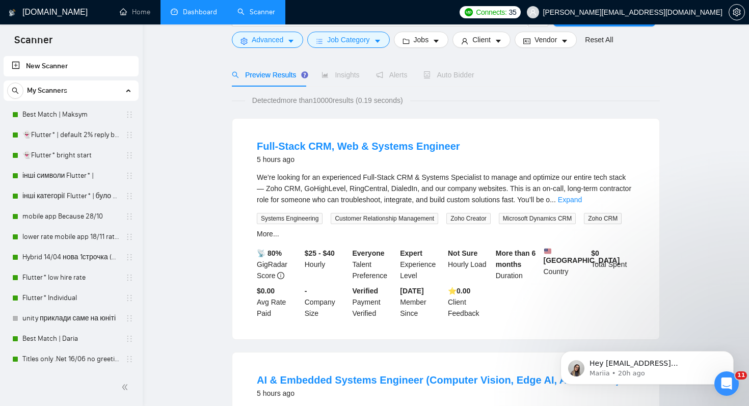
scroll to position [0, 0]
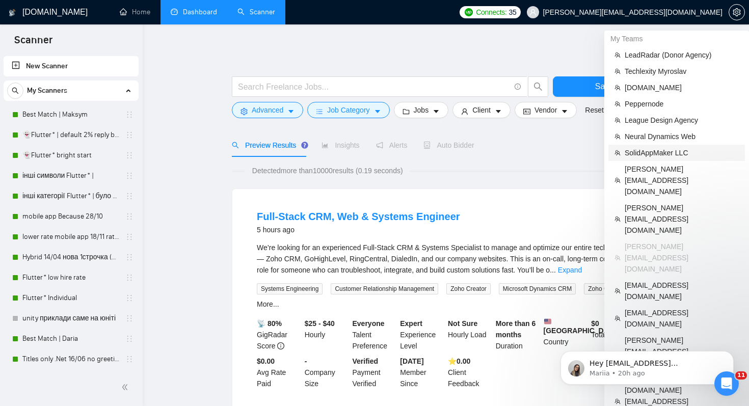
click at [656, 149] on span "SolidAppMaker LLC" at bounding box center [682, 152] width 114 height 11
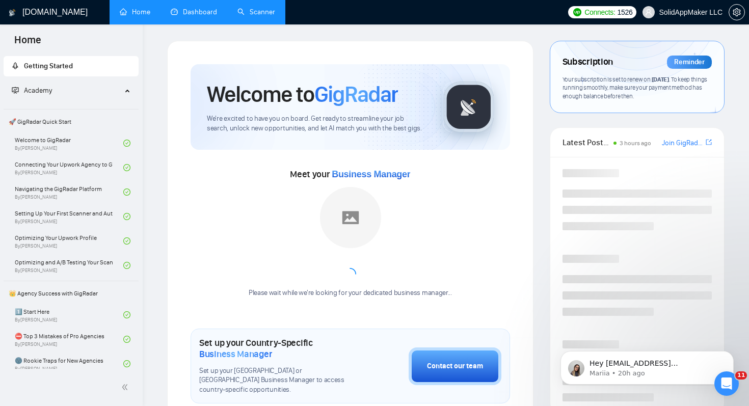
click at [194, 16] on link "Dashboard" at bounding box center [194, 12] width 46 height 9
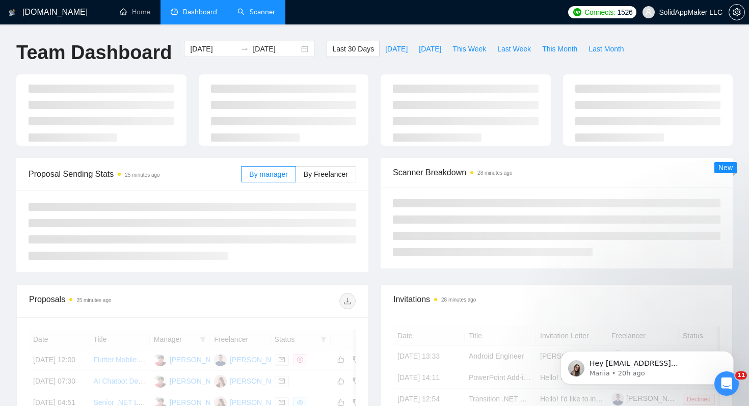
click at [245, 13] on link "Scanner" at bounding box center [256, 12] width 38 height 9
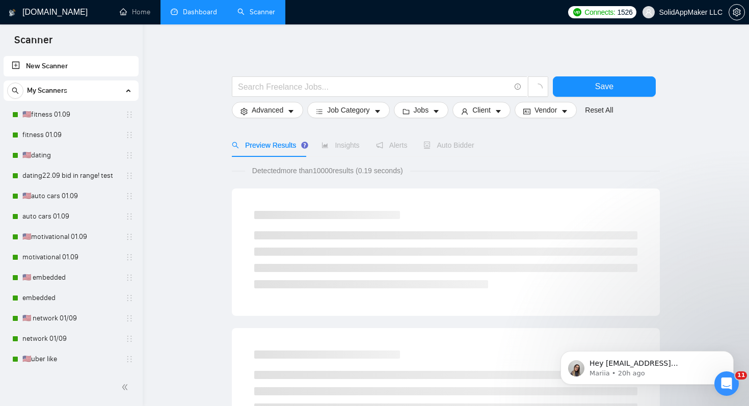
click at [65, 68] on link "New Scanner" at bounding box center [71, 66] width 119 height 20
click at [214, 8] on link "Dashboard" at bounding box center [194, 12] width 46 height 9
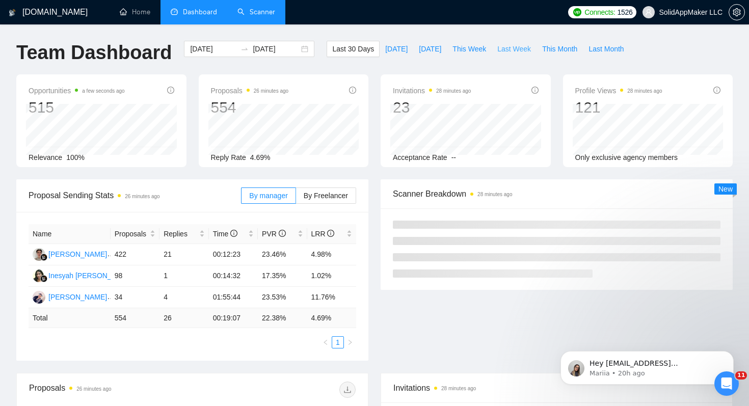
click at [515, 51] on span "Last Week" at bounding box center [514, 48] width 34 height 11
type input "[DATE]"
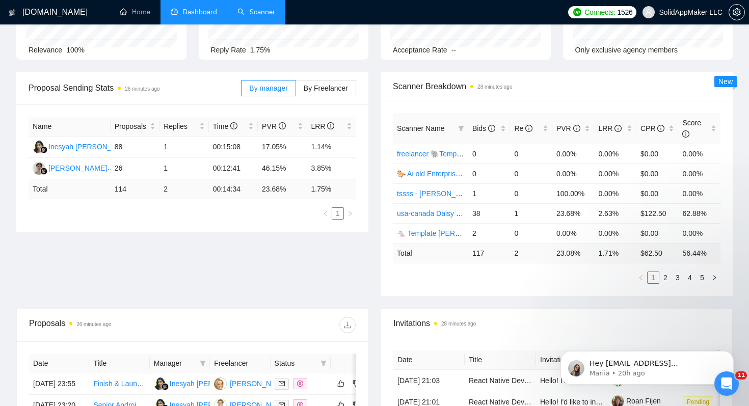
scroll to position [117, 0]
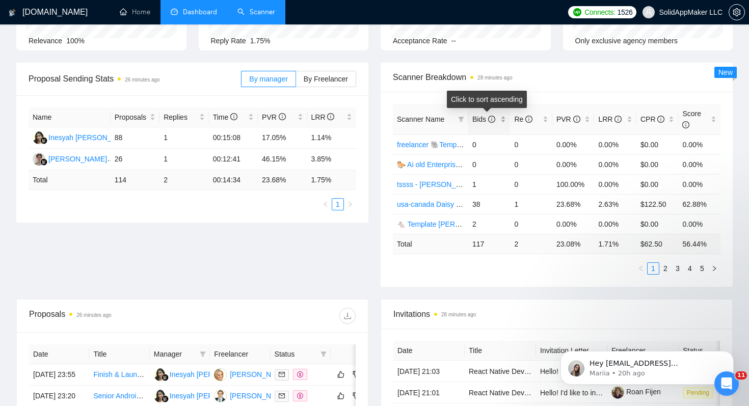
click at [481, 122] on span "Bids" at bounding box center [483, 119] width 23 height 8
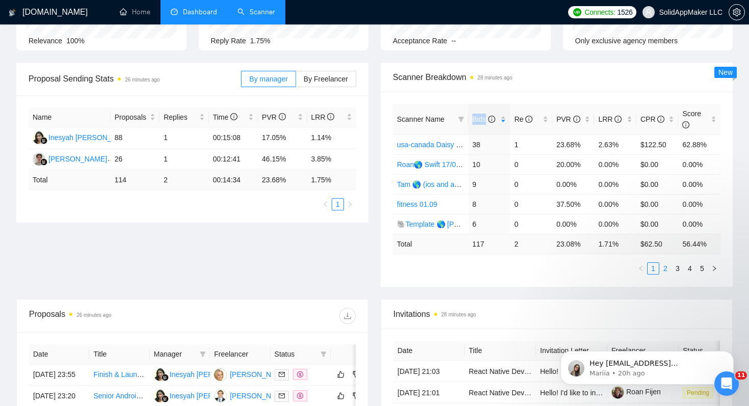
click at [665, 269] on link "2" at bounding box center [665, 268] width 11 height 11
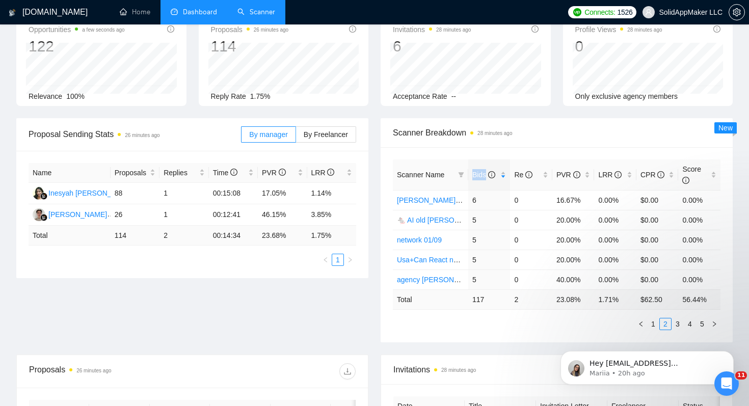
scroll to position [0, 0]
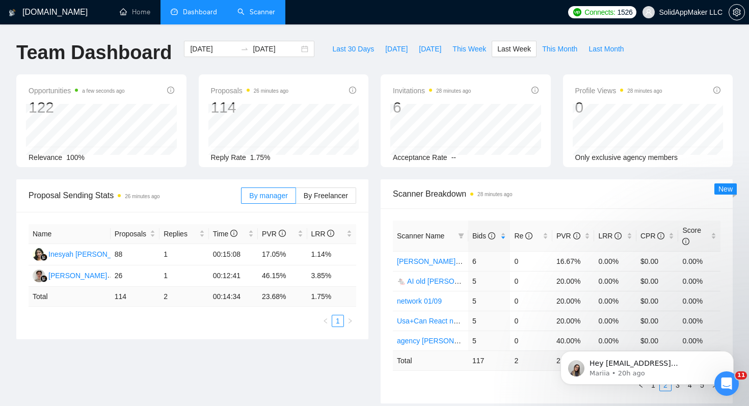
click at [653, 52] on div "Team Dashboard 2025-09-29 2025-10-05 Last 30 Days Today Yesterday This Week Las…" at bounding box center [374, 58] width 728 height 34
click at [314, 34] on div "GigRadar.io Home Dashboard Scanner Connects: 1526 SolidAppMaker LLC Team Dashbo…" at bounding box center [374, 409] width 749 height 819
click at [251, 14] on link "Scanner" at bounding box center [256, 12] width 38 height 9
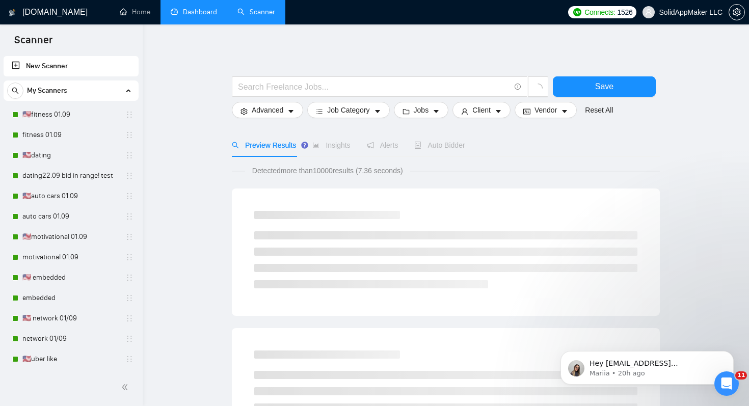
click at [197, 10] on link "Dashboard" at bounding box center [194, 12] width 46 height 9
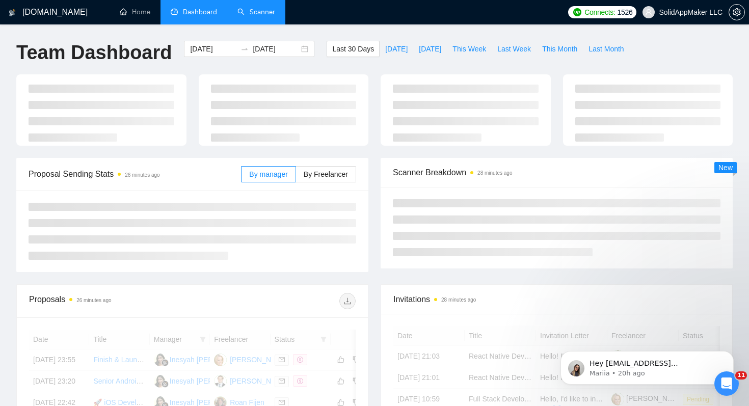
click at [265, 14] on link "Scanner" at bounding box center [256, 12] width 38 height 9
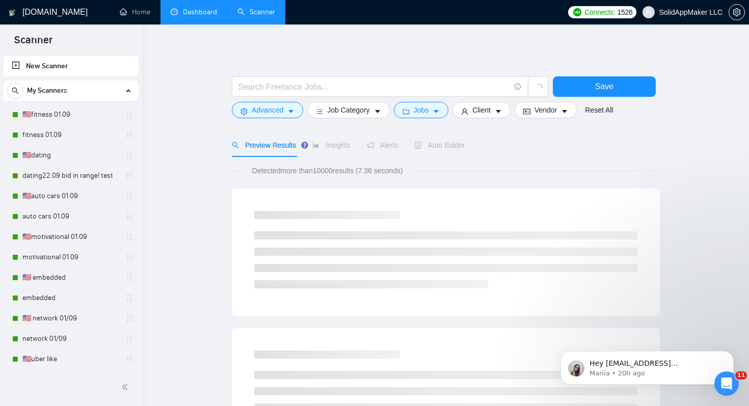
click at [82, 68] on link "New Scanner" at bounding box center [71, 66] width 119 height 20
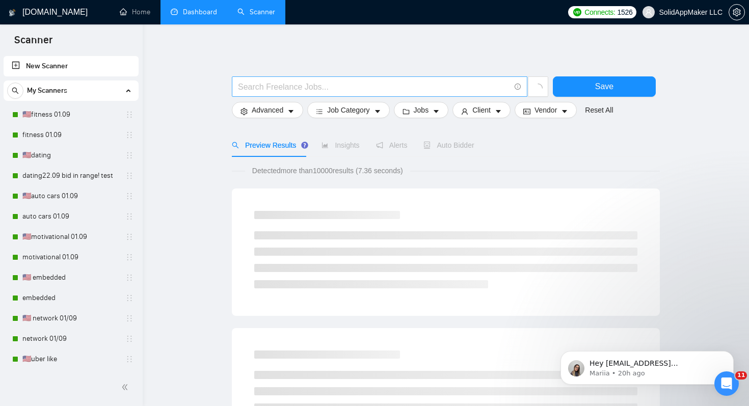
click at [287, 82] on input "text" at bounding box center [374, 86] width 272 height 13
type input "г"
type input "ui* | ux* | figma*"
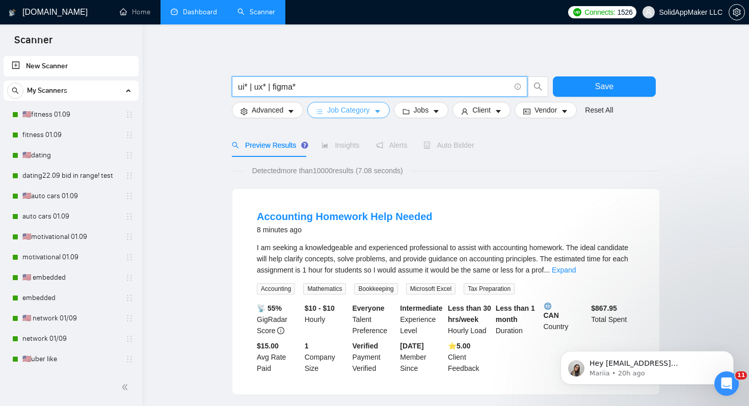
click at [369, 105] on span "Job Category" at bounding box center [348, 109] width 42 height 11
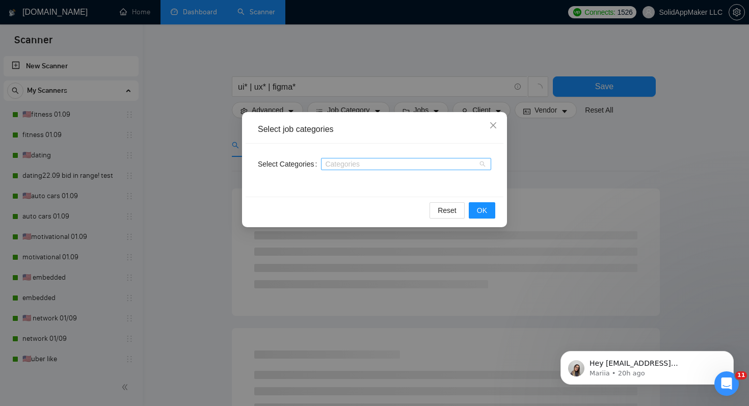
click at [369, 163] on div at bounding box center [400, 164] width 155 height 8
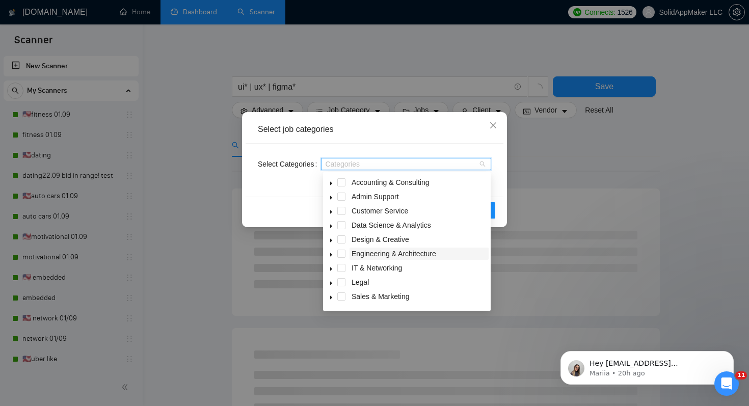
scroll to position [41, 0]
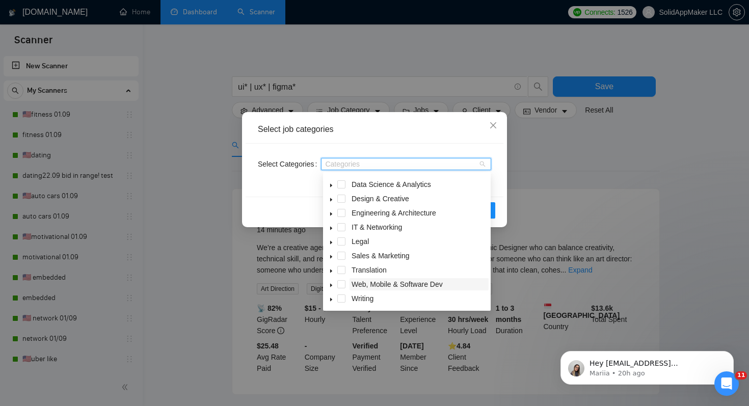
click at [381, 285] on span "Web, Mobile & Software Dev" at bounding box center [397, 284] width 91 height 8
click at [281, 210] on div "Reset OK" at bounding box center [375, 210] width 258 height 27
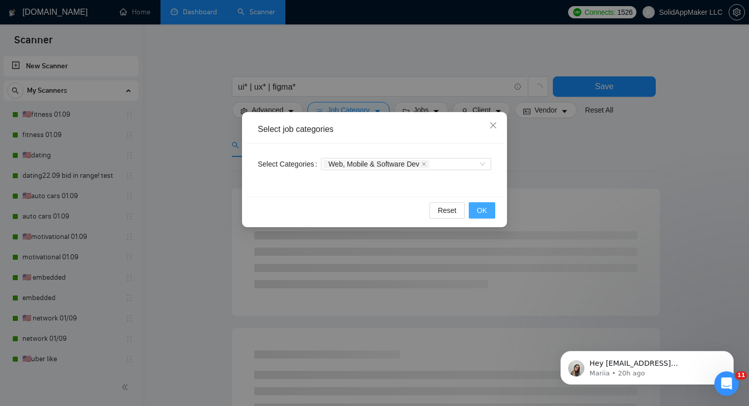
click at [484, 217] on button "OK" at bounding box center [482, 210] width 26 height 16
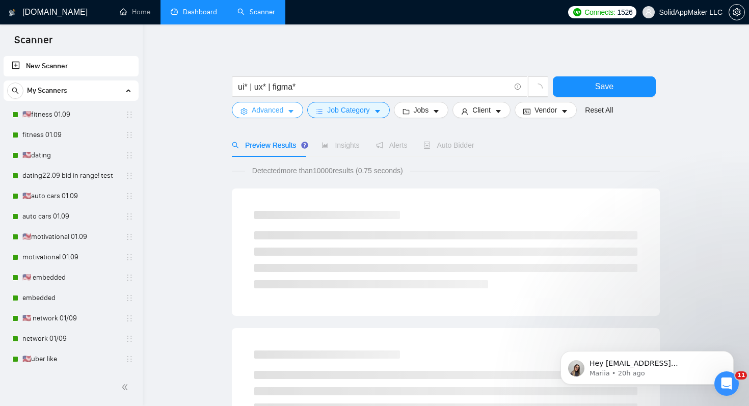
click at [271, 113] on span "Advanced" at bounding box center [268, 109] width 32 height 11
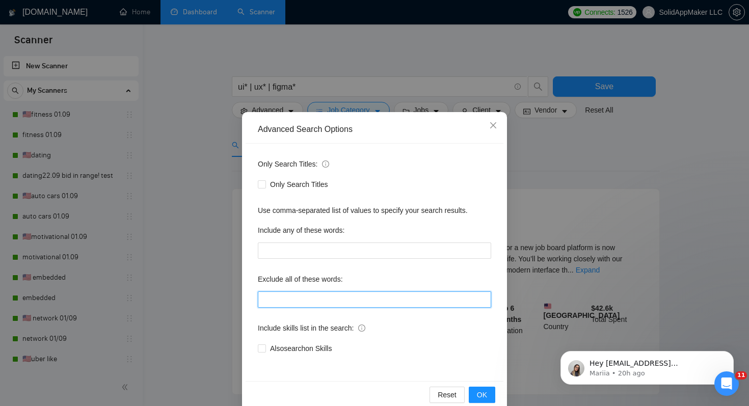
click at [328, 305] on input "text" at bounding box center [374, 299] width 233 height 16
click at [577, 160] on div "Advanced Search Options Only Search Titles: Only Search Titles Use comma-separa…" at bounding box center [374, 203] width 749 height 406
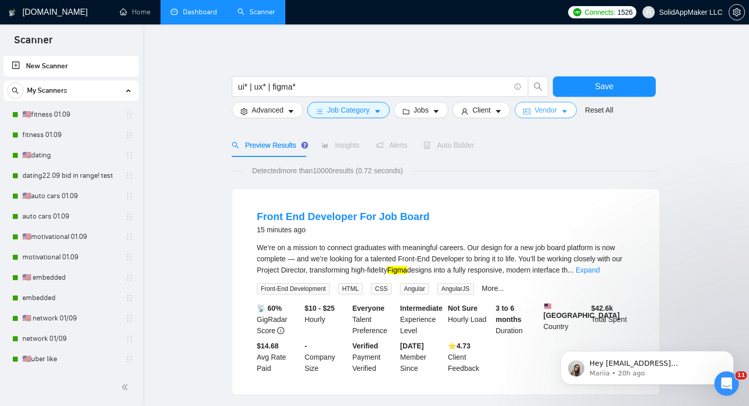
click at [553, 107] on span "Vendor" at bounding box center [545, 109] width 22 height 11
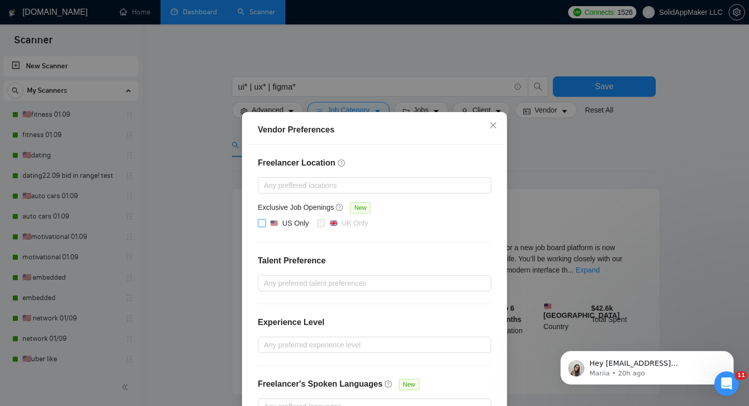
click at [298, 222] on div "US Only" at bounding box center [295, 223] width 26 height 11
click at [265, 222] on input "US Only" at bounding box center [261, 222] width 7 height 7
checkbox input "true"
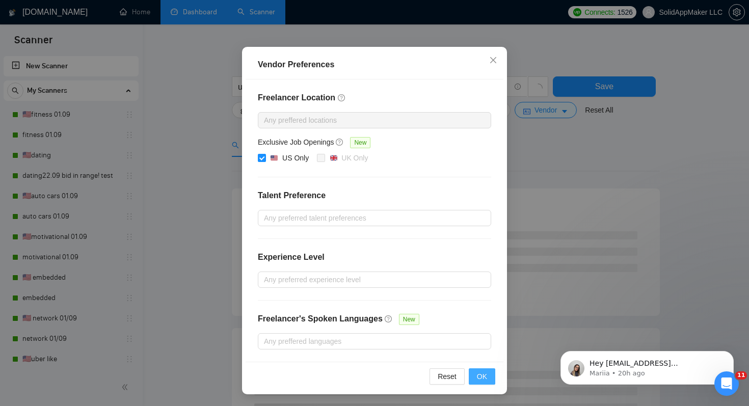
click at [493, 375] on button "OK" at bounding box center [482, 376] width 26 height 16
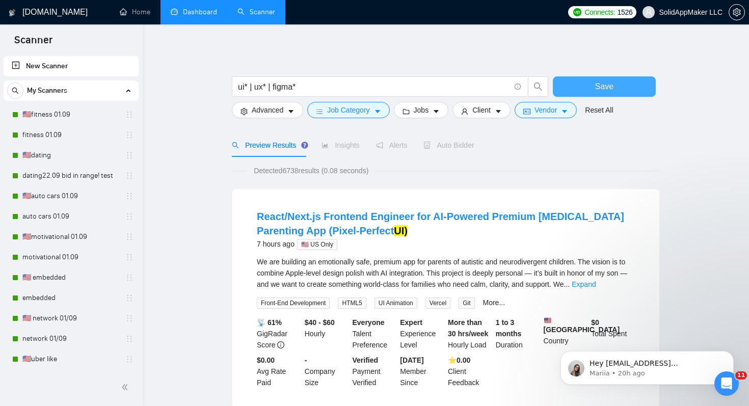
click at [603, 80] on span "Save" at bounding box center [604, 86] width 18 height 13
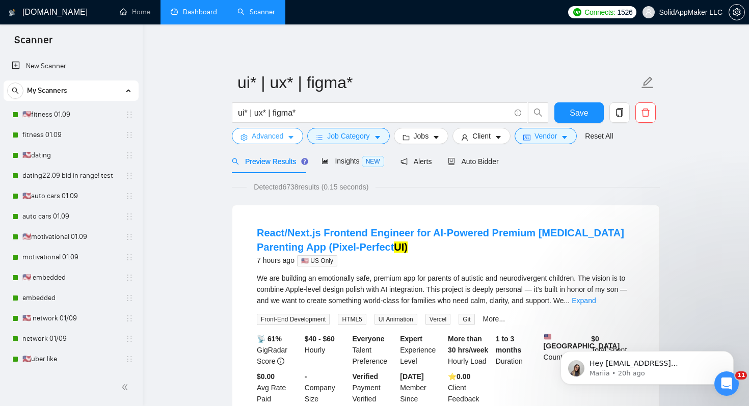
click at [269, 140] on span "Advanced" at bounding box center [268, 135] width 32 height 11
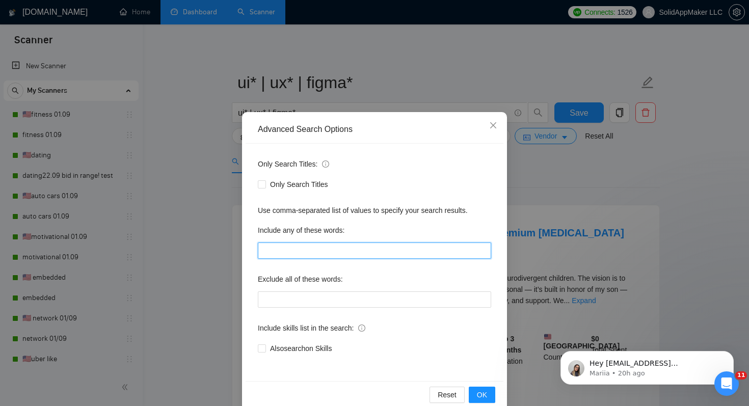
click at [296, 250] on input "text" at bounding box center [374, 250] width 233 height 16
type input "design*, redesign*, re-design*, revamp*, re-vamp*"
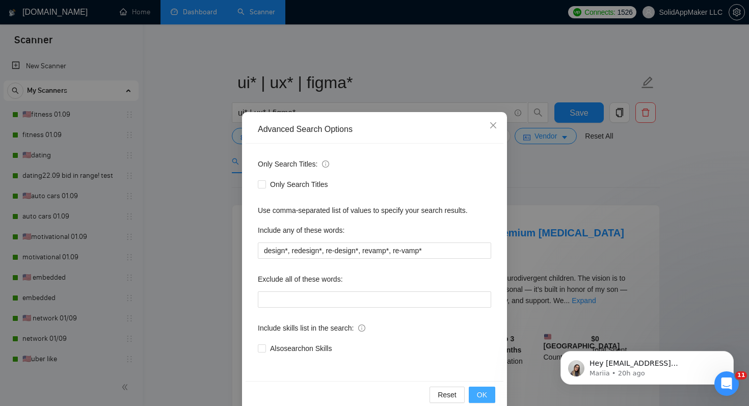
click at [486, 391] on span "OK" at bounding box center [482, 394] width 10 height 11
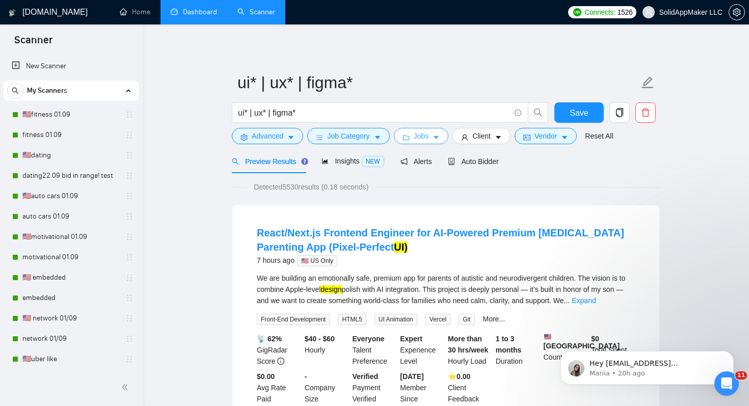
click at [422, 136] on span "Jobs" at bounding box center [421, 135] width 15 height 11
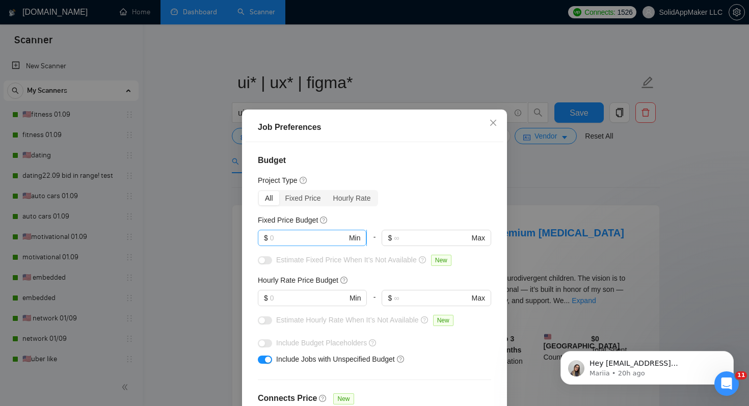
click at [332, 240] on input "text" at bounding box center [308, 237] width 77 height 11
type input "4"
click at [323, 295] on input "text" at bounding box center [308, 297] width 77 height 11
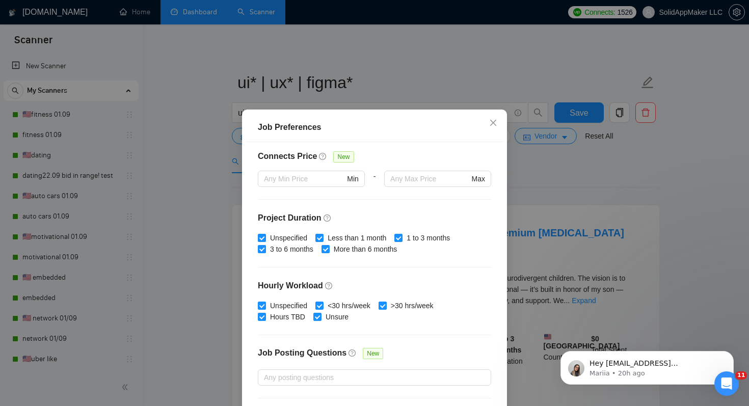
scroll to position [290, 0]
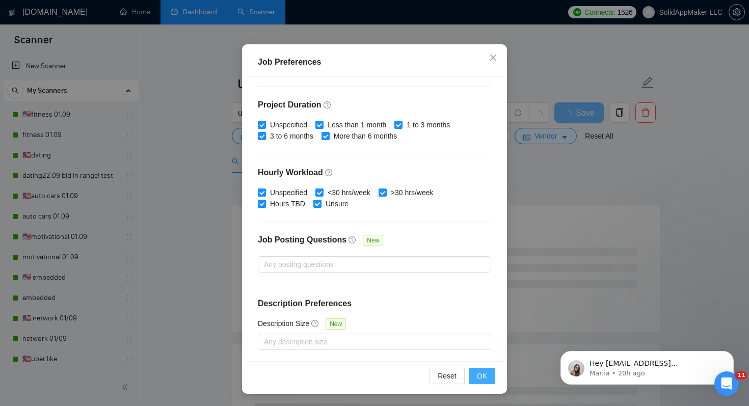
type input "4"
click at [490, 376] on button "OK" at bounding box center [482, 376] width 26 height 16
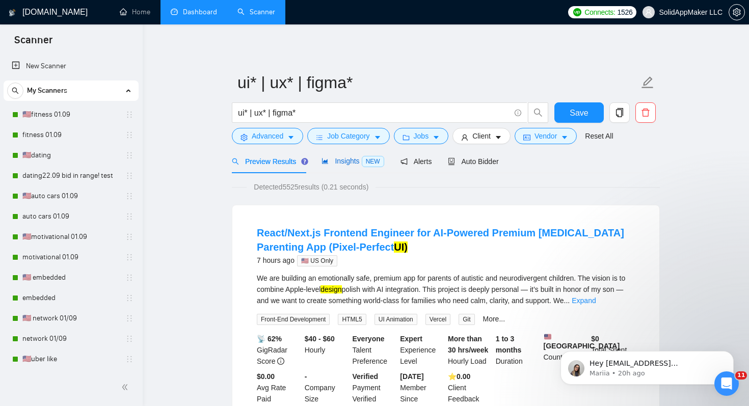
click at [336, 163] on span "Insights NEW" at bounding box center [352, 161] width 62 height 8
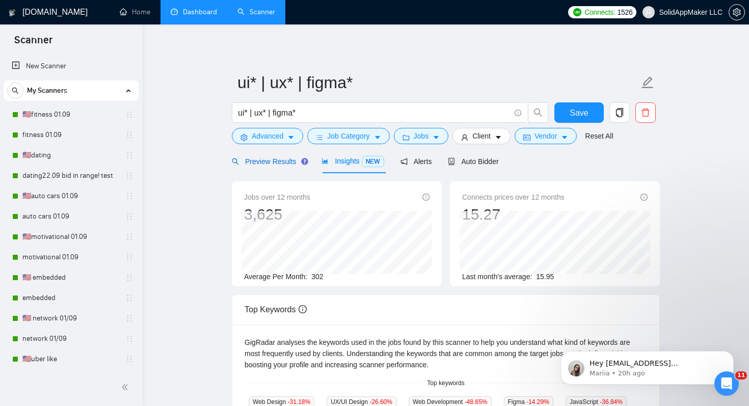
click at [262, 164] on span "Preview Results" at bounding box center [268, 161] width 73 height 8
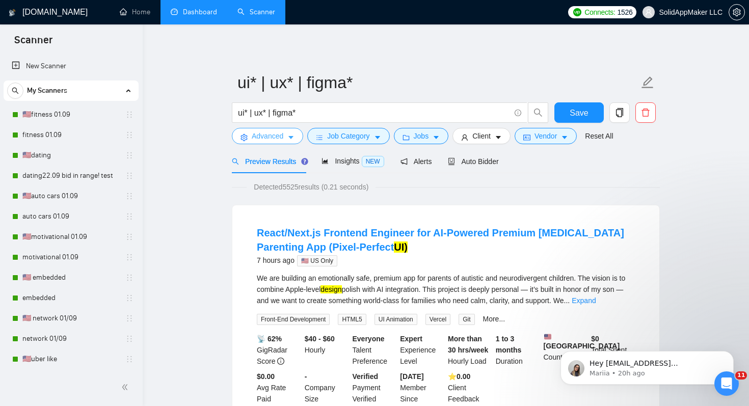
click at [271, 137] on span "Advanced" at bounding box center [268, 135] width 32 height 11
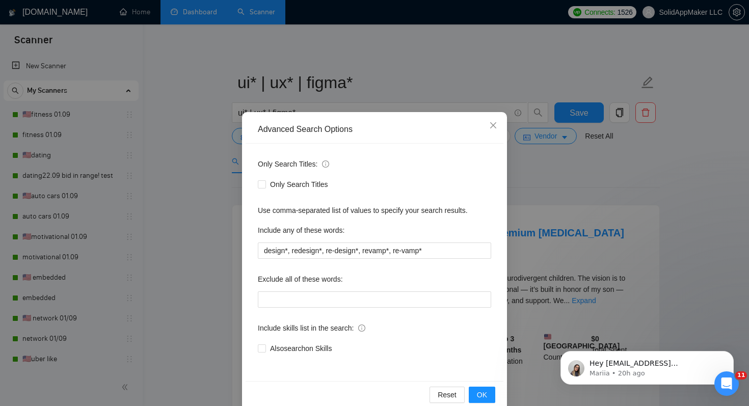
click at [211, 192] on div "Advanced Search Options Only Search Titles: Only Search Titles Use comma-separa…" at bounding box center [374, 203] width 749 height 406
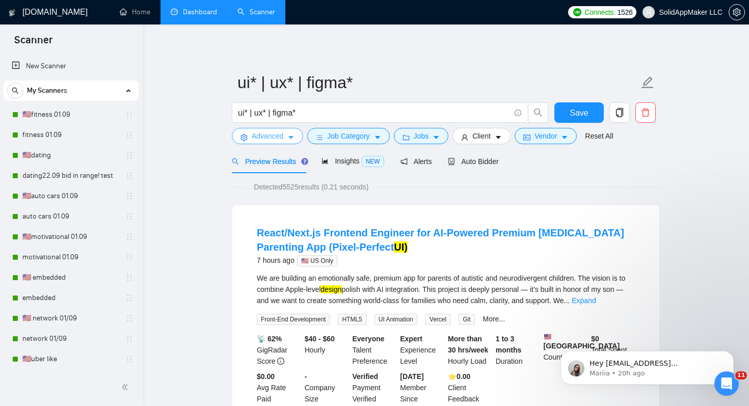
click at [277, 138] on span "Advanced" at bounding box center [268, 135] width 32 height 11
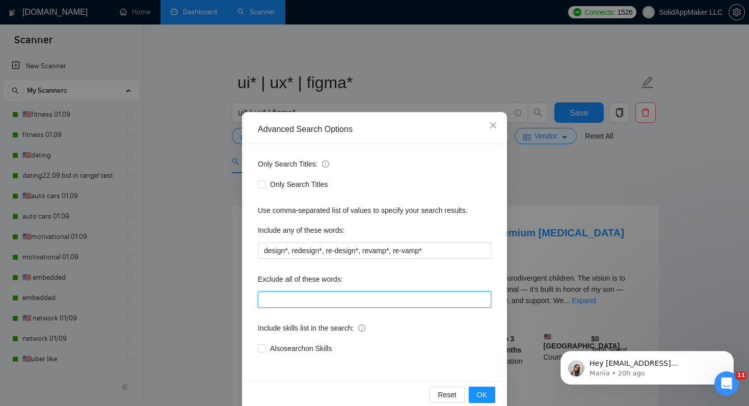
click at [298, 294] on input "text" at bounding box center [374, 299] width 233 height 16
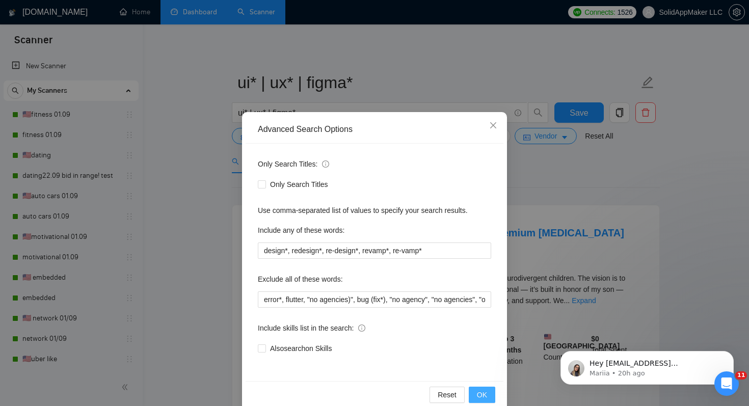
click at [485, 394] on span "OK" at bounding box center [482, 394] width 10 height 11
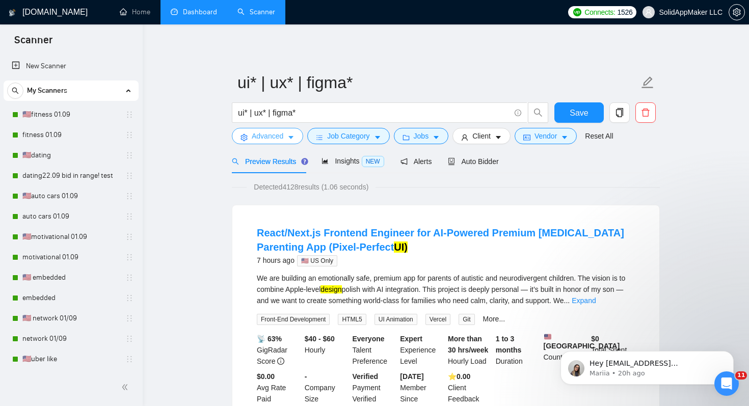
click at [268, 139] on span "Advanced" at bounding box center [268, 135] width 32 height 11
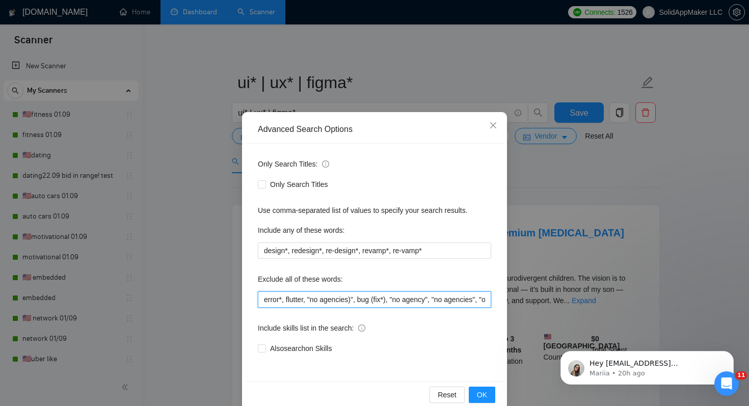
click at [399, 301] on input "error*, flutter, "no agencies)", bug (fix*), "no agency", "no agencies", "only …" at bounding box center [374, 299] width 233 height 16
click at [394, 301] on input "error*, flutter, "no agencies)", bug (fix*), "no agency", "no agencies", "only …" at bounding box center [374, 299] width 233 height 16
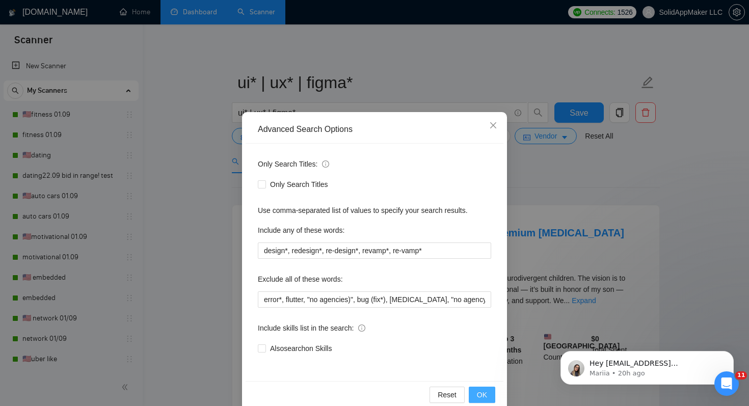
click at [488, 401] on button "OK" at bounding box center [482, 395] width 26 height 16
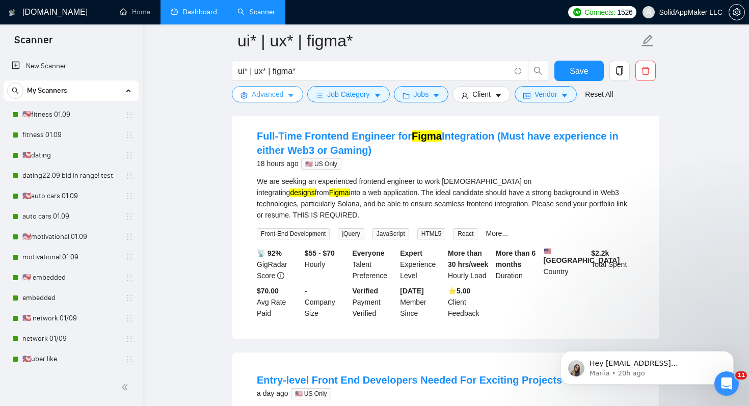
scroll to position [213, 0]
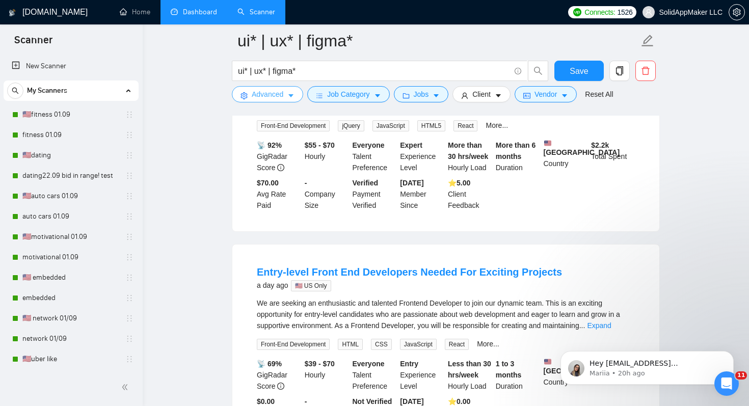
click at [277, 101] on button "Advanced" at bounding box center [267, 94] width 71 height 16
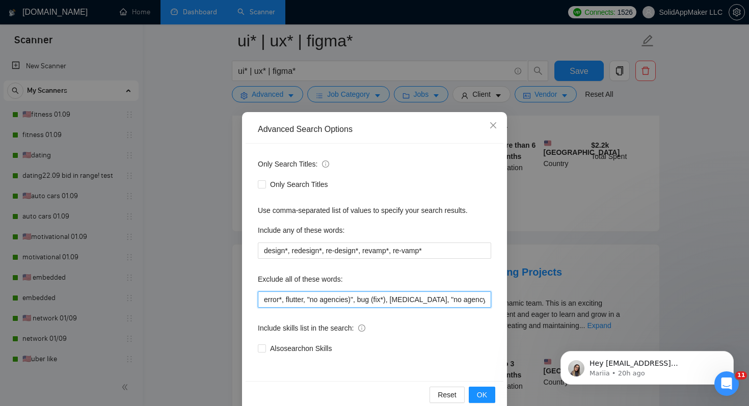
click at [264, 297] on input "error*, flutter, "no agencies)", bug (fix*), autism, "no agency", "no agencies"…" at bounding box center [374, 299] width 233 height 16
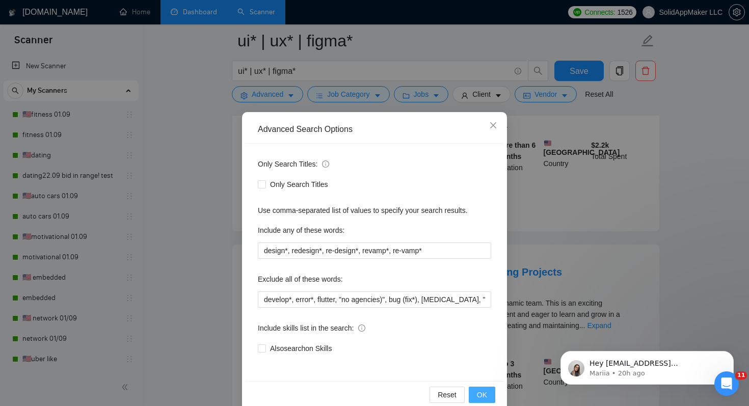
click at [484, 391] on span "OK" at bounding box center [482, 394] width 10 height 11
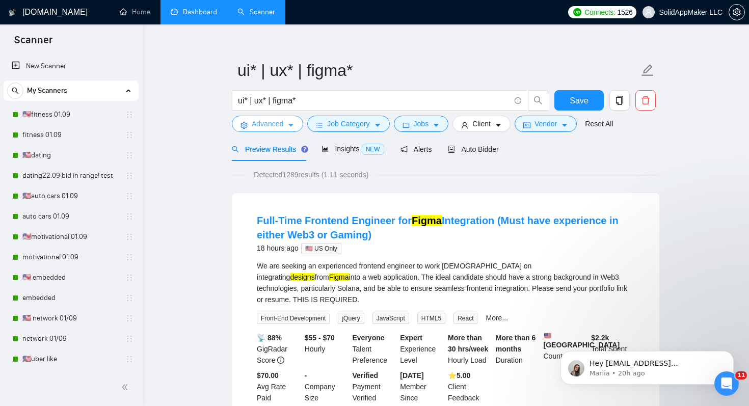
scroll to position [14, 0]
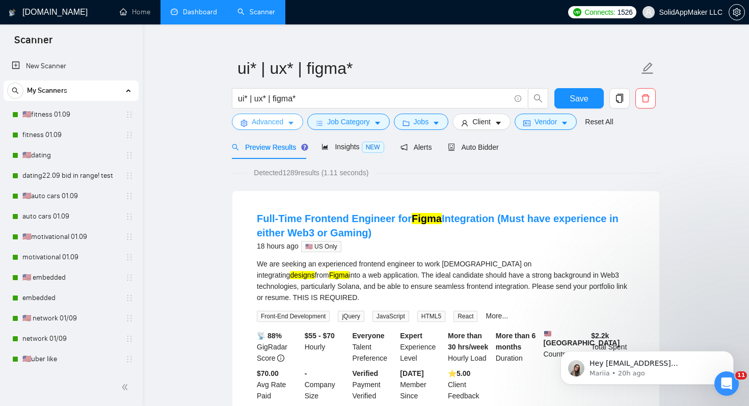
click at [273, 124] on span "Advanced" at bounding box center [268, 121] width 32 height 11
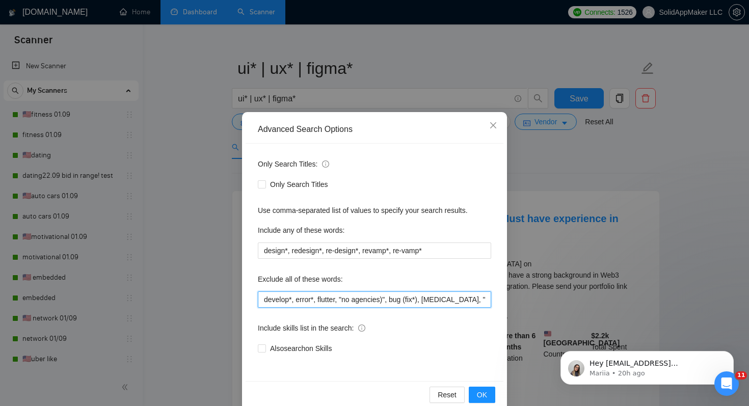
click at [264, 300] on input "develop*, error*, flutter, "no agencies)", bug (fix*), autism, "no agency", "no…" at bounding box center [374, 299] width 233 height 16
type input "engineer, develop*, error*, flutter, "no agencies)", bug (fix*), autism, "no ag…"
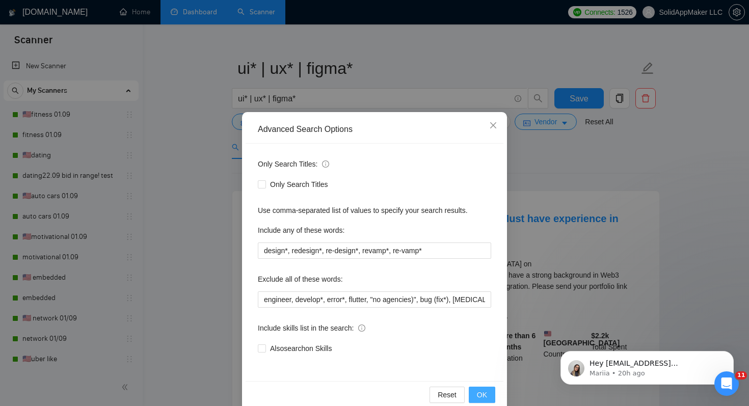
click at [492, 398] on button "OK" at bounding box center [482, 395] width 26 height 16
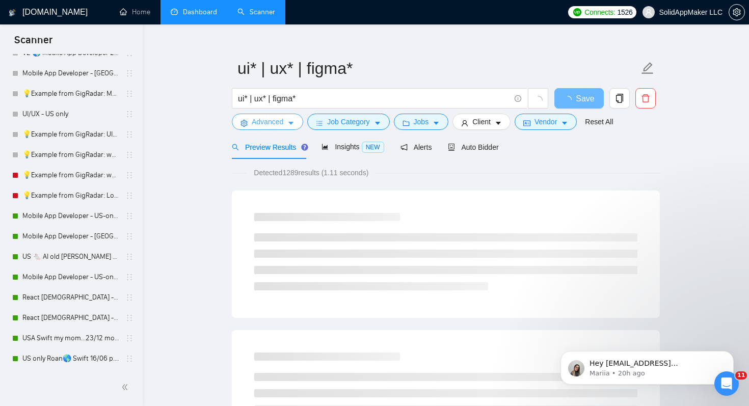
scroll to position [979, 0]
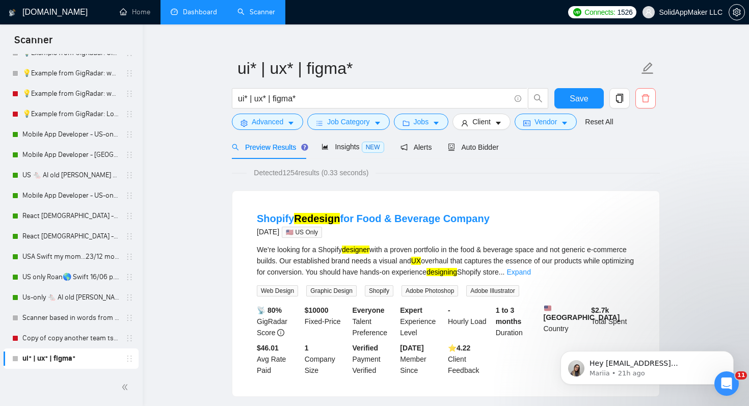
click at [647, 97] on icon "delete" at bounding box center [645, 98] width 9 height 9
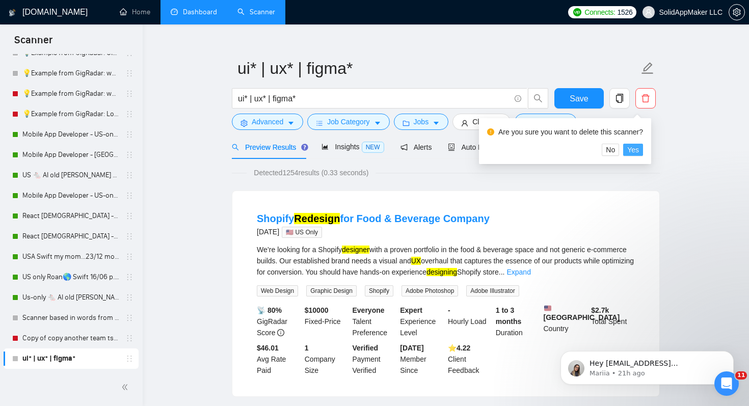
click at [638, 147] on span "Yes" at bounding box center [633, 149] width 12 height 11
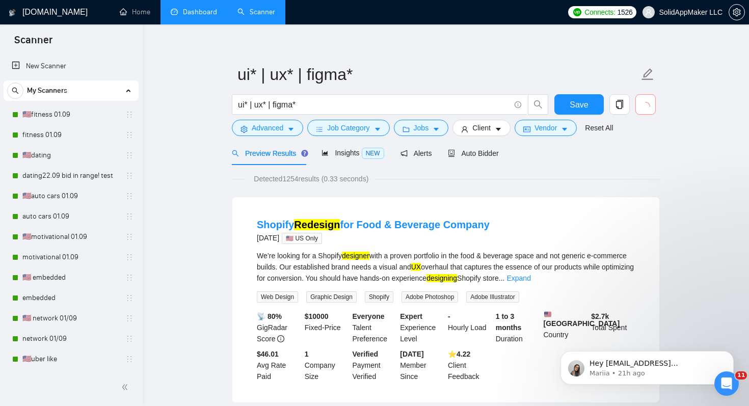
scroll to position [4, 0]
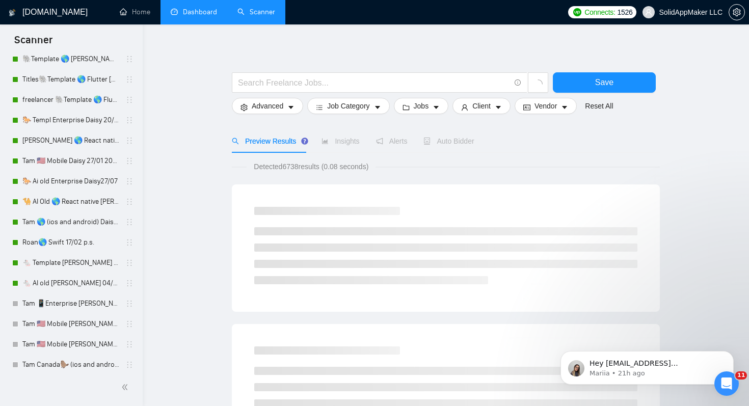
scroll to position [470, 0]
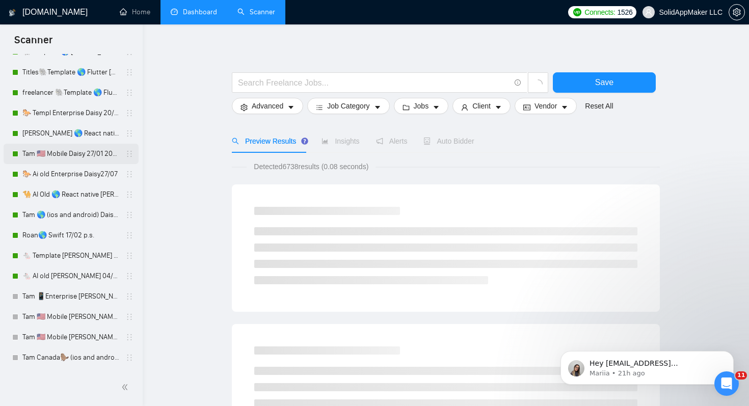
click at [71, 151] on link "Tam 🇺🇸 Mobile Daisy 27/01 200 apps made" at bounding box center [70, 154] width 97 height 20
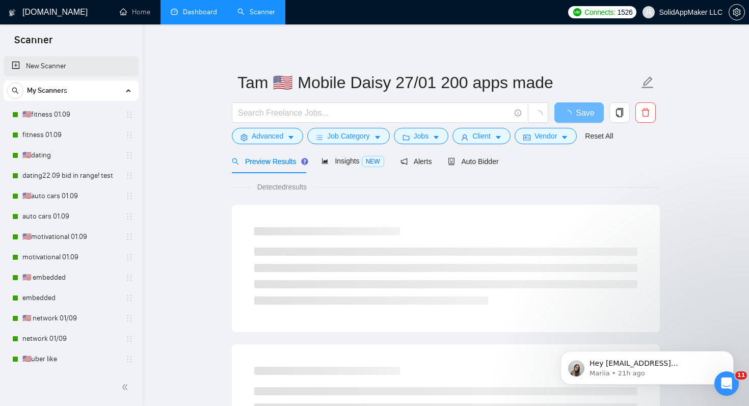
click at [54, 68] on link "New Scanner" at bounding box center [71, 66] width 119 height 20
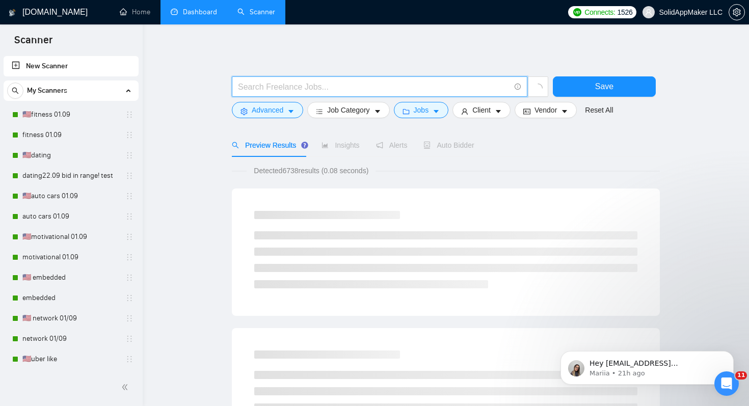
click at [428, 87] on input "text" at bounding box center [374, 86] width 272 height 13
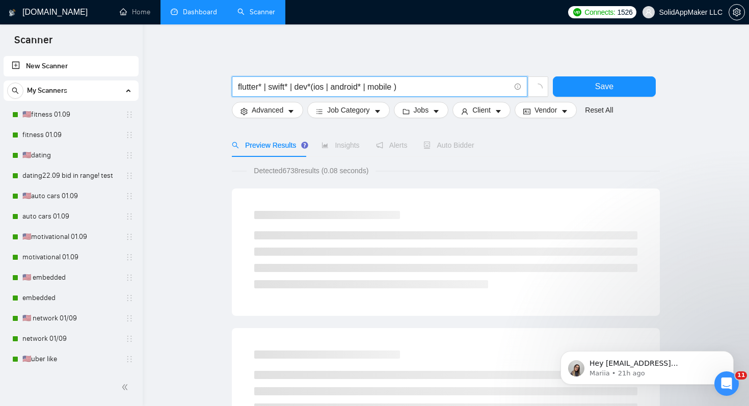
drag, startPoint x: 271, startPoint y: 89, endPoint x: 472, endPoint y: 99, distance: 200.9
click at [472, 99] on div "flutter* | swift* | dev*(ios | android* | mobile )" at bounding box center [390, 88] width 321 height 25
click at [271, 90] on input "flutter* | react native"" at bounding box center [374, 86] width 272 height 13
type input "flutter* | "react native""
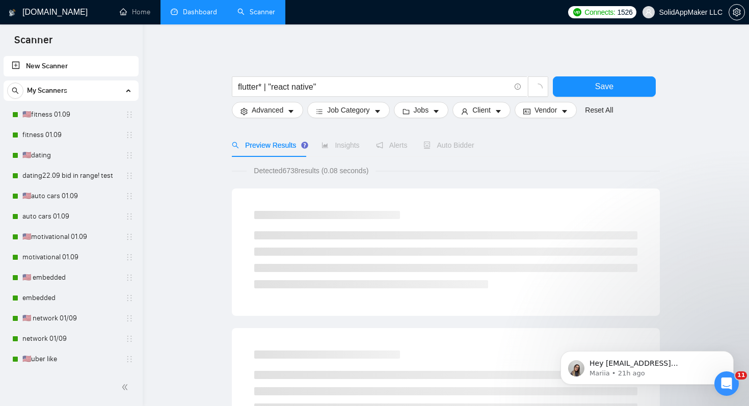
click at [555, 169] on div "Detected 6738 results (0.08 seconds)" at bounding box center [446, 170] width 428 height 11
click at [556, 113] on span "Vendor" at bounding box center [545, 109] width 22 height 11
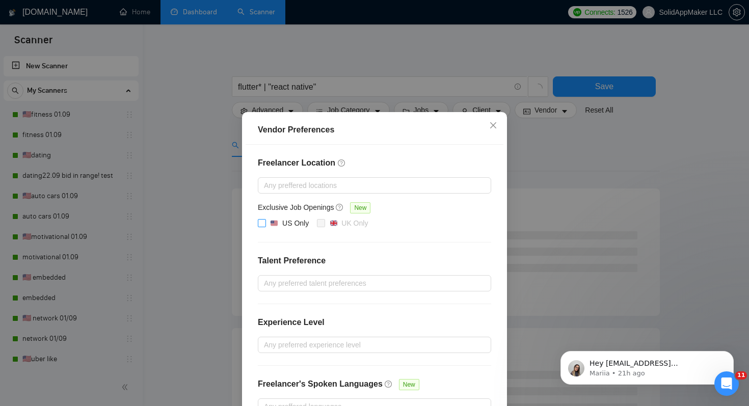
click at [286, 218] on div "US Only" at bounding box center [295, 223] width 26 height 11
click at [265, 219] on input "US Only" at bounding box center [261, 222] width 7 height 7
checkbox input "true"
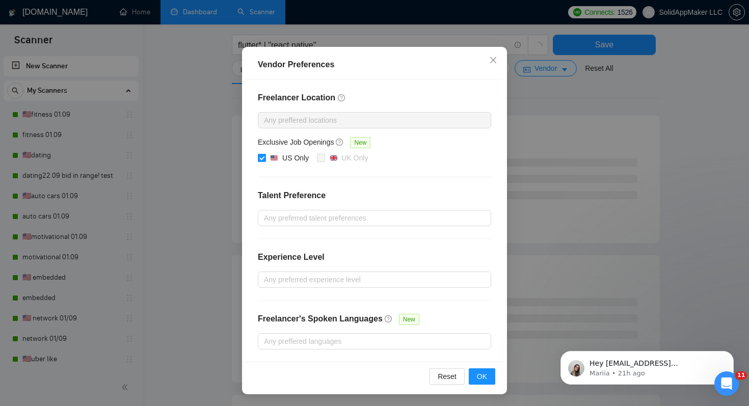
scroll to position [168, 0]
click at [493, 377] on button "OK" at bounding box center [482, 376] width 26 height 16
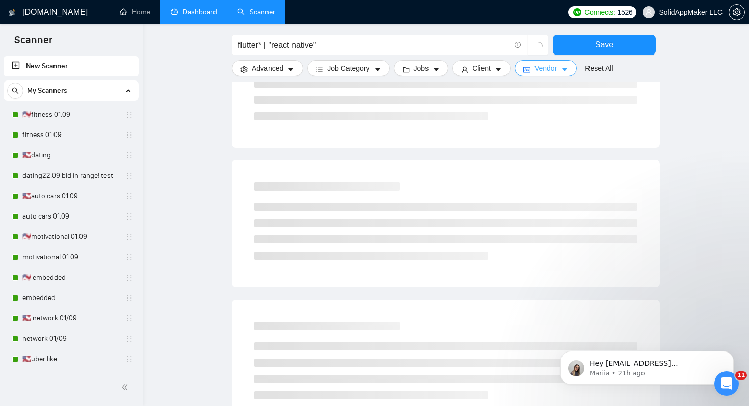
scroll to position [0, 0]
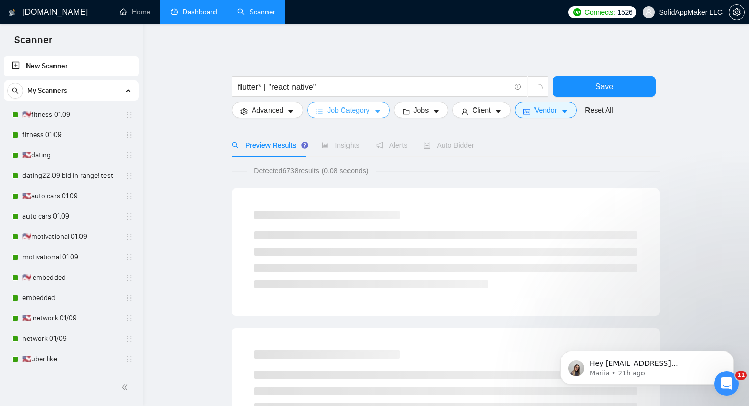
click at [363, 117] on button "Job Category" at bounding box center [348, 110] width 82 height 16
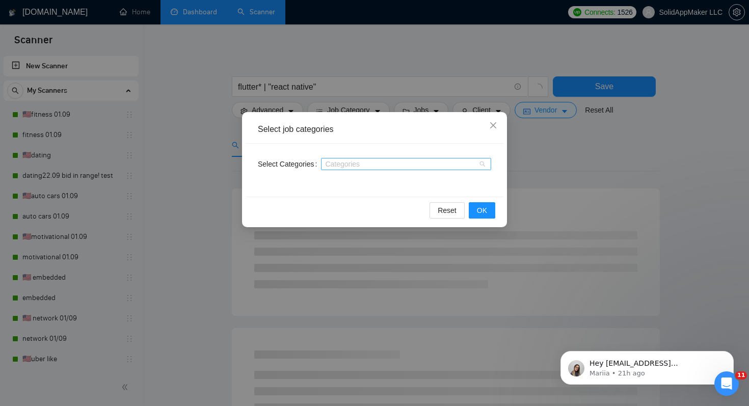
click at [367, 163] on div at bounding box center [400, 164] width 155 height 8
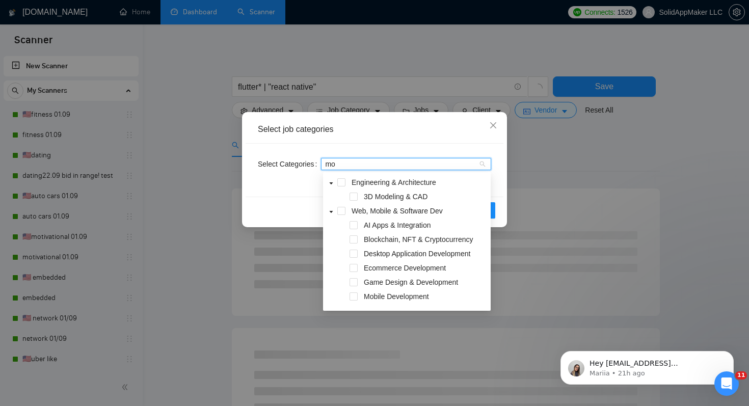
type input "mob"
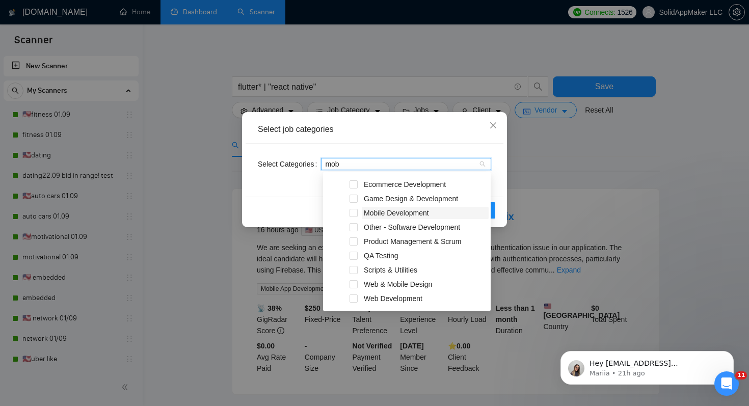
click at [421, 217] on span "Mobile Development" at bounding box center [396, 213] width 65 height 8
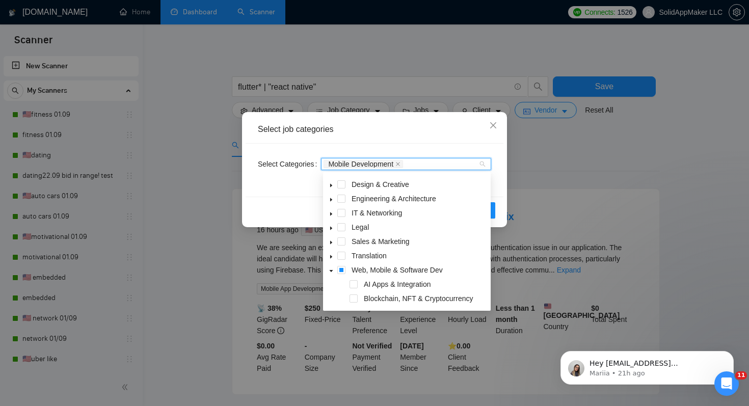
click at [500, 184] on div "Select Categories Mobile Development" at bounding box center [375, 170] width 258 height 53
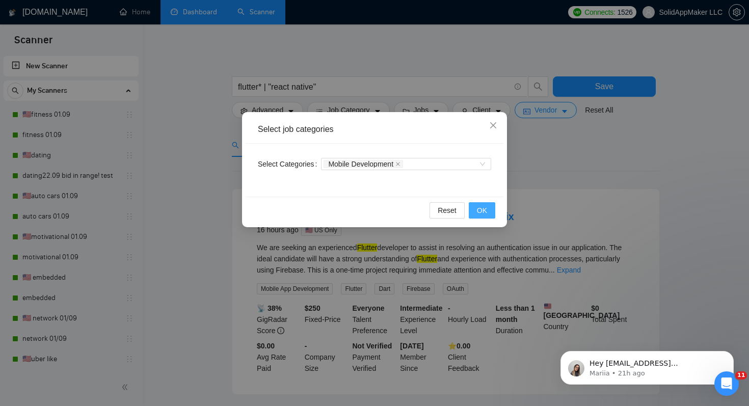
click at [494, 210] on button "OK" at bounding box center [482, 210] width 26 height 16
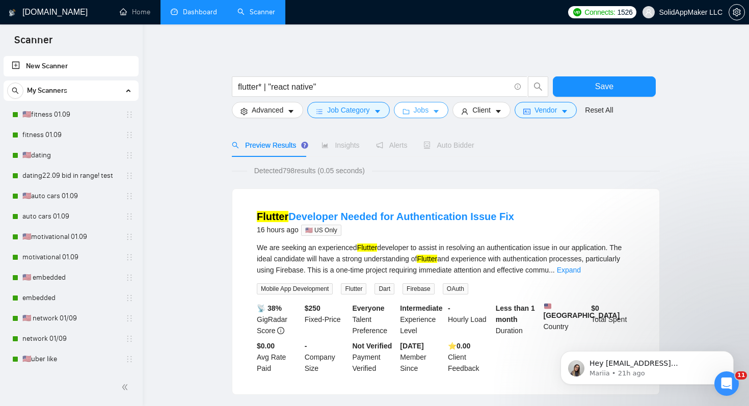
click at [426, 106] on span "Jobs" at bounding box center [421, 109] width 15 height 11
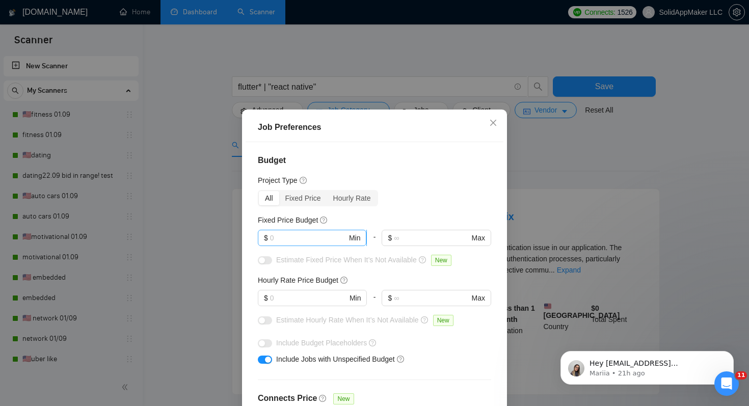
click at [333, 242] on input "text" at bounding box center [308, 237] width 77 height 11
type input "r"
type input "1"
click at [316, 298] on input "text" at bounding box center [308, 297] width 77 height 11
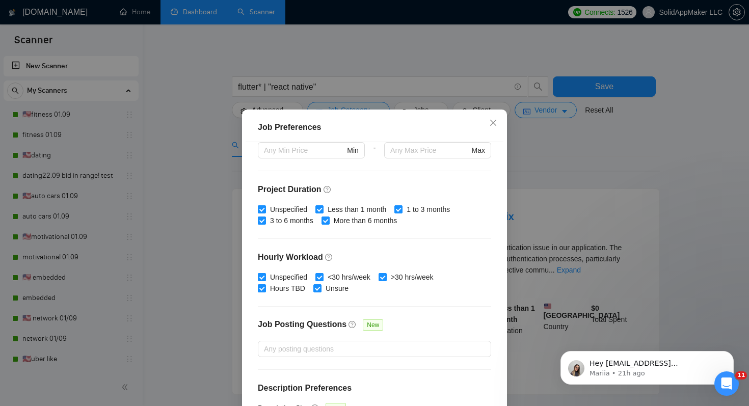
scroll to position [290, 0]
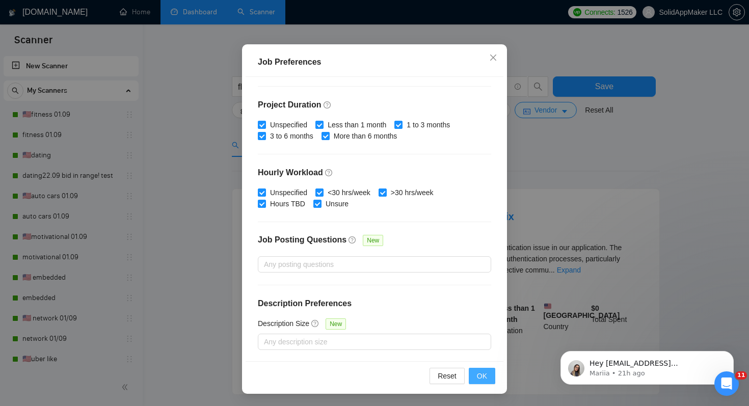
type input "1"
click at [483, 374] on span "OK" at bounding box center [482, 375] width 10 height 11
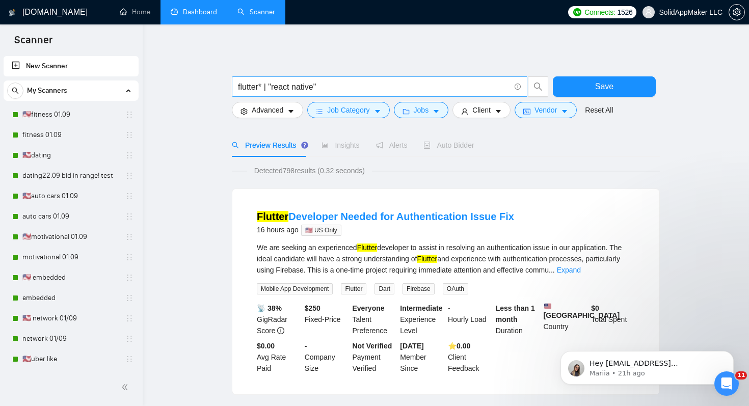
click at [385, 88] on input "flutter* | "react native"" at bounding box center [374, 86] width 272 height 13
click at [271, 112] on span "Advanced" at bounding box center [268, 109] width 32 height 11
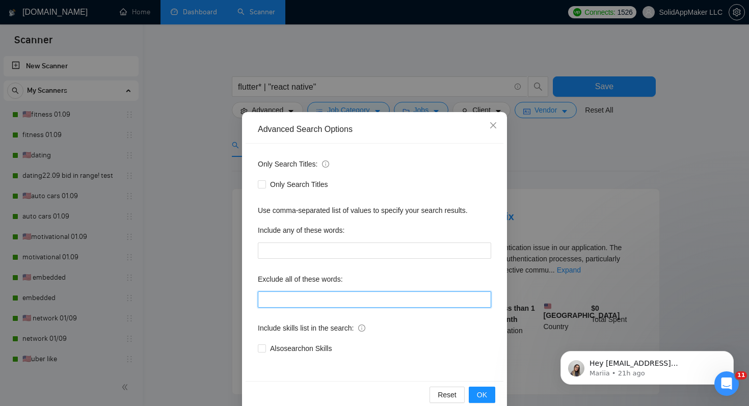
click at [350, 304] on input "text" at bounding box center [374, 299] width 233 height 16
type input "consult*, tutor*, teach*, simple, small, urgent, asap, tweaks, fix, "ai expert"…"
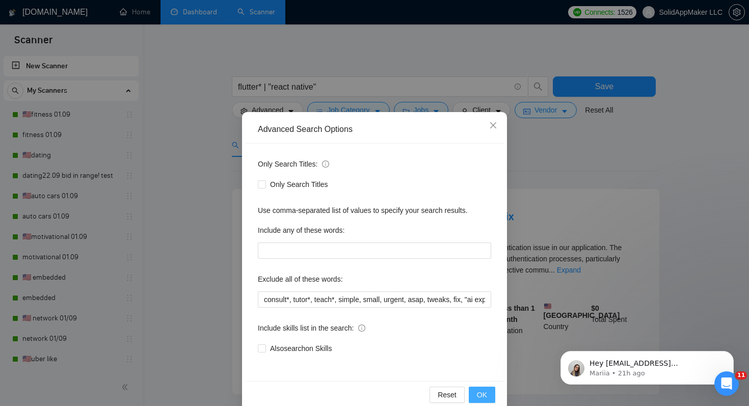
click at [485, 389] on span "OK" at bounding box center [482, 394] width 10 height 11
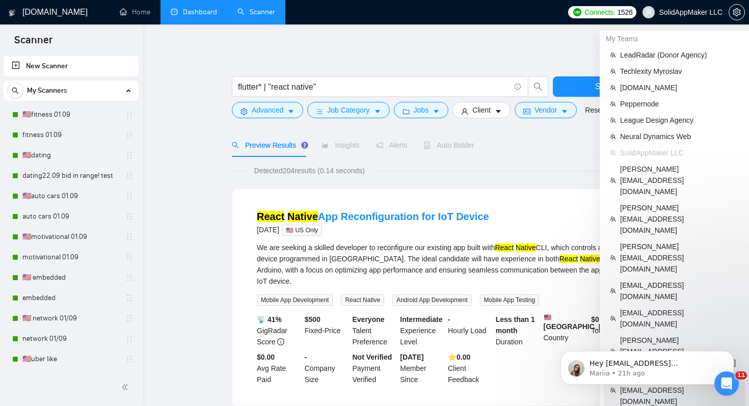
click at [651, 373] on span "[DOMAIN_NAME][EMAIL_ADDRESS][DOMAIN_NAME]" at bounding box center [679, 390] width 119 height 34
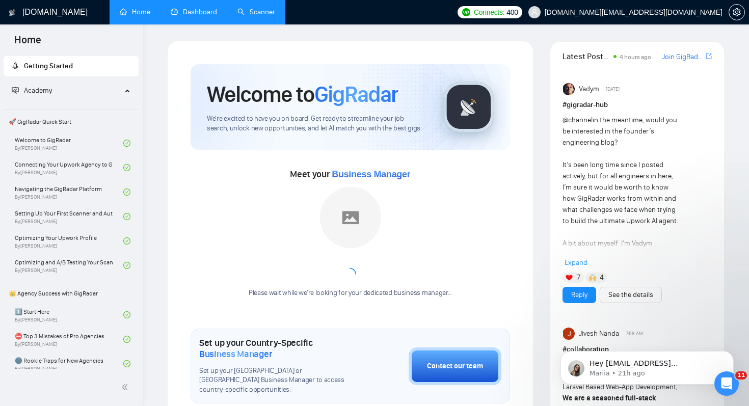
click at [254, 11] on link "Scanner" at bounding box center [256, 12] width 38 height 9
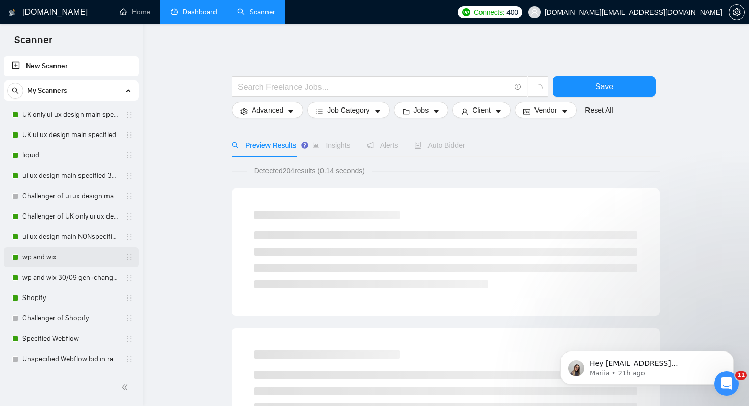
scroll to position [1, 0]
click at [70, 63] on link "New Scanner" at bounding box center [71, 66] width 119 height 20
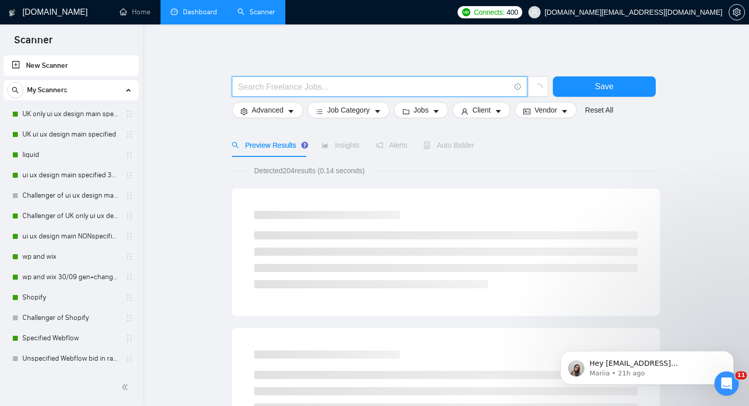
click at [295, 90] on input "text" at bounding box center [374, 86] width 272 height 13
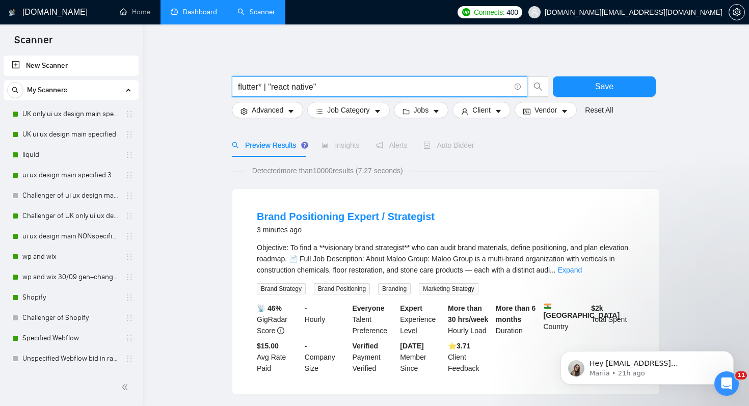
type input "flutter* | "react native""
click at [530, 172] on div "Detected more than 10000 results (7.27 seconds)" at bounding box center [446, 170] width 428 height 11
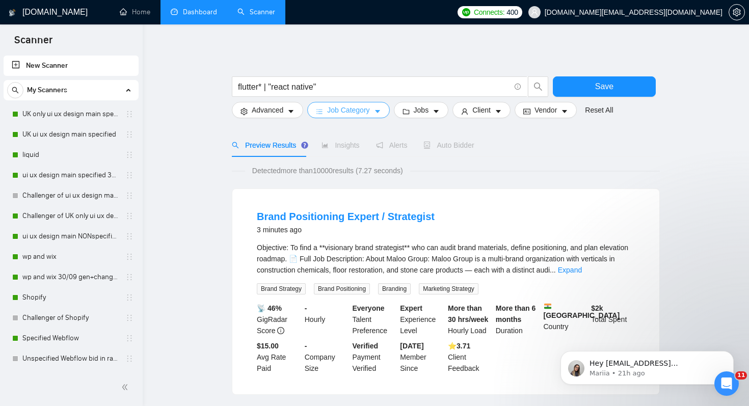
click at [377, 107] on span "caret-down" at bounding box center [377, 111] width 7 height 8
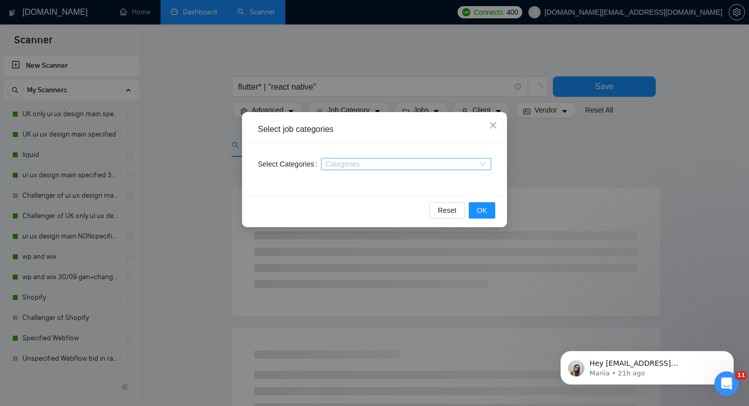
click at [405, 166] on div at bounding box center [400, 164] width 155 height 8
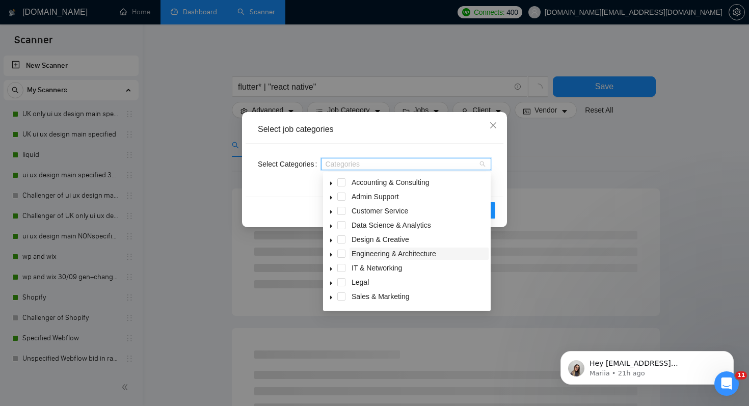
scroll to position [41, 0]
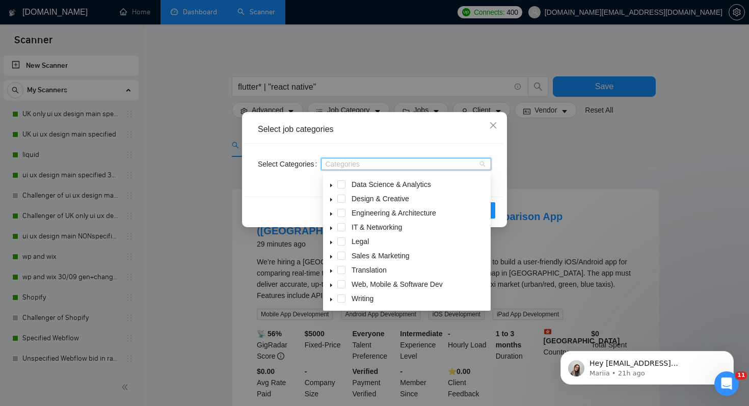
click at [332, 285] on icon "caret-down" at bounding box center [331, 286] width 2 height 4
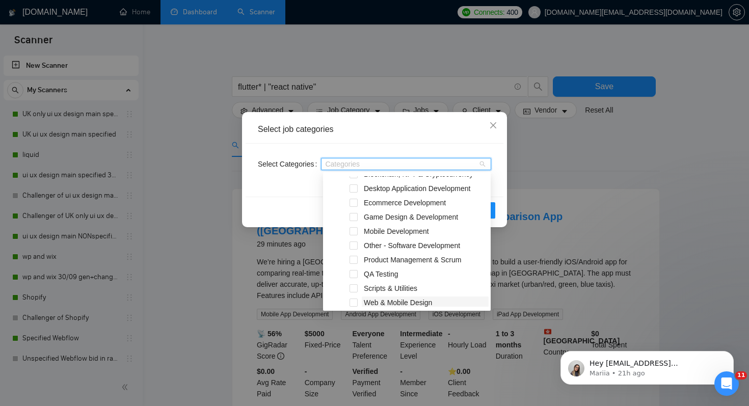
scroll to position [176, 0]
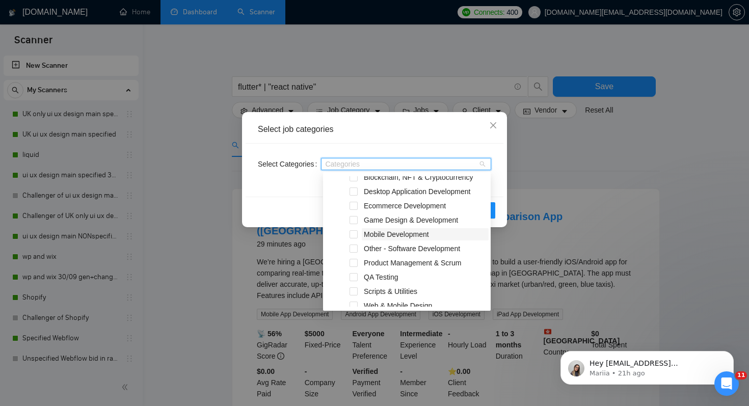
click at [388, 237] on span "Mobile Development" at bounding box center [396, 234] width 65 height 8
click at [292, 179] on div "Select Categories Mobile Development" at bounding box center [375, 170] width 258 height 53
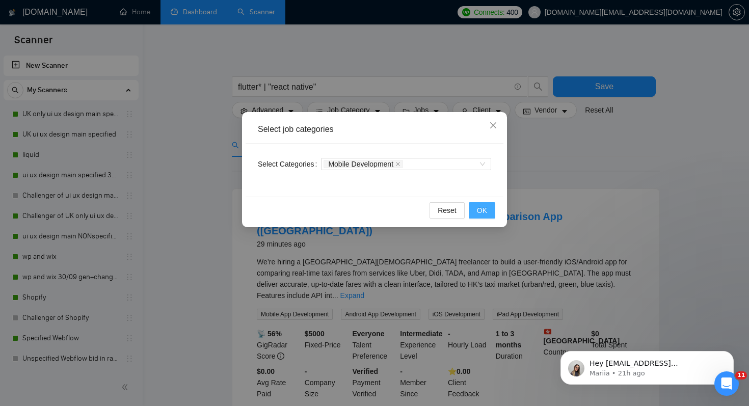
click at [485, 209] on span "OK" at bounding box center [482, 210] width 10 height 11
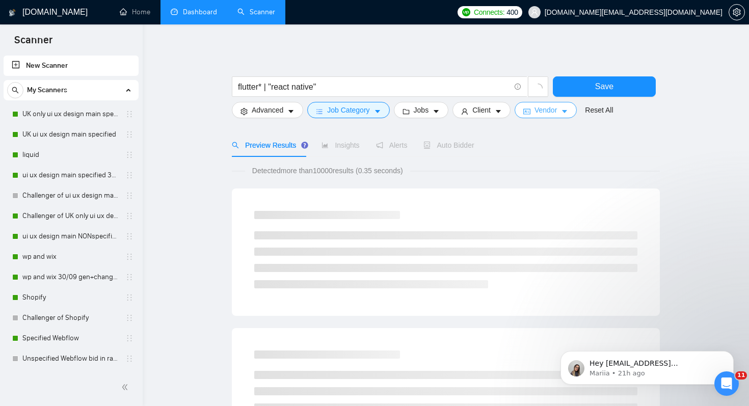
click at [568, 115] on button "Vendor" at bounding box center [546, 110] width 62 height 16
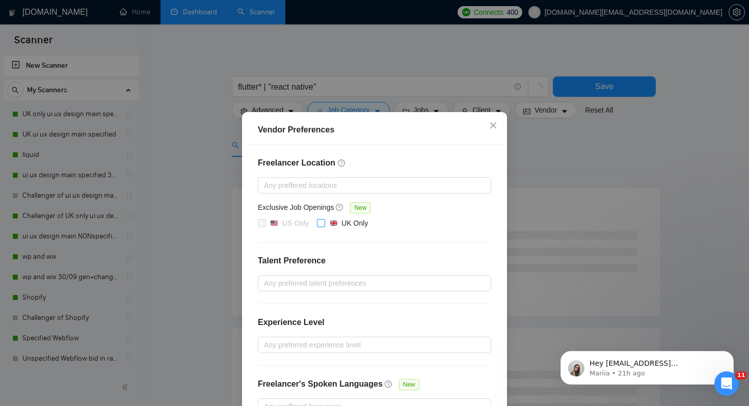
click at [341, 218] on div "UK Only" at bounding box center [348, 223] width 39 height 11
click at [324, 219] on input "UK Only" at bounding box center [320, 222] width 7 height 7
checkbox input "true"
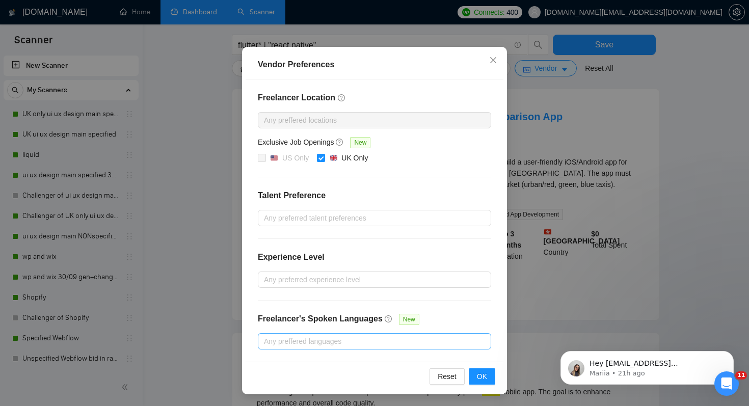
scroll to position [118, 0]
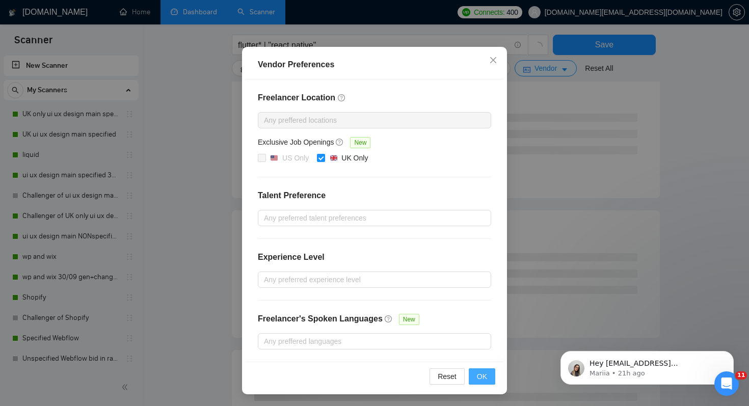
click at [487, 375] on span "OK" at bounding box center [482, 376] width 10 height 11
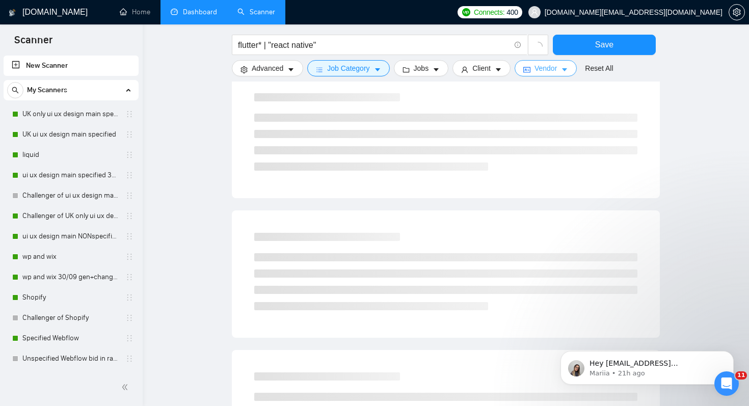
scroll to position [0, 0]
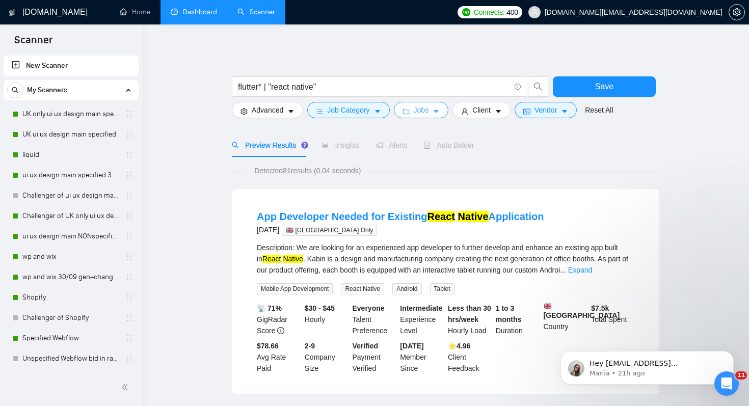
click at [422, 116] on button "Jobs" at bounding box center [421, 110] width 55 height 16
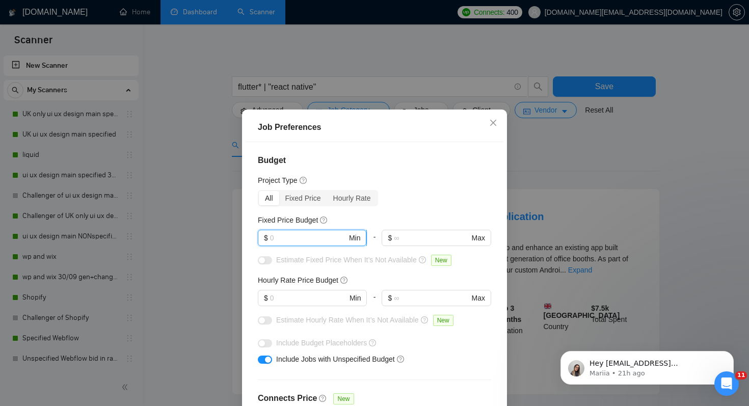
click at [314, 240] on input "text" at bounding box center [308, 237] width 77 height 11
type input "q"
type input "1"
click at [312, 292] on span "$ Min" at bounding box center [312, 298] width 109 height 16
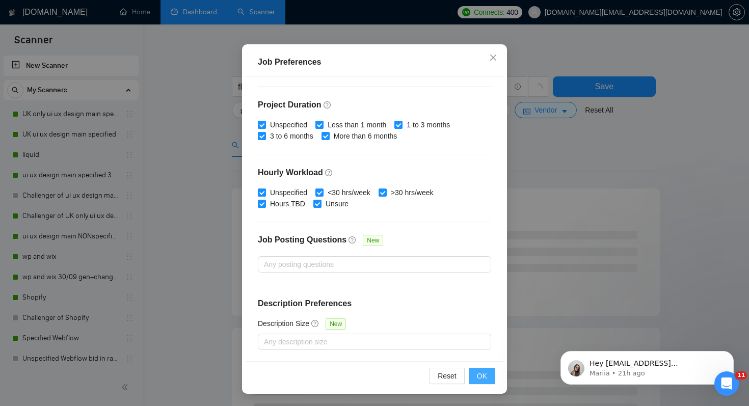
type input "1"
click at [476, 373] on button "OK" at bounding box center [482, 376] width 26 height 16
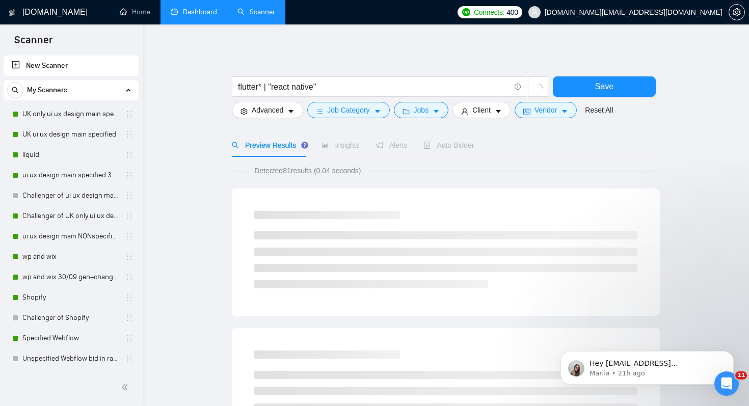
scroll to position [17, 0]
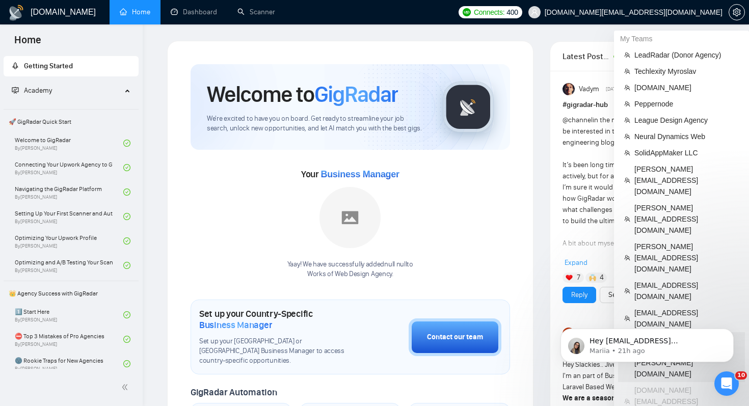
click at [657, 335] on span "[PERSON_NAME][EMAIL_ADDRESS][PERSON_NAME][DOMAIN_NAME]" at bounding box center [686, 357] width 104 height 45
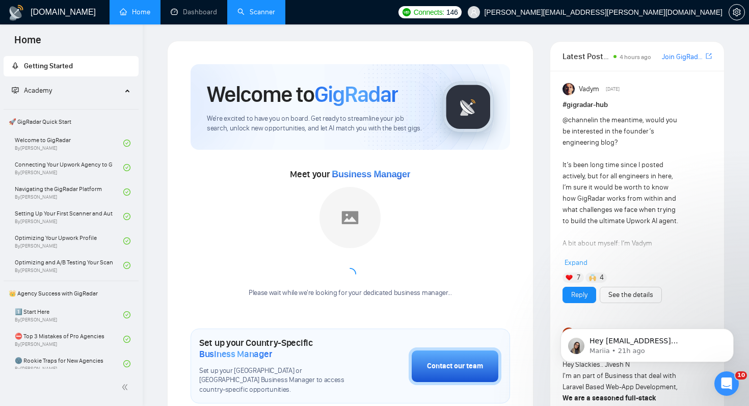
click at [237, 13] on link "Scanner" at bounding box center [256, 12] width 38 height 9
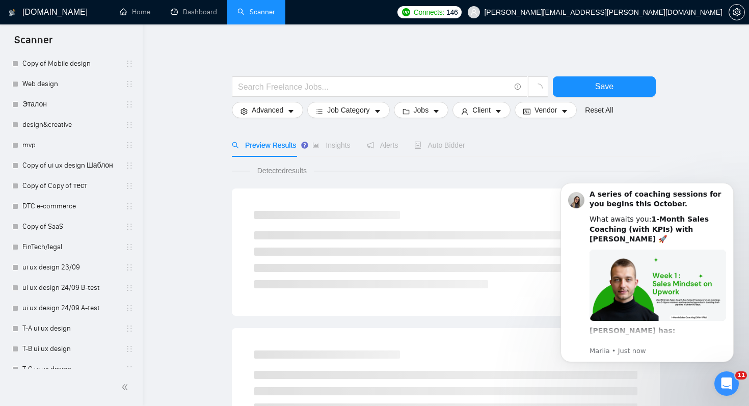
scroll to position [428, 0]
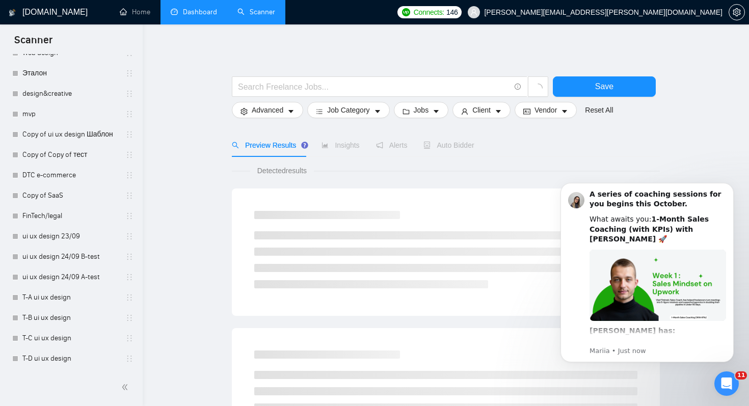
click at [212, 11] on link "Dashboard" at bounding box center [194, 12] width 46 height 9
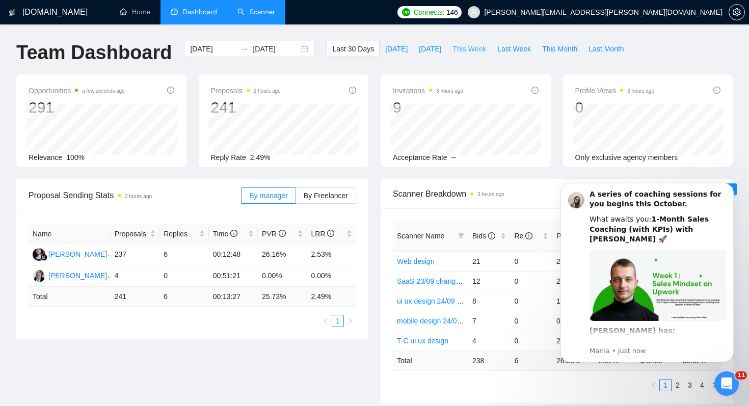
click at [478, 49] on span "This Week" at bounding box center [469, 48] width 34 height 11
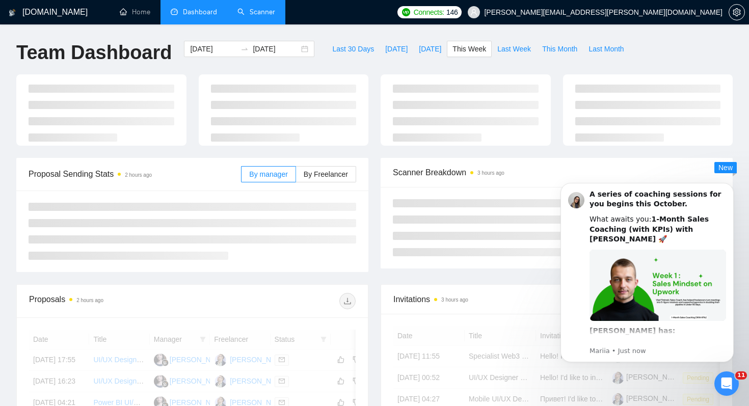
type input "[DATE]"
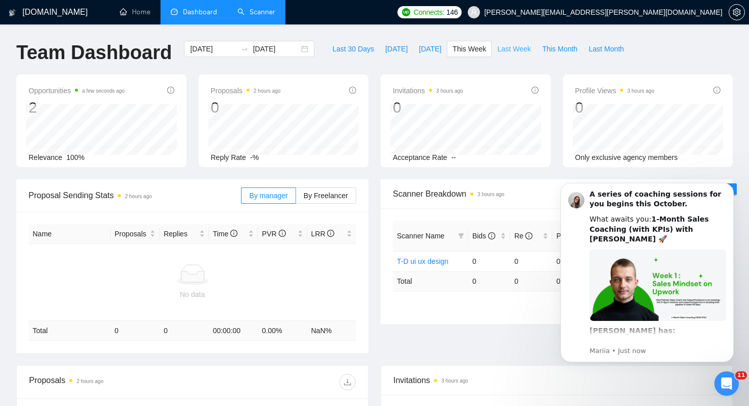
click at [517, 48] on span "Last Week" at bounding box center [514, 48] width 34 height 11
type input "[DATE]"
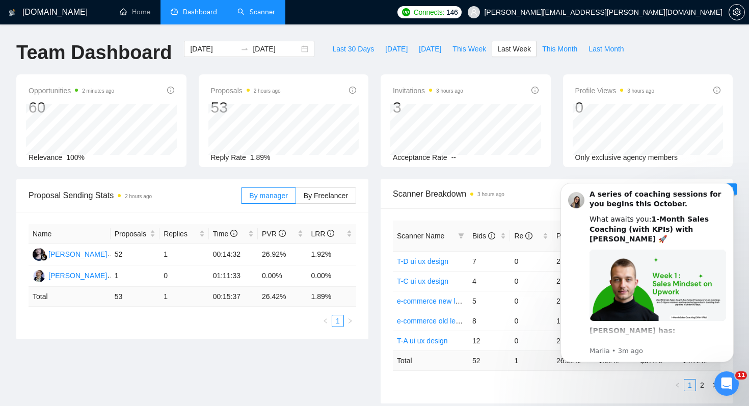
click at [270, 16] on link "Scanner" at bounding box center [256, 12] width 38 height 9
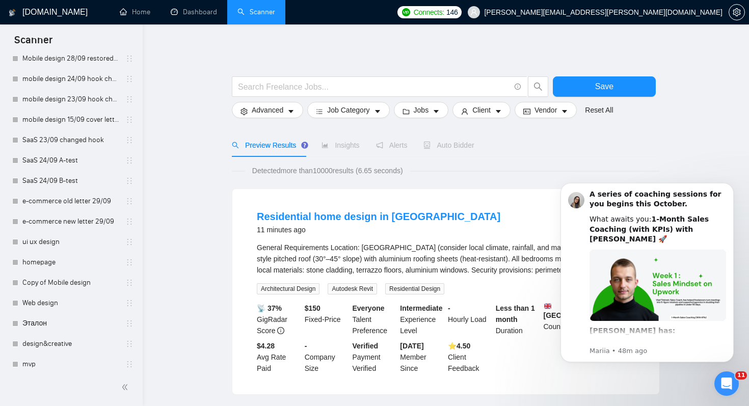
scroll to position [428, 0]
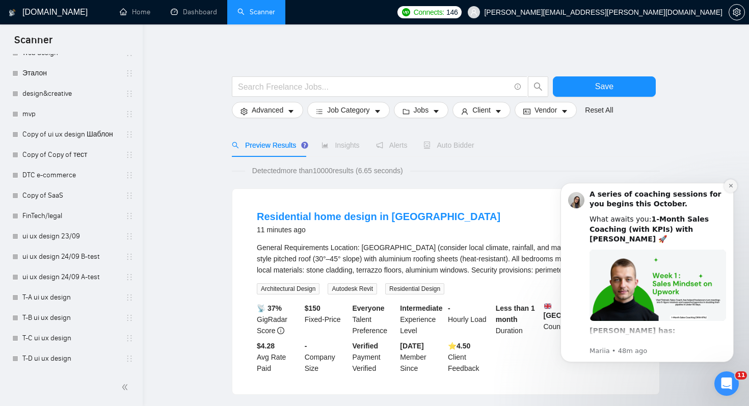
click at [728, 187] on icon "Dismiss notification" at bounding box center [731, 186] width 6 height 6
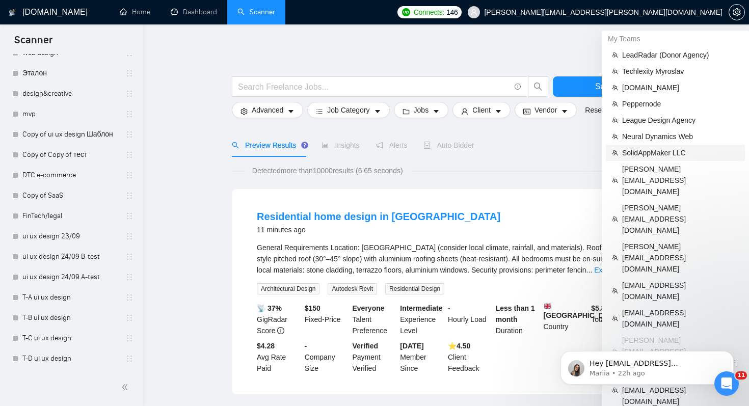
click at [652, 153] on span "SolidAppMaker LLC" at bounding box center [680, 152] width 117 height 11
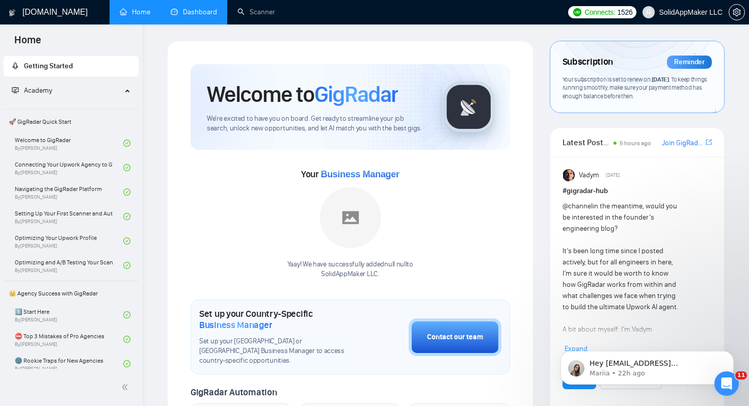
click at [179, 10] on link "Dashboard" at bounding box center [194, 12] width 46 height 9
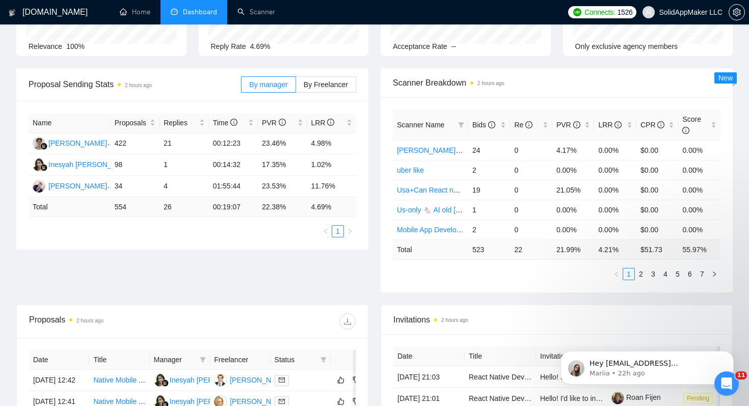
scroll to position [107, 0]
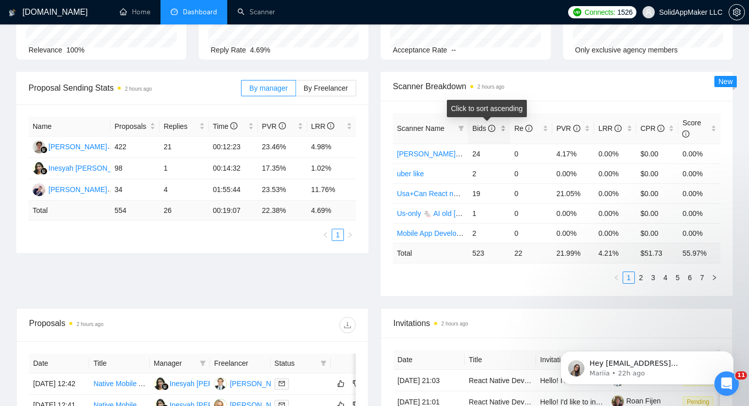
click at [478, 128] on span "Bids" at bounding box center [483, 128] width 23 height 8
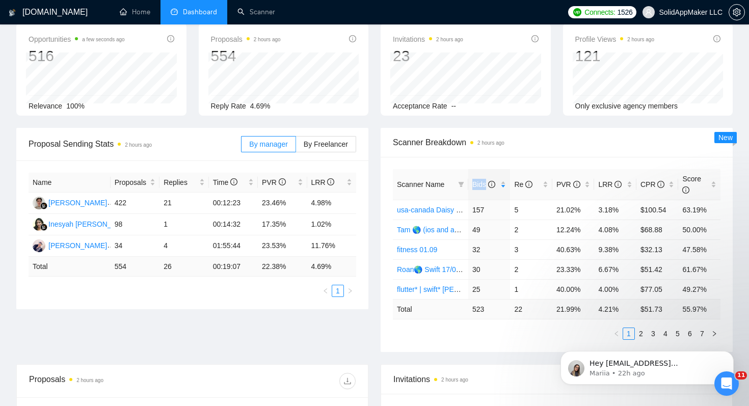
scroll to position [0, 0]
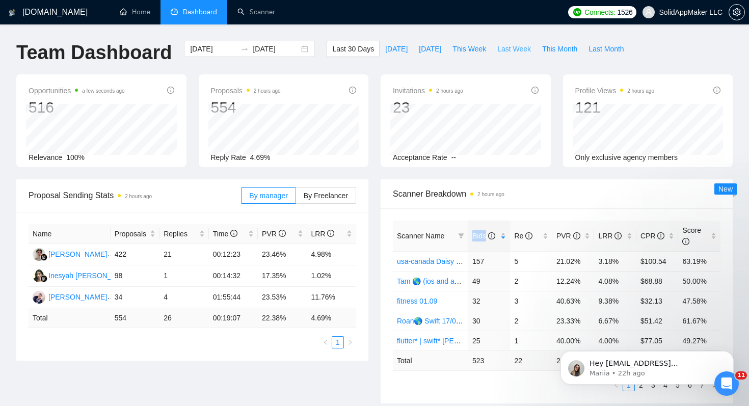
click at [510, 50] on span "Last Week" at bounding box center [514, 48] width 34 height 11
type input "[DATE]"
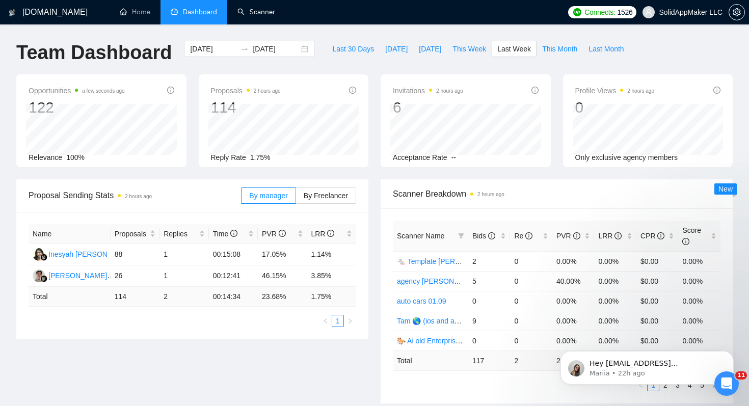
click at [258, 15] on link "Scanner" at bounding box center [256, 12] width 38 height 9
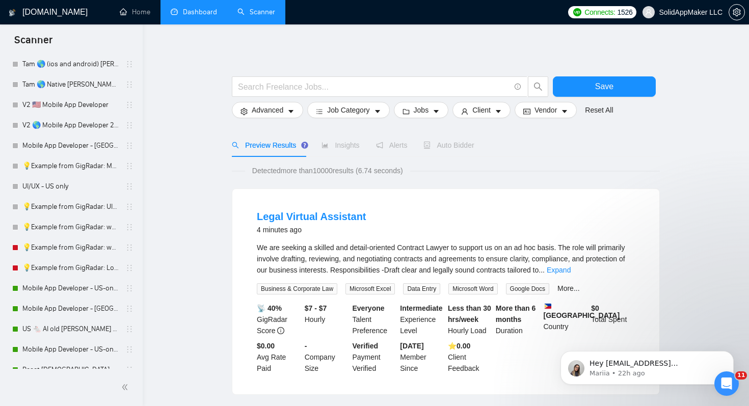
scroll to position [958, 0]
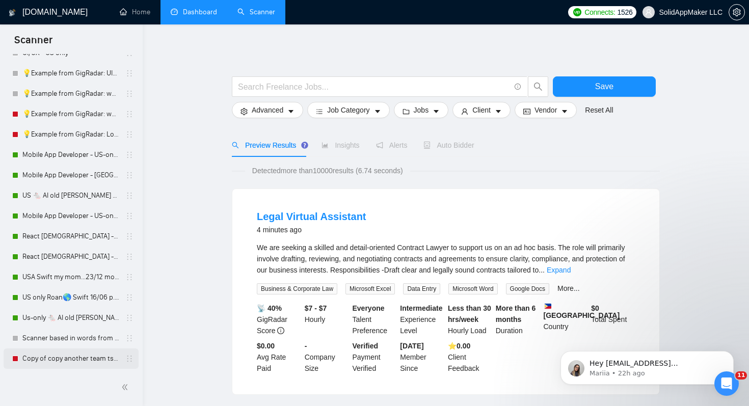
click at [84, 362] on link "Copy of copy another team tssss - [PERSON_NAME]" at bounding box center [70, 358] width 97 height 20
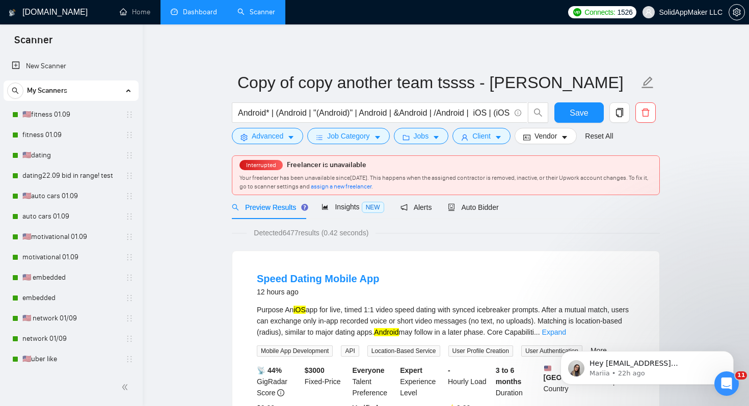
scroll to position [3, 0]
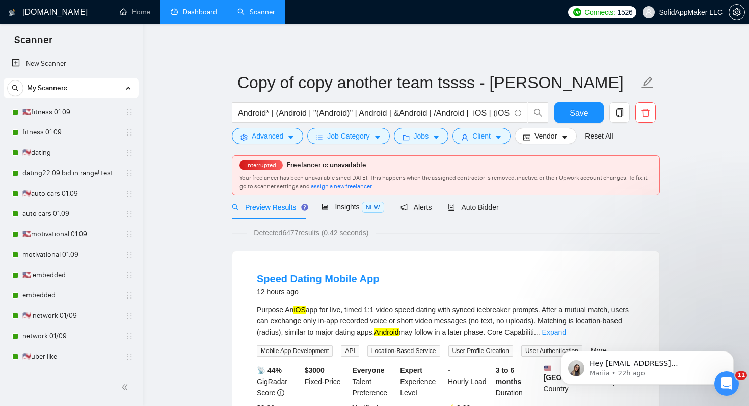
click at [65, 88] on span "My Scanners" at bounding box center [47, 88] width 40 height 20
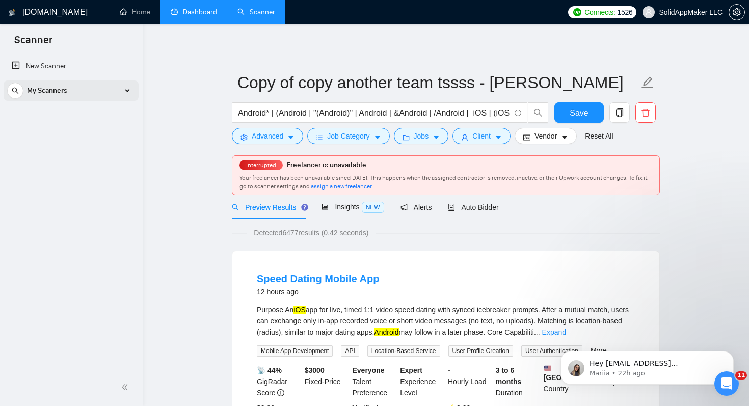
click at [84, 88] on div "My Scanners" at bounding box center [71, 90] width 128 height 20
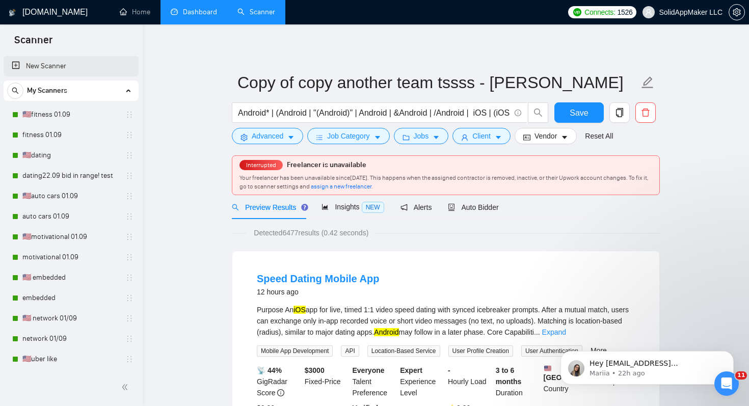
click at [53, 57] on link "New Scanner" at bounding box center [71, 66] width 119 height 20
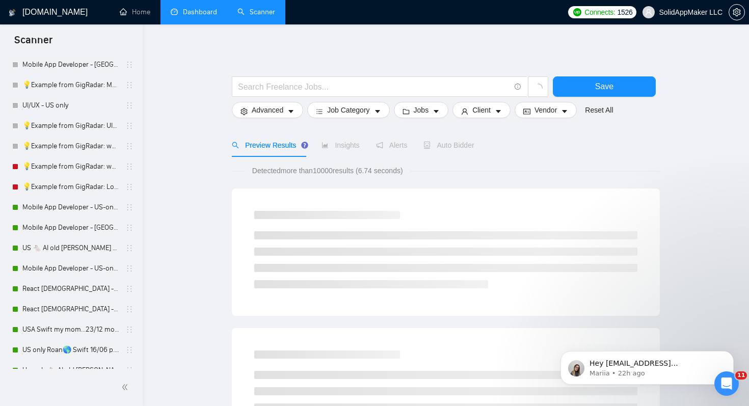
scroll to position [958, 0]
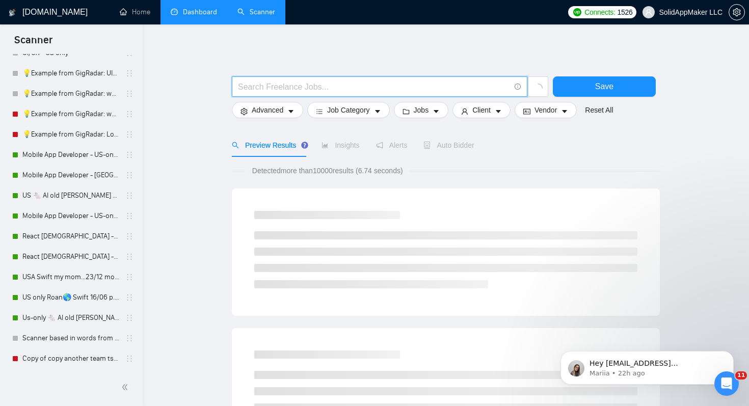
click at [312, 83] on input "text" at bounding box center [374, 86] width 272 height 13
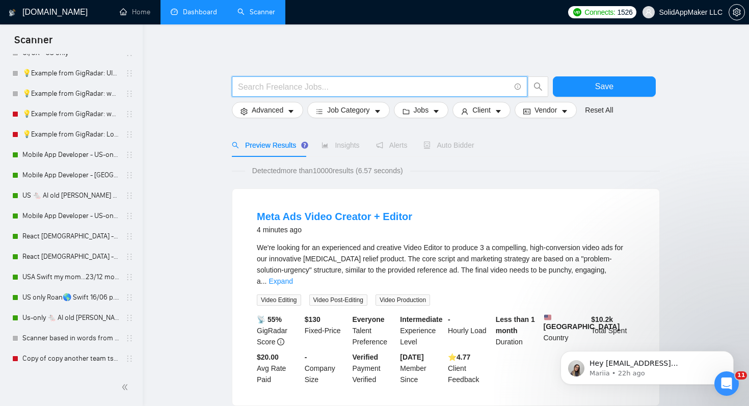
type input "flutter* | swift* | dev*(ios | android* | mobile )"
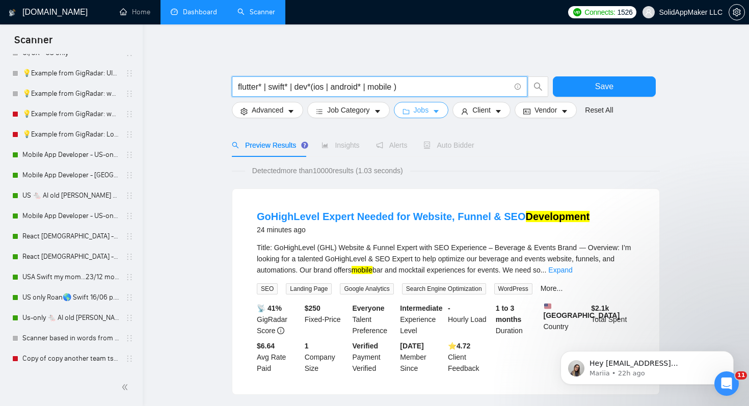
click at [426, 111] on span "Jobs" at bounding box center [421, 109] width 15 height 11
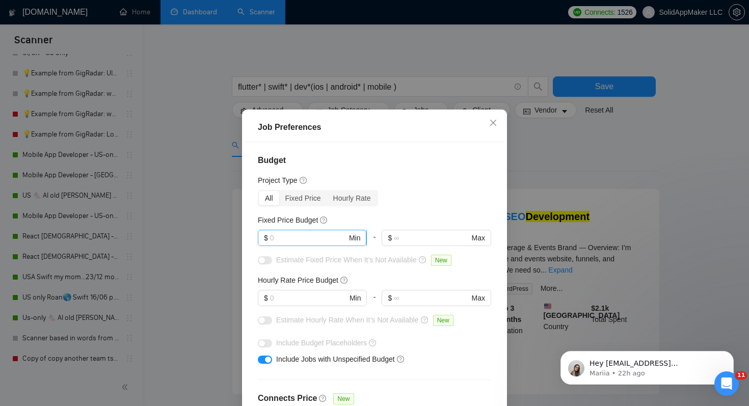
click at [302, 241] on input "text" at bounding box center [308, 237] width 77 height 11
click at [206, 257] on div "Job Preferences Budget Project Type All Fixed Price Hourly Rate Fixed Price Bud…" at bounding box center [374, 203] width 749 height 406
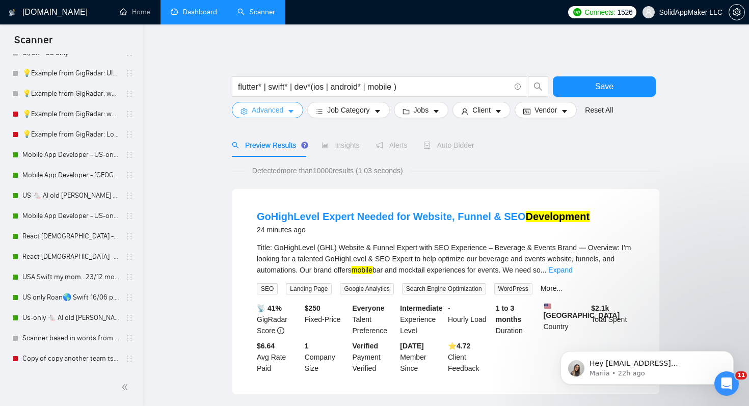
click at [251, 113] on button "Advanced" at bounding box center [267, 110] width 71 height 16
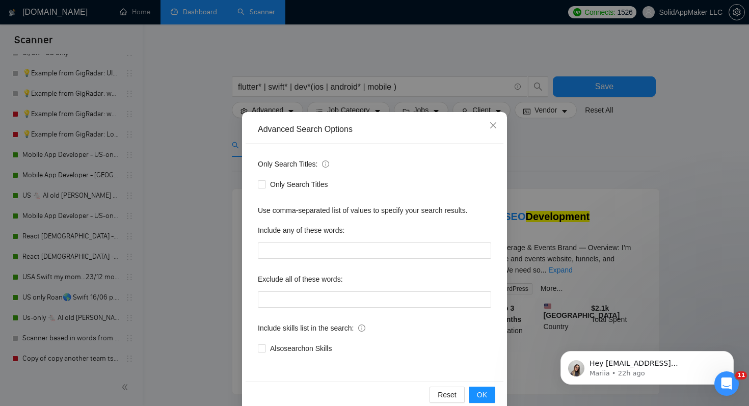
click at [263, 190] on div "Only Search Titles" at bounding box center [374, 184] width 233 height 16
click at [259, 183] on input "Only Search Titles" at bounding box center [261, 183] width 7 height 7
checkbox input "true"
click at [313, 302] on input "text" at bounding box center [374, 299] width 233 height 16
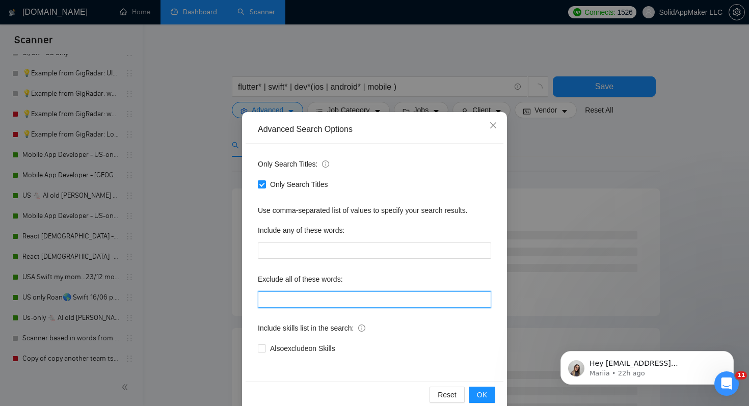
type input "consult*, tutor*, teach*, simple, small, urgent, asap, tweaks, fix, "ai expert"…"
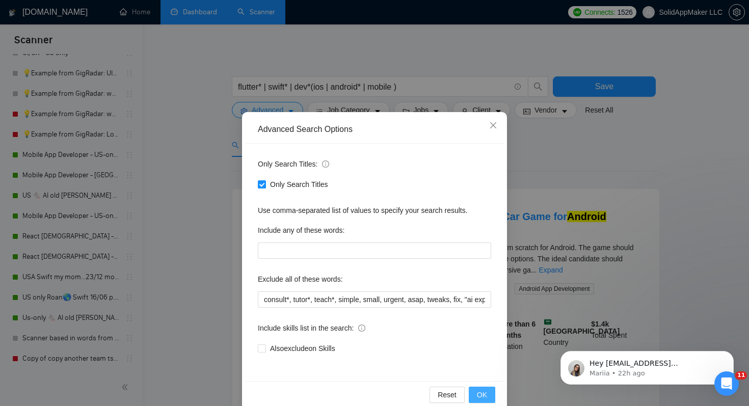
click at [491, 400] on button "OK" at bounding box center [482, 395] width 26 height 16
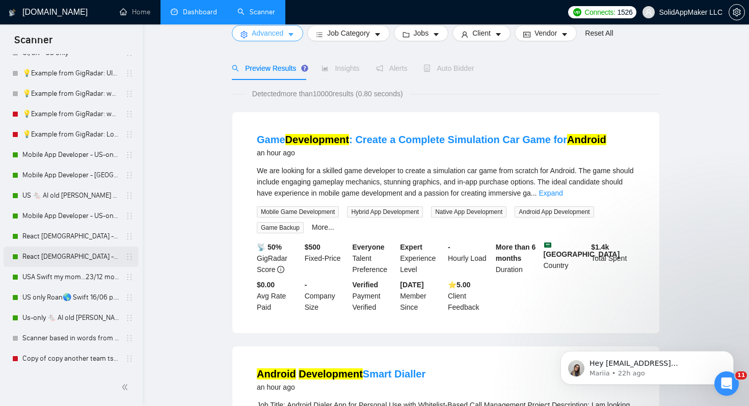
scroll to position [0, 0]
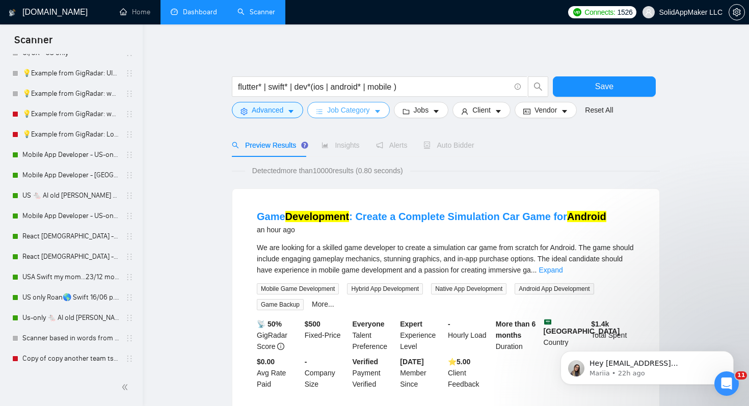
click at [379, 114] on icon "caret-down" at bounding box center [377, 111] width 7 height 7
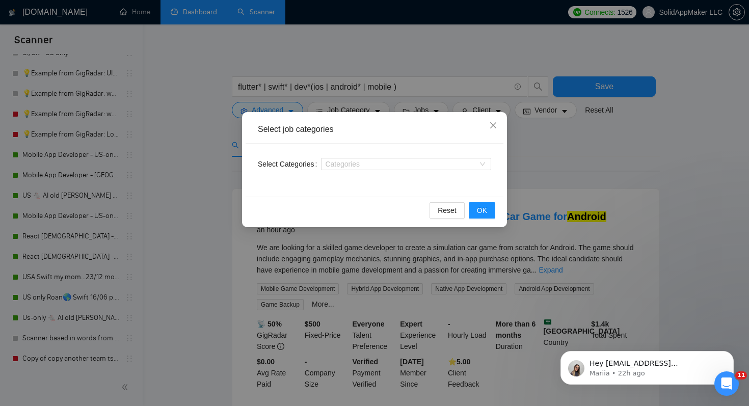
click at [534, 174] on div "Select job categories Select Categories Categories Reset OK" at bounding box center [374, 203] width 749 height 406
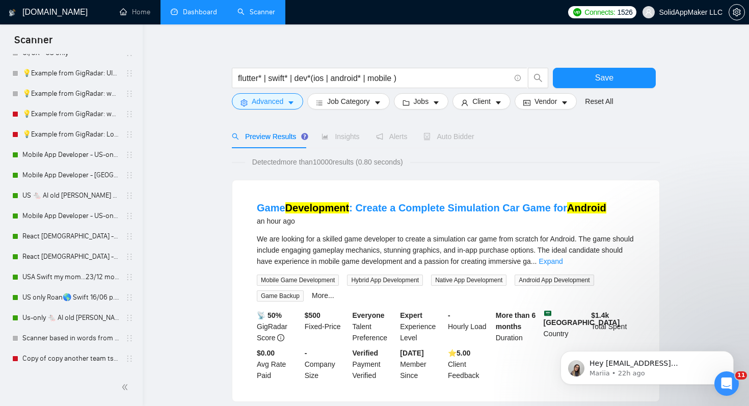
scroll to position [13, 0]
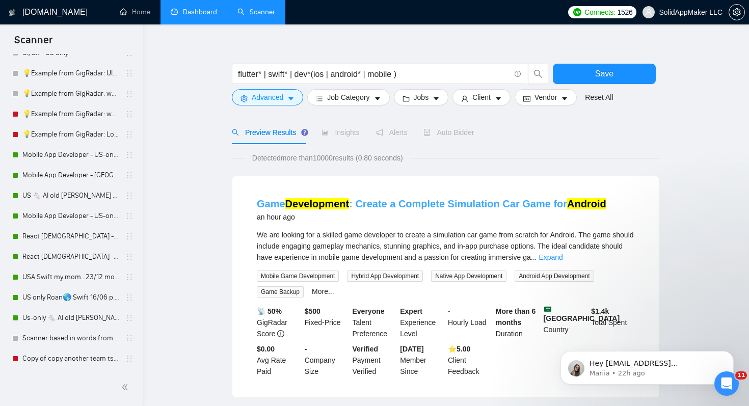
click at [342, 206] on mark "Development" at bounding box center [317, 203] width 64 height 11
click at [415, 102] on button "Jobs" at bounding box center [421, 97] width 55 height 16
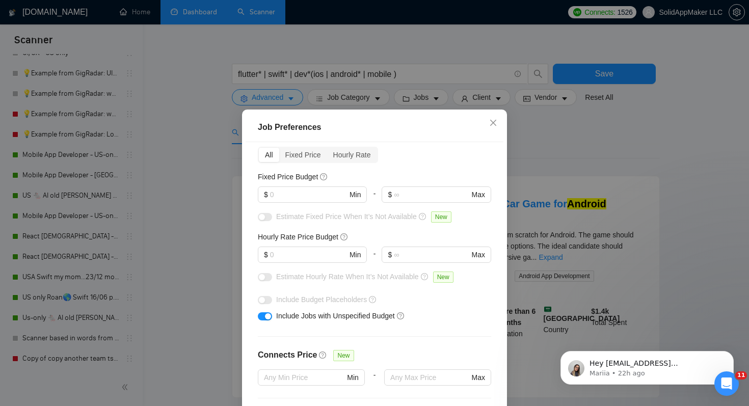
scroll to position [63, 0]
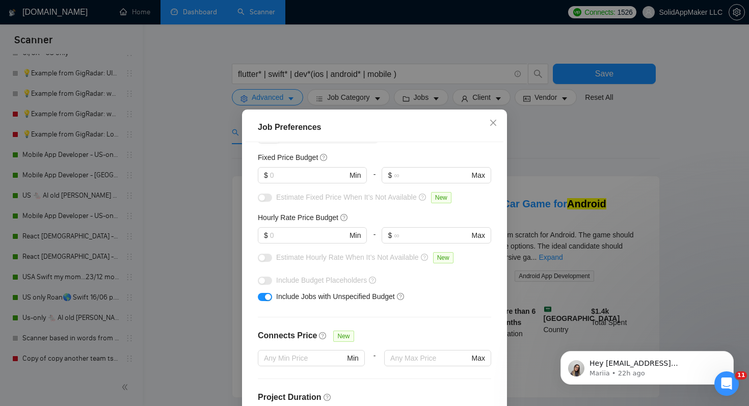
click at [312, 183] on div at bounding box center [312, 187] width 109 height 8
click at [312, 180] on input "text" at bounding box center [308, 175] width 77 height 11
type input "8000"
click at [319, 231] on input "text" at bounding box center [308, 235] width 77 height 11
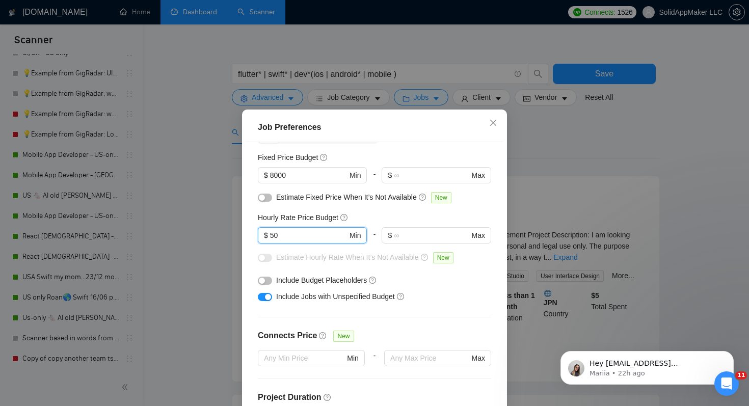
type input "50"
click at [460, 311] on div "Budget Project Type All Fixed Price Hourly Rate Fixed Price Budget $ 8000 Min -…" at bounding box center [375, 284] width 258 height 284
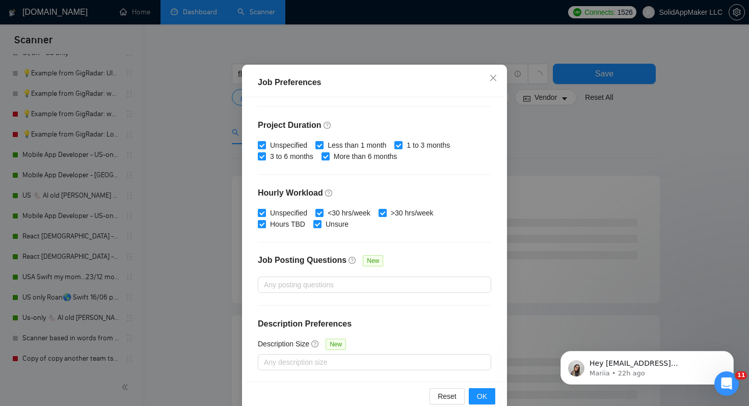
scroll to position [65, 0]
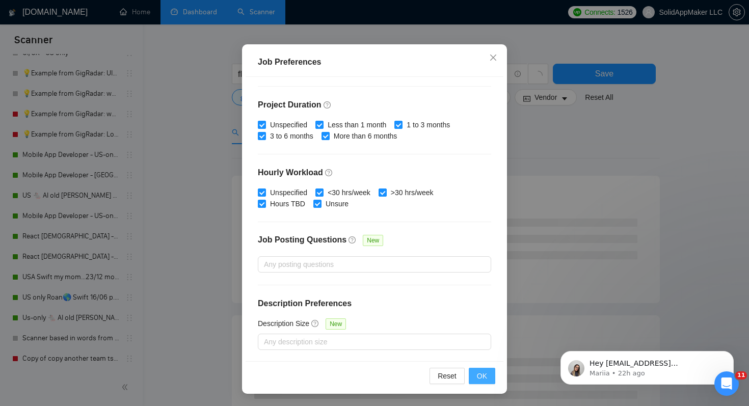
click at [492, 371] on button "OK" at bounding box center [482, 376] width 26 height 16
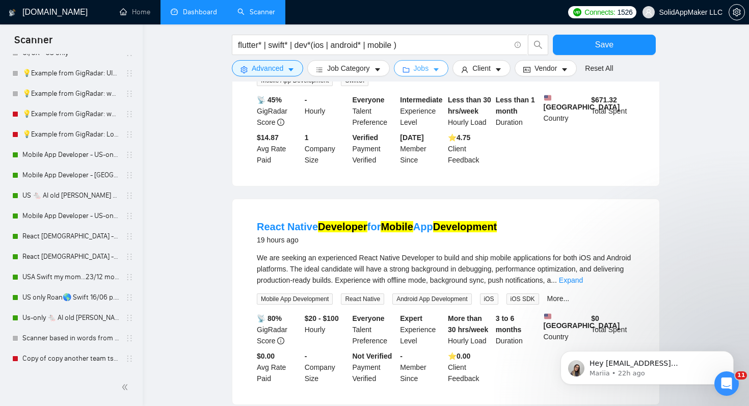
scroll to position [681, 0]
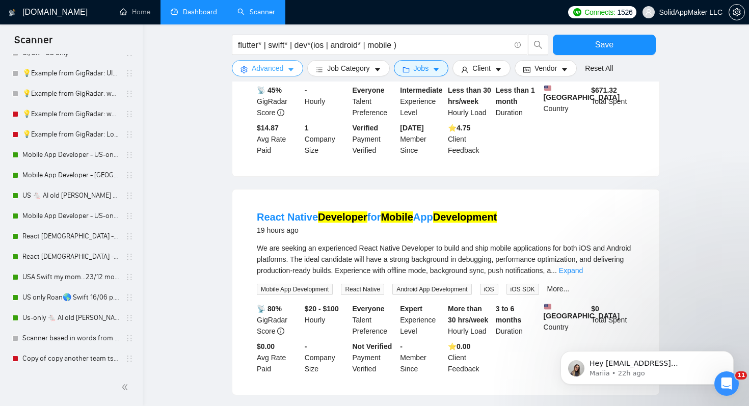
click at [284, 64] on button "Advanced" at bounding box center [267, 68] width 71 height 16
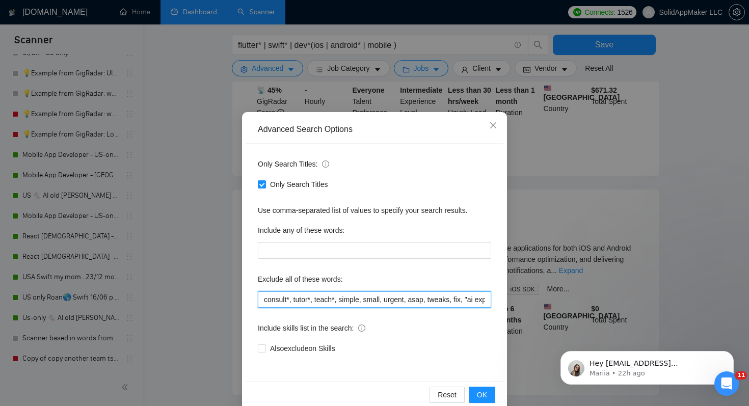
click at [261, 300] on input "consult*, tutor*, teach*, simple, small, urgent, asap, tweaks, fix, "ai expert"…" at bounding box center [374, 299] width 233 height 16
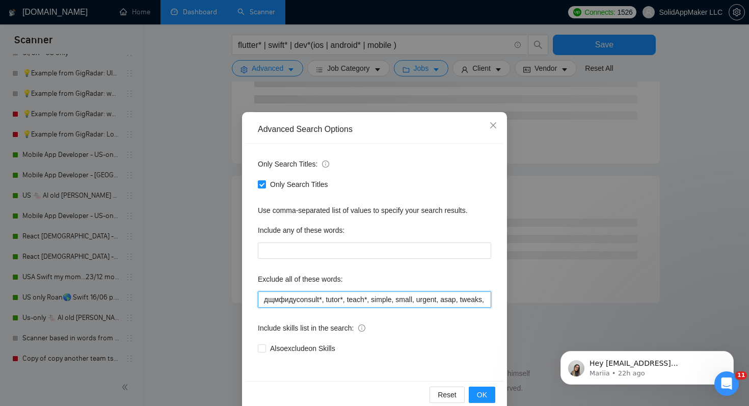
scroll to position [571, 0]
click at [307, 298] on input "дщмфидуconsult*, tutor*, teach*, simple, small, urgent, asap, tweaks, fix, "ai …" at bounding box center [374, 299] width 233 height 16
drag, startPoint x: 293, startPoint y: 299, endPoint x: 230, endPoint y: 299, distance: 63.2
click at [230, 299] on div "Advanced Search Options Only Search Titles: Only Search Titles Use comma-separa…" at bounding box center [374, 203] width 749 height 406
type input "lovable*, finalize*, consult*, tutor*, teach*, simple, small, urgent, asap, twe…"
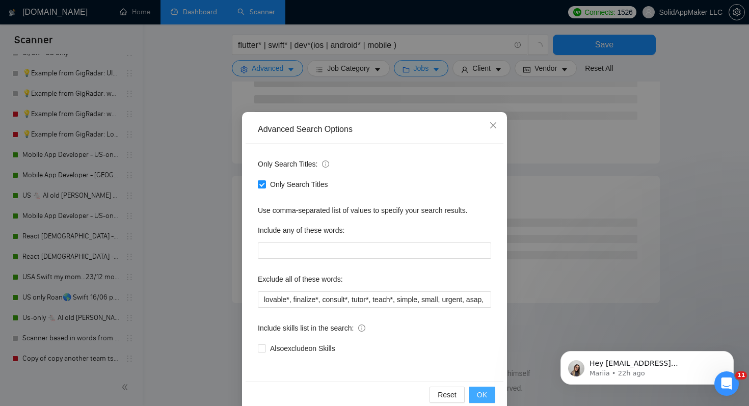
click at [490, 394] on button "OK" at bounding box center [482, 395] width 26 height 16
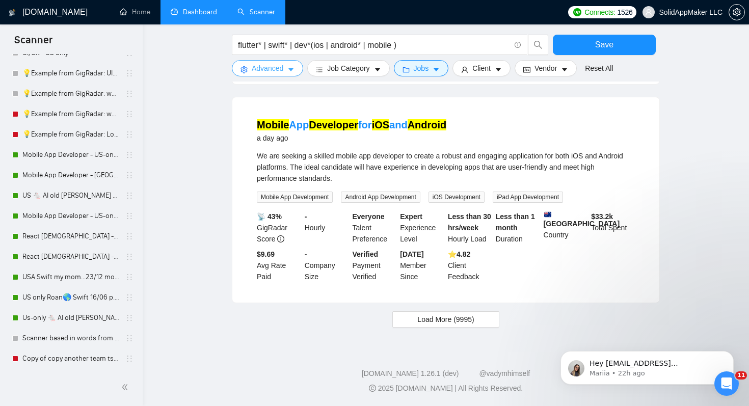
scroll to position [991, 0]
click at [457, 325] on span "Load More (9995)" at bounding box center [445, 319] width 57 height 11
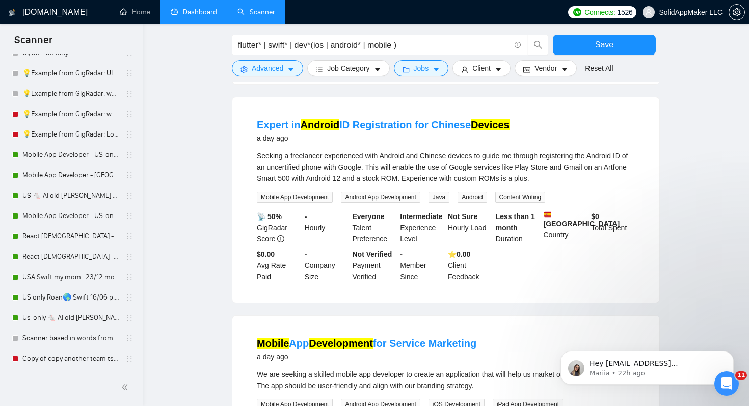
scroll to position [1198, 0]
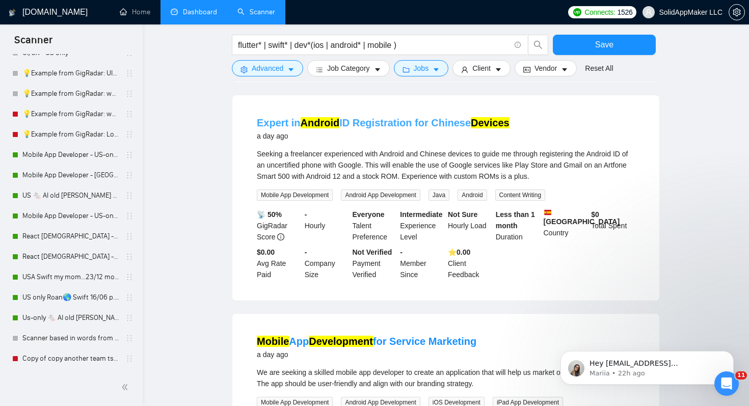
click at [408, 128] on link "Expert in Android ID Registration for Chinese Devices" at bounding box center [383, 122] width 253 height 11
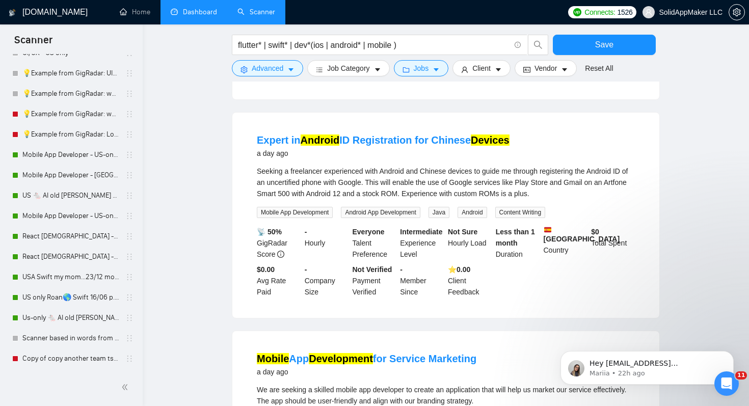
scroll to position [1162, 0]
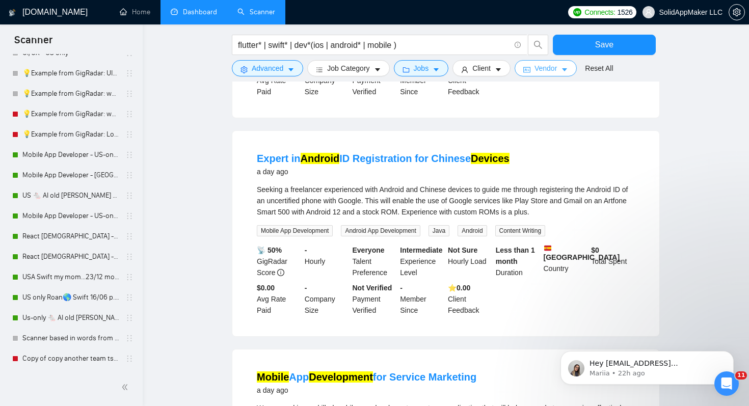
click at [551, 63] on span "Vendor" at bounding box center [545, 68] width 22 height 11
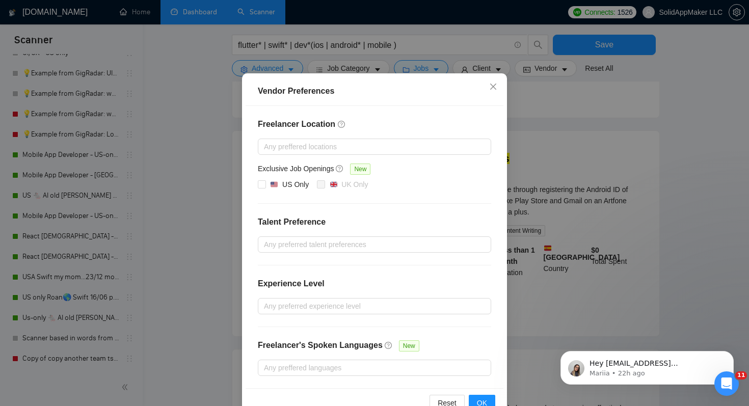
scroll to position [65, 0]
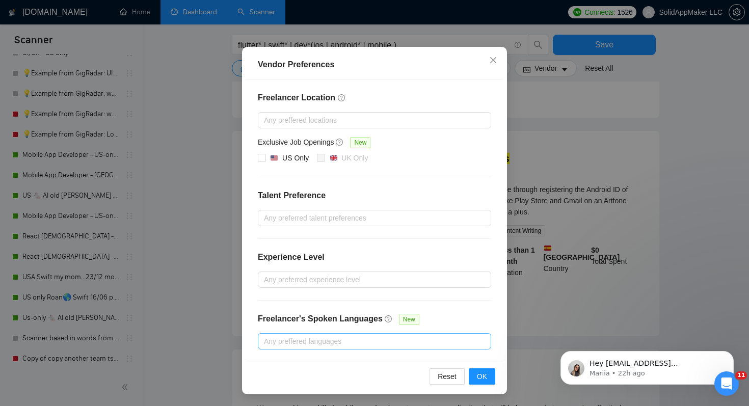
click at [437, 336] on div at bounding box center [369, 341] width 218 height 12
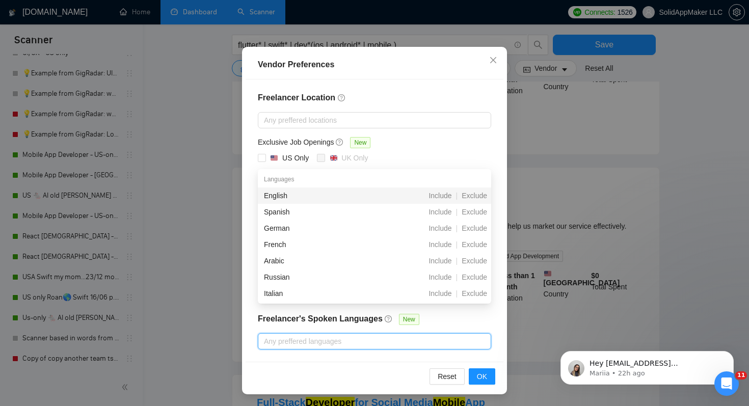
scroll to position [1369, 0]
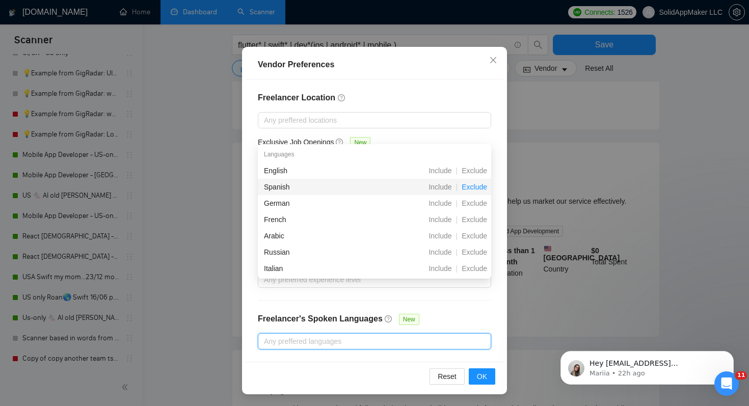
click at [472, 190] on span "Exclude" at bounding box center [474, 187] width 34 height 8
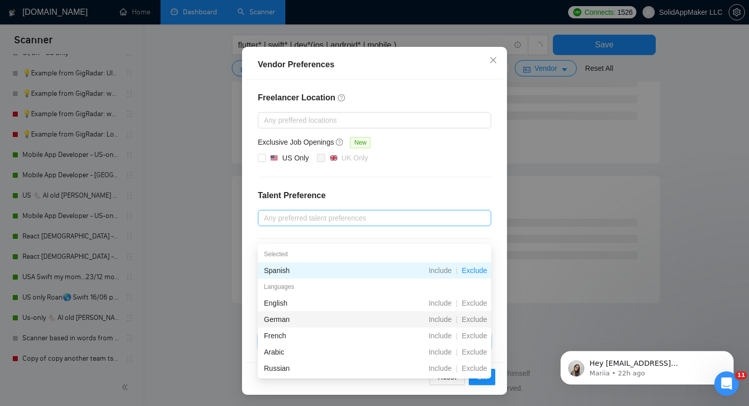
scroll to position [1269, 0]
click at [475, 219] on div at bounding box center [369, 218] width 218 height 12
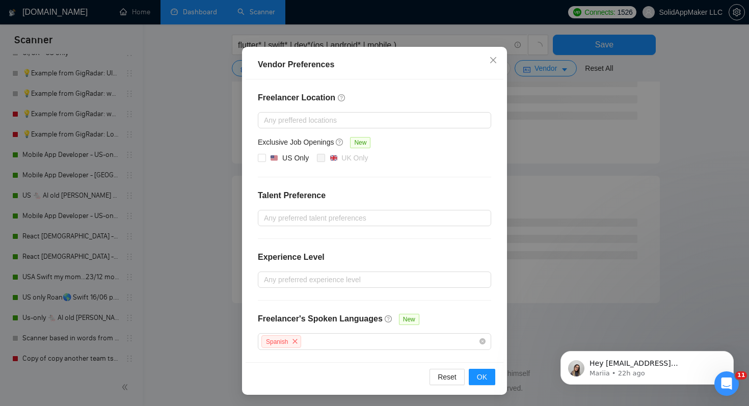
click at [454, 184] on div "Freelancer Location Any preffered locations Exclusive Job Openings New US Only …" at bounding box center [375, 220] width 258 height 283
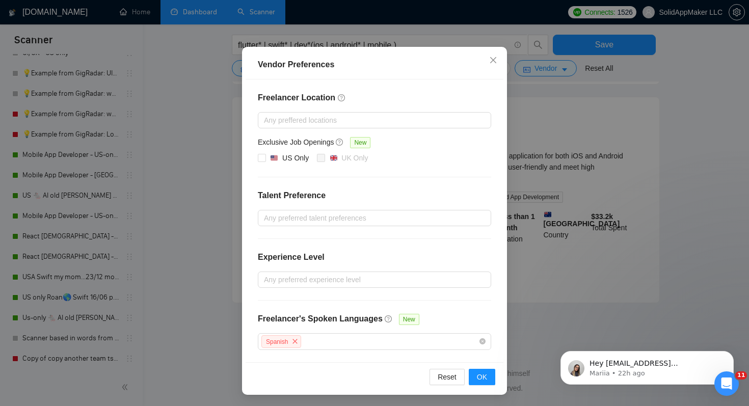
scroll to position [994, 0]
click at [400, 275] on div at bounding box center [369, 280] width 218 height 12
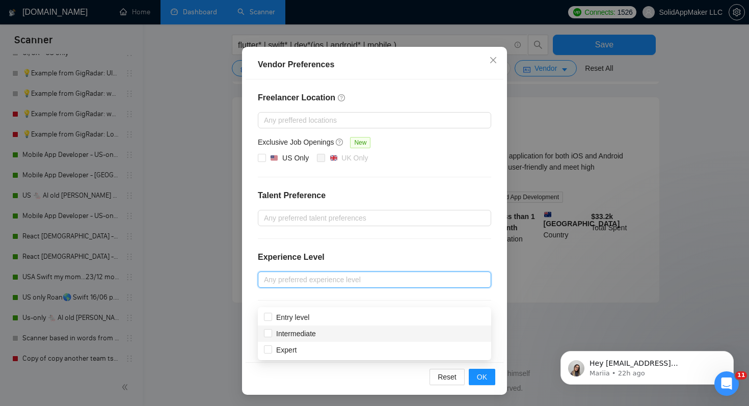
click at [380, 328] on div "Intermediate" at bounding box center [374, 333] width 221 height 11
checkbox input "true"
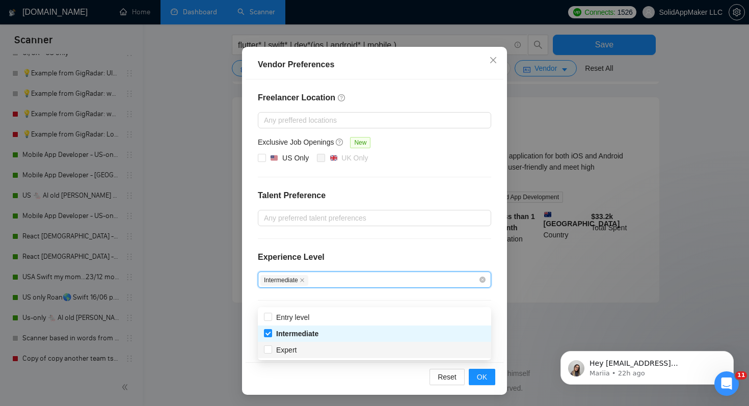
click at [380, 344] on div "Expert" at bounding box center [374, 349] width 221 height 11
checkbox input "true"
click at [383, 344] on div "Spanish" at bounding box center [369, 341] width 218 height 15
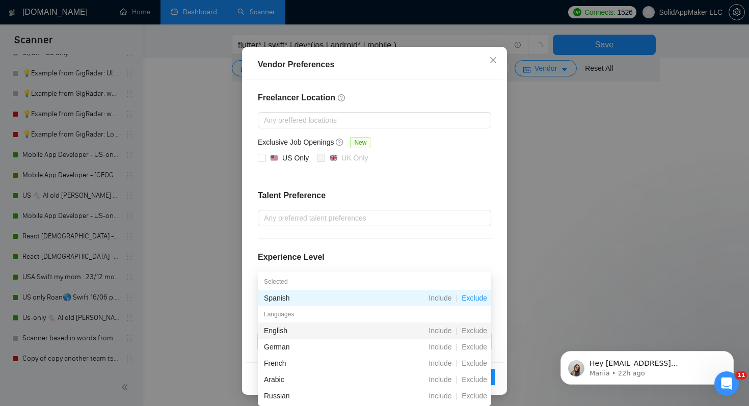
scroll to position [919, 0]
click at [475, 345] on span "Exclude" at bounding box center [474, 347] width 34 height 8
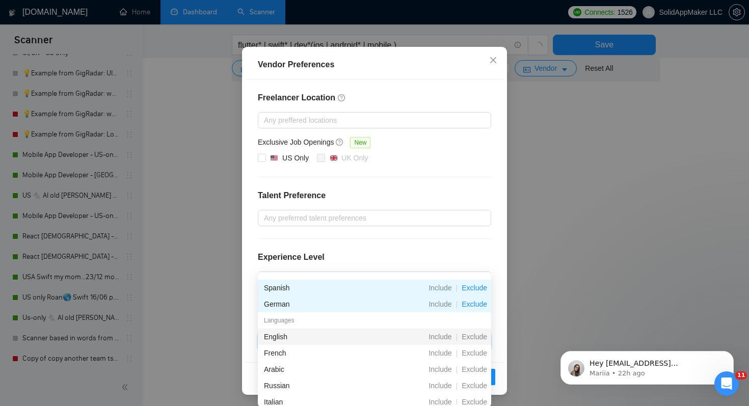
scroll to position [12, 0]
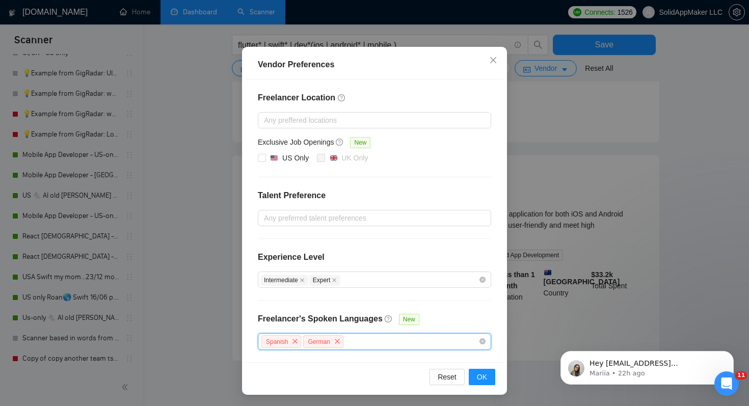
click at [451, 342] on div "Spanish German" at bounding box center [369, 341] width 218 height 15
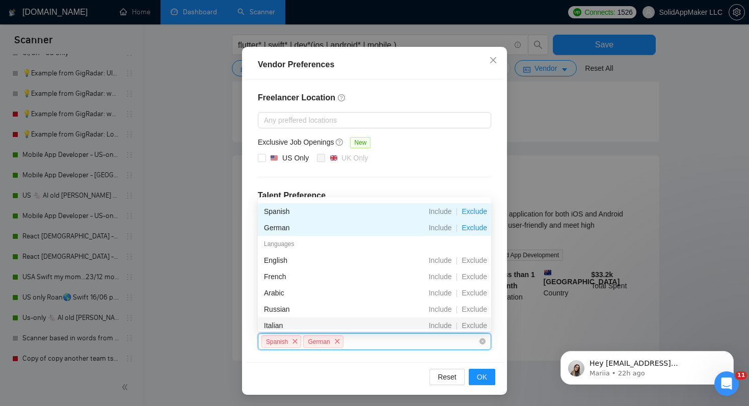
click at [468, 320] on div "Exclude" at bounding box center [474, 325] width 34 height 11
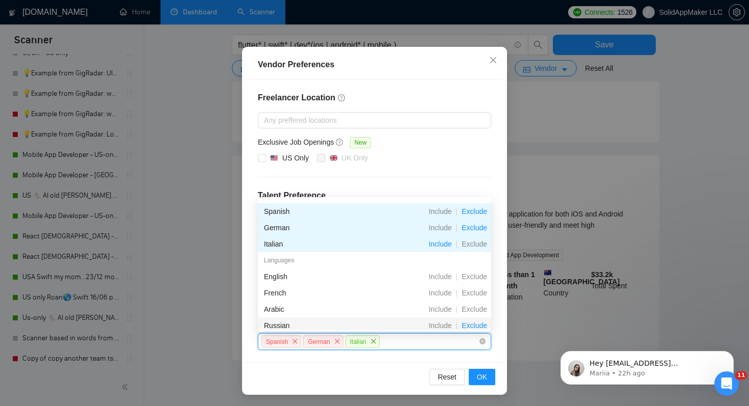
click at [469, 321] on span "Exclude" at bounding box center [474, 325] width 34 height 8
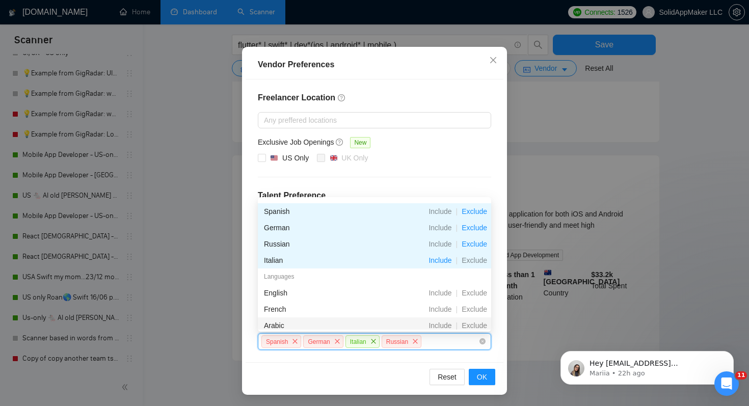
click at [469, 321] on span "Exclude" at bounding box center [474, 325] width 34 height 8
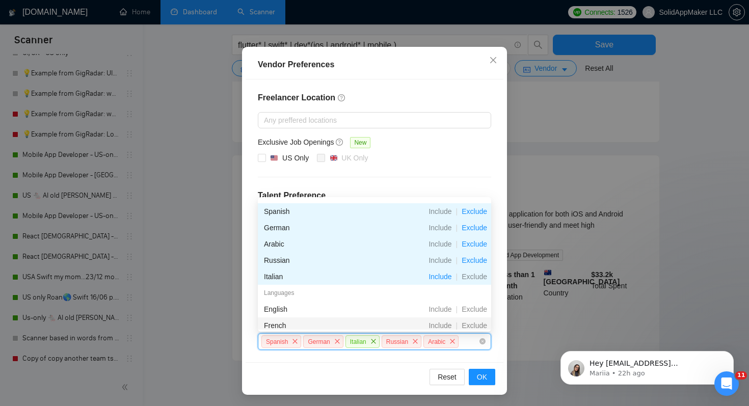
click at [469, 321] on span "Exclude" at bounding box center [474, 325] width 34 height 8
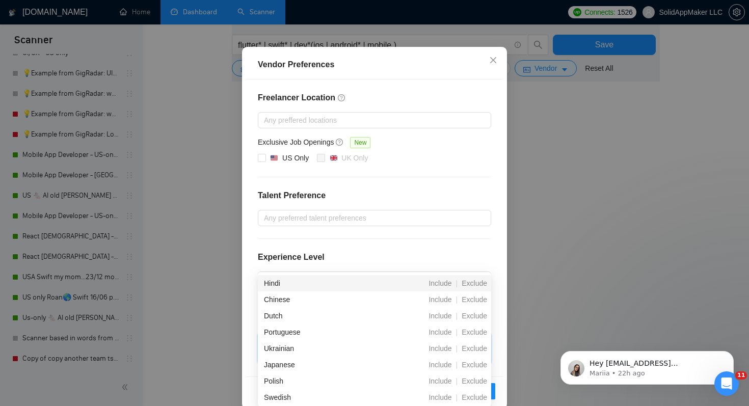
scroll to position [146, 0]
click at [475, 351] on span "Exclude" at bounding box center [474, 348] width 34 height 8
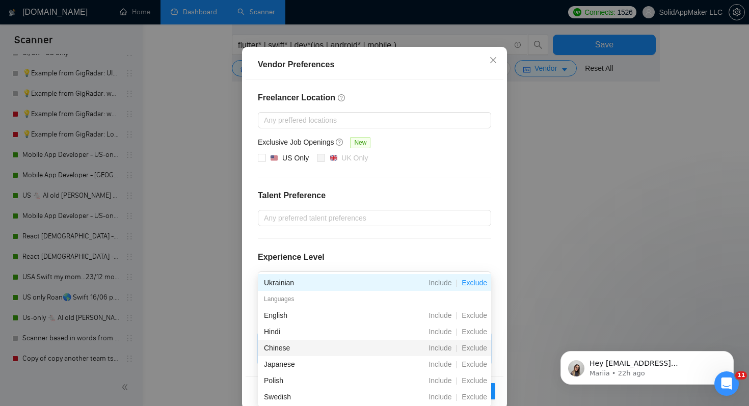
click at [475, 351] on span "Exclude" at bounding box center [474, 348] width 34 height 8
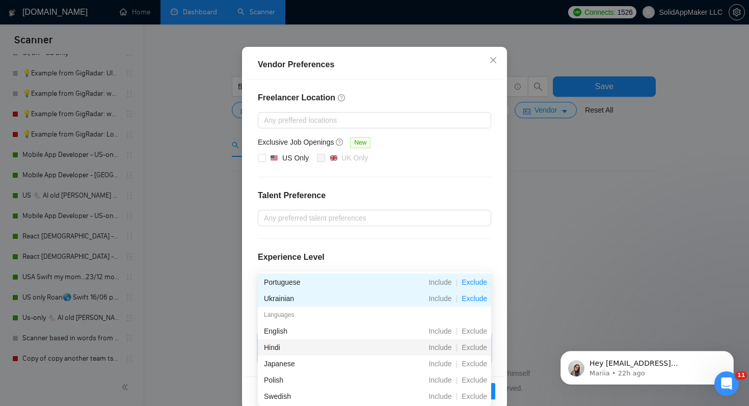
scroll to position [0, 0]
click at [475, 351] on span "Exclude" at bounding box center [474, 347] width 34 height 8
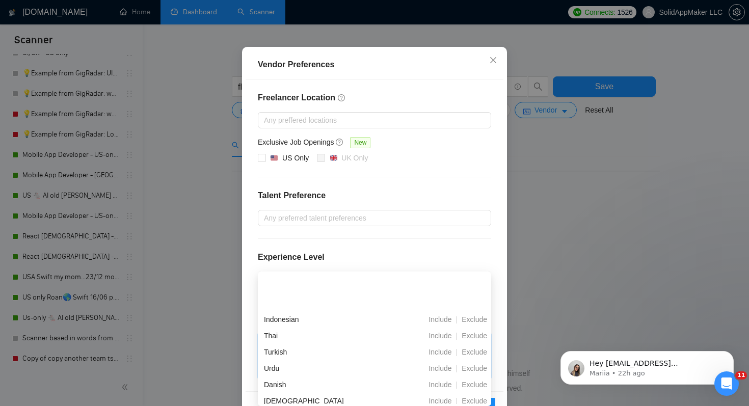
scroll to position [364, 0]
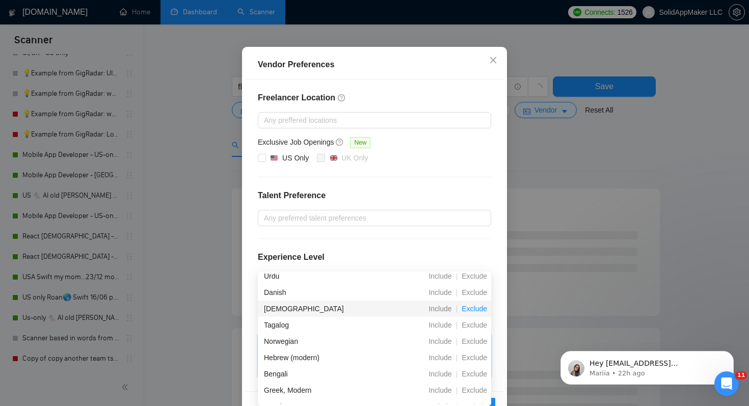
click at [478, 306] on span "Exclude" at bounding box center [474, 309] width 34 height 8
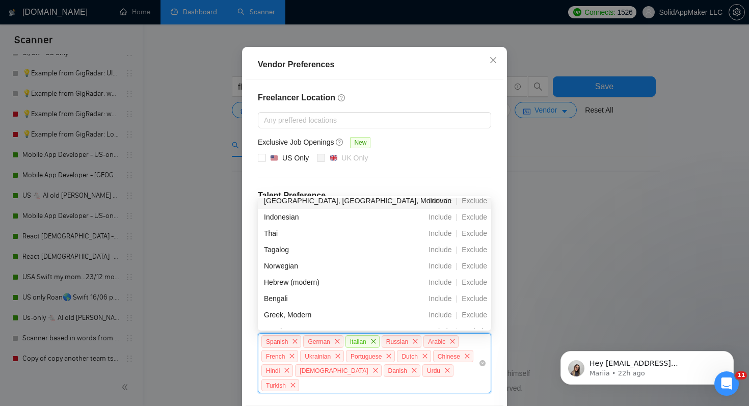
click at [445, 167] on div "Freelancer Location Any preffered locations Exclusive Job Openings New US Only …" at bounding box center [375, 242] width 258 height 326
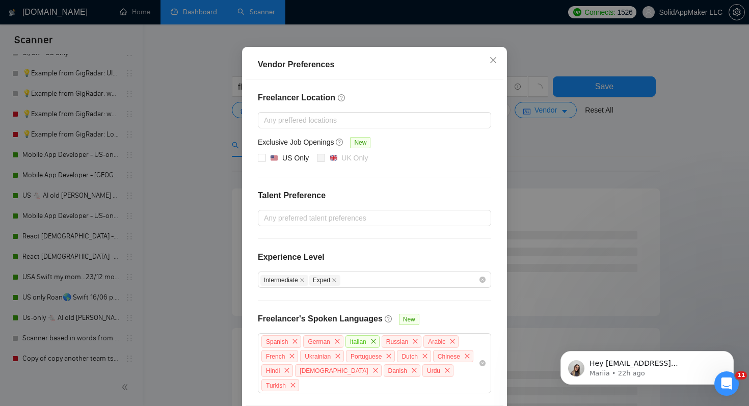
scroll to position [108, 0]
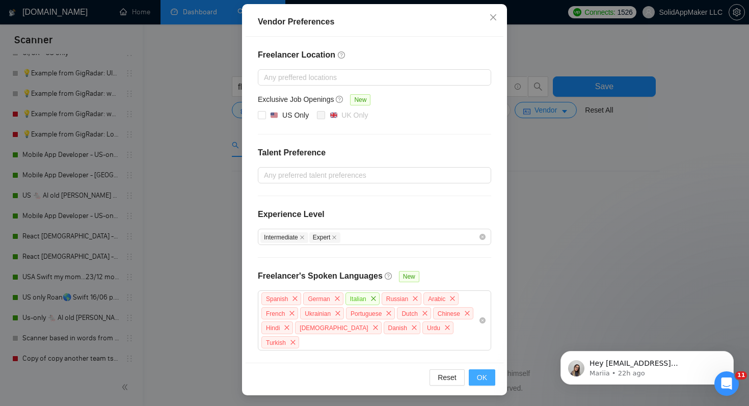
click at [489, 384] on button "OK" at bounding box center [482, 377] width 26 height 16
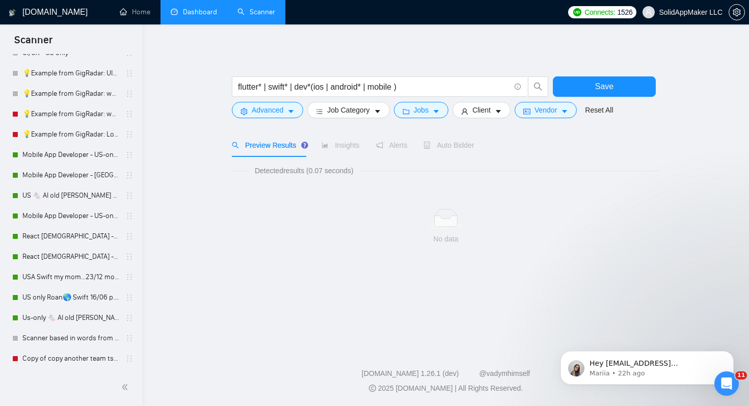
scroll to position [57, 0]
click at [499, 150] on div "Preview Results Insights Alerts Auto Bidder" at bounding box center [446, 144] width 428 height 23
click at [290, 106] on button "Advanced" at bounding box center [267, 110] width 71 height 16
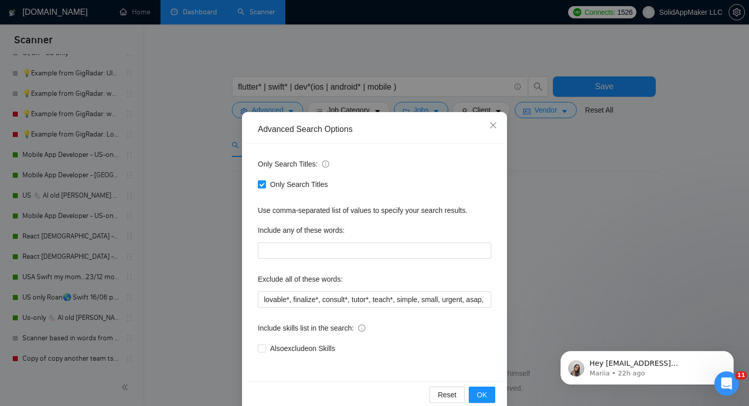
click at [208, 195] on div "Advanced Search Options Only Search Titles: Only Search Titles Use comma-separa…" at bounding box center [374, 203] width 749 height 406
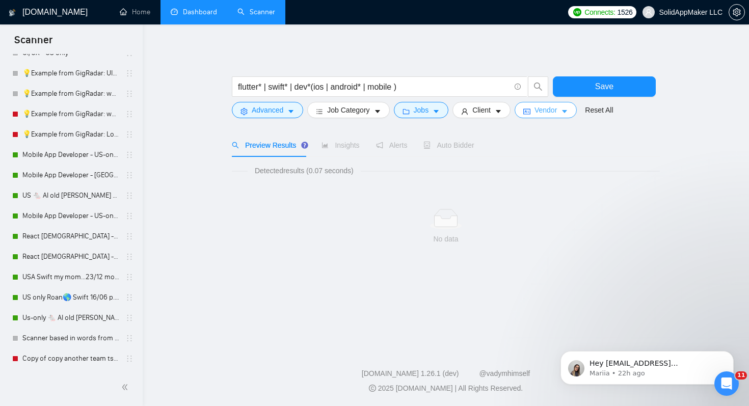
click at [564, 110] on button "Vendor" at bounding box center [546, 110] width 62 height 16
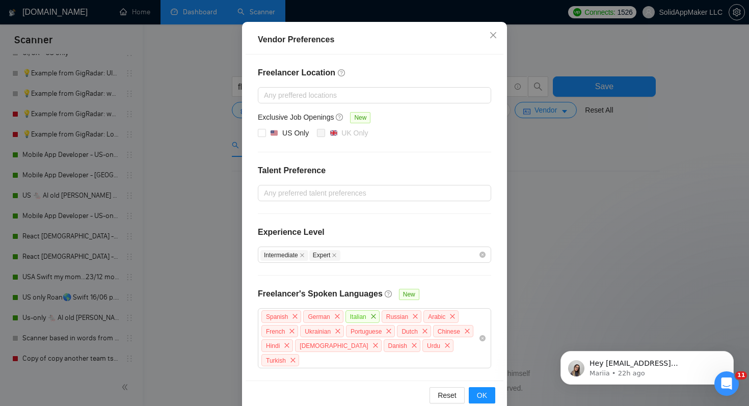
scroll to position [108, 0]
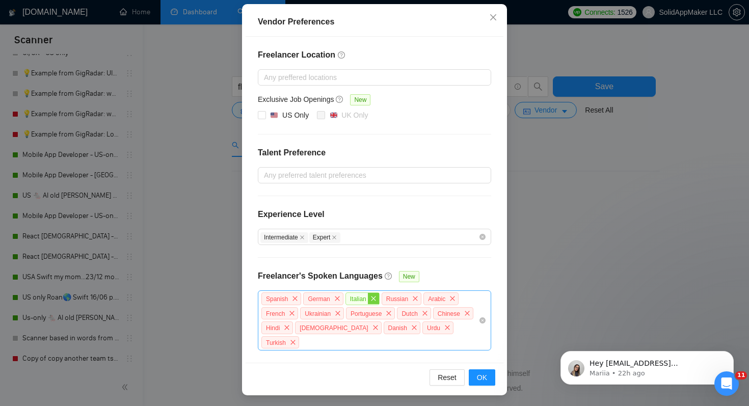
click at [376, 300] on icon "close" at bounding box center [373, 298] width 6 height 6
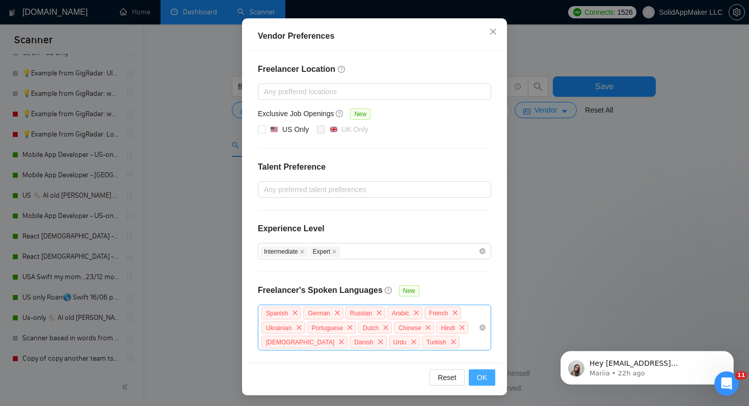
click at [475, 373] on button "OK" at bounding box center [482, 377] width 26 height 16
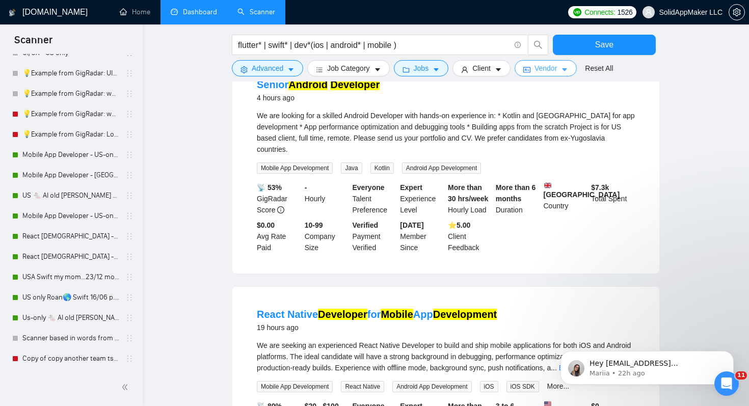
scroll to position [410, 0]
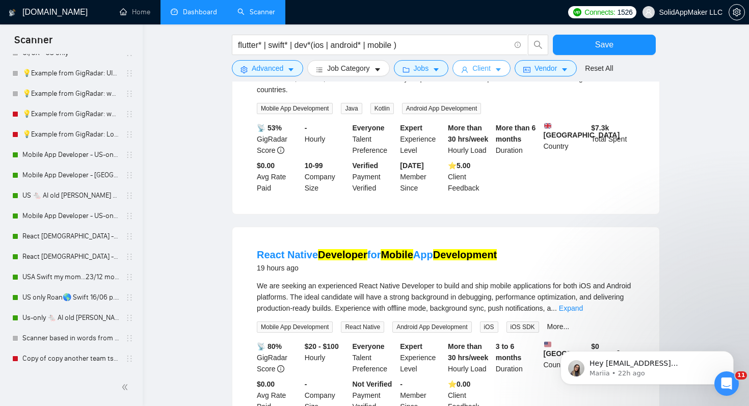
click at [468, 72] on icon "user" at bounding box center [464, 69] width 7 height 7
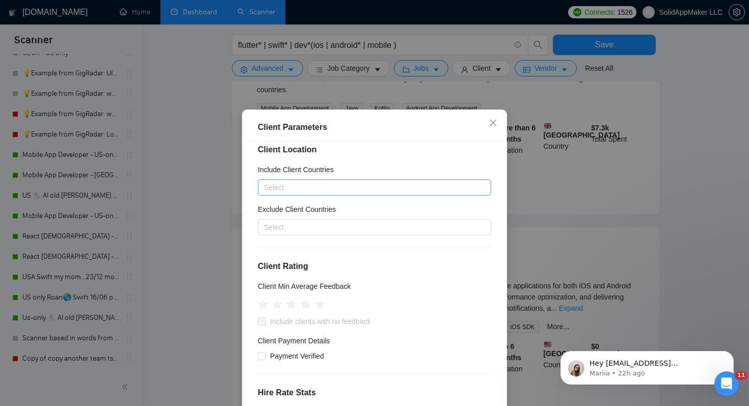
scroll to position [16, 0]
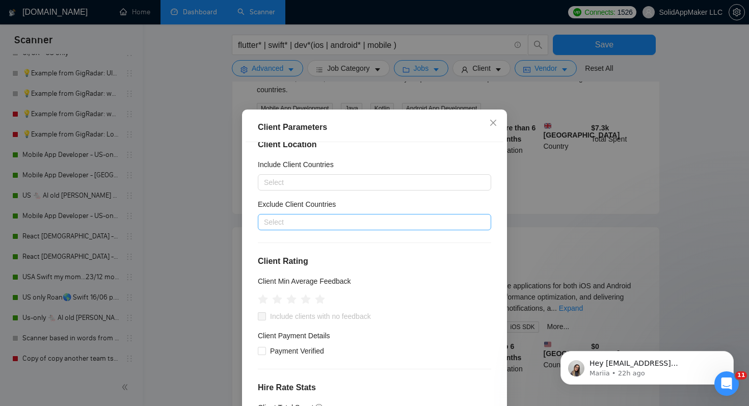
click at [380, 225] on div at bounding box center [369, 222] width 218 height 12
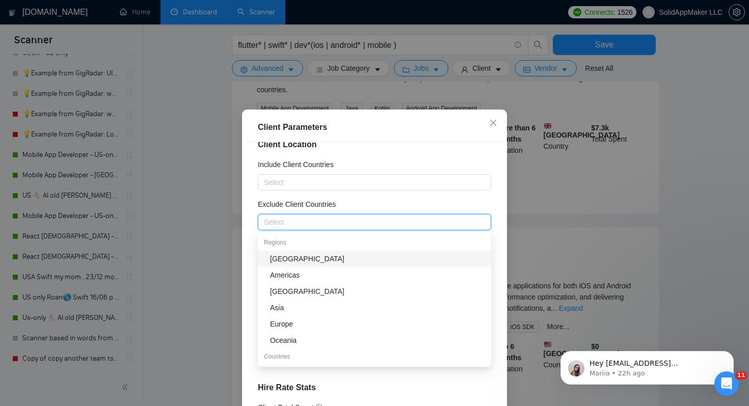
click at [387, 258] on div "[GEOGRAPHIC_DATA]" at bounding box center [377, 258] width 215 height 11
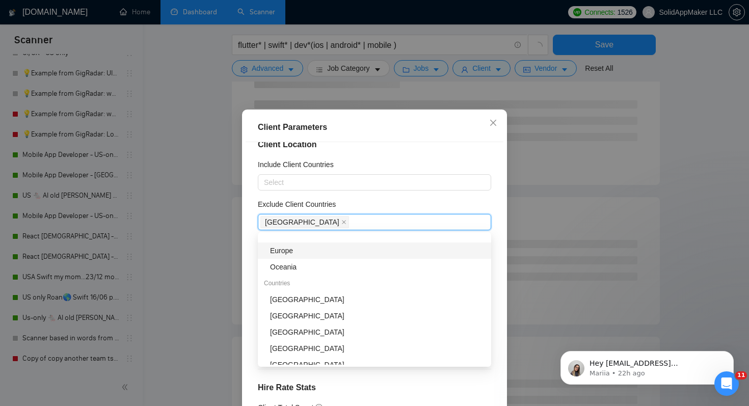
scroll to position [95, 0]
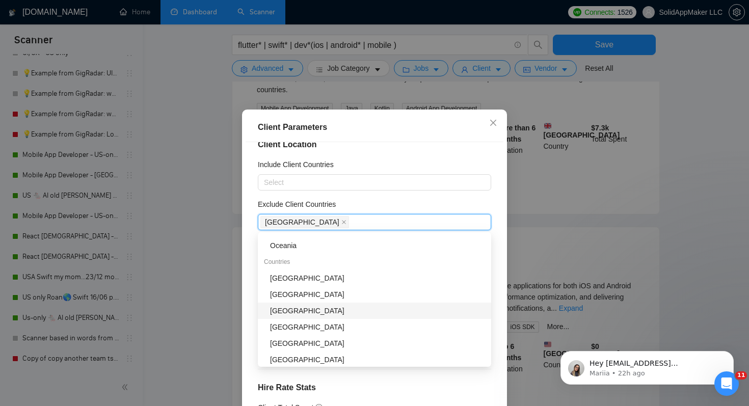
click at [373, 309] on div "[GEOGRAPHIC_DATA]" at bounding box center [377, 310] width 215 height 11
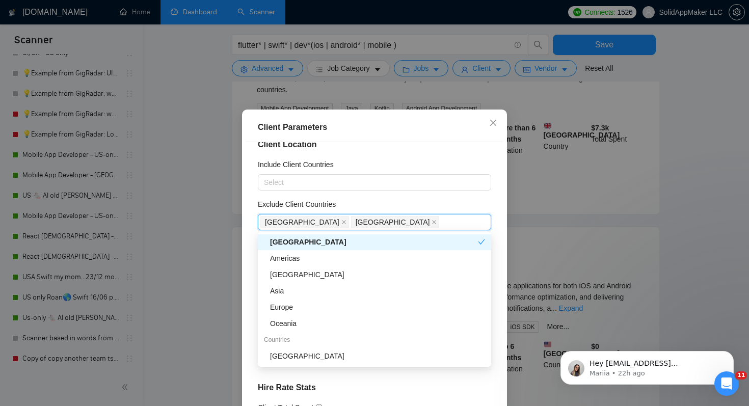
scroll to position [0, 0]
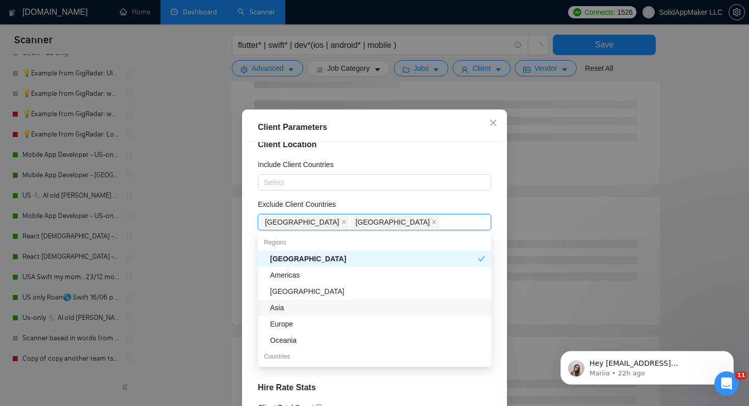
click at [369, 304] on div "Asia" at bounding box center [377, 307] width 215 height 11
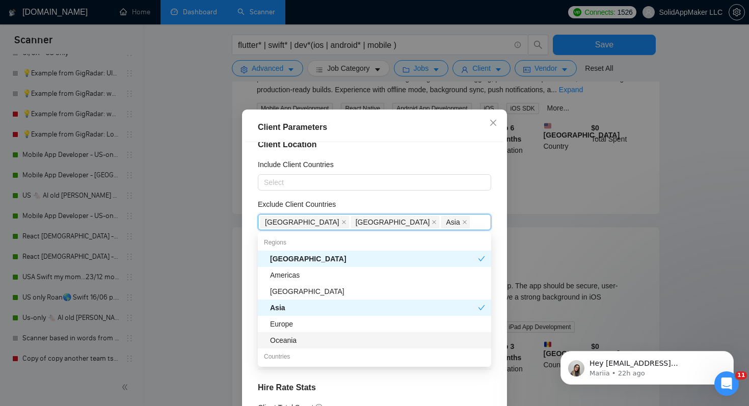
click at [359, 345] on div "Oceania" at bounding box center [377, 340] width 215 height 11
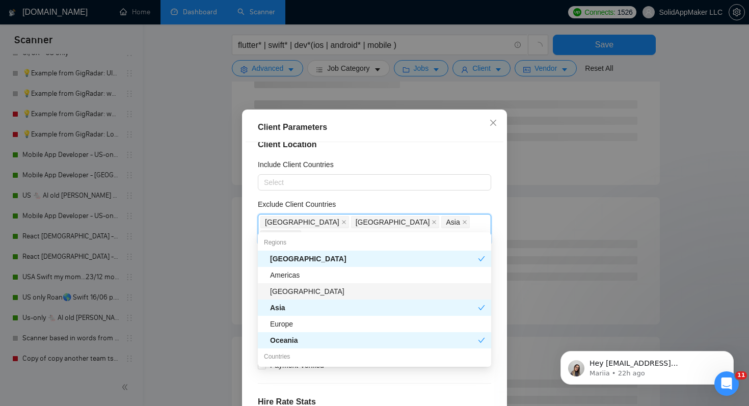
click at [360, 292] on div "[GEOGRAPHIC_DATA]" at bounding box center [377, 291] width 215 height 11
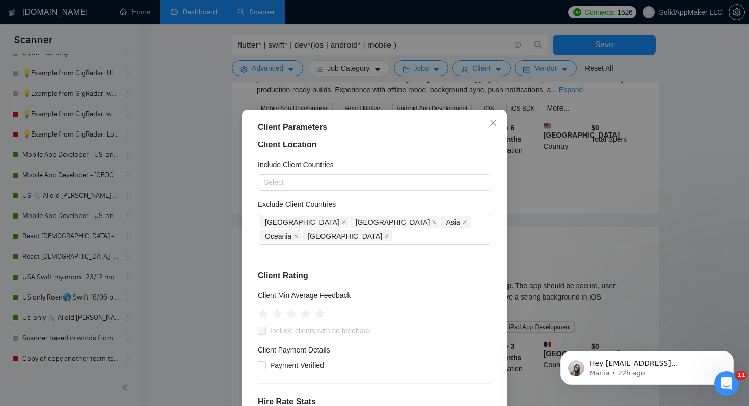
click at [420, 204] on div "Exclude Client Countries" at bounding box center [374, 206] width 233 height 15
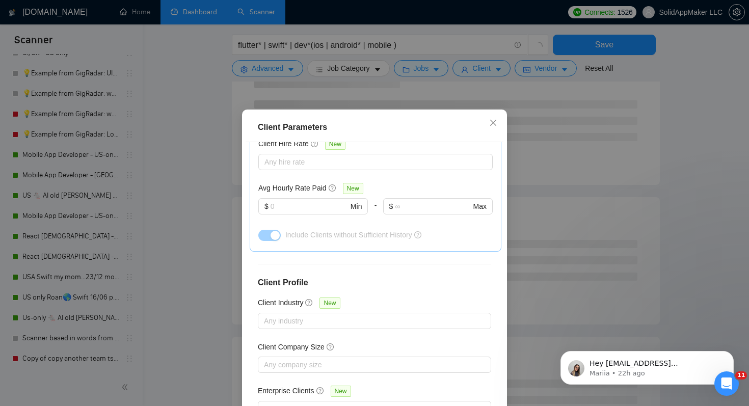
scroll to position [65, 0]
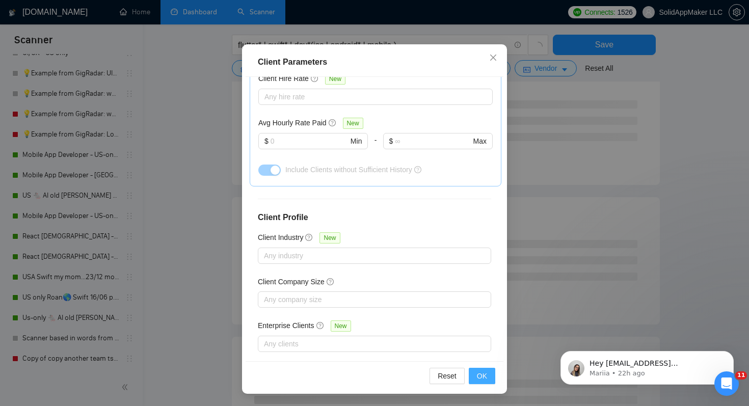
click at [483, 379] on span "OK" at bounding box center [482, 375] width 10 height 11
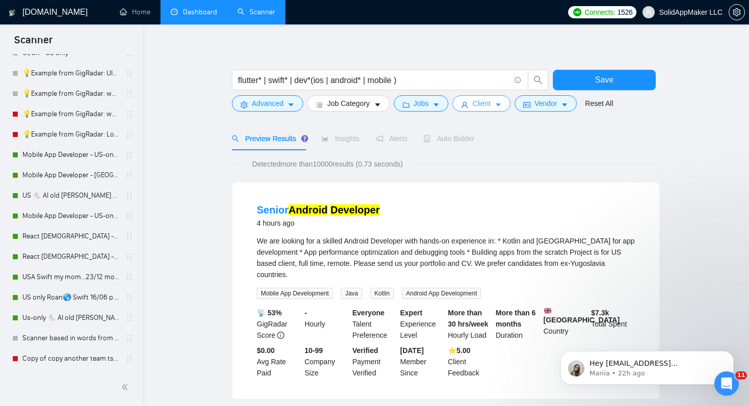
scroll to position [9, 0]
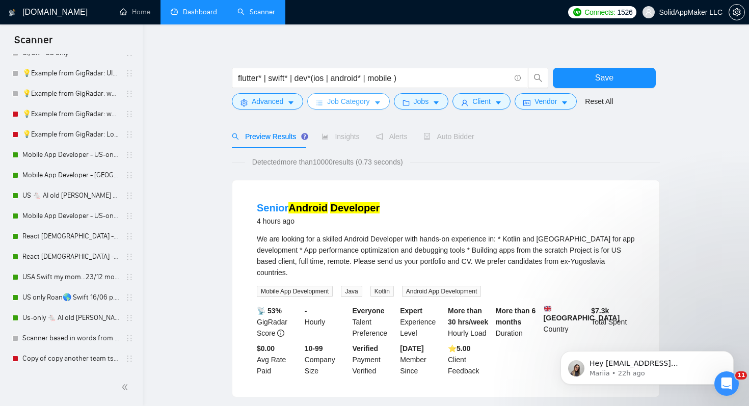
click at [360, 98] on span "Job Category" at bounding box center [348, 101] width 42 height 11
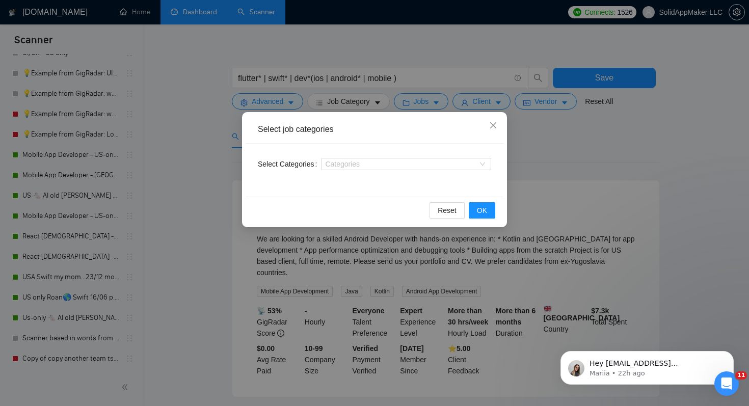
click at [557, 160] on div "Select job categories Select Categories Categories Reset OK" at bounding box center [374, 203] width 749 height 406
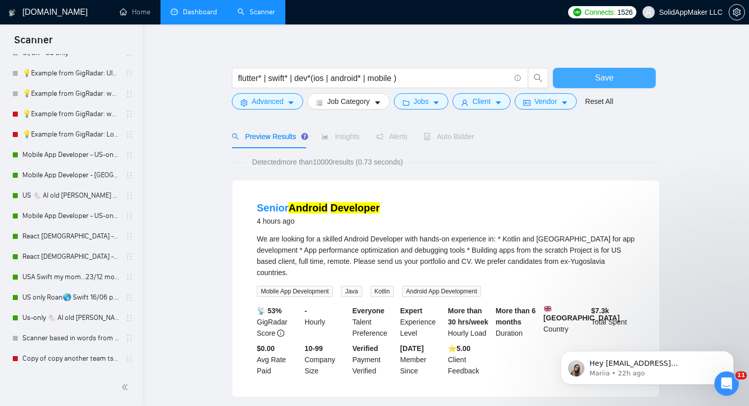
click at [590, 82] on button "Save" at bounding box center [604, 78] width 103 height 20
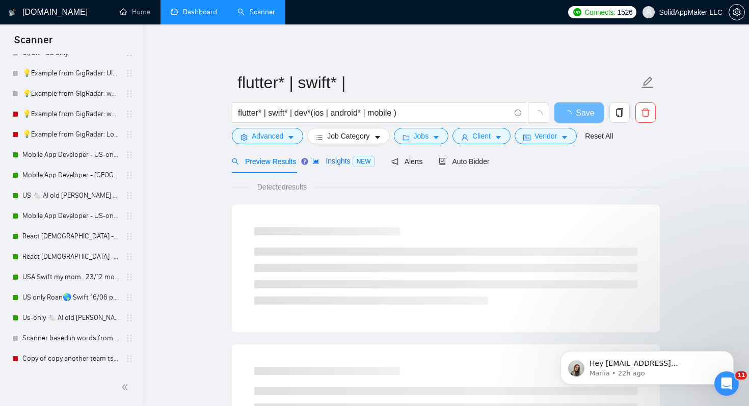
click at [343, 161] on span "Insights NEW" at bounding box center [343, 161] width 62 height 8
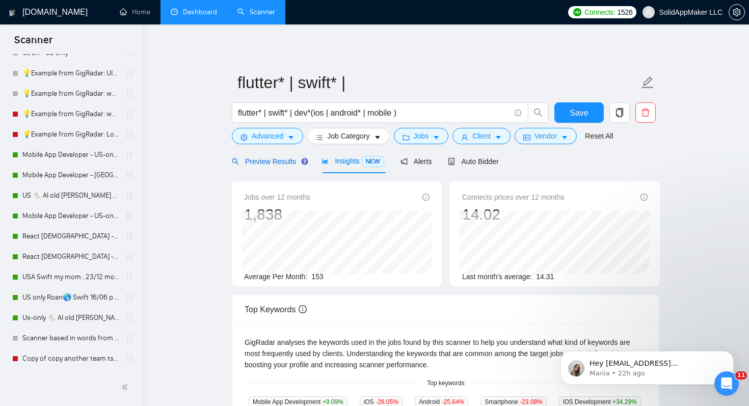
click at [293, 158] on span "Preview Results" at bounding box center [268, 161] width 73 height 8
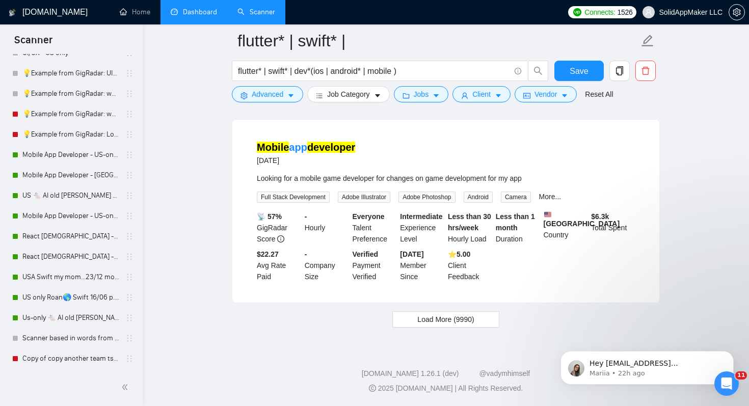
scroll to position [2110, 0]
click at [451, 319] on span "Load More (9990)" at bounding box center [445, 319] width 57 height 11
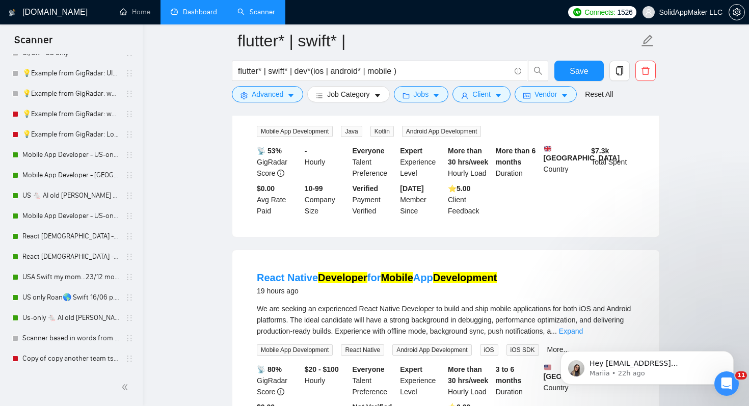
scroll to position [0, 0]
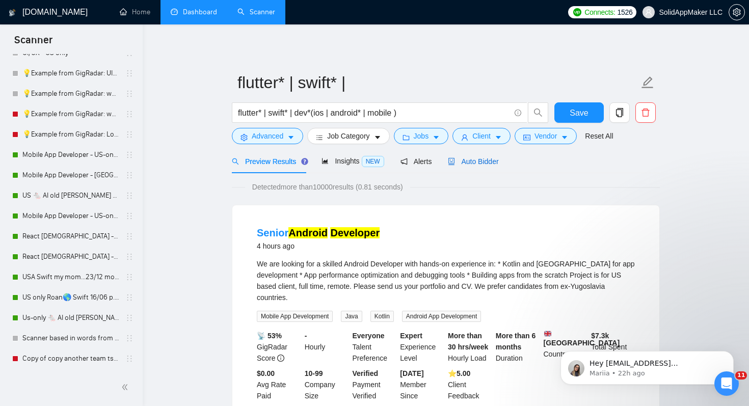
click at [493, 156] on div "Auto Bidder" at bounding box center [473, 161] width 50 height 11
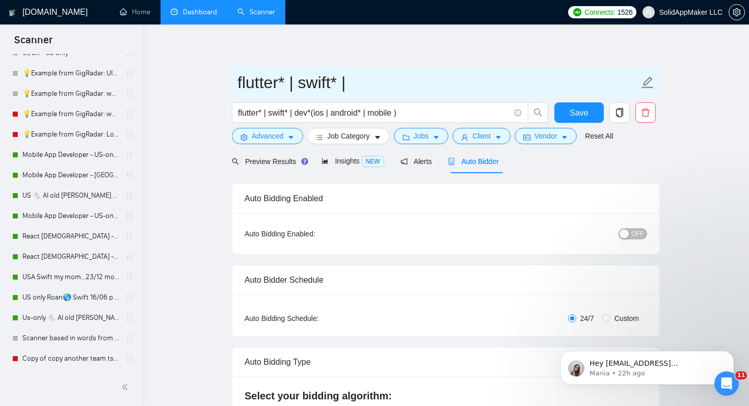
click at [462, 84] on input "flutter* | swift* |" at bounding box center [437, 82] width 401 height 25
type input "titles only 06/10"
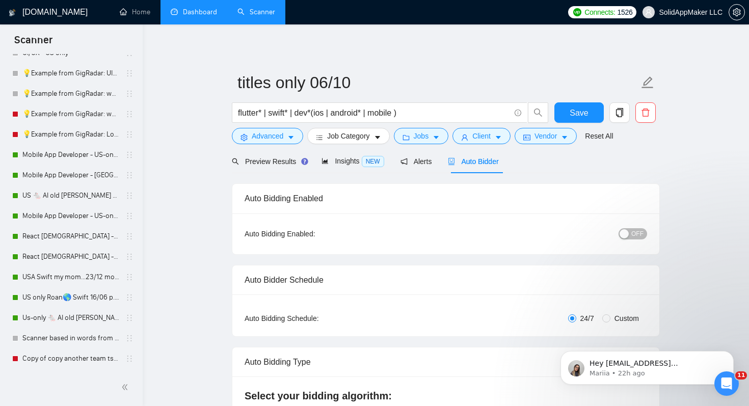
click at [617, 164] on div "Preview Results Insights NEW Alerts Auto Bidder" at bounding box center [446, 161] width 428 height 24
click at [590, 106] on button "Save" at bounding box center [578, 112] width 49 height 20
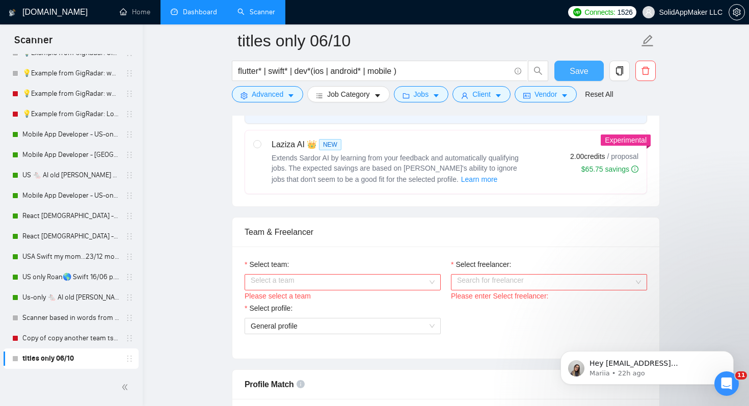
scroll to position [415, 0]
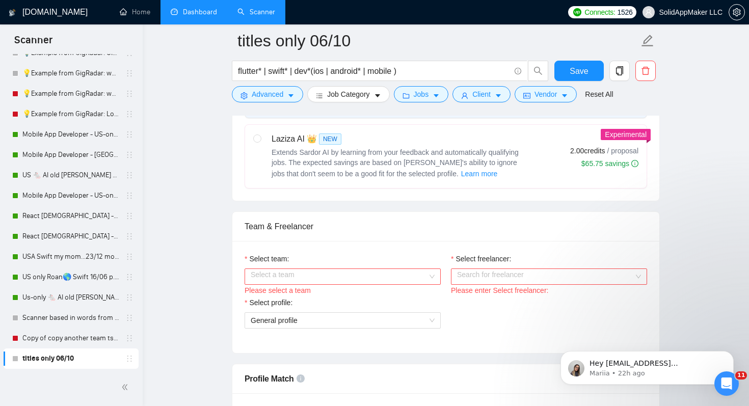
click at [315, 280] on input "Select team:" at bounding box center [339, 276] width 177 height 15
click at [316, 300] on div "SolidAppMaker LLC" at bounding box center [343, 296] width 184 height 11
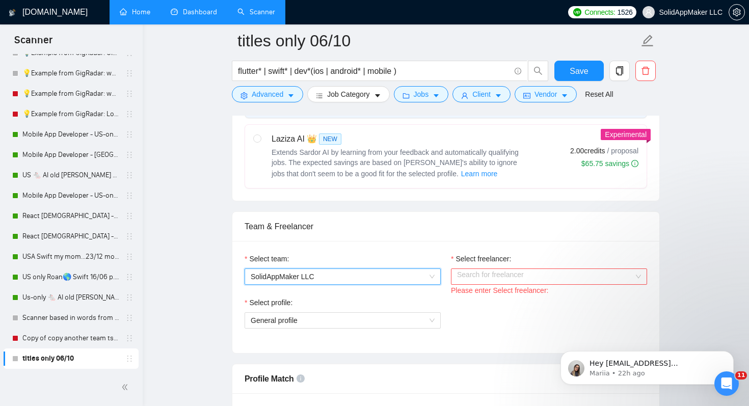
click at [144, 15] on link "Home" at bounding box center [135, 12] width 31 height 9
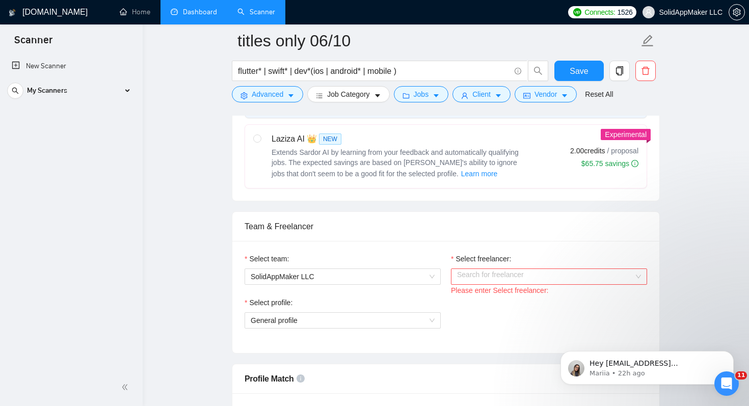
scroll to position [0, 0]
click at [128, 91] on icon at bounding box center [128, 90] width 0 height 5
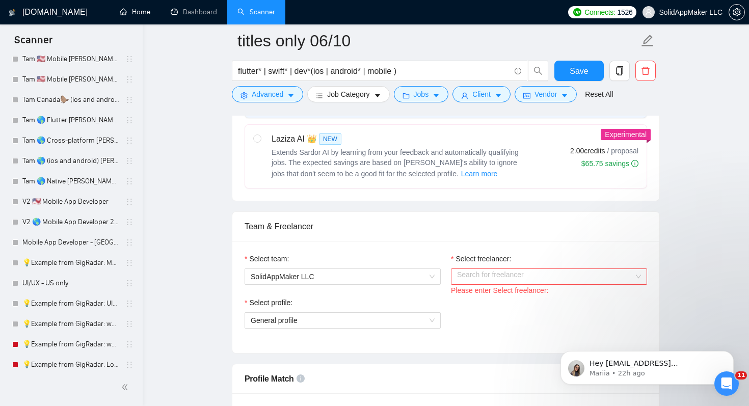
scroll to position [979, 0]
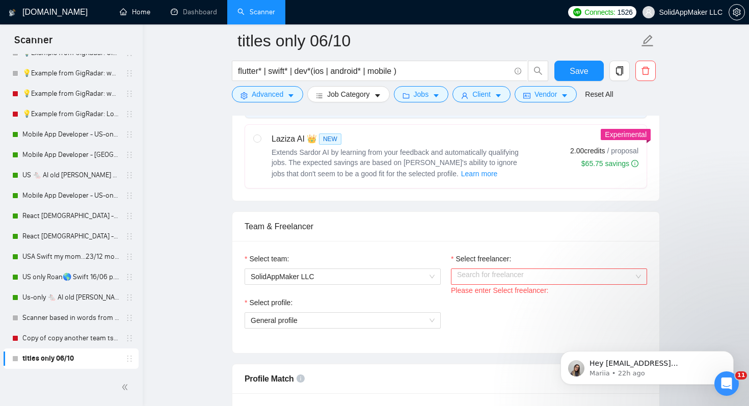
click at [494, 275] on input "Select freelancer:" at bounding box center [545, 276] width 177 height 15
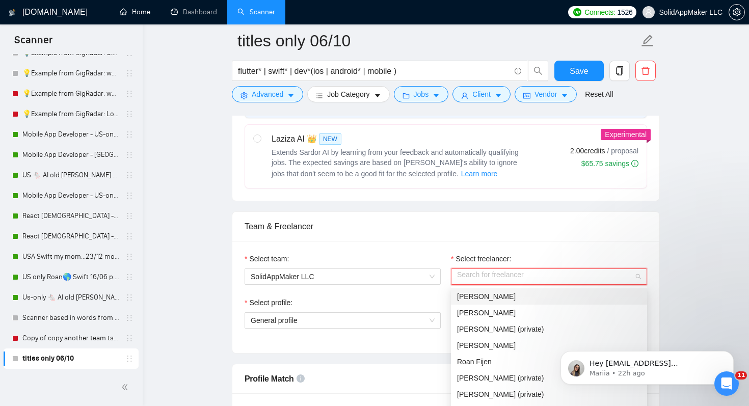
click at [491, 295] on div "John Fijen" at bounding box center [549, 296] width 184 height 11
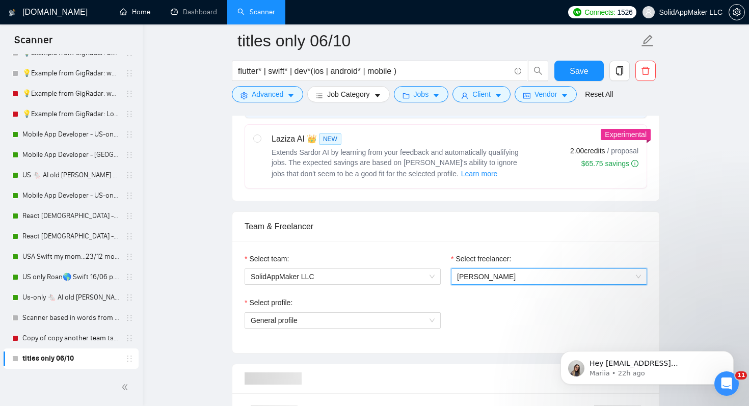
click at [473, 326] on div "Select profile: General profile" at bounding box center [445, 319] width 413 height 44
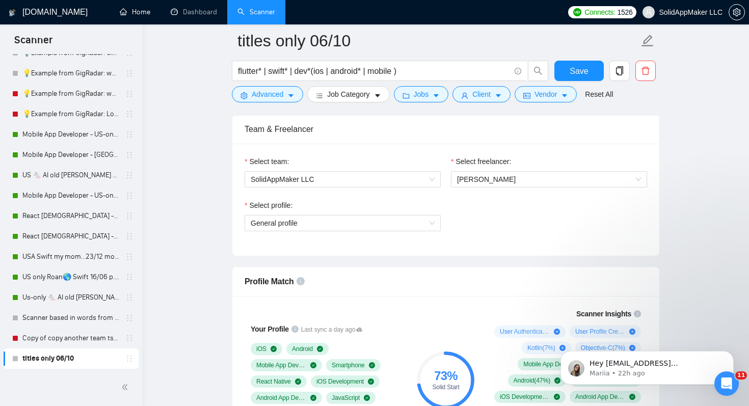
scroll to position [516, 0]
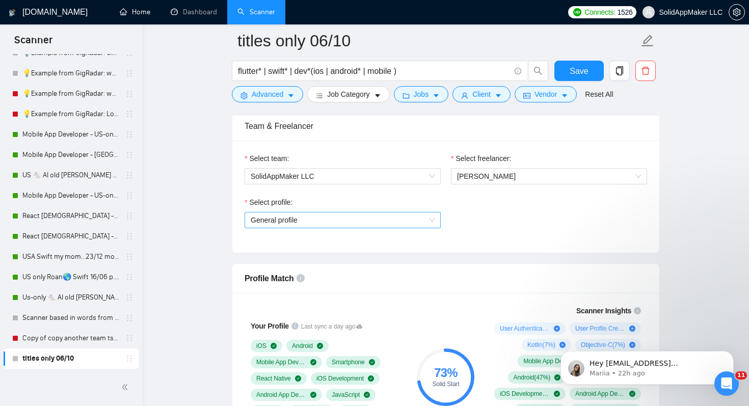
click at [407, 222] on span "General profile" at bounding box center [343, 219] width 184 height 15
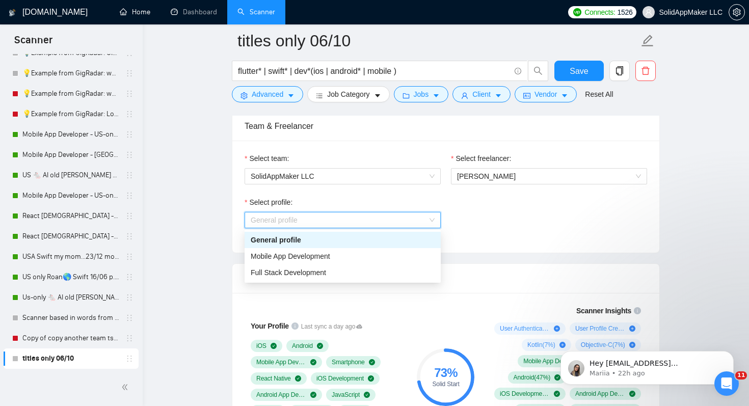
click at [510, 226] on div "Select profile: General profile" at bounding box center [445, 219] width 413 height 44
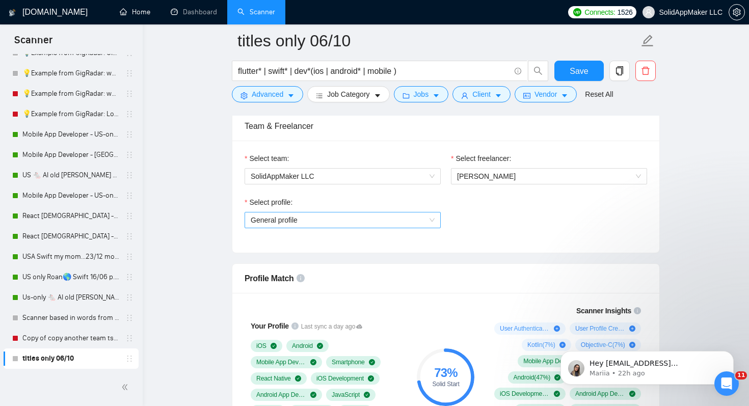
click at [362, 222] on span "General profile" at bounding box center [343, 219] width 184 height 15
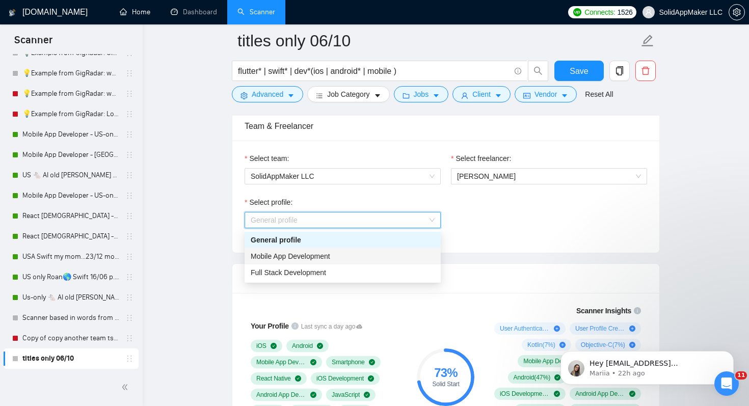
click at [359, 260] on div "Mobile App Development" at bounding box center [343, 256] width 184 height 11
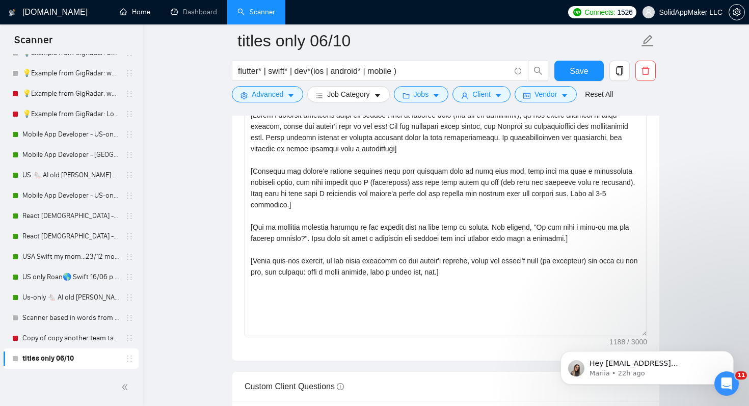
scroll to position [1236, 0]
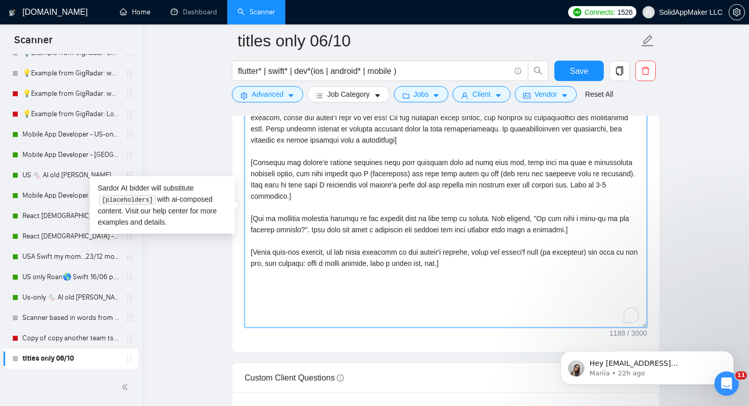
drag, startPoint x: 503, startPoint y: 258, endPoint x: 504, endPoint y: 121, distance: 137.5
click at [504, 121] on textarea "Cover letter template:" at bounding box center [446, 212] width 402 height 229
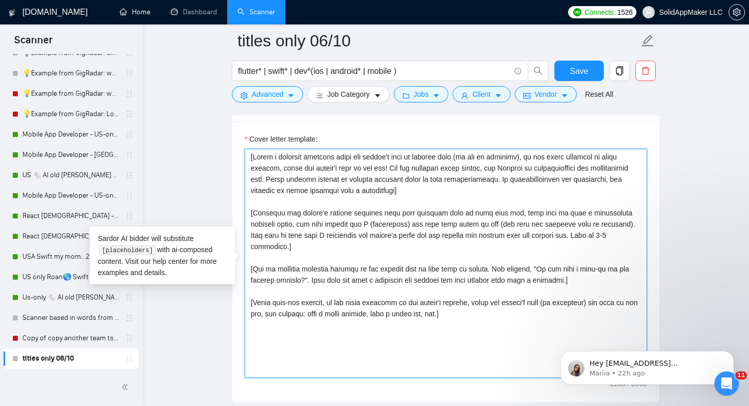
scroll to position [1167, 0]
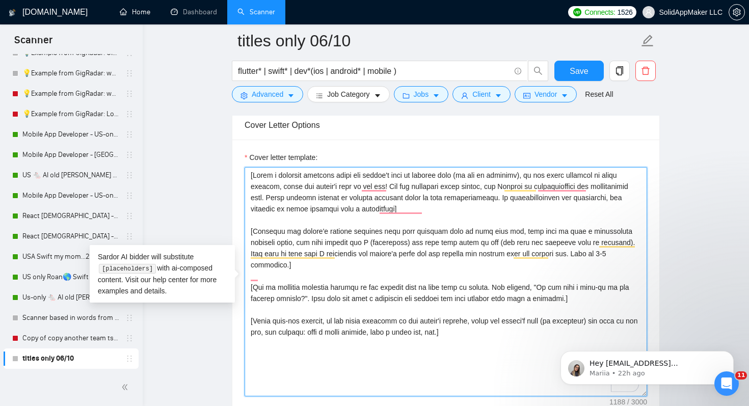
click at [501, 336] on textarea "Cover letter template:" at bounding box center [446, 281] width 402 height 229
drag, startPoint x: 507, startPoint y: 322, endPoint x: 441, endPoint y: 139, distance: 195.0
click at [441, 139] on div "Cover Letter Options Cover letter template:" at bounding box center [446, 265] width 428 height 311
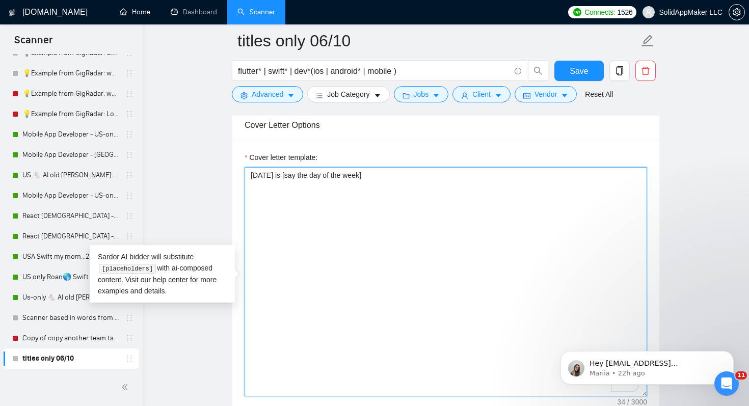
click at [461, 172] on textarea "Today is [say the day of the week]" at bounding box center [446, 281] width 402 height 229
click at [483, 177] on textarea "Today is [say the day of the week], I was working and just saw your jobpost." at bounding box center [446, 281] width 402 height 229
click at [505, 177] on textarea "Today is [say the day of the week], I was working and just saw your job post." at bounding box center [446, 281] width 402 height 229
drag, startPoint x: 579, startPoint y: 173, endPoint x: 544, endPoint y: 174, distance: 35.2
click at [544, 174] on textarea "Today is [say the day of the week], I was working and just saw your job post. I…" at bounding box center [446, 281] width 402 height 229
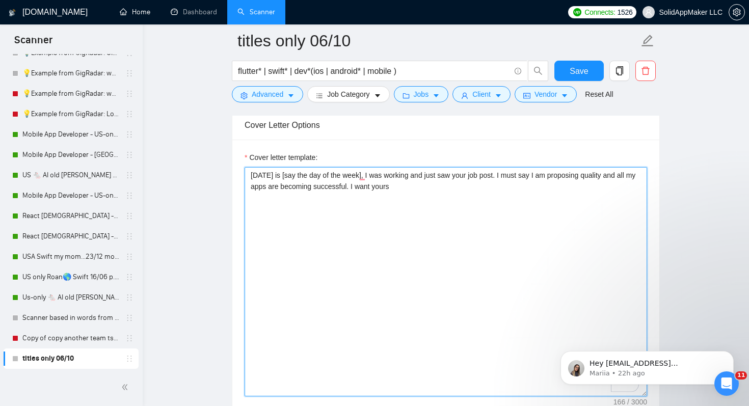
click at [453, 186] on textarea "Today is [say the day of the week], I was working and just saw your job post. I…" at bounding box center [446, 281] width 402 height 229
click at [634, 188] on textarea "Today is [say the day of the week], I was working and just saw your job post. I…" at bounding box center [446, 281] width 402 height 229
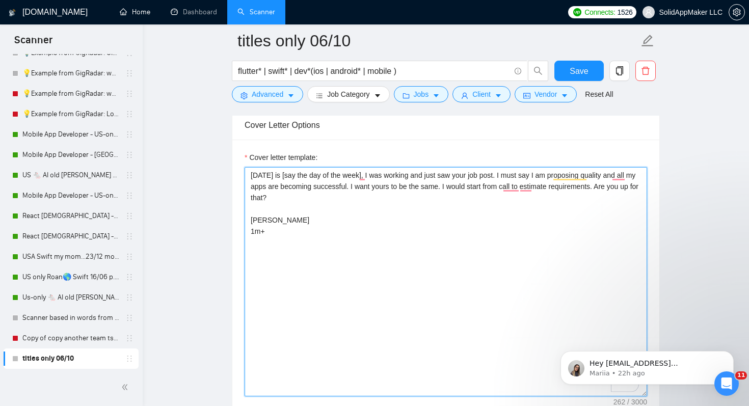
click at [256, 232] on textarea "Today is [say the day of the week], I was working and just saw your job post. I…" at bounding box center [446, 281] width 402 height 229
click at [249, 230] on textarea "Today is [say the day of the week], I was working and just saw your job post. I…" at bounding box center [446, 281] width 402 height 229
click at [282, 231] on textarea "Today is [say the day of the week], I was working and just saw your job post. I…" at bounding box center [446, 281] width 402 height 229
click at [329, 246] on textarea "Today is [say the day of the week], I was working and just saw your job post. I…" at bounding box center [446, 281] width 402 height 229
click at [333, 254] on textarea "Today is [say the day of the week], I was working and just saw your job post. I…" at bounding box center [446, 281] width 402 height 229
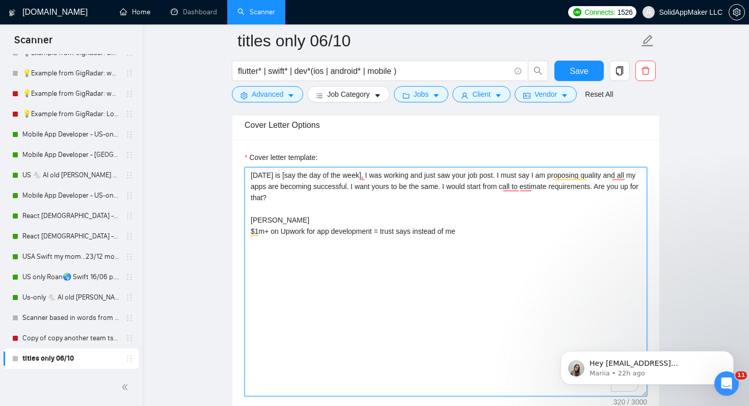
drag, startPoint x: 414, startPoint y: 230, endPoint x: 403, endPoint y: 230, distance: 10.2
click at [403, 230] on textarea "Today is [say the day of the week], I was working and just saw your job post. I…" at bounding box center [446, 281] width 402 height 229
click at [493, 228] on textarea "Today is [say the day of the week], I was working and just saw your job post. I…" at bounding box center [446, 281] width 402 height 229
drag, startPoint x: 493, startPoint y: 228, endPoint x: 378, endPoint y: 226, distance: 114.6
click at [378, 226] on textarea "Today is [say the day of the week], I was working and just saw your job post. I…" at bounding box center [446, 281] width 402 height 229
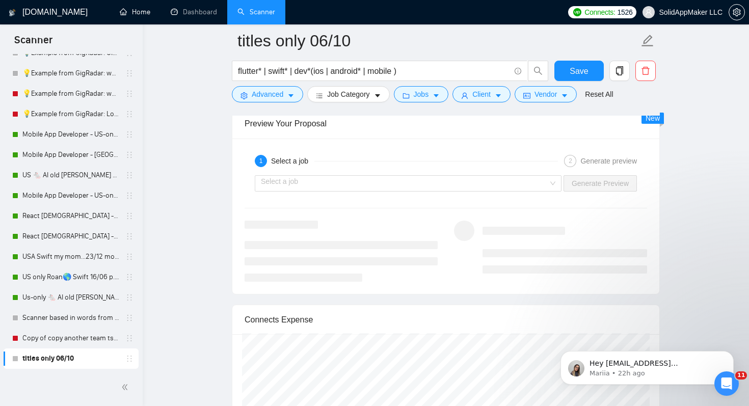
scroll to position [2007, 0]
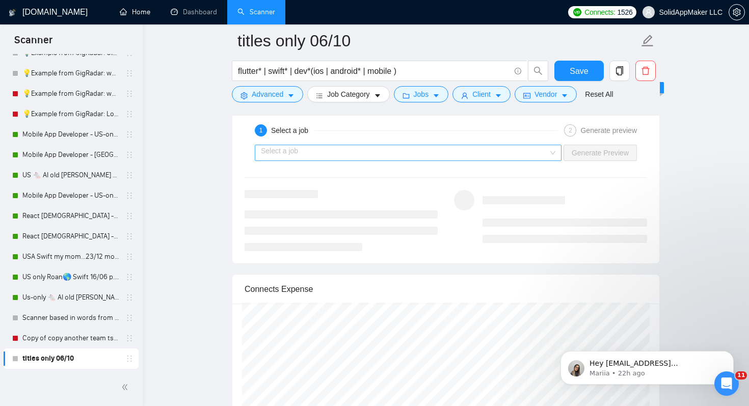
type textarea "Today is [say the day of the week], I was working and just saw your job post. I…"
click at [408, 145] on input "search" at bounding box center [404, 152] width 287 height 15
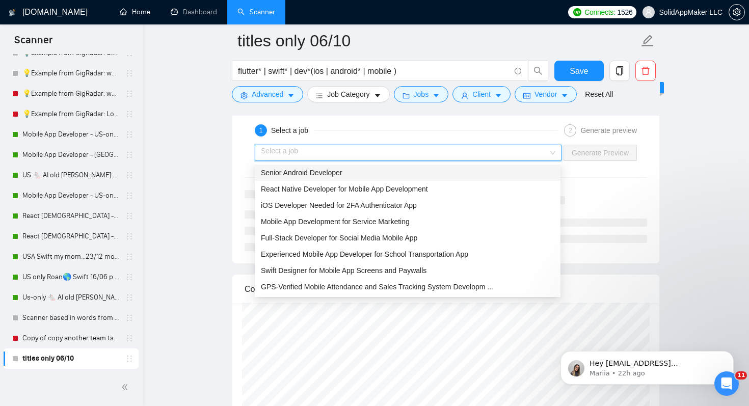
click at [387, 173] on div "Senior Android Developer" at bounding box center [407, 172] width 293 height 11
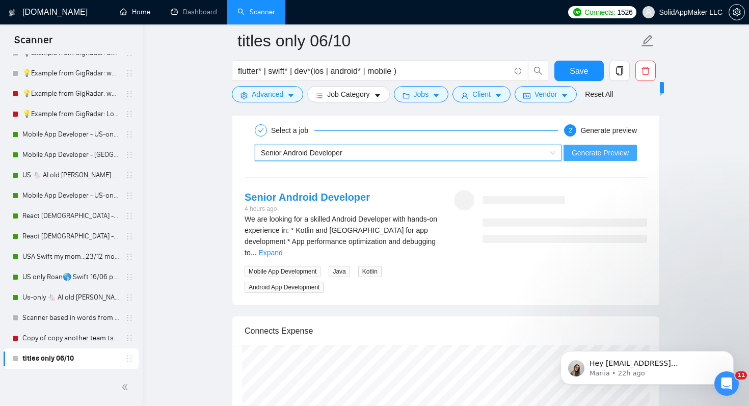
click at [590, 155] on span "Generate Preview" at bounding box center [600, 152] width 57 height 11
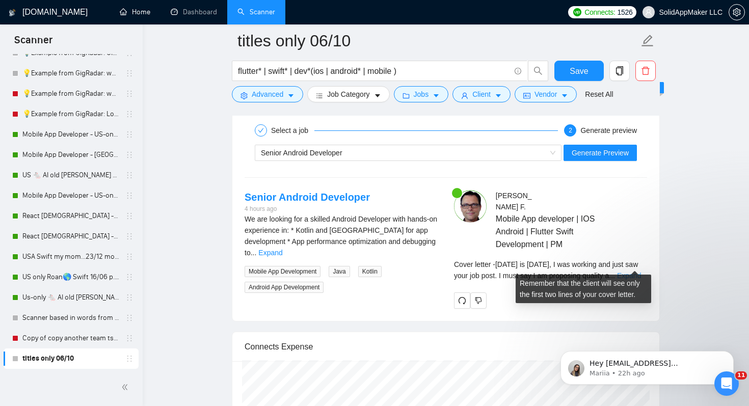
click at [641, 272] on link "Expand" at bounding box center [629, 276] width 24 height 8
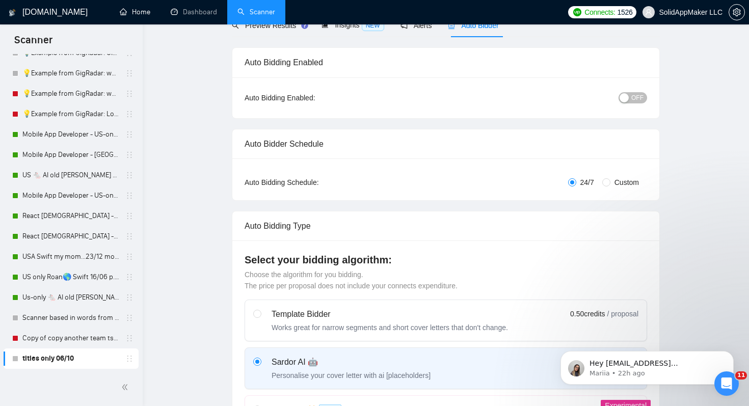
scroll to position [0, 0]
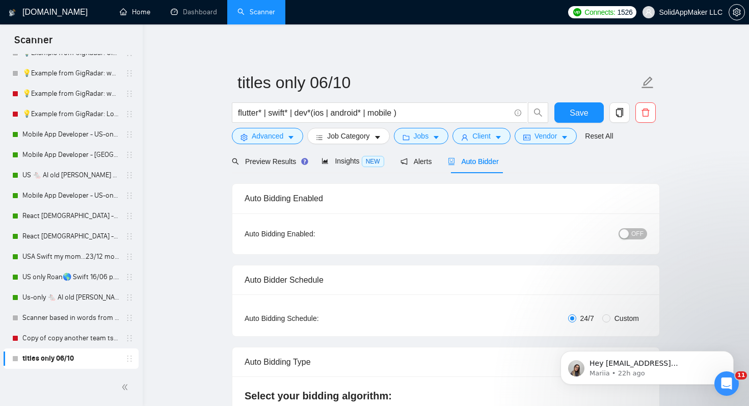
click at [631, 236] on span "OFF" at bounding box center [637, 233] width 12 height 11
click at [583, 113] on span "Save" at bounding box center [579, 112] width 18 height 13
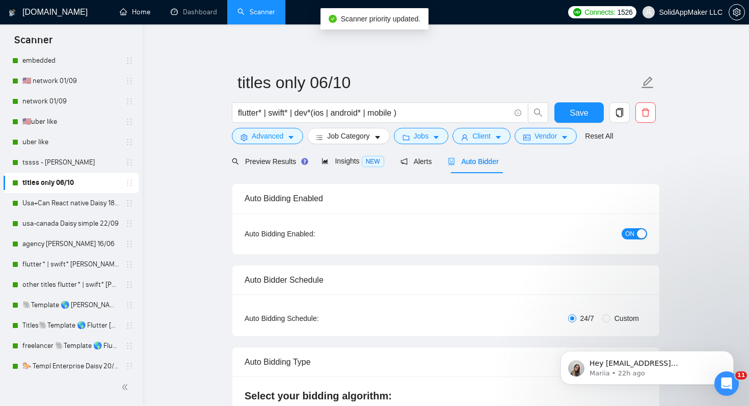
scroll to position [199, 0]
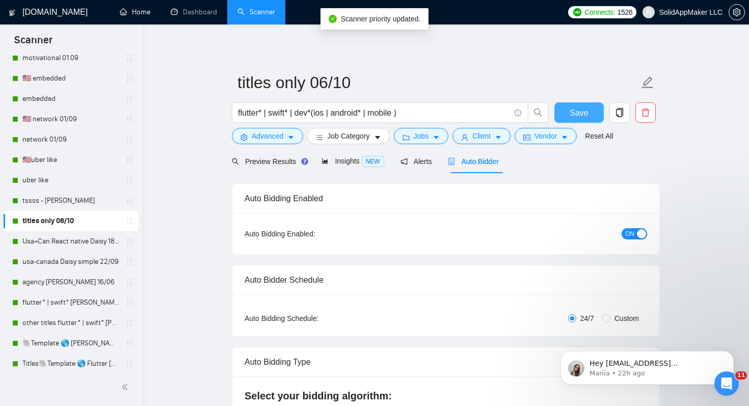
click at [576, 111] on span "Save" at bounding box center [579, 112] width 18 height 13
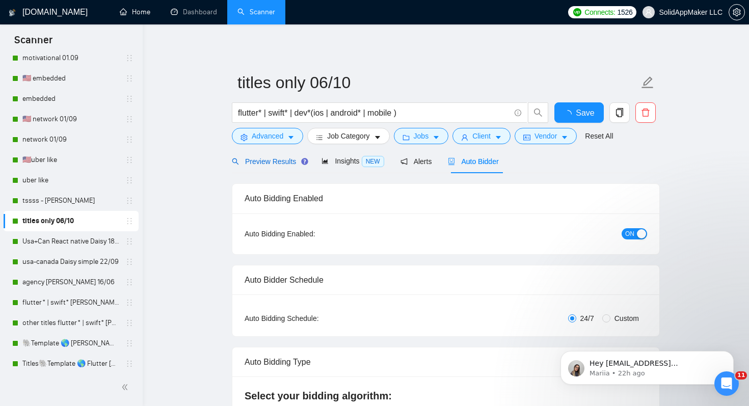
click at [279, 161] on span "Preview Results" at bounding box center [268, 161] width 73 height 8
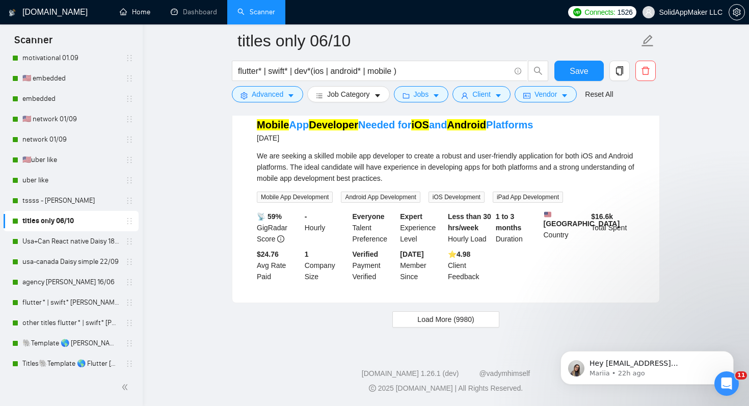
scroll to position [4279, 0]
click at [420, 322] on span "Load More (9980)" at bounding box center [445, 319] width 57 height 11
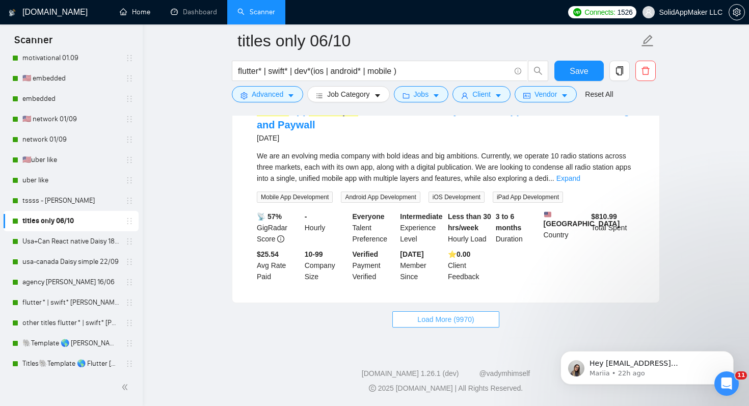
scroll to position [6490, 0]
click at [420, 322] on span "Load More (9970)" at bounding box center [445, 319] width 57 height 11
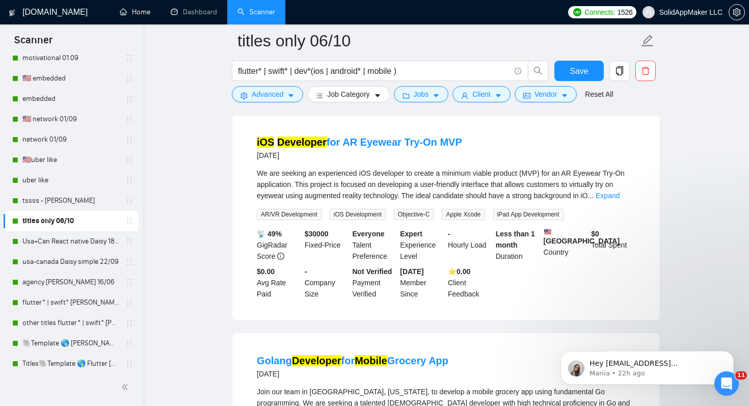
scroll to position [7490, 0]
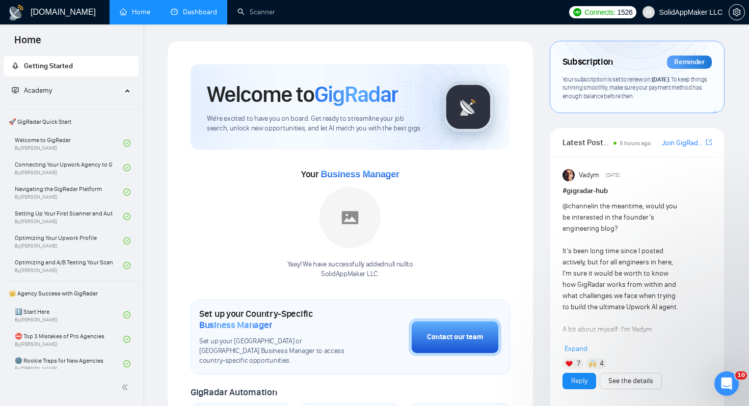
click at [196, 14] on link "Dashboard" at bounding box center [194, 12] width 46 height 9
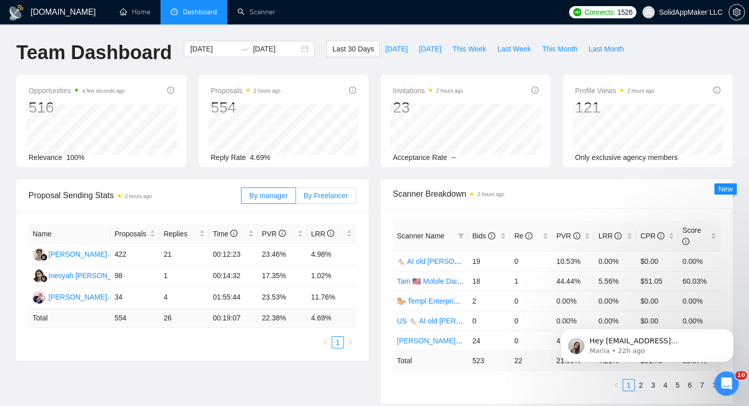
click at [320, 197] on span "By Freelancer" at bounding box center [326, 196] width 44 height 8
click at [296, 198] on input "By Freelancer" at bounding box center [296, 198] width 0 height 0
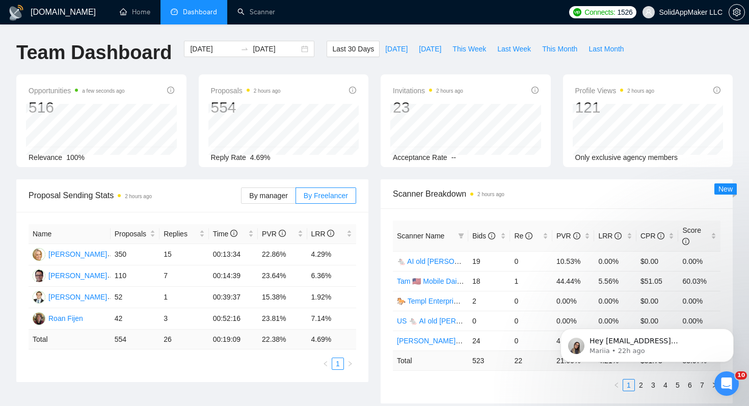
click at [487, 68] on div "Last 30 Days [DATE] [DATE] This Week Last Week This Month Last Month" at bounding box center [477, 58] width 315 height 34
click at [60, 278] on div "[PERSON_NAME]" at bounding box center [77, 275] width 59 height 11
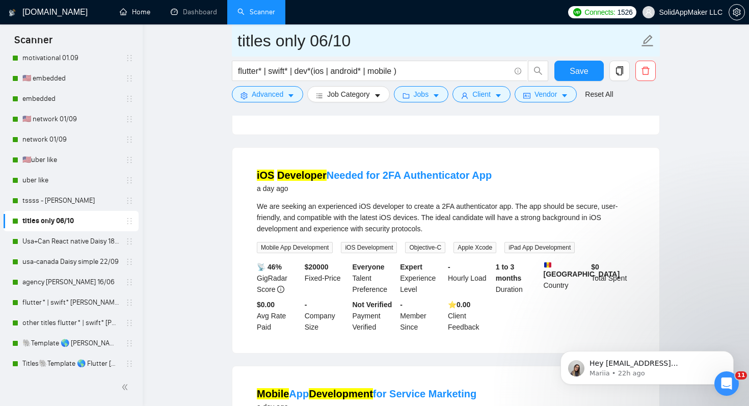
scroll to position [259, 0]
